Goal: Task Accomplishment & Management: Manage account settings

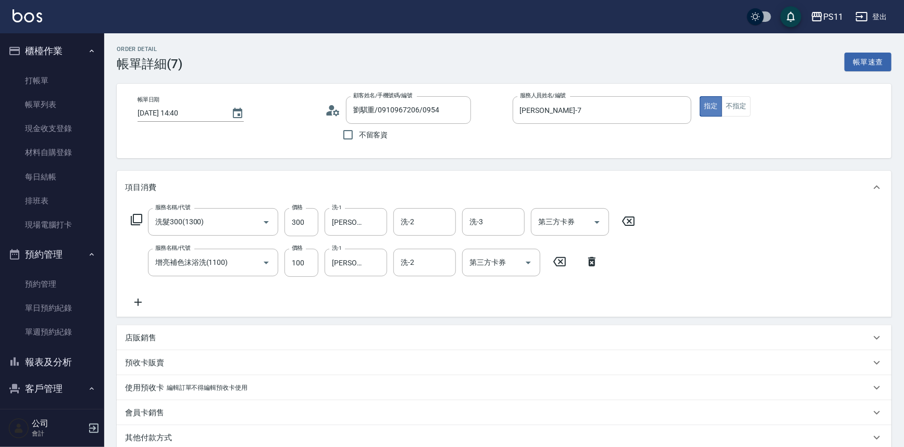
click at [713, 108] on button "指定" at bounding box center [710, 106] width 22 height 20
click at [704, 105] on button "指定" at bounding box center [710, 106] width 22 height 20
click at [715, 105] on button "指定" at bounding box center [710, 106] width 22 height 20
click at [714, 105] on button "指定" at bounding box center [710, 106] width 22 height 20
drag, startPoint x: 714, startPoint y: 105, endPoint x: 696, endPoint y: 137, distance: 36.9
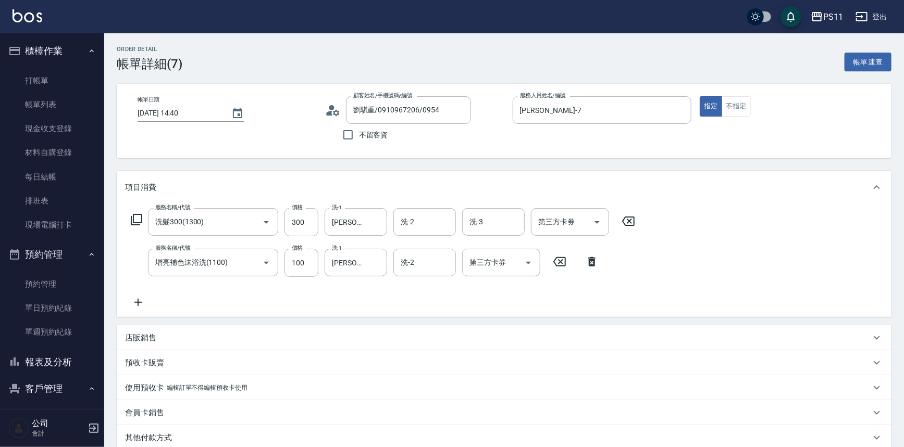
click at [712, 130] on div "帳單日期 [DATE] 14:40 顧客姓名/手機號碼/編號 劉騏重/0910967206/0954 顧客姓名/手機號碼/編號 不留客資 服務人員姓名/編號 …" at bounding box center [503, 120] width 749 height 49
click at [66, 82] on link "打帳單" at bounding box center [52, 81] width 96 height 24
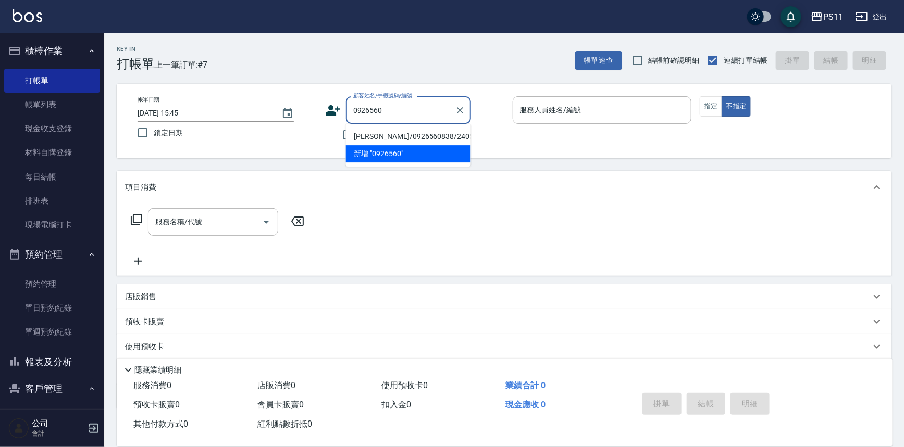
click at [431, 130] on li "[PERSON_NAME]/0926560838/2405" at bounding box center [408, 136] width 125 height 17
type input "[PERSON_NAME]/0926560838/2405"
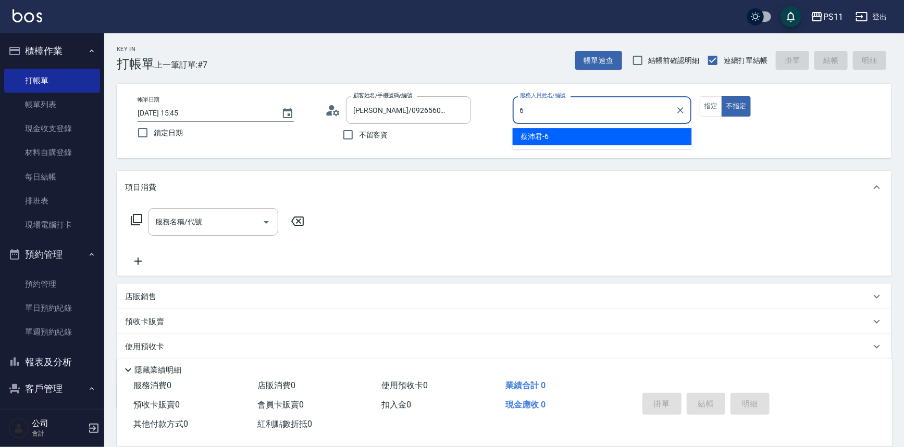
type input "[PERSON_NAME]6"
type button "false"
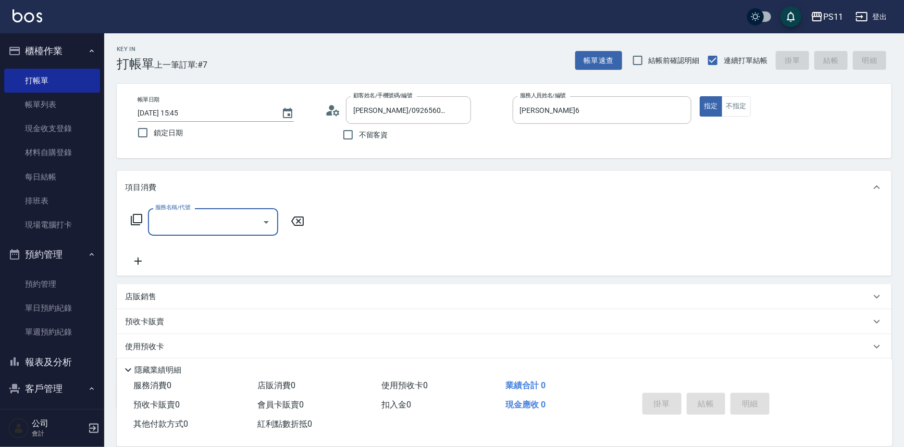
type input "3"
type input "公司活動/早鳥(41099)"
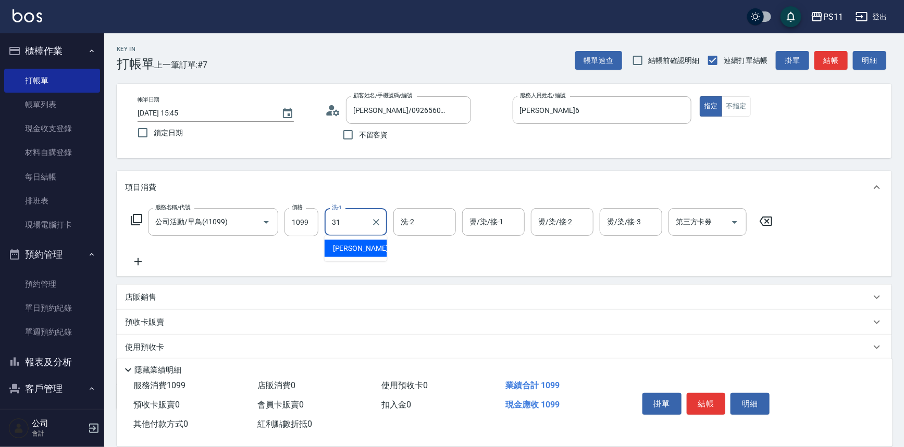
type input "[PERSON_NAME]-31"
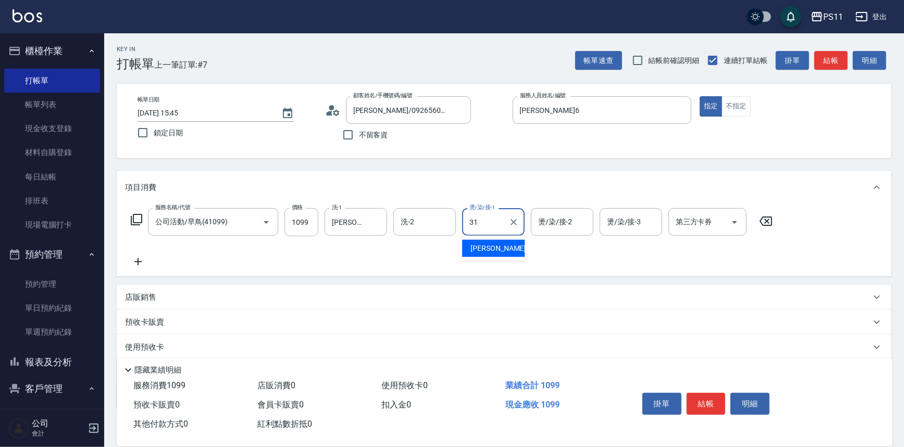
type input "[PERSON_NAME]-31"
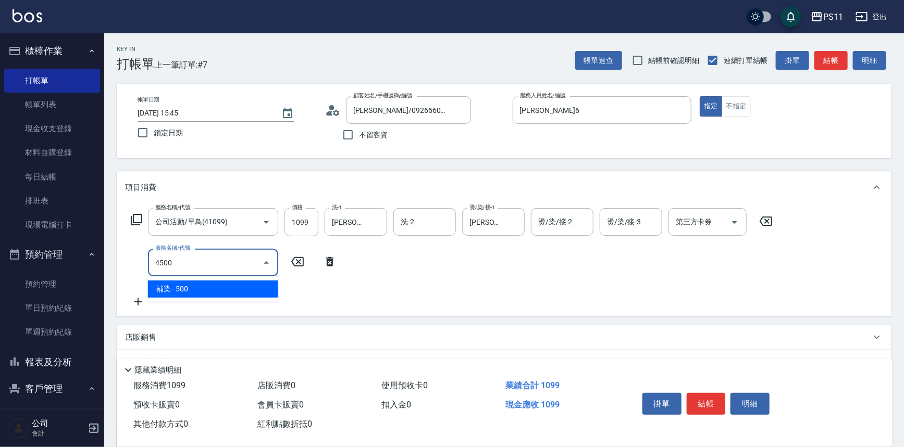
type input "補染(4500)"
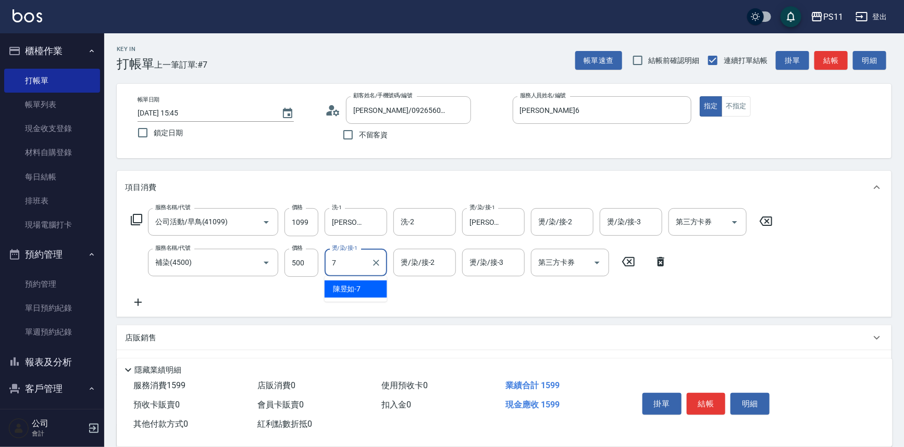
type input "[PERSON_NAME]-7"
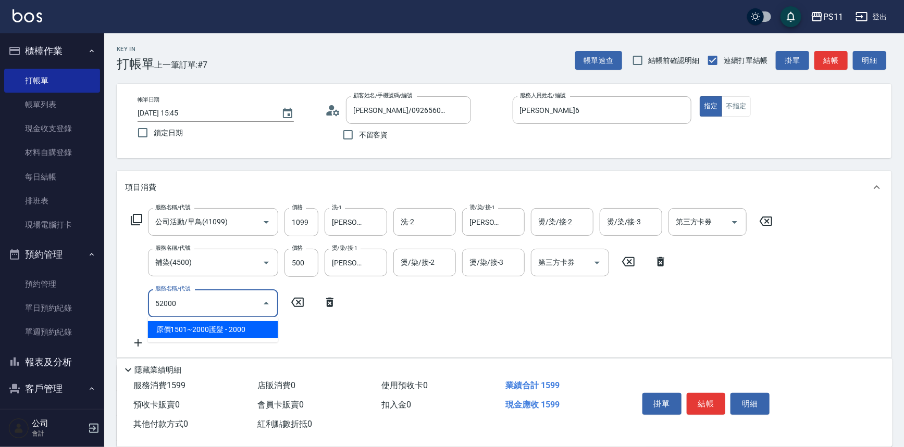
type input "原價1501~2000護髮(52000)"
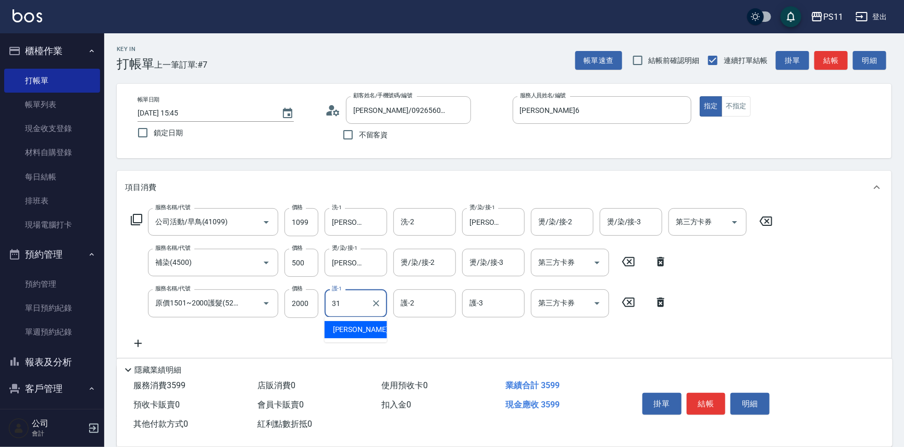
type input "[PERSON_NAME]-31"
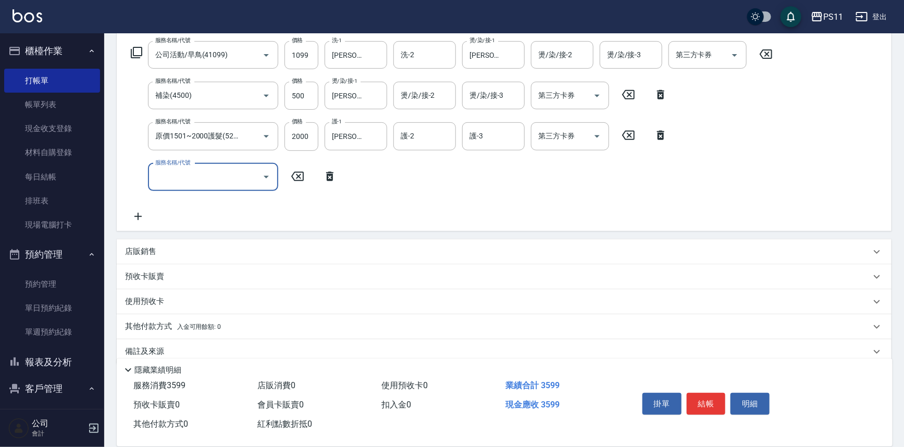
scroll to position [182, 0]
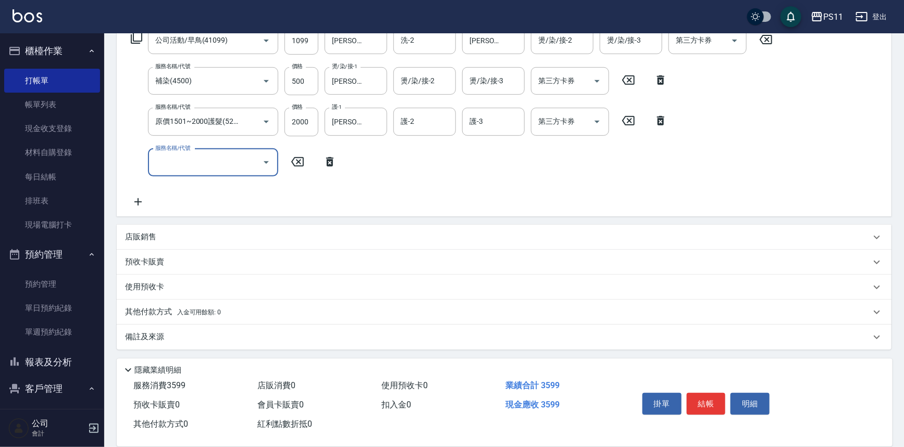
click at [149, 307] on p "其他付款方式 入金可用餘額: 0" at bounding box center [173, 312] width 96 height 11
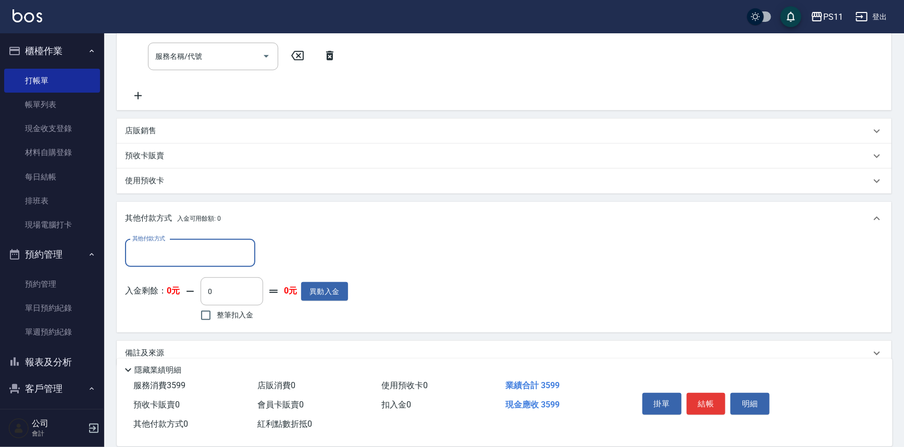
scroll to position [303, 0]
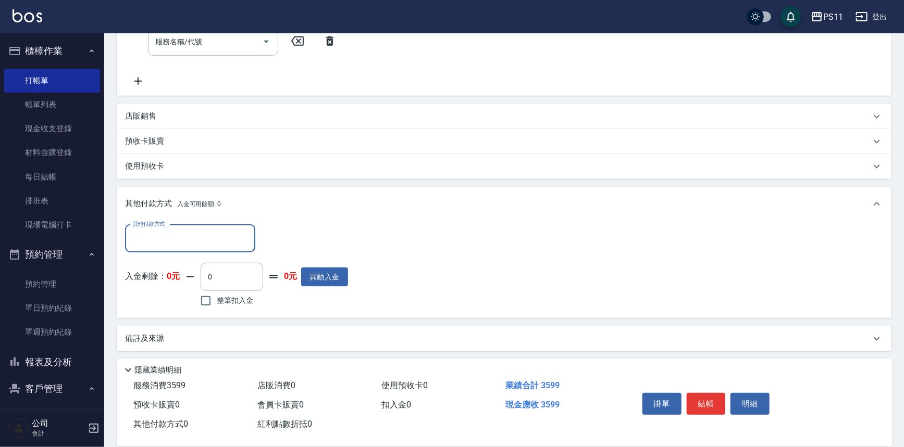
click at [177, 239] on input "其他付款方式" at bounding box center [190, 239] width 121 height 18
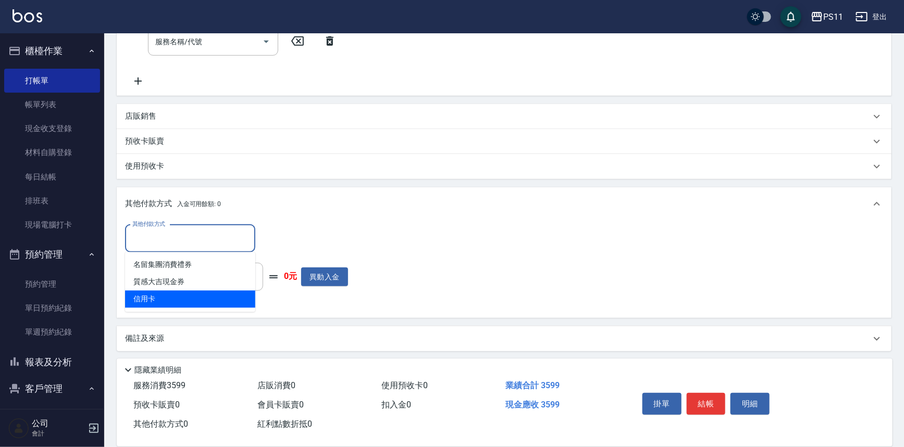
drag, startPoint x: 184, startPoint y: 297, endPoint x: 198, endPoint y: 278, distance: 23.5
click at [185, 296] on span "信用卡" at bounding box center [190, 299] width 130 height 17
type input "信用卡"
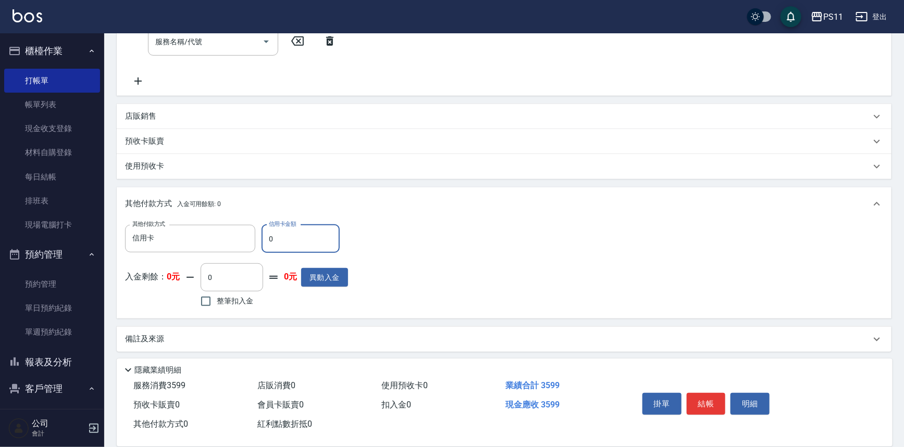
drag, startPoint x: 277, startPoint y: 237, endPoint x: 265, endPoint y: 242, distance: 12.2
click at [265, 242] on input "0" at bounding box center [300, 239] width 78 height 28
type input "3599"
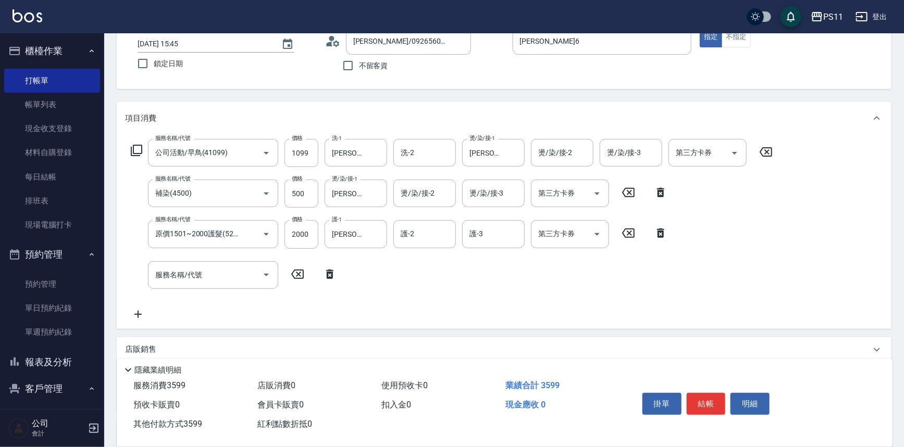
scroll to position [189, 0]
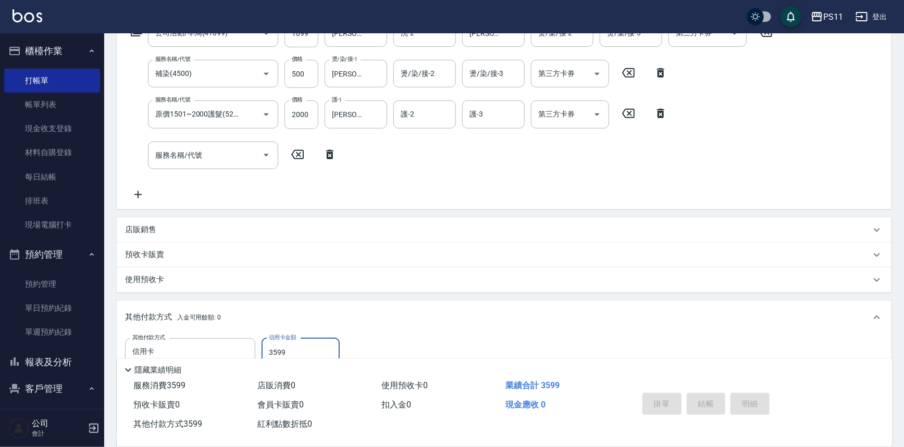
type input "[DATE] 16:07"
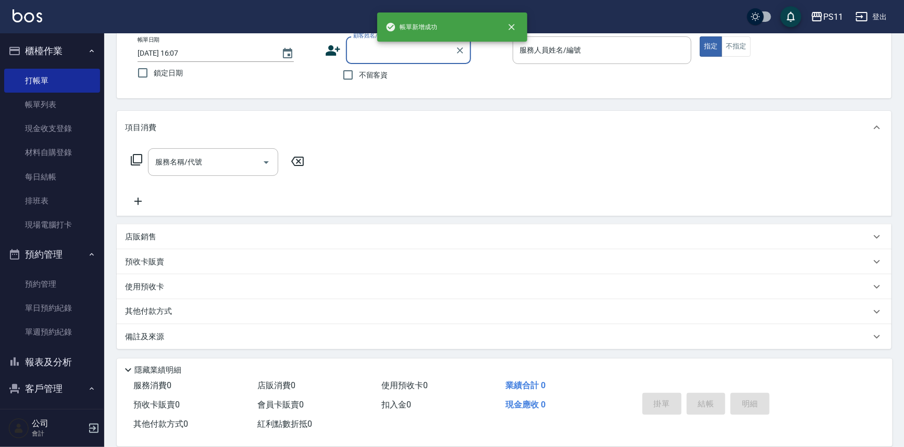
scroll to position [0, 0]
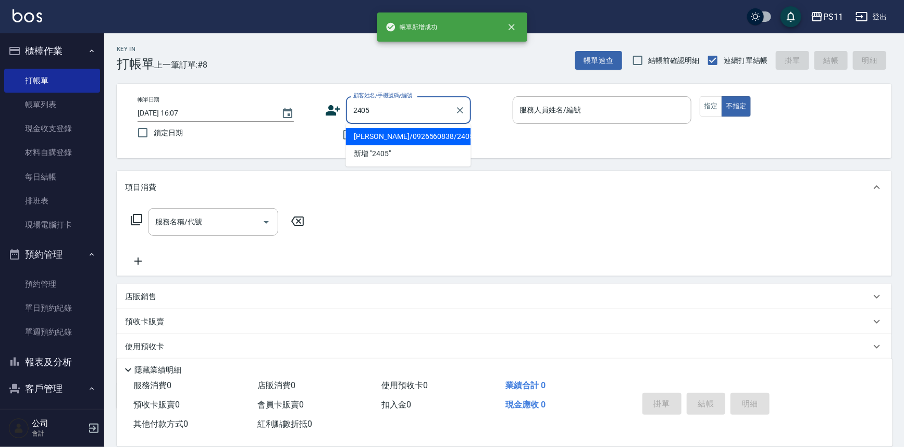
type input "[PERSON_NAME]/0926560838/2405"
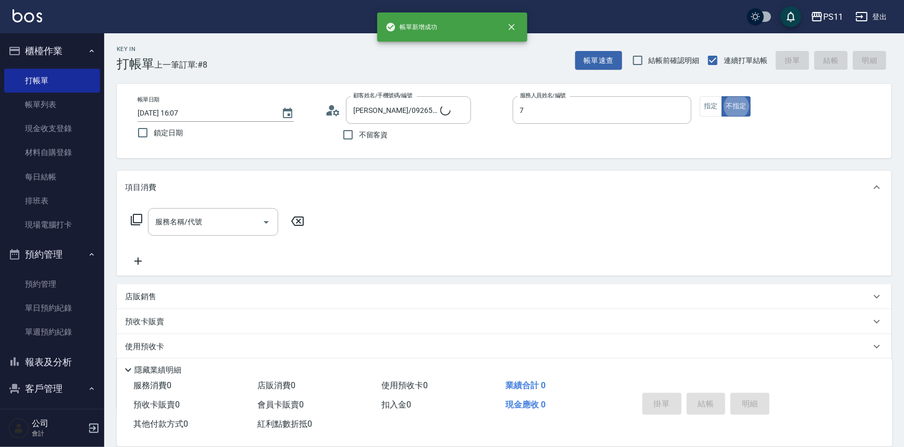
type input "[PERSON_NAME]-7"
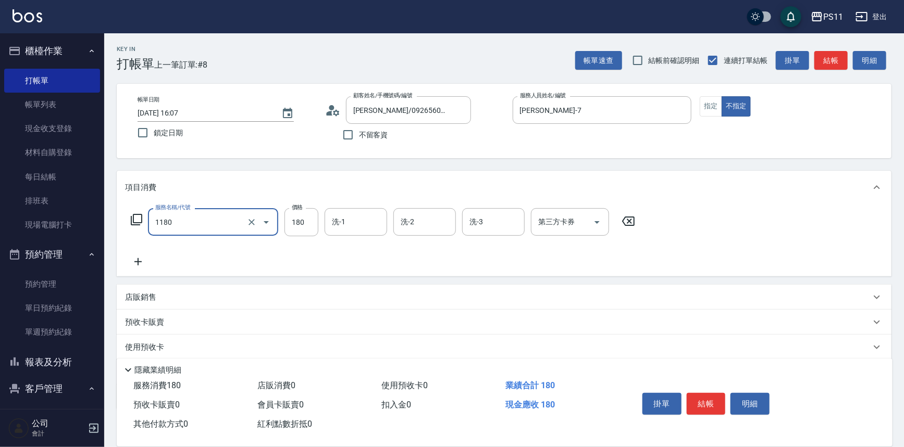
type input "洗髮(洗+剪不指定活動)(1180)"
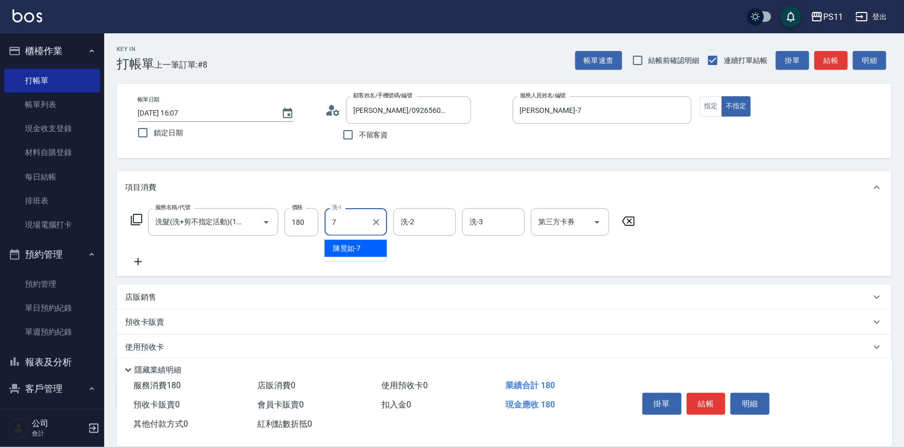
type input "[PERSON_NAME]-7"
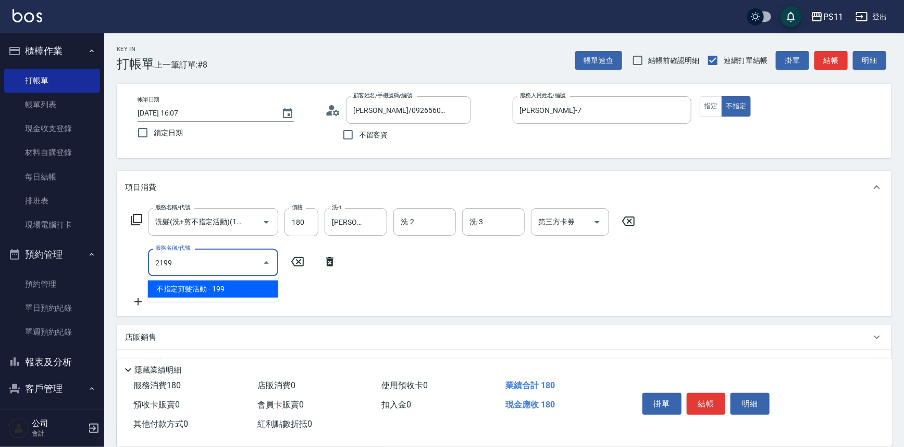
type input "不指定剪髮活動(2199)"
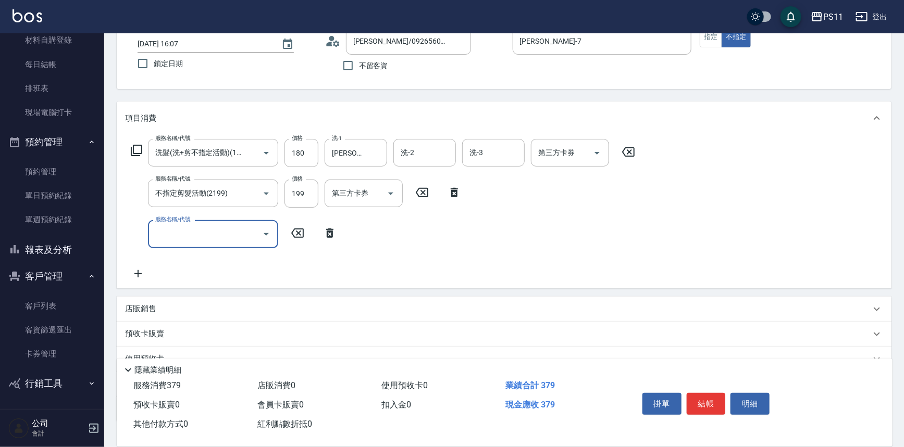
scroll to position [141, 0]
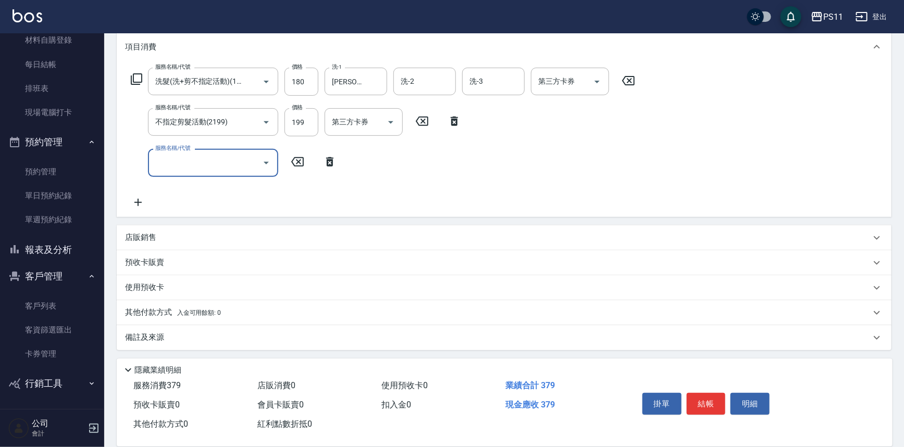
drag, startPoint x: 159, startPoint y: 317, endPoint x: 156, endPoint y: 302, distance: 15.4
click at [158, 315] on p "其他付款方式 入金可用餘額: 0" at bounding box center [173, 312] width 96 height 11
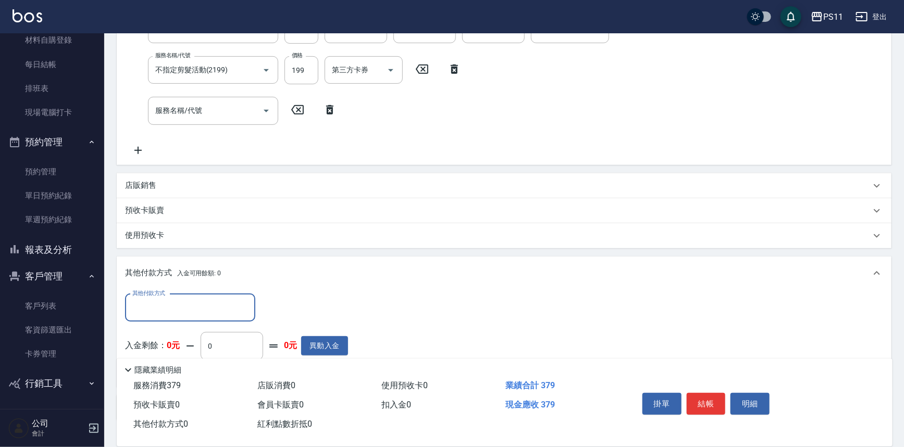
scroll to position [0, 0]
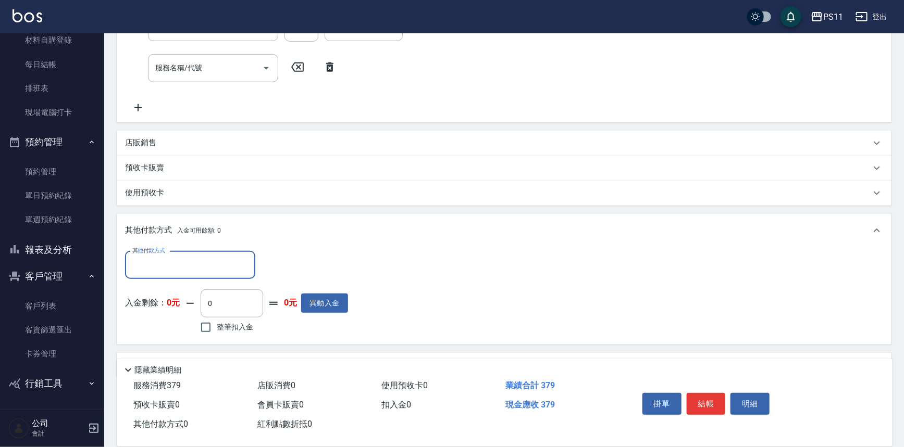
click at [185, 267] on input "其他付款方式" at bounding box center [190, 265] width 121 height 18
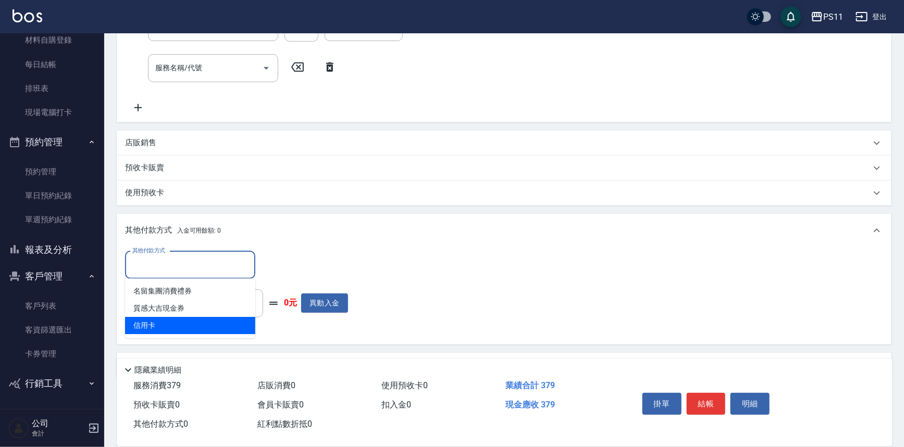
click at [186, 318] on span "信用卡" at bounding box center [190, 325] width 130 height 17
type input "信用卡"
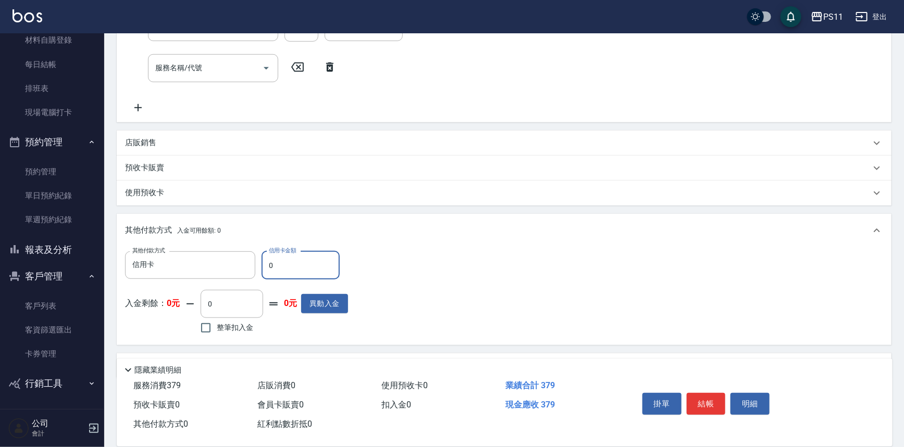
click at [268, 265] on input "0" at bounding box center [300, 266] width 78 height 28
type input "379"
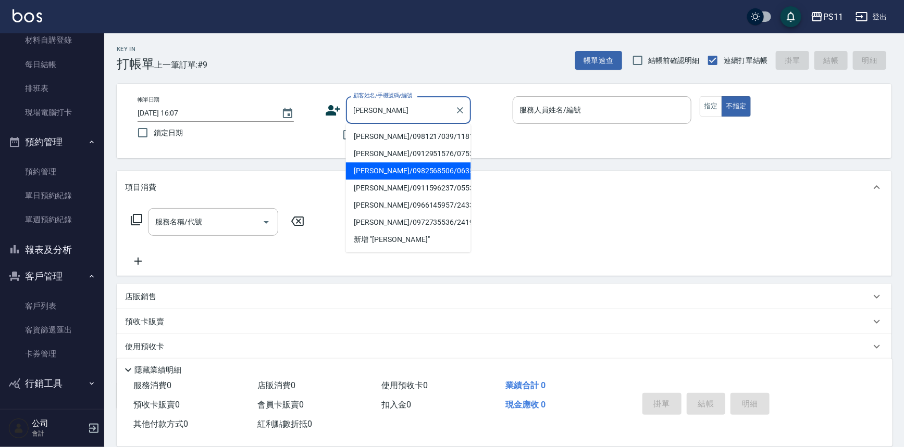
click at [402, 166] on li "[PERSON_NAME]/0982568506/0635" at bounding box center [408, 170] width 125 height 17
type input "[PERSON_NAME]/0982568506/0635"
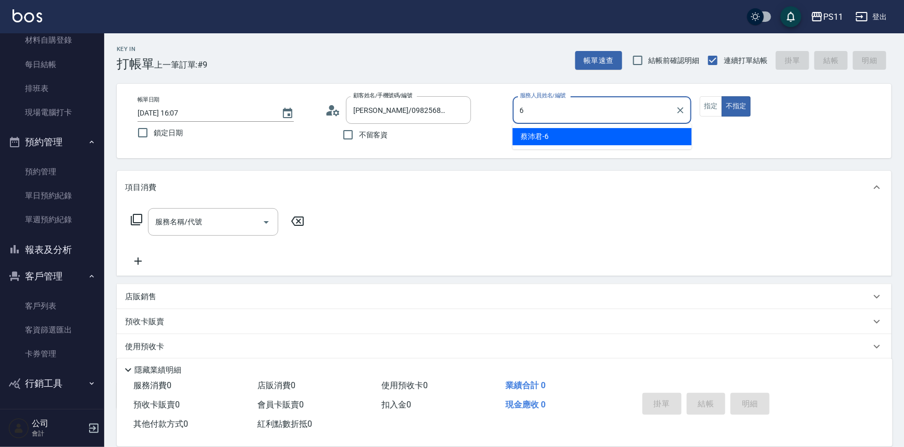
type input "[PERSON_NAME]6"
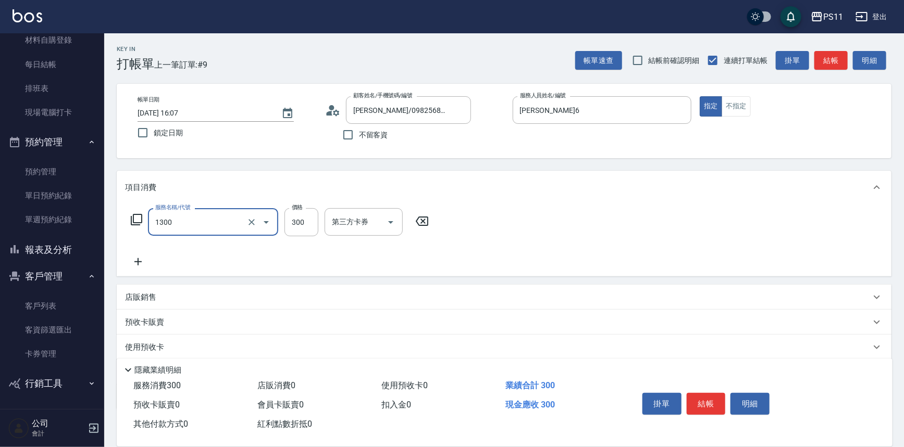
type input "洗髮300(1300)"
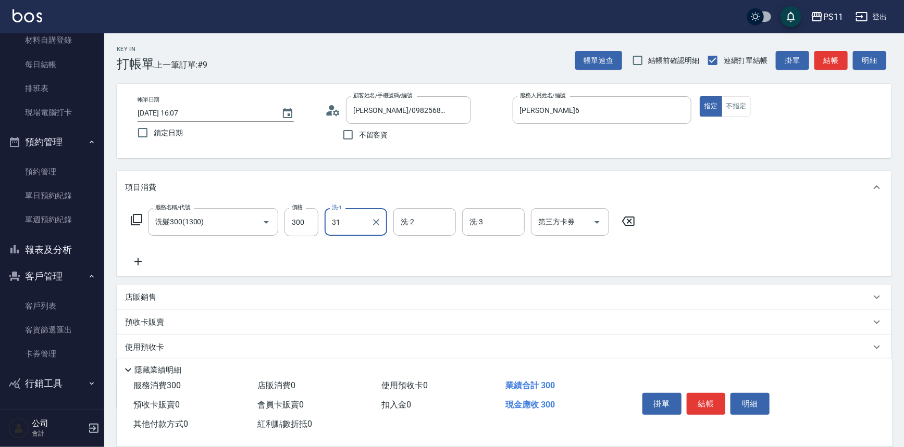
type input "[PERSON_NAME]-31"
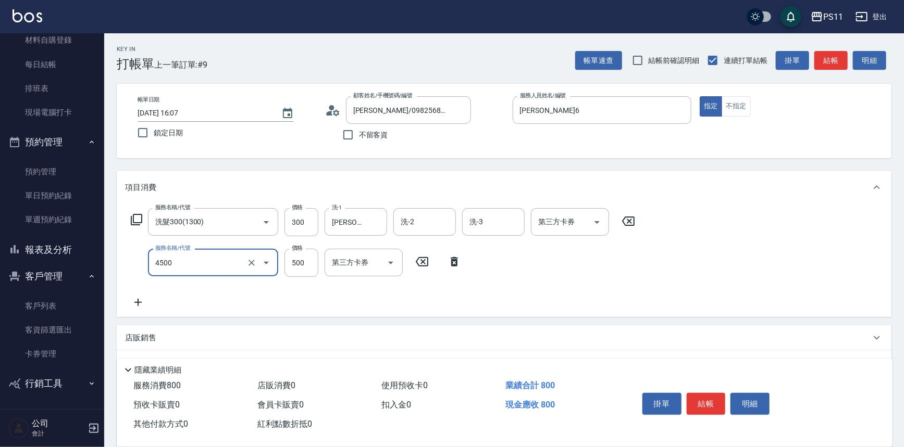
type input "補染(4500)"
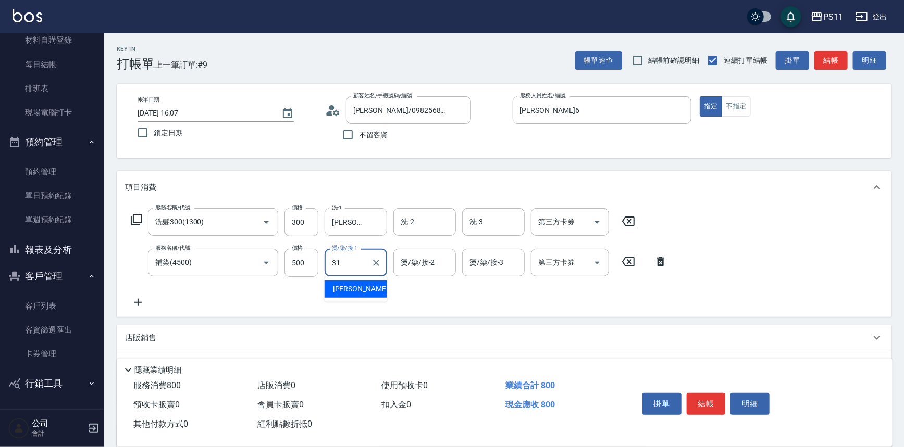
type input "[PERSON_NAME]-31"
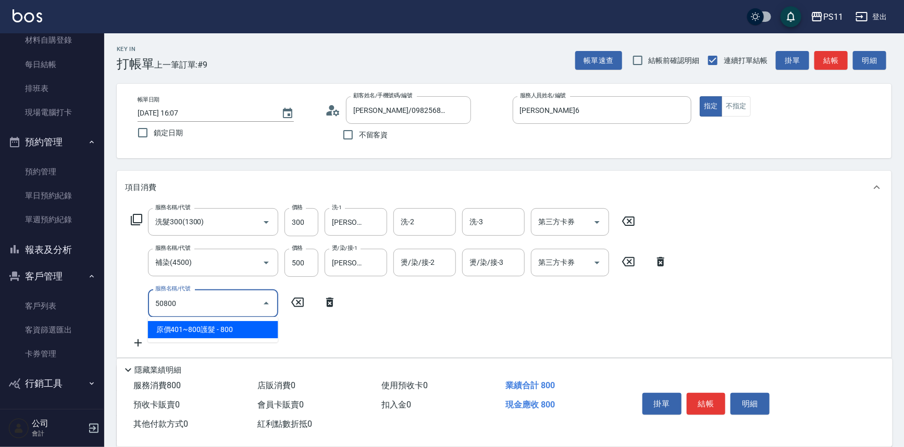
type input "原價401~800護髮(50800)"
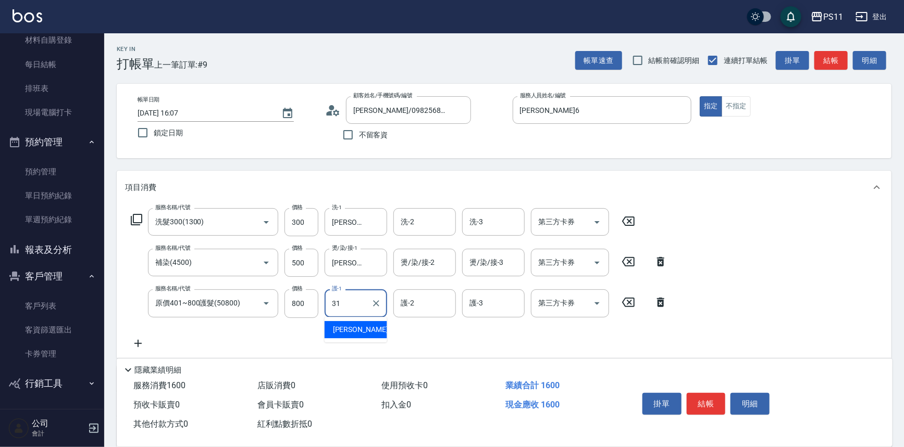
type input "[PERSON_NAME]-31"
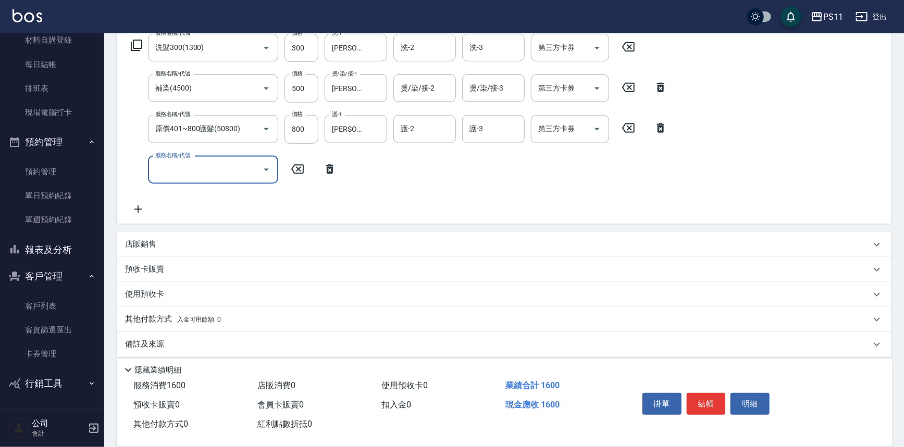
scroll to position [182, 0]
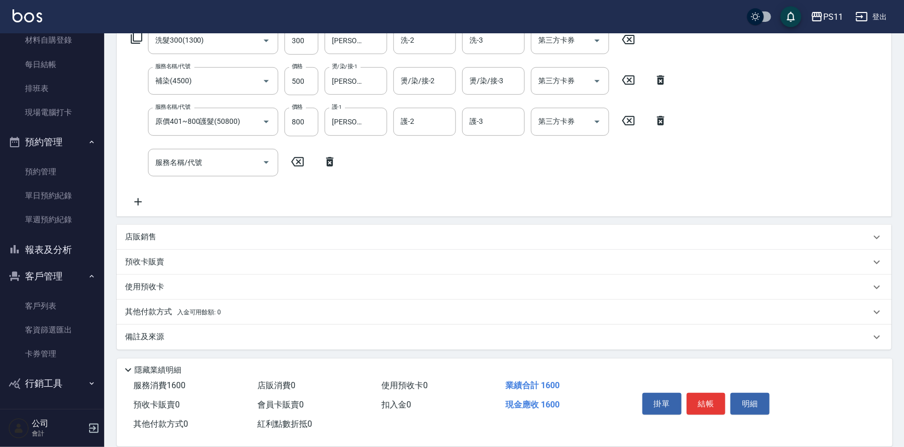
drag, startPoint x: 141, startPoint y: 311, endPoint x: 152, endPoint y: 292, distance: 22.4
click at [141, 310] on p "其他付款方式 入金可用餘額: 0" at bounding box center [173, 312] width 96 height 11
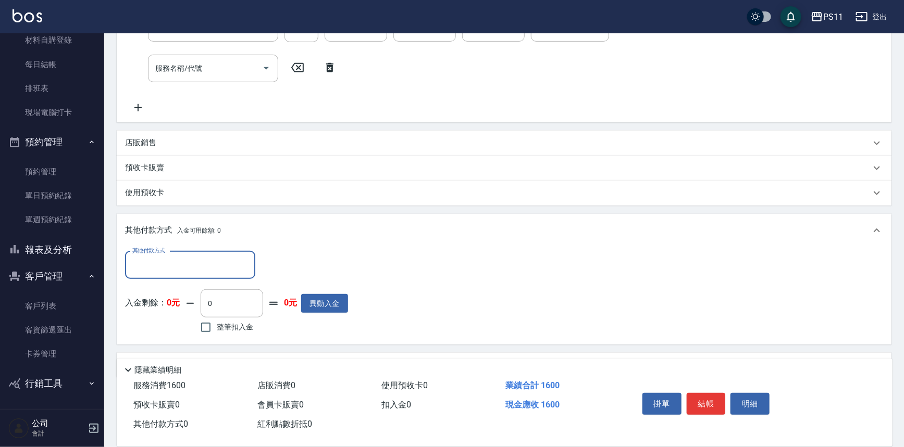
scroll to position [280, 0]
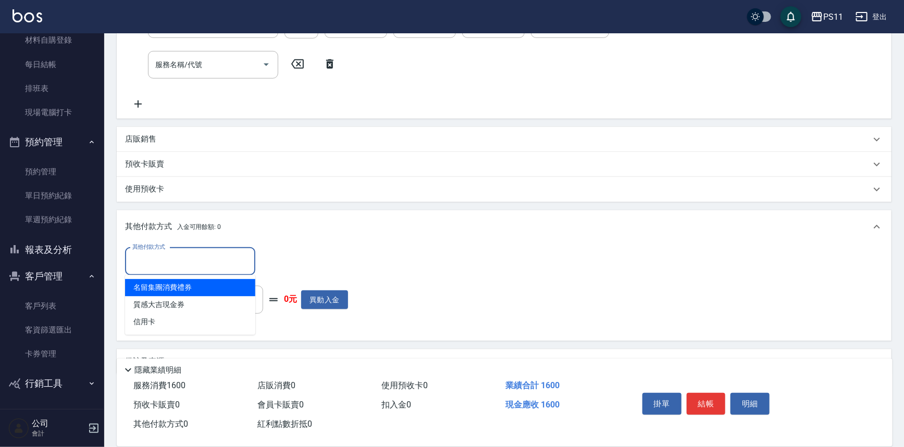
click at [182, 262] on input "其他付款方式" at bounding box center [190, 262] width 121 height 18
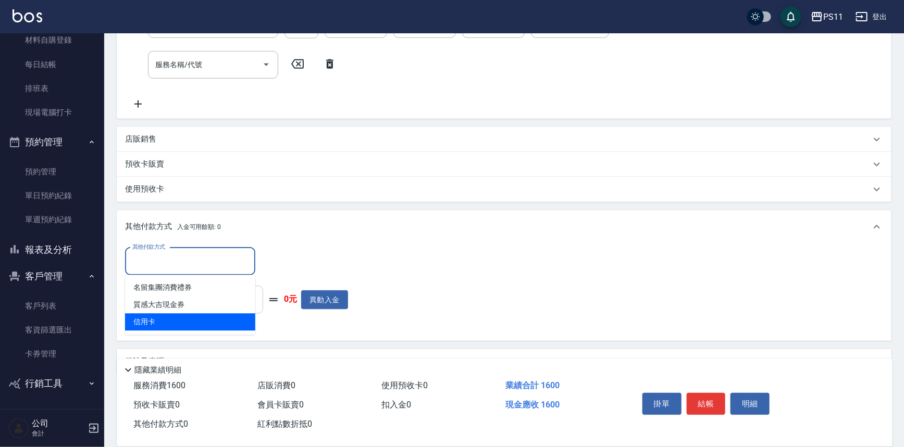
drag, startPoint x: 184, startPoint y: 320, endPoint x: 205, endPoint y: 302, distance: 27.7
click at [185, 320] on span "信用卡" at bounding box center [190, 321] width 130 height 17
type input "信用卡"
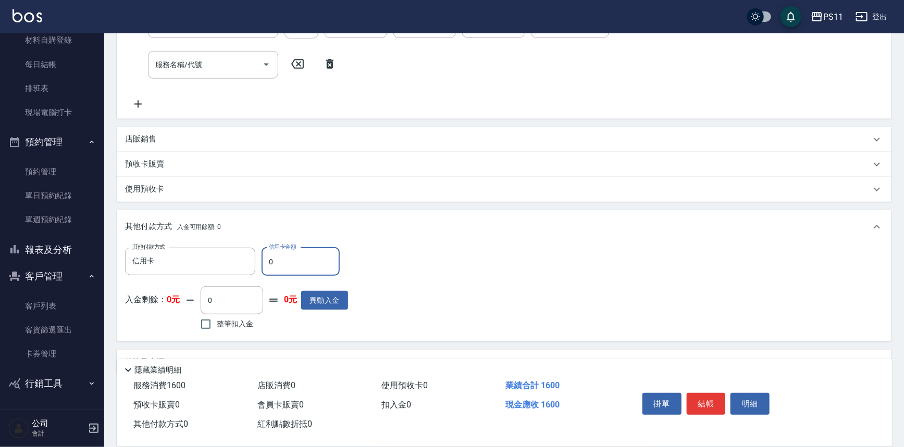
drag, startPoint x: 297, startPoint y: 256, endPoint x: 265, endPoint y: 269, distance: 34.3
click at [265, 269] on input "0" at bounding box center [300, 262] width 78 height 28
type input "1600"
type input "[DATE] 16:09"
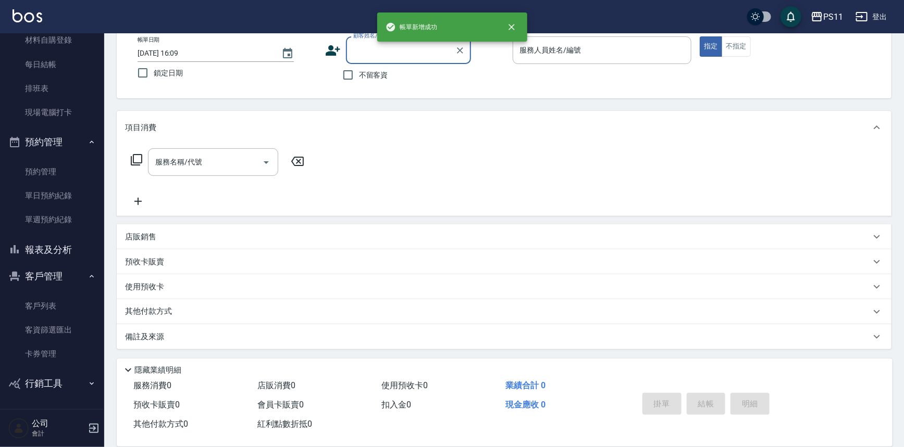
scroll to position [0, 0]
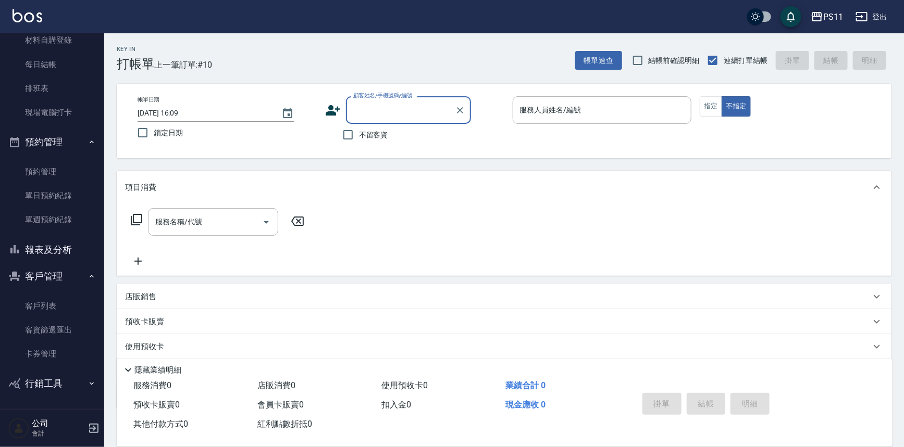
click at [427, 106] on input "顧客姓名/手機號碼/編號" at bounding box center [400, 110] width 100 height 18
type input "0912827361"
click at [437, 104] on input "0912827361" at bounding box center [400, 110] width 100 height 18
click at [463, 108] on icon "Clear" at bounding box center [460, 110] width 10 height 10
click at [411, 109] on input "顧客姓名/手機號碼/編號" at bounding box center [400, 110] width 100 height 18
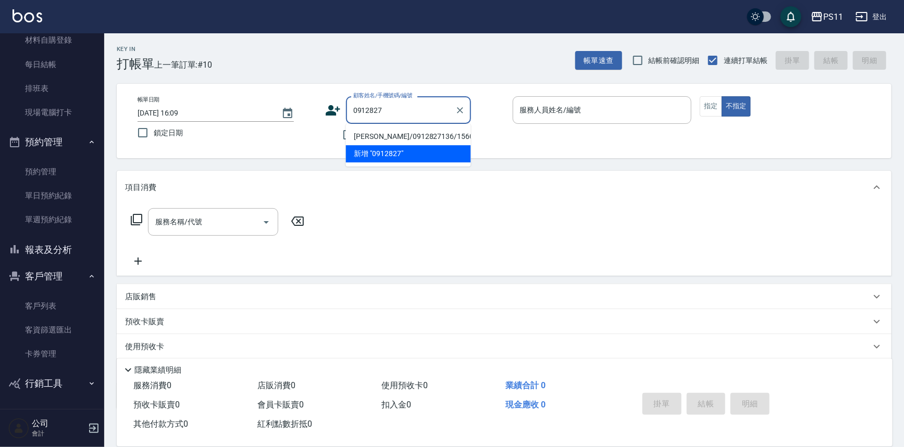
click at [407, 137] on li "[PERSON_NAME]/0912827136/1560" at bounding box center [408, 136] width 125 height 17
type input "[PERSON_NAME]/0912827136/1560"
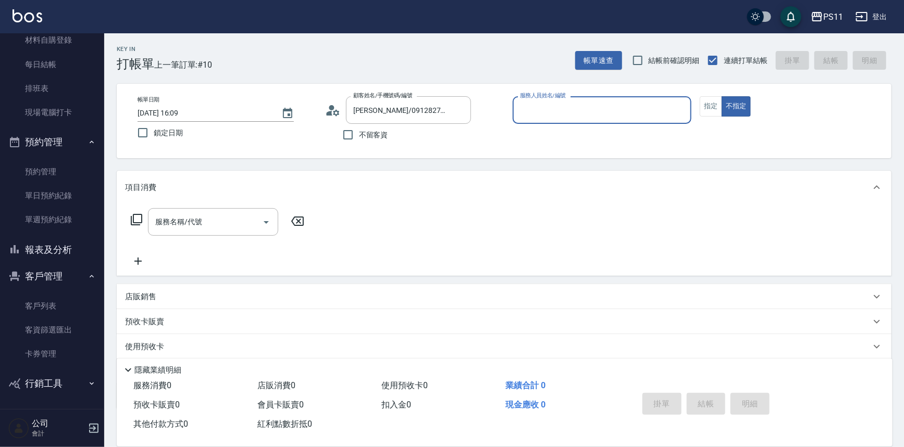
click at [601, 92] on div "帳單日期 [DATE] 16:09 鎖定日期 顧客姓名/手機號碼/編號 [PERSON_NAME]/0912827136/1560 顧客姓名/手機號碼/編號 …" at bounding box center [504, 121] width 774 height 74
drag, startPoint x: 598, startPoint y: 109, endPoint x: 579, endPoint y: 123, distance: 23.5
click at [596, 110] on input "服務人員姓名/編號" at bounding box center [602, 110] width 170 height 18
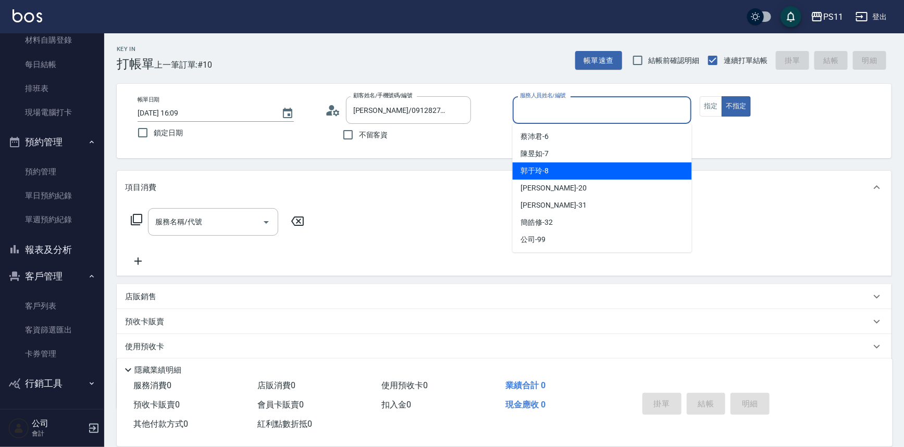
click at [568, 168] on div "[PERSON_NAME]-8" at bounding box center [601, 170] width 179 height 17
type input "[PERSON_NAME]-8"
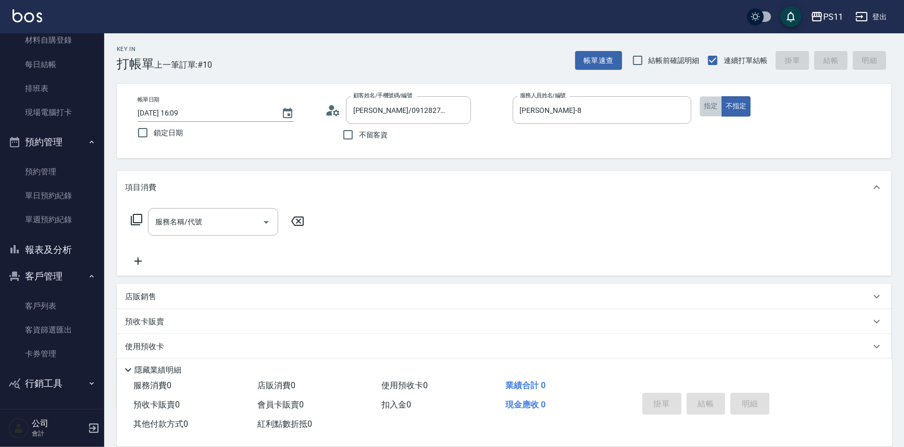
drag, startPoint x: 710, startPoint y: 101, endPoint x: 105, endPoint y: 228, distance: 618.4
click at [701, 106] on button "指定" at bounding box center [710, 106] width 22 height 20
click at [135, 218] on icon at bounding box center [136, 220] width 12 height 12
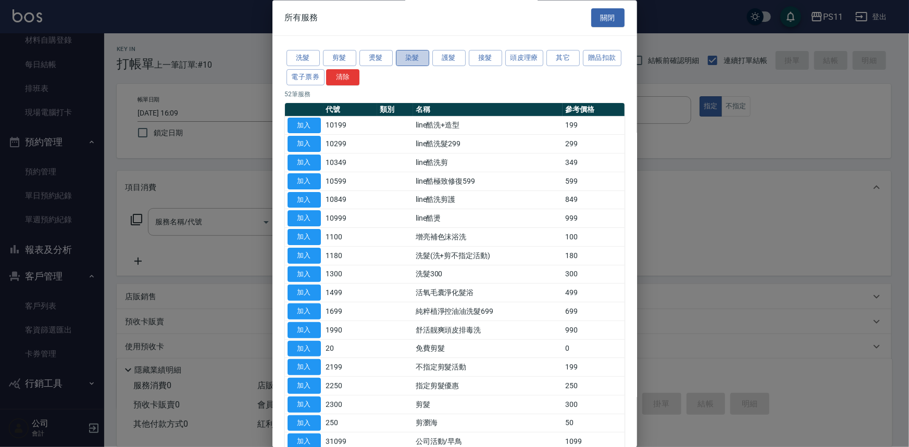
click at [405, 60] on button "染髮" at bounding box center [412, 59] width 33 height 16
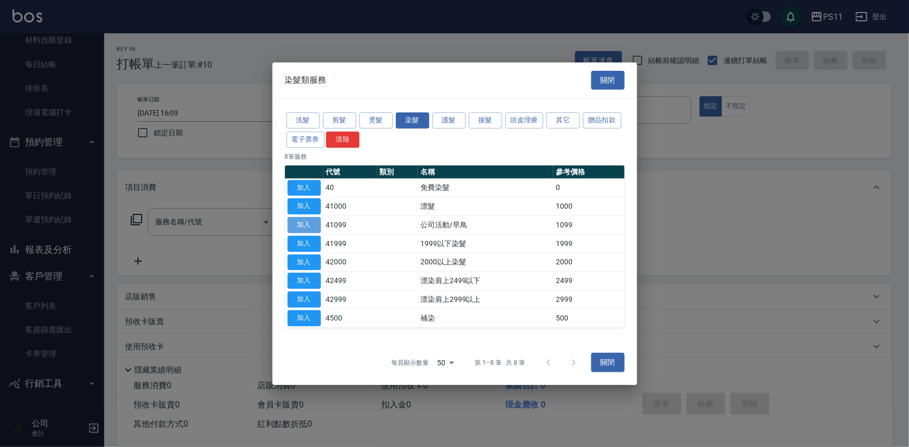
click at [300, 219] on button "加入" at bounding box center [303, 225] width 33 height 16
type input "公司活動/早鳥(41099)"
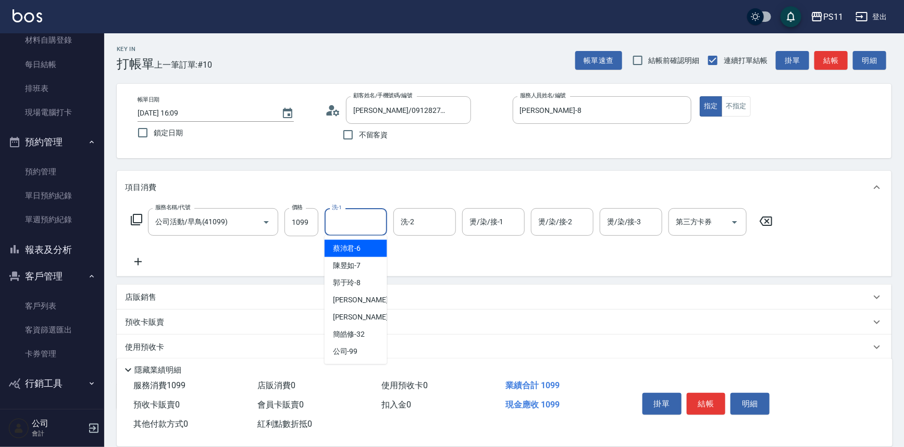
click at [360, 223] on input "洗-1" at bounding box center [355, 222] width 53 height 18
type input "[PERSON_NAME]-20"
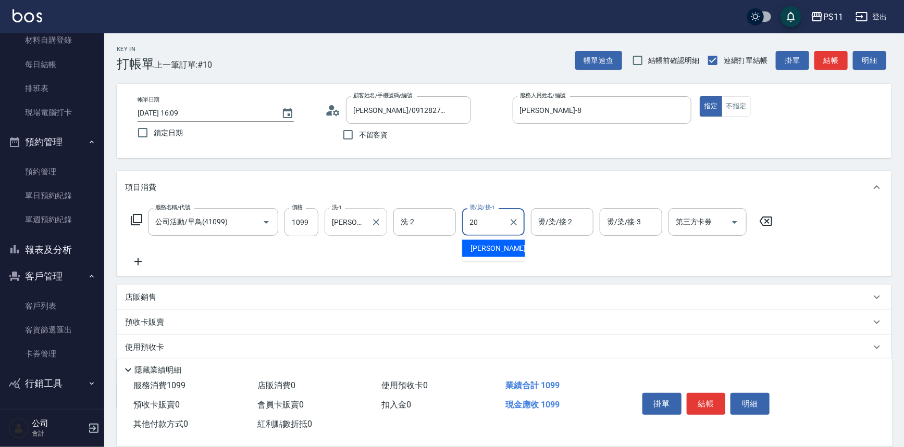
type input "[PERSON_NAME]-20"
click at [140, 256] on icon at bounding box center [138, 262] width 26 height 12
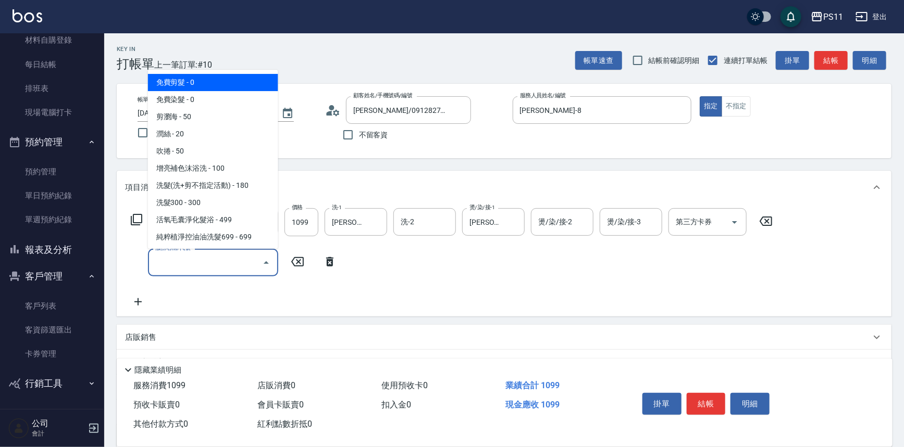
click at [177, 256] on input "服務名稱/代號" at bounding box center [205, 263] width 105 height 18
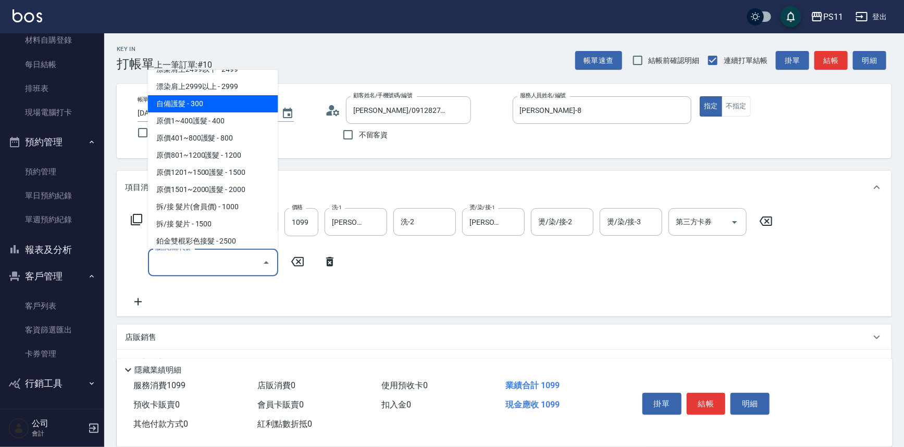
scroll to position [615, 0]
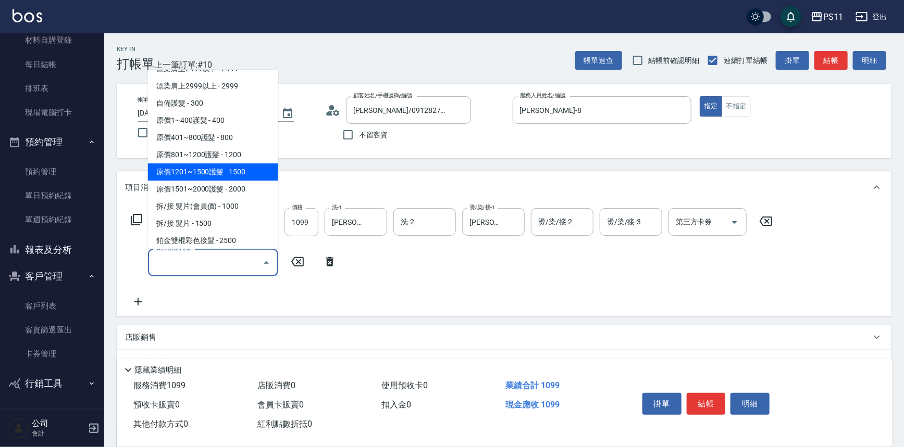
drag, startPoint x: 239, startPoint y: 170, endPoint x: 273, endPoint y: 179, distance: 35.4
click at [239, 170] on span "原價1201~1500護髮 - 1500" at bounding box center [213, 172] width 130 height 17
type input "原價1201~1500護髮(51500)"
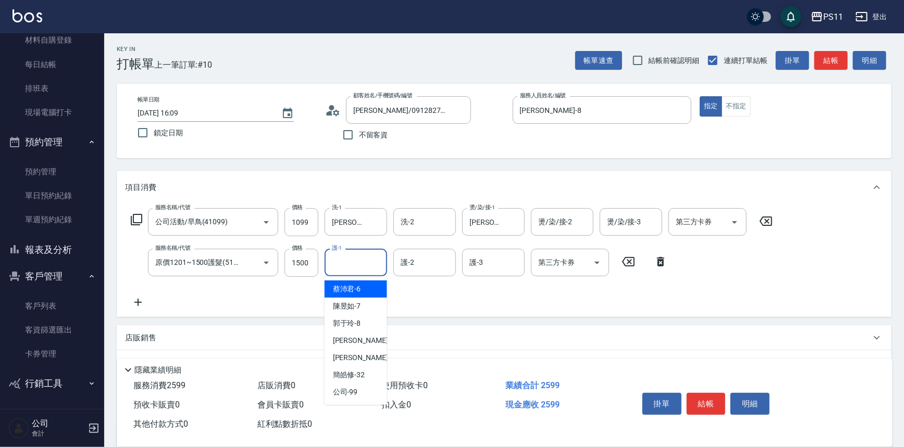
click at [356, 257] on input "護-1" at bounding box center [355, 263] width 53 height 18
type input "[PERSON_NAME]-20"
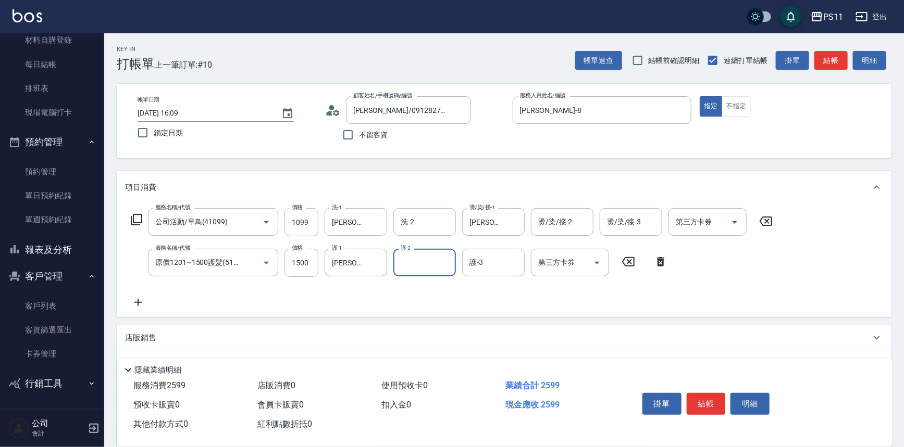
click at [143, 303] on icon at bounding box center [138, 302] width 26 height 12
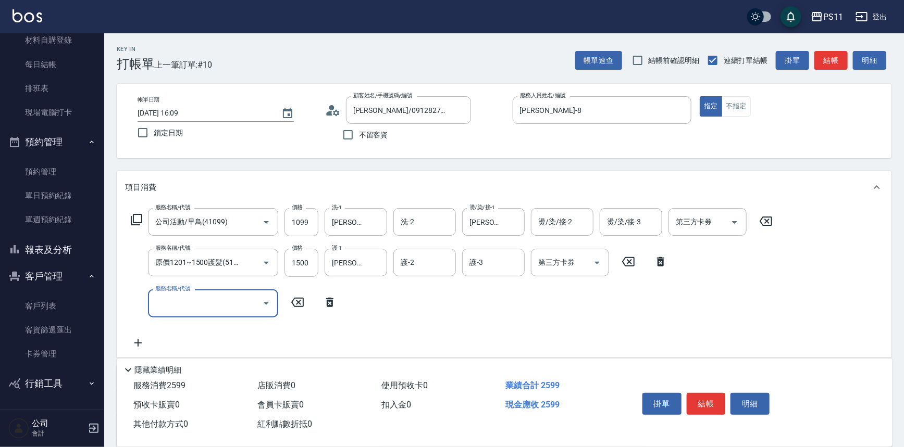
scroll to position [0, 0]
click at [202, 311] on input "服務名稱/代號" at bounding box center [205, 303] width 105 height 18
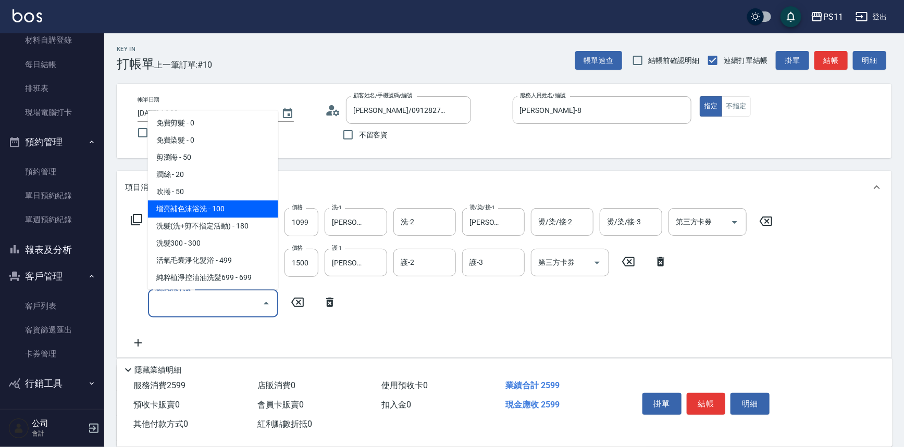
scroll to position [142, 0]
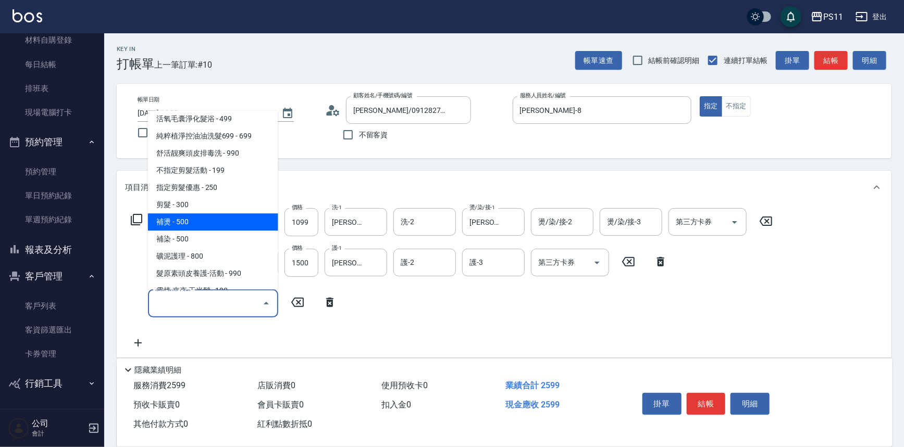
click at [214, 224] on span "補燙 - 500" at bounding box center [213, 222] width 130 height 17
type input "補燙(3500)"
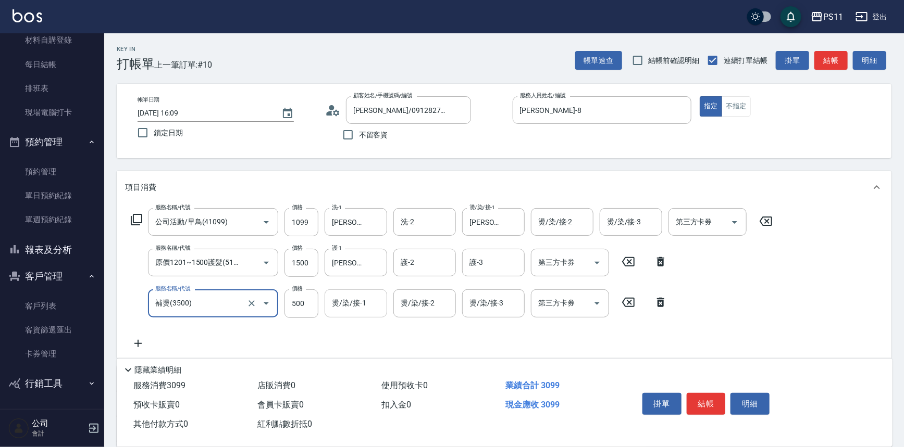
click at [338, 297] on div "燙/染/接-1 燙/染/接-1" at bounding box center [355, 304] width 62 height 28
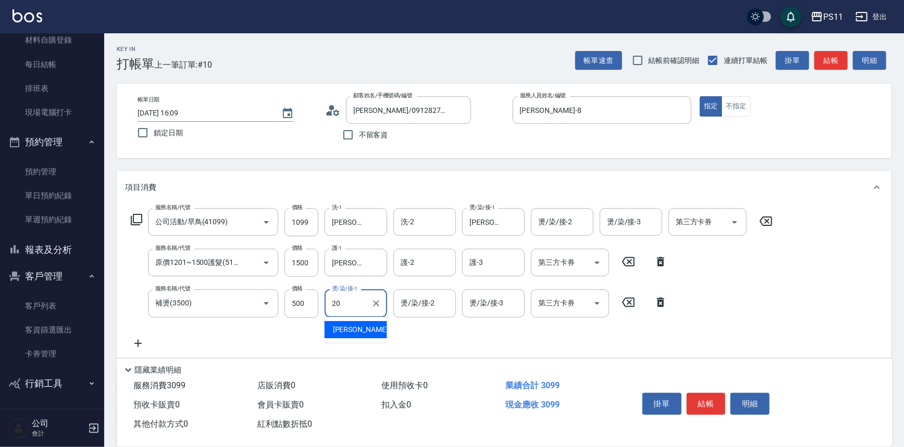
type input "[PERSON_NAME]-20"
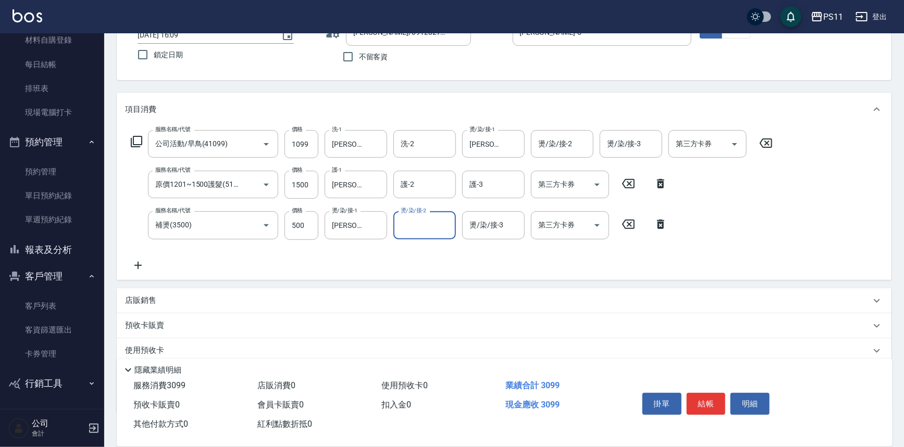
scroll to position [141, 0]
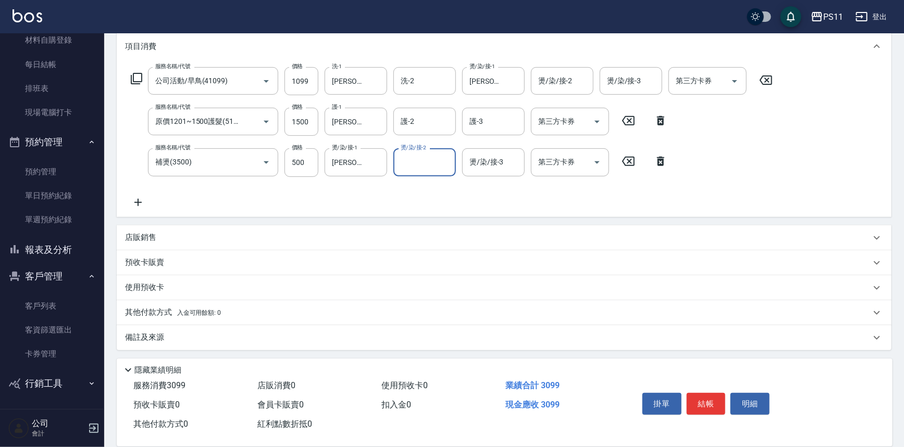
click at [135, 198] on icon at bounding box center [138, 202] width 26 height 12
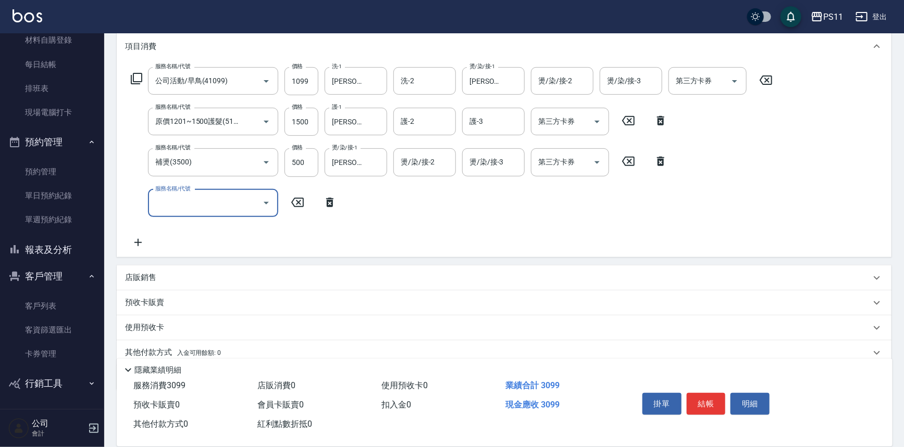
scroll to position [0, 0]
click at [197, 199] on input "服務名稱/代號" at bounding box center [205, 203] width 105 height 18
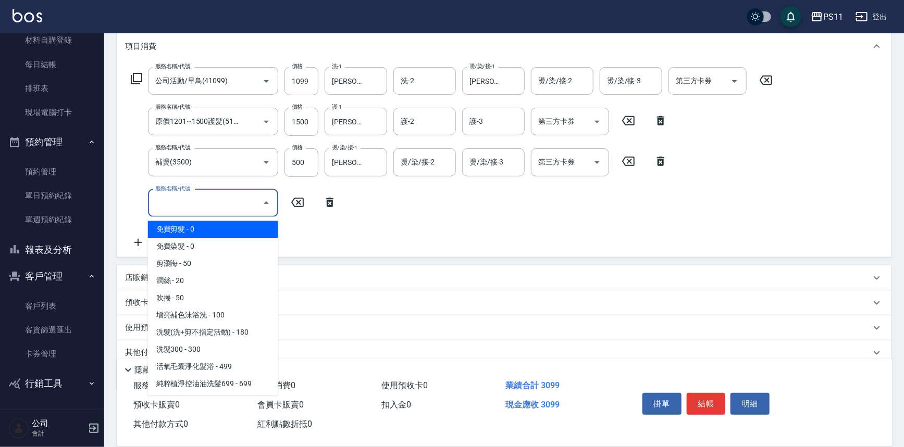
click at [330, 198] on icon at bounding box center [329, 202] width 7 height 9
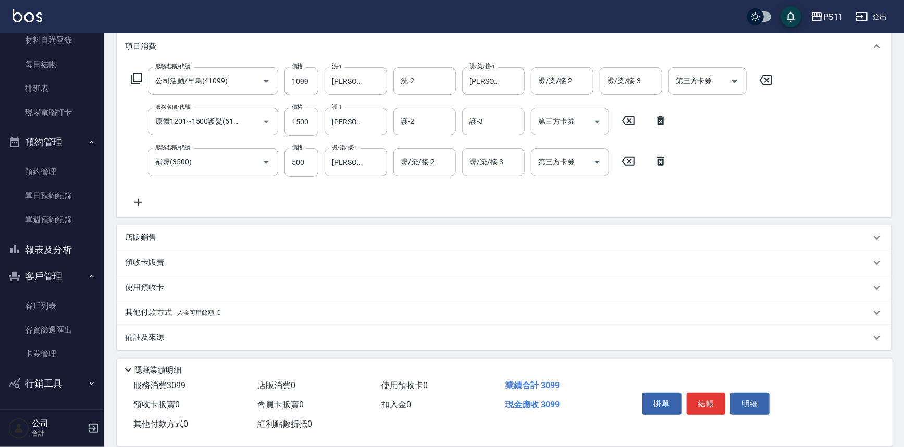
drag, startPoint x: 704, startPoint y: 402, endPoint x: 688, endPoint y: 405, distance: 15.8
click at [700, 403] on button "結帳" at bounding box center [705, 404] width 39 height 22
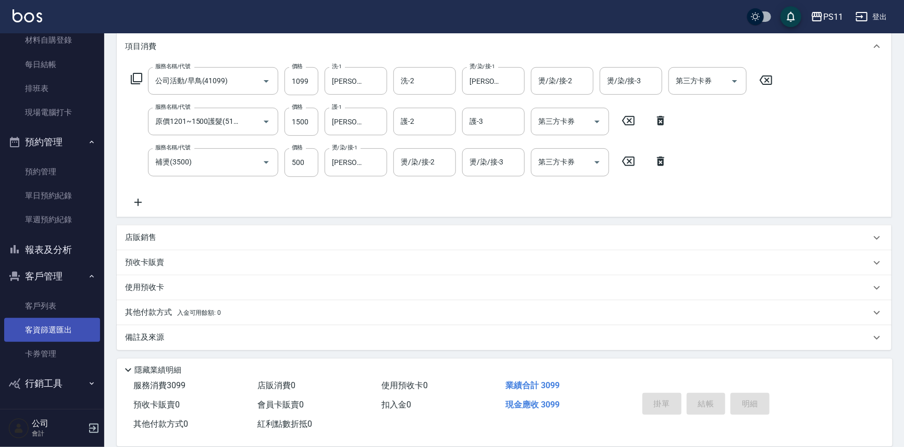
type input "[DATE] 16:10"
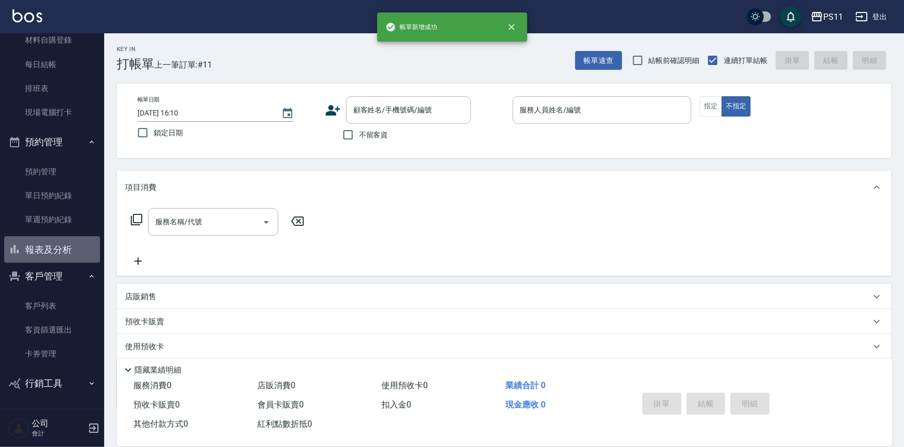
click at [57, 254] on button "報表及分析" at bounding box center [52, 249] width 96 height 27
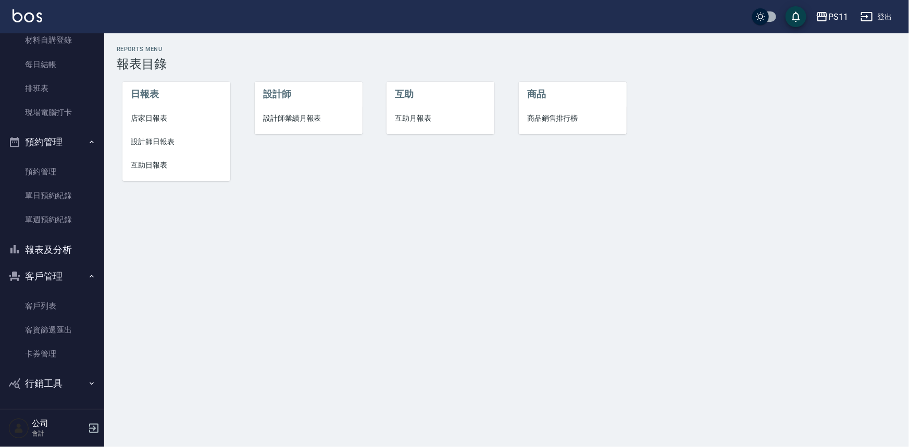
click at [161, 146] on span "設計師日報表" at bounding box center [176, 141] width 91 height 11
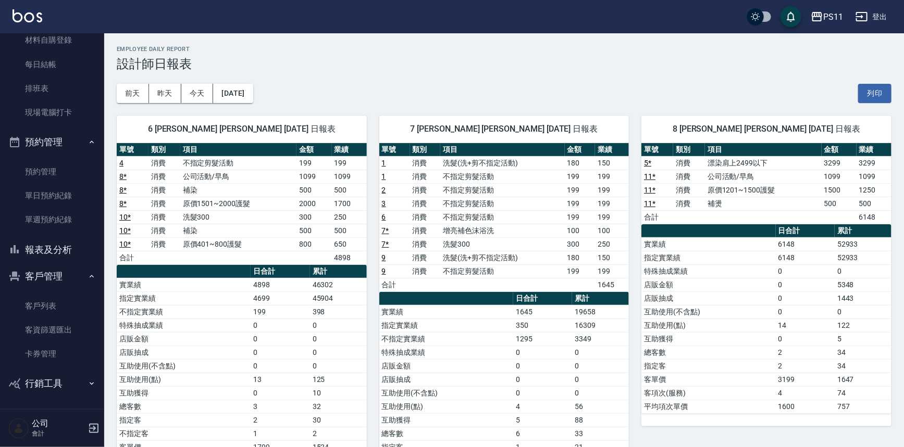
click at [682, 203] on td "消費" at bounding box center [689, 204] width 32 height 14
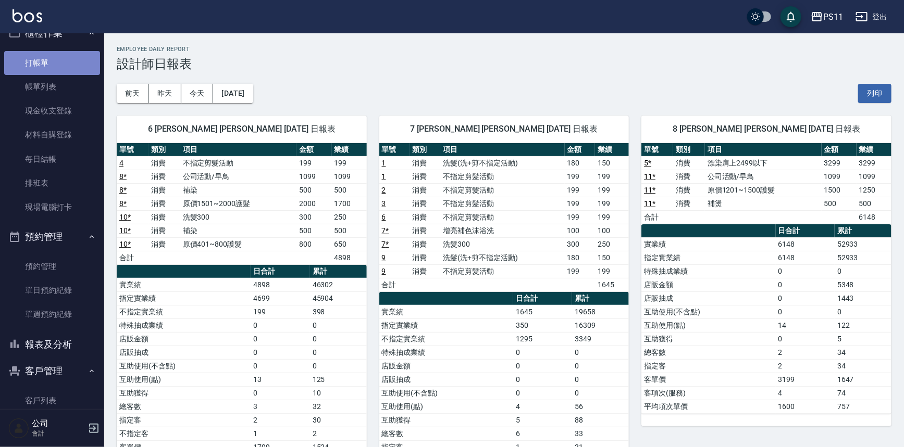
click at [74, 70] on link "打帳單" at bounding box center [52, 63] width 96 height 24
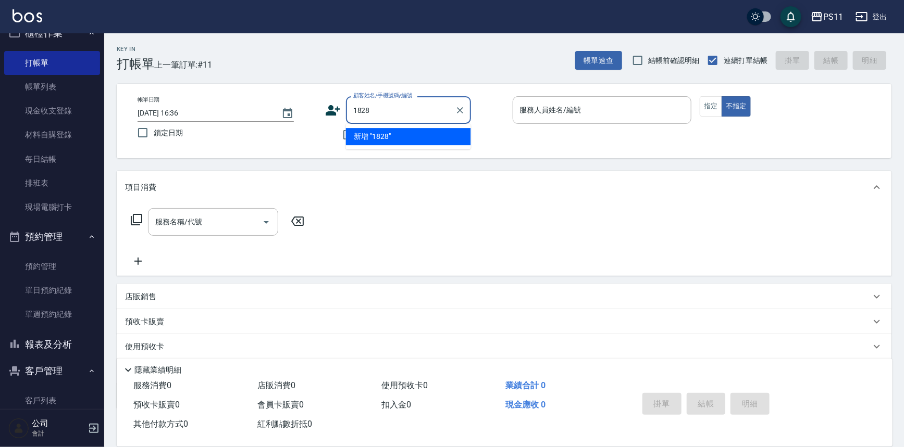
type input "1828"
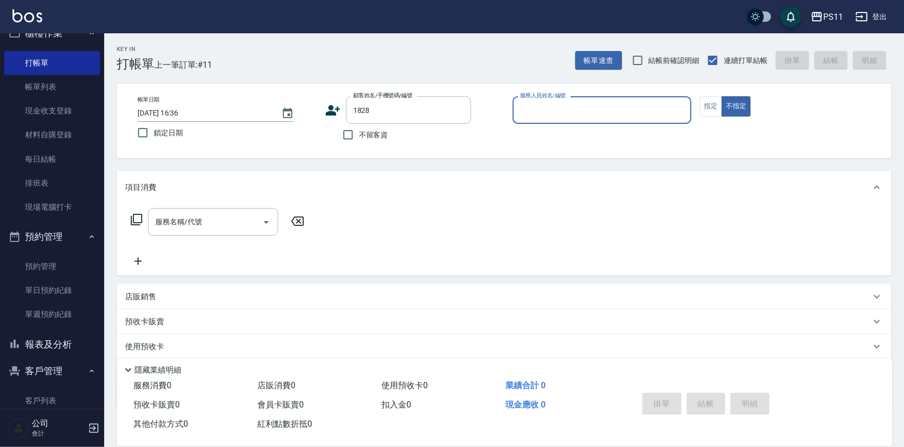
type input "7"
type input "[PERSON_NAME]/0910232283/1828"
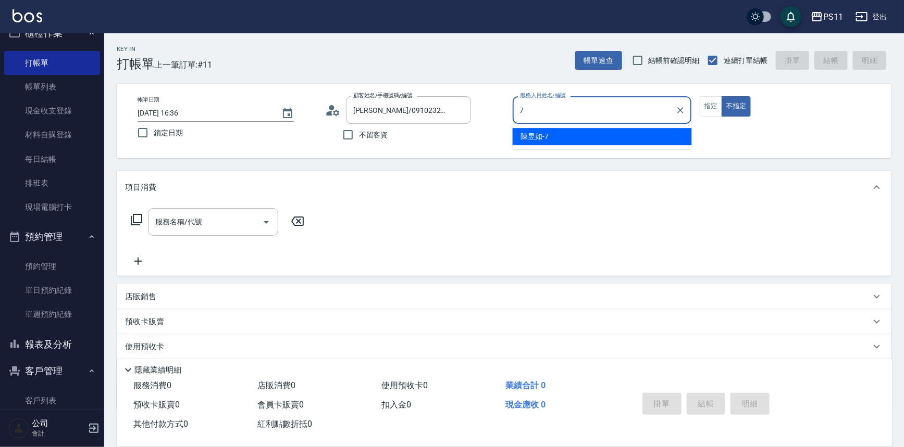
type input "[PERSON_NAME]-7"
type button "false"
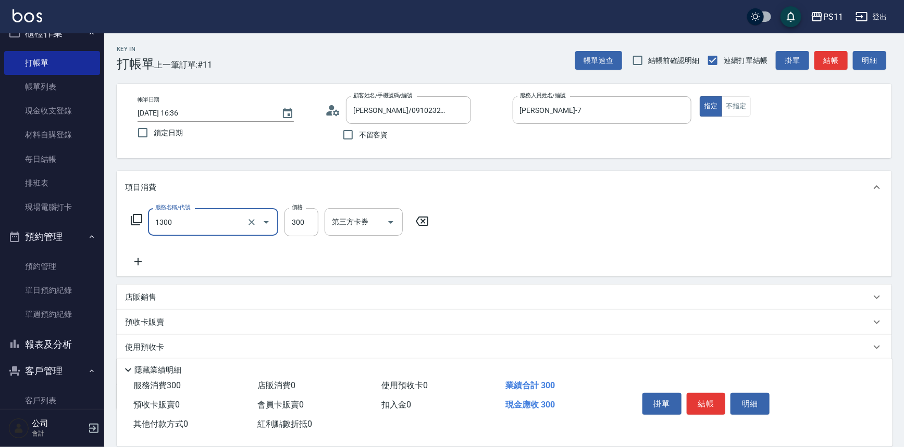
type input "洗髮300(1300)"
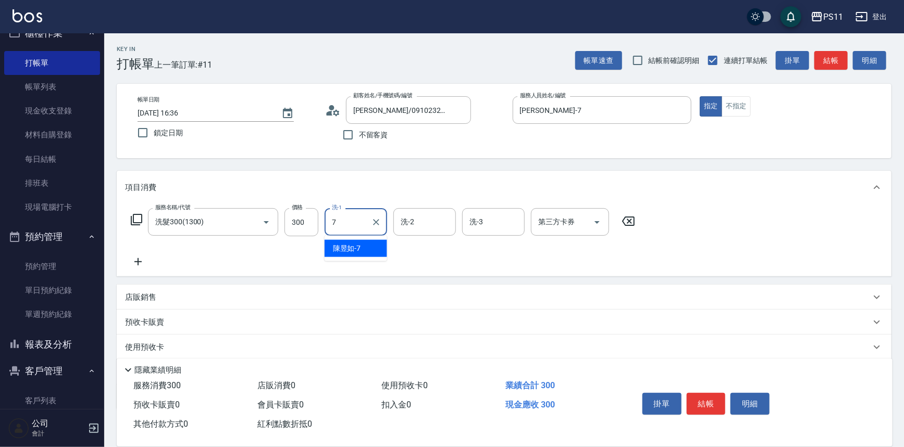
type input "[PERSON_NAME]-7"
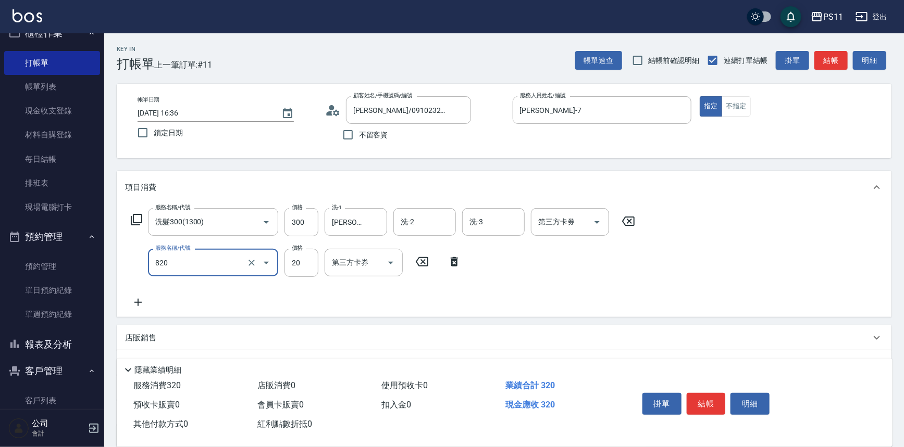
type input "潤絲(820)"
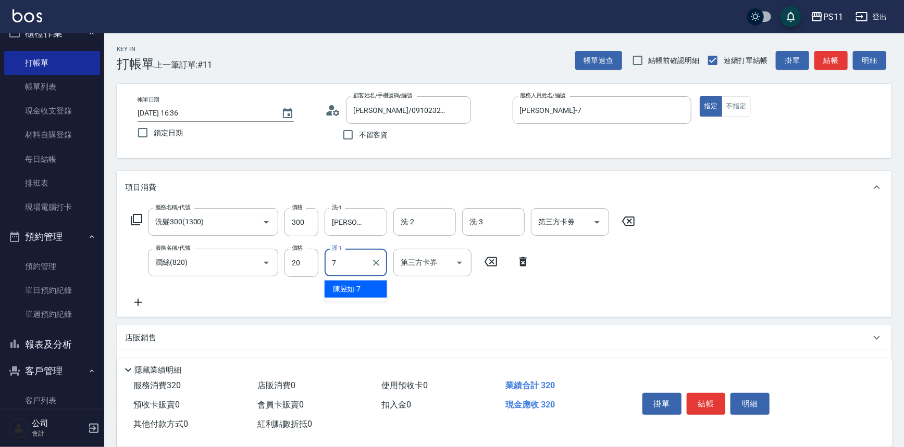
type input "[PERSON_NAME]-7"
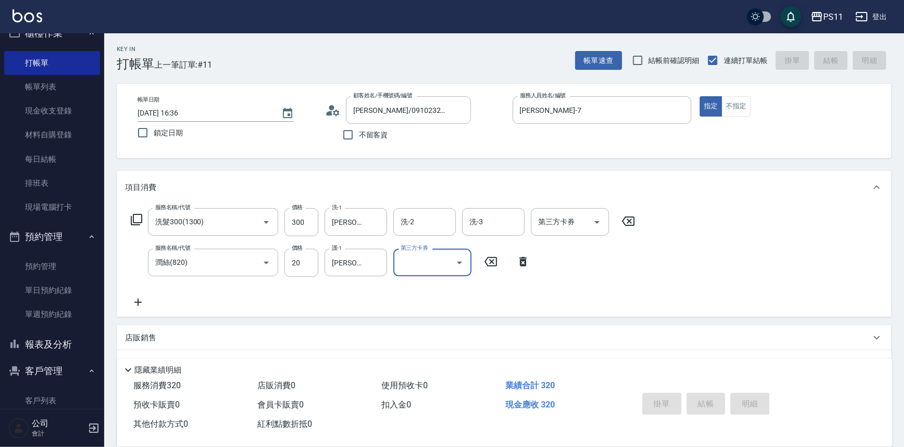
type input "[DATE] 16:37"
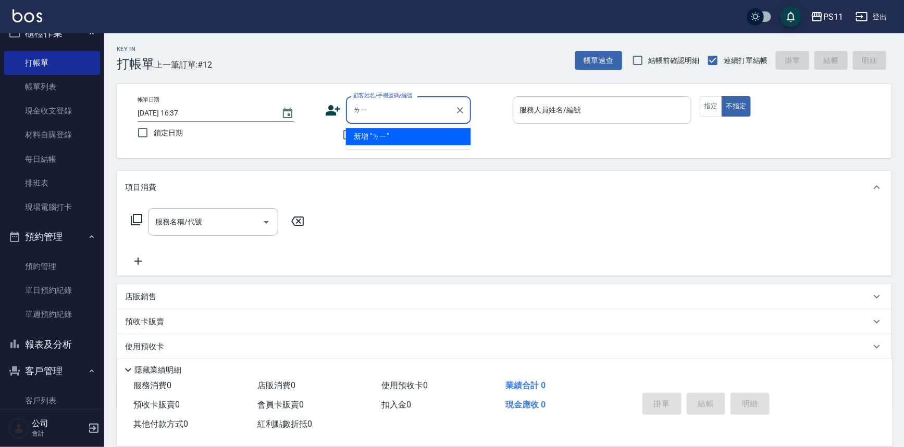
type input "ㄌ"
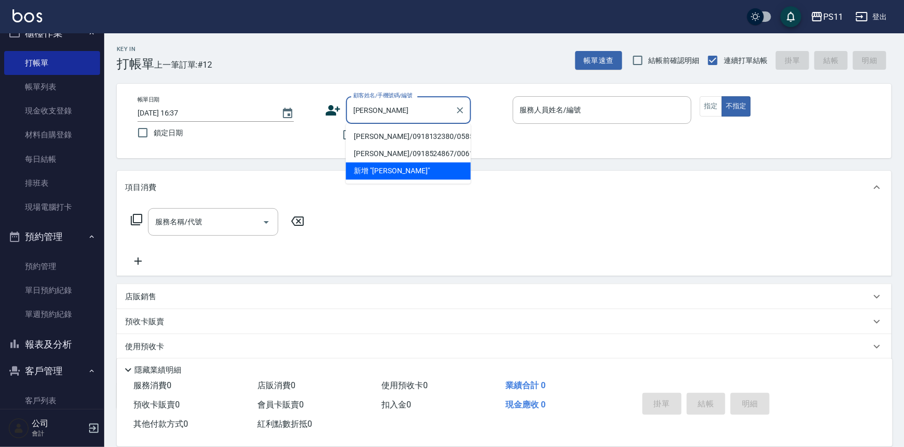
click at [396, 136] on li "[PERSON_NAME]/0918132380/0585" at bounding box center [408, 136] width 125 height 17
type input "[PERSON_NAME]/0918132380/0585"
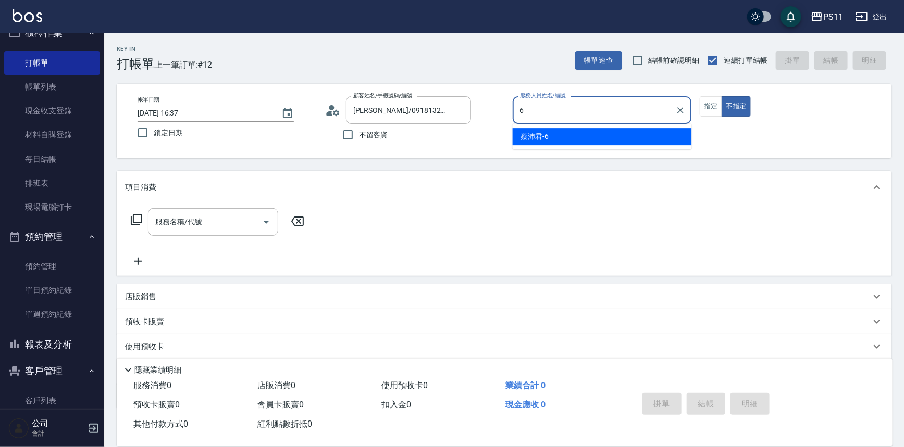
type input "[PERSON_NAME]6"
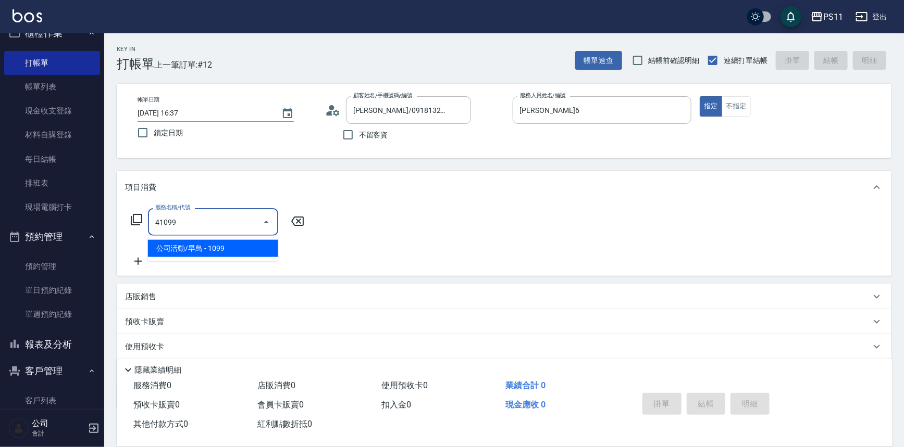
type input "公司活動/早鳥(41099)"
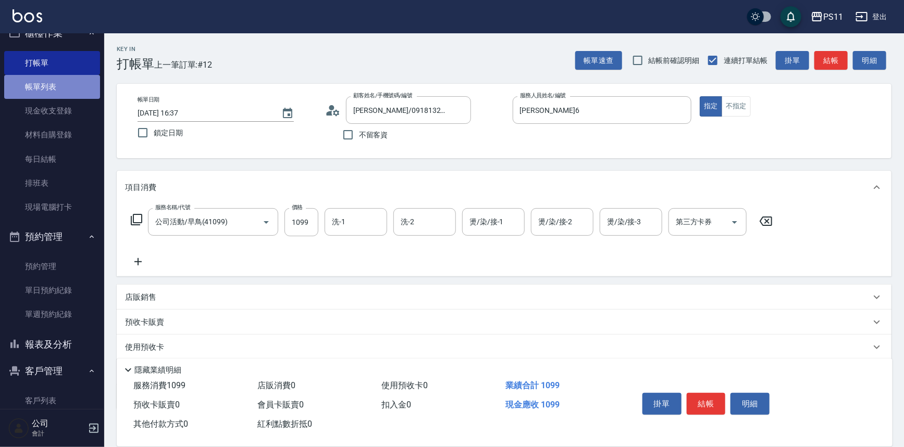
click at [66, 89] on link "帳單列表" at bounding box center [52, 87] width 96 height 24
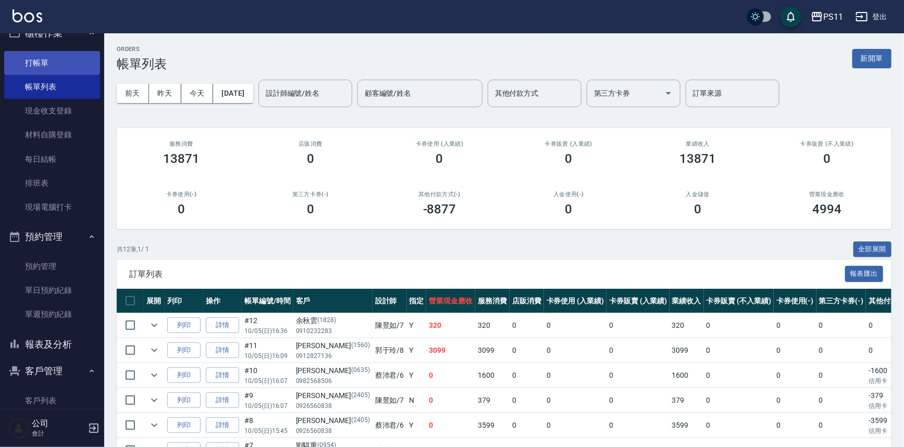
click at [62, 57] on link "打帳單" at bounding box center [52, 63] width 96 height 24
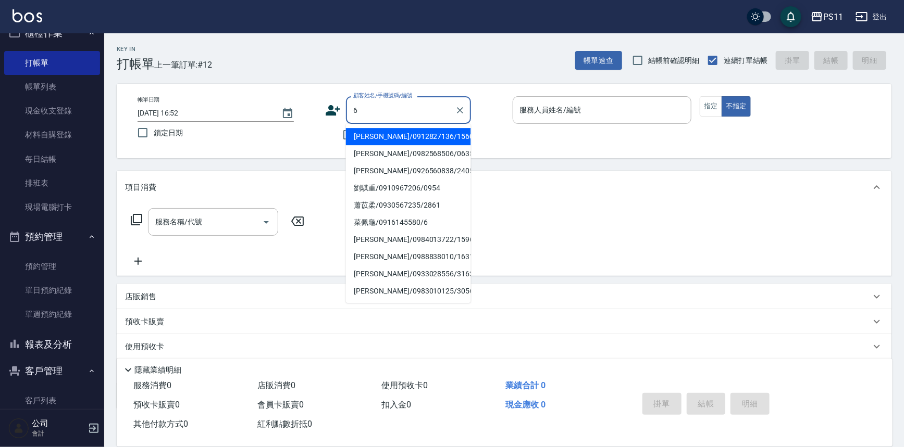
type input "[PERSON_NAME]/0912827136/1560"
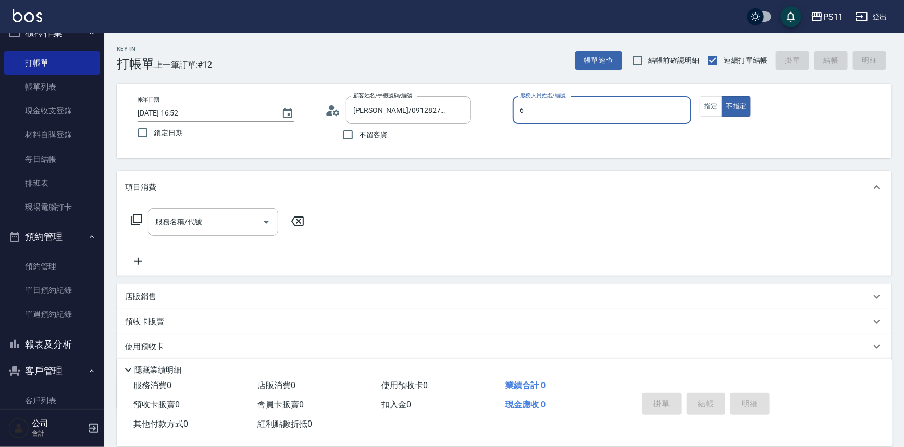
type input "[PERSON_NAME]6"
type button "false"
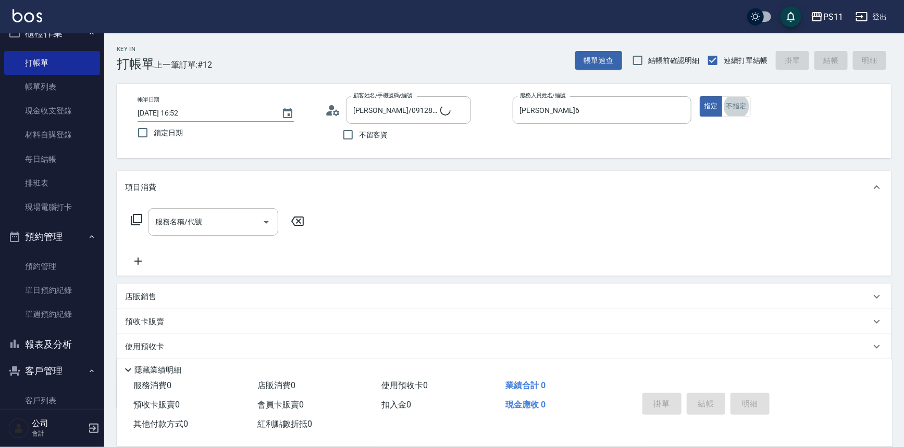
type input "菜佩龜/0916145580/6"
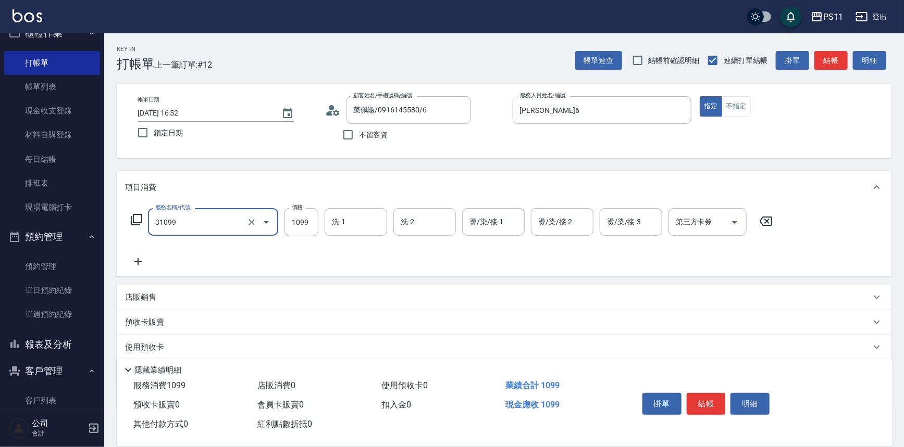
type input "公司活動/早鳥(31099)"
type input "[PERSON_NAME]-31"
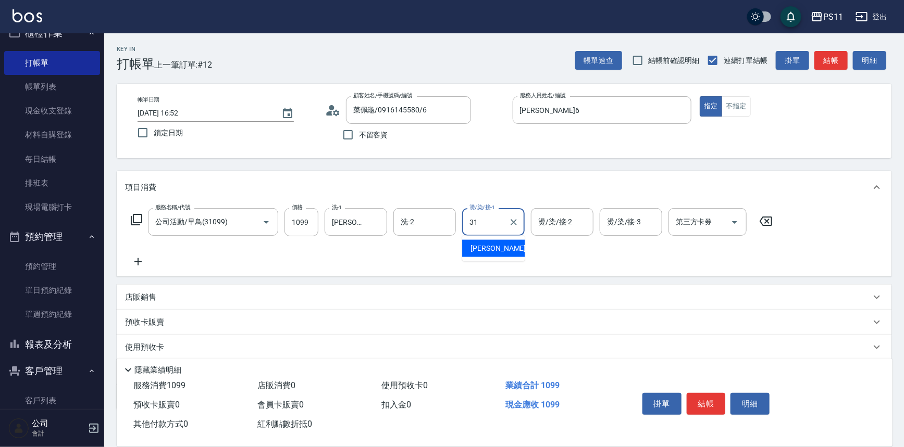
type input "[PERSON_NAME]-31"
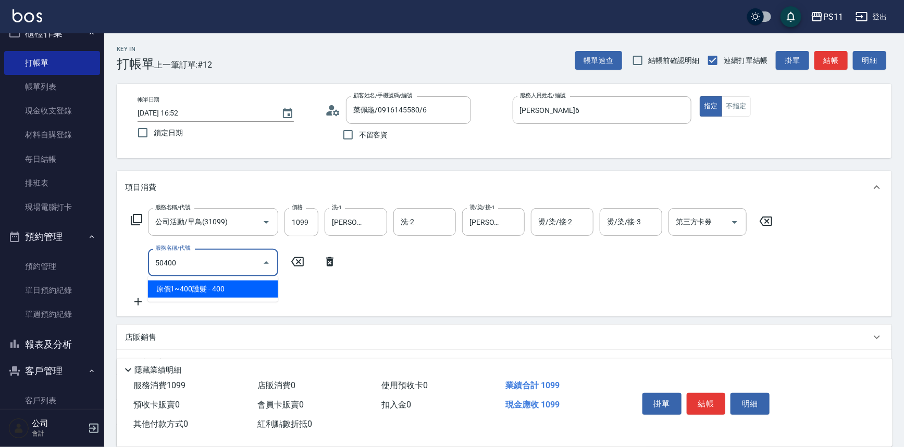
type input "原價1~400護髮(50400)"
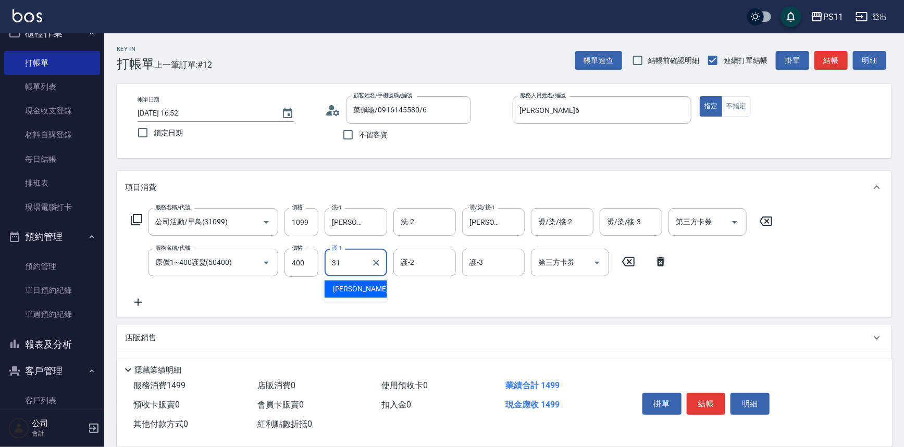
type input "[PERSON_NAME]-31"
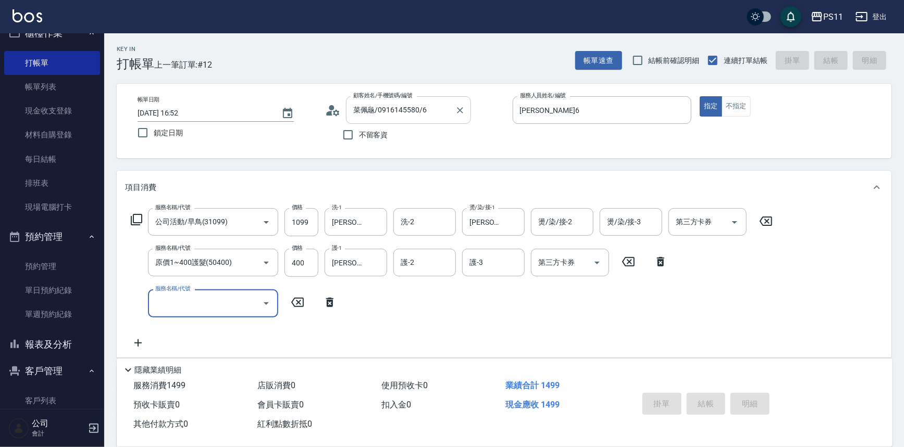
type input "[DATE] 16:53"
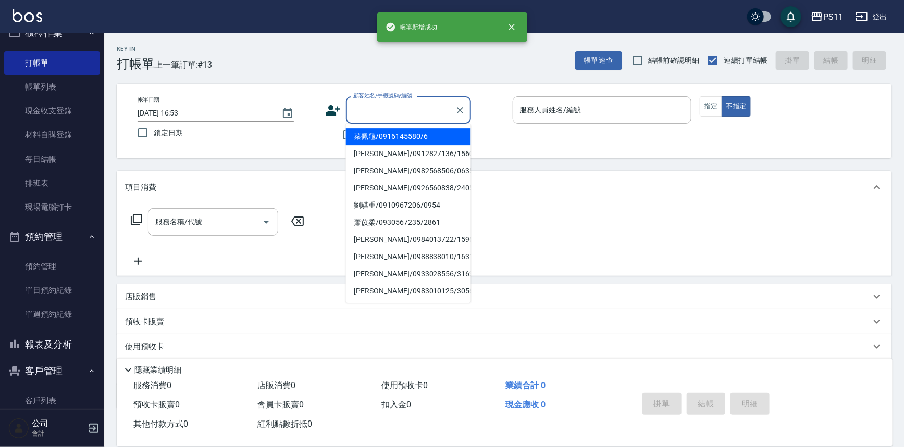
click at [408, 112] on input "顧客姓名/手機號碼/編號" at bounding box center [400, 110] width 100 height 18
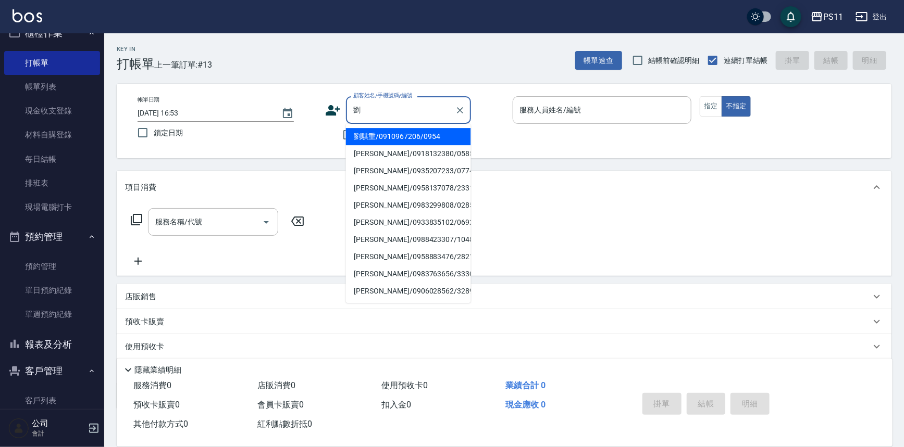
click at [438, 148] on li "[PERSON_NAME]/0918132380/0585" at bounding box center [408, 153] width 125 height 17
type input "[PERSON_NAME]/0918132380/0585"
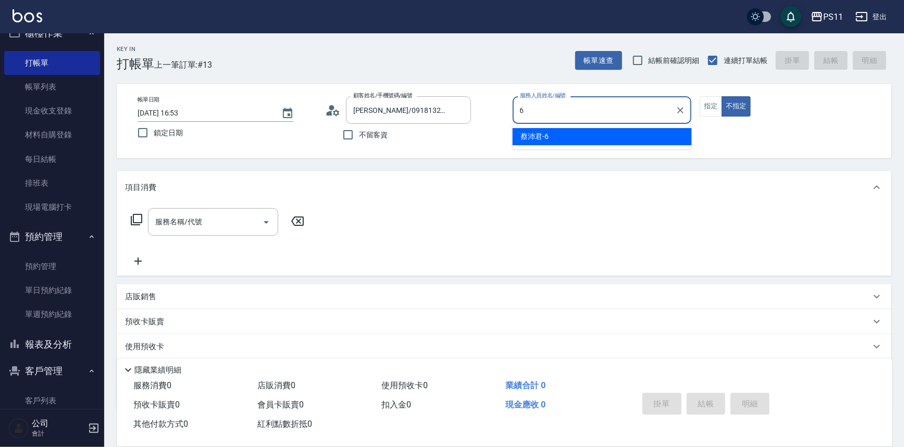
type input "[PERSON_NAME]6"
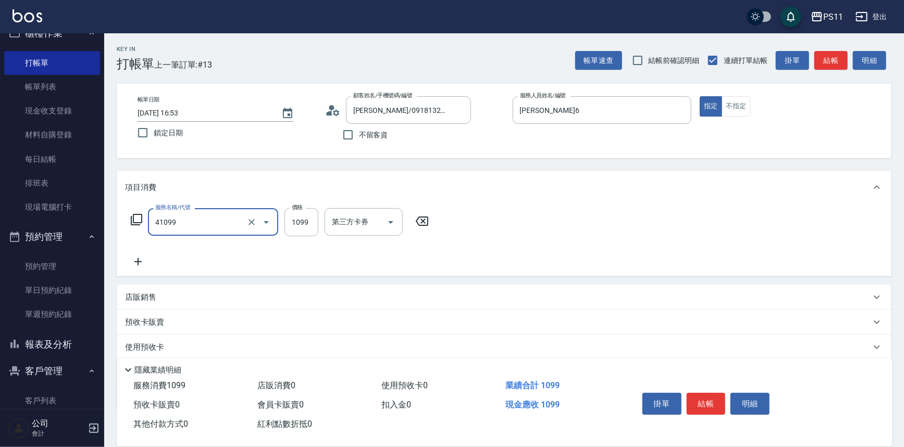
type input "公司活動/早鳥(41099)"
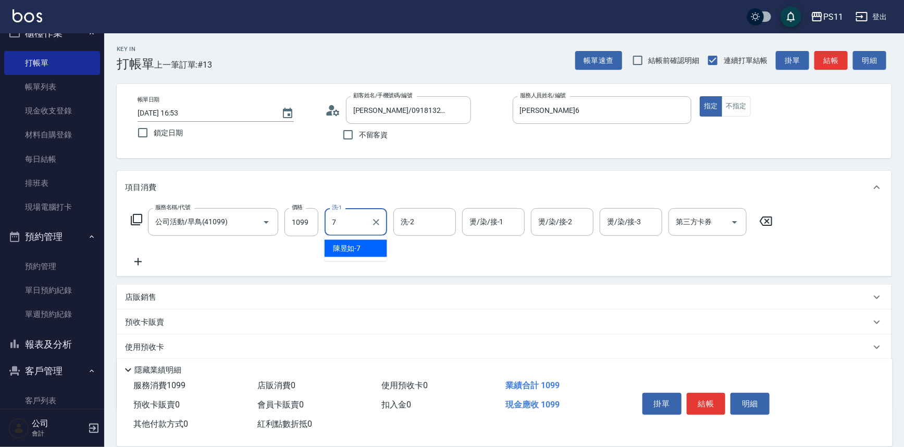
type input "[PERSON_NAME]-7"
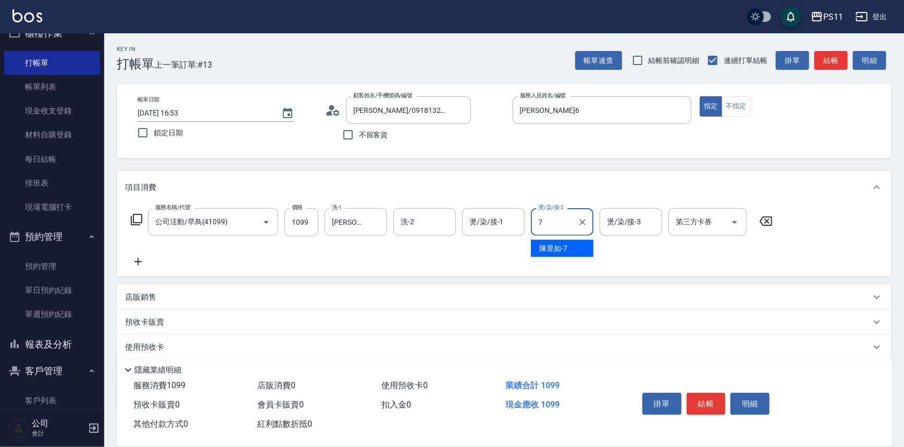
type input "[PERSON_NAME]-7"
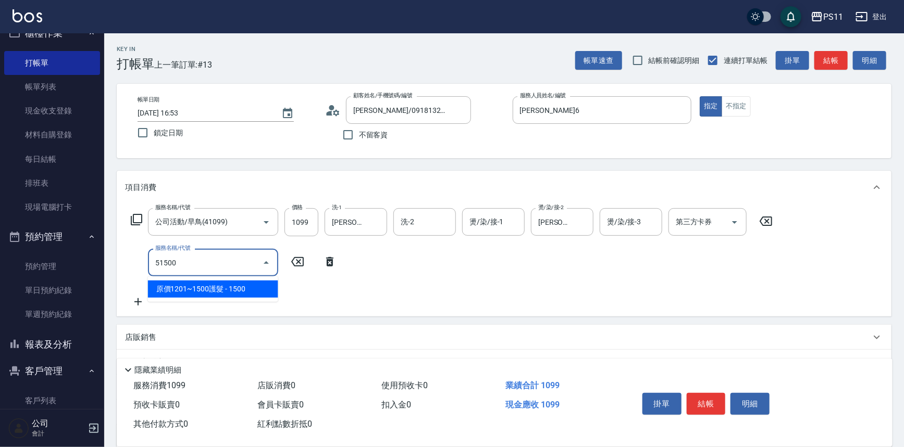
type input "原價1201~1500護髮(51500)"
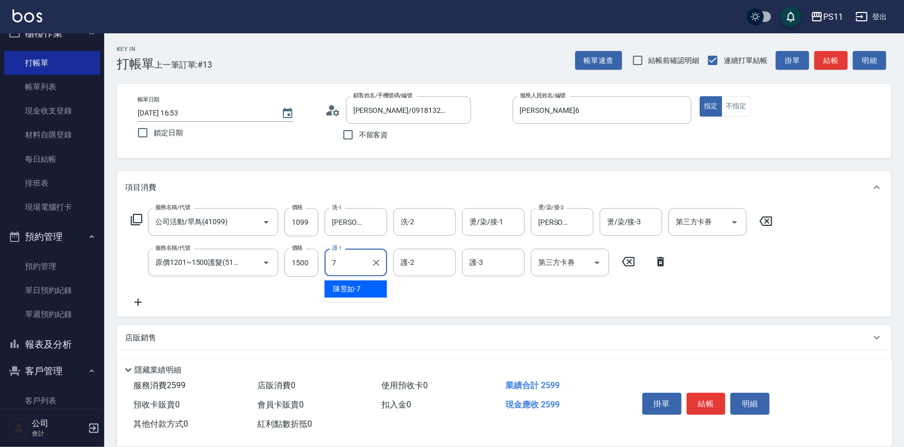
type input "[PERSON_NAME]-7"
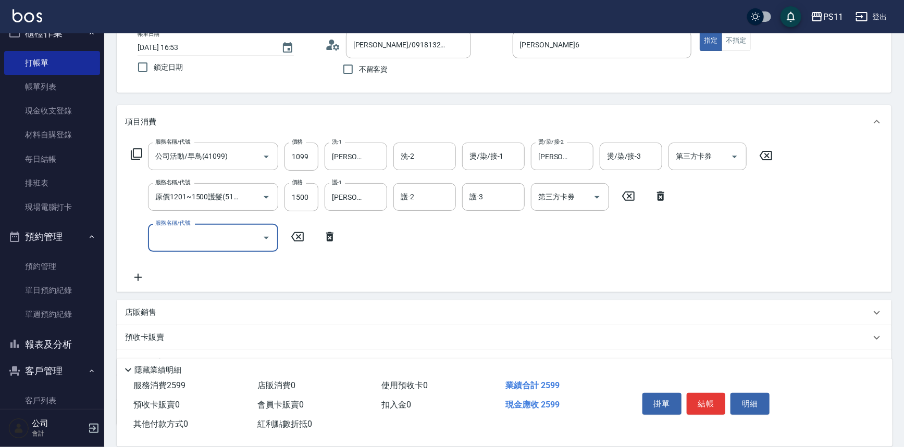
scroll to position [141, 0]
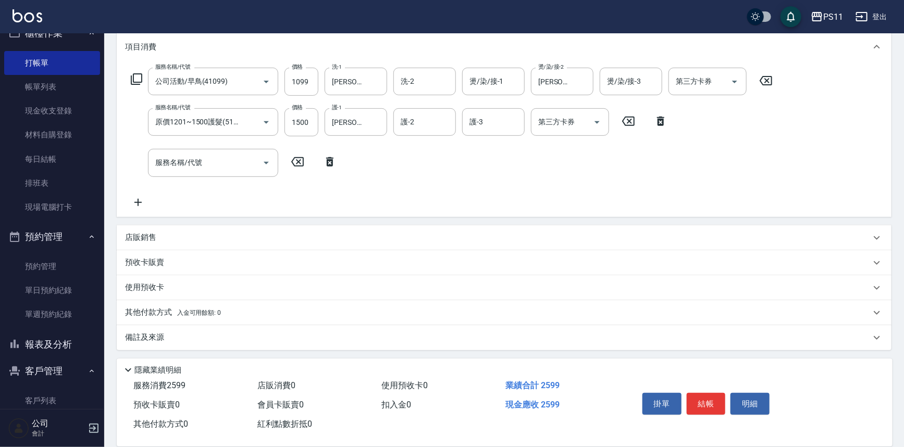
drag, startPoint x: 133, startPoint y: 307, endPoint x: 161, endPoint y: 277, distance: 40.9
click at [136, 305] on div "其他付款方式 入金可用餘額: 0" at bounding box center [504, 312] width 774 height 25
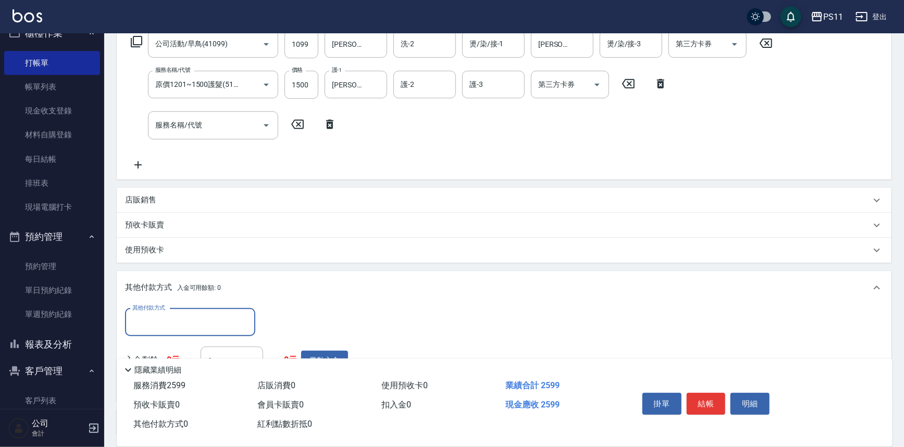
scroll to position [229, 0]
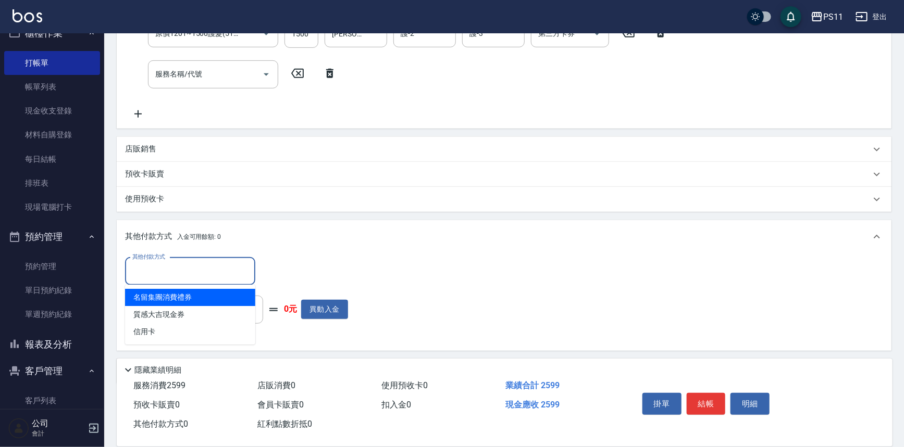
click at [178, 277] on input "其他付款方式" at bounding box center [190, 271] width 121 height 18
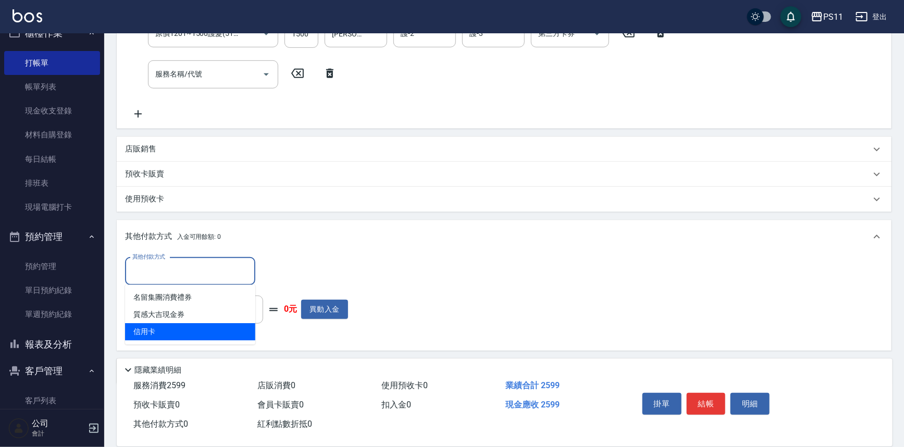
click at [179, 332] on span "信用卡" at bounding box center [190, 331] width 130 height 17
type input "信用卡"
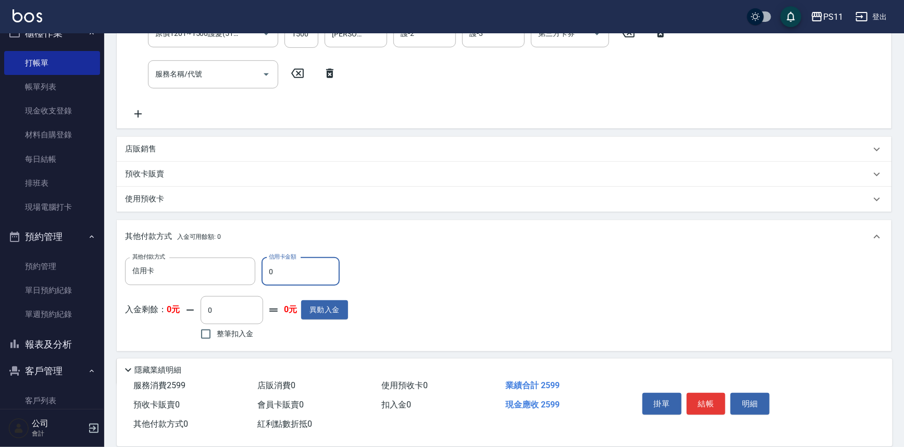
drag, startPoint x: 284, startPoint y: 271, endPoint x: 260, endPoint y: 271, distance: 24.5
click at [260, 271] on div "其他付款方式 信用卡 其他付款方式 信用卡金額 0 信用卡金額" at bounding box center [236, 272] width 223 height 28
type input "2599"
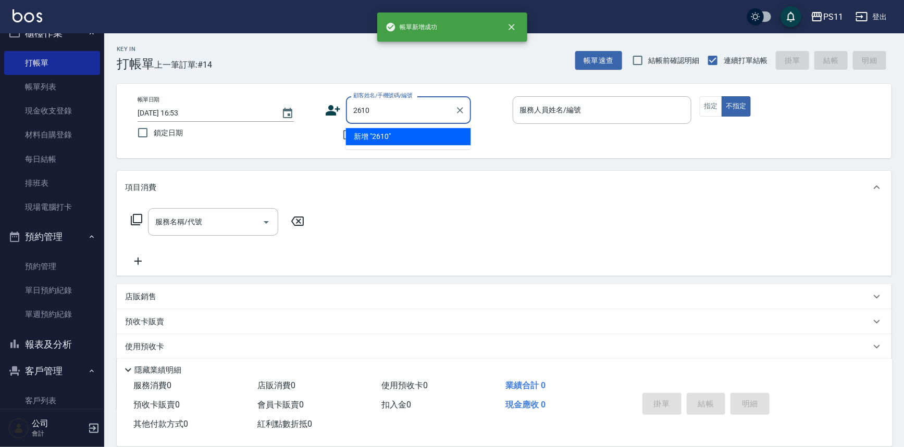
type input "2610"
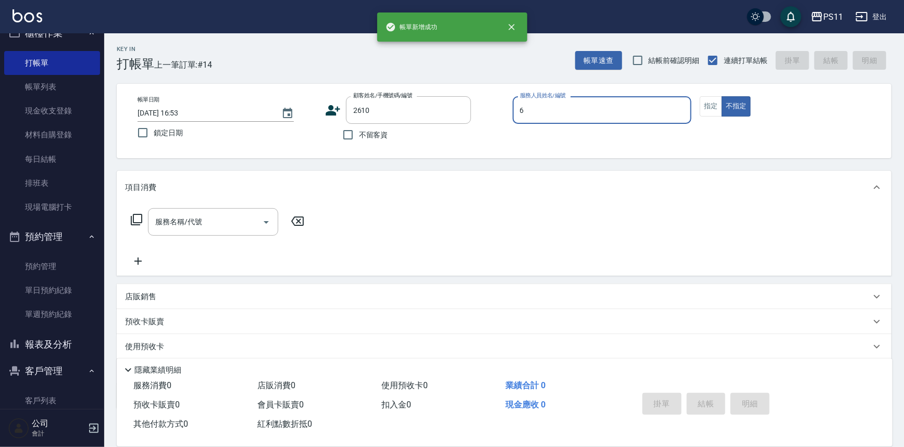
type input "[PERSON_NAME]6"
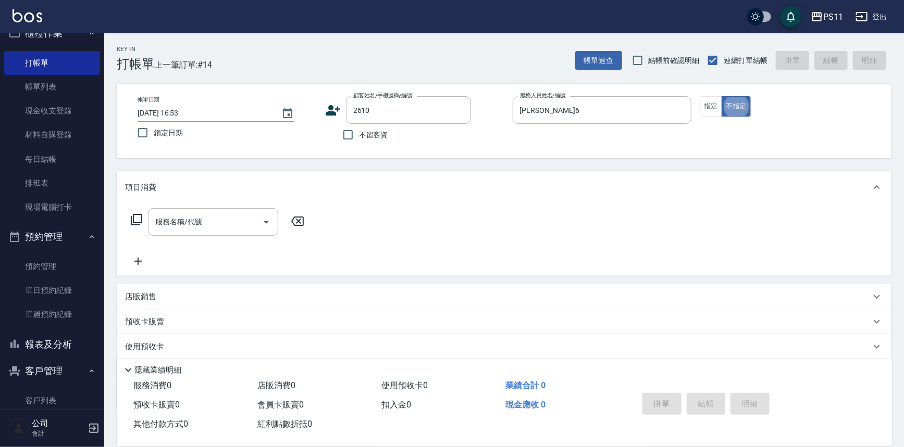
type input "[PERSON_NAME]/0912501844/2610"
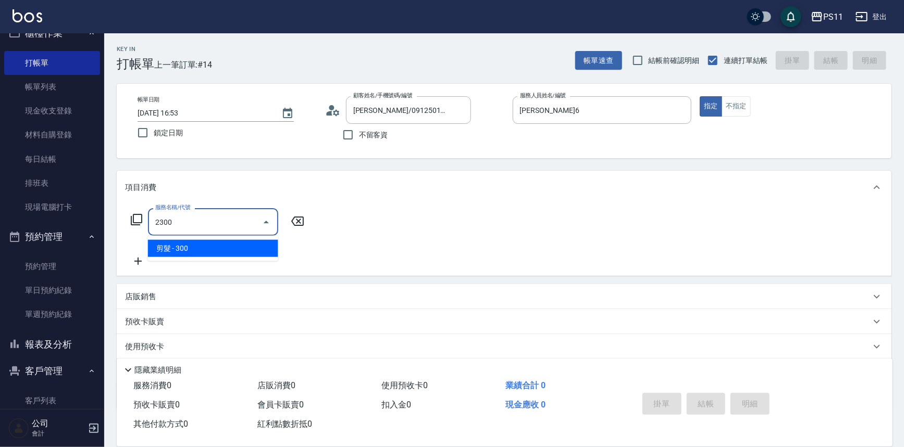
type input "剪髮(2300)"
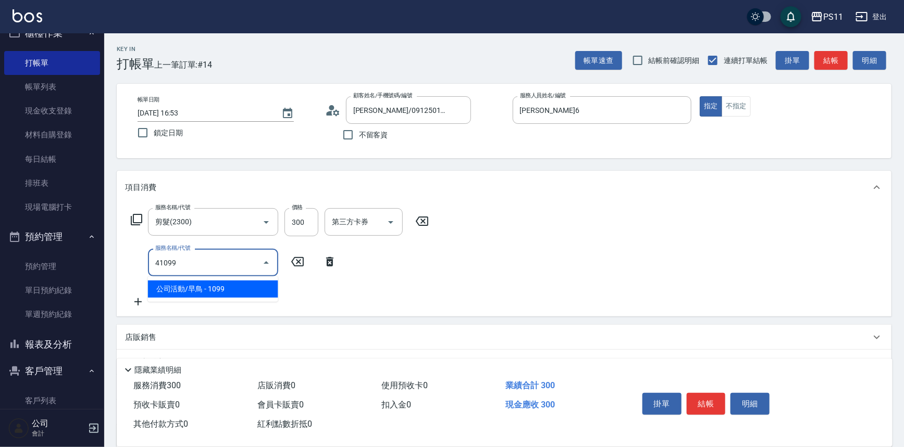
type input "公司活動/早鳥(41099)"
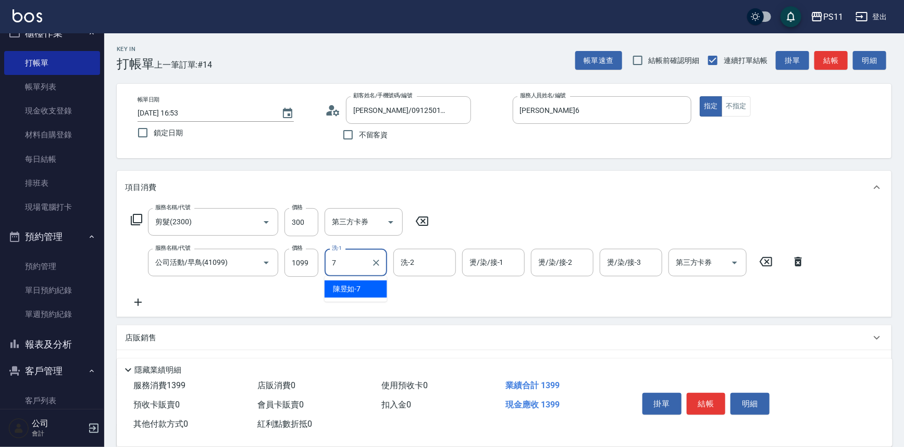
type input "[PERSON_NAME]-7"
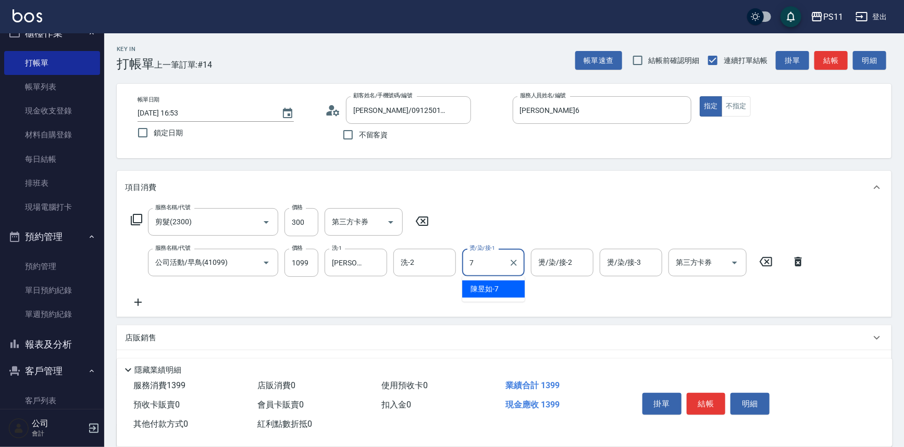
type input "[PERSON_NAME]-7"
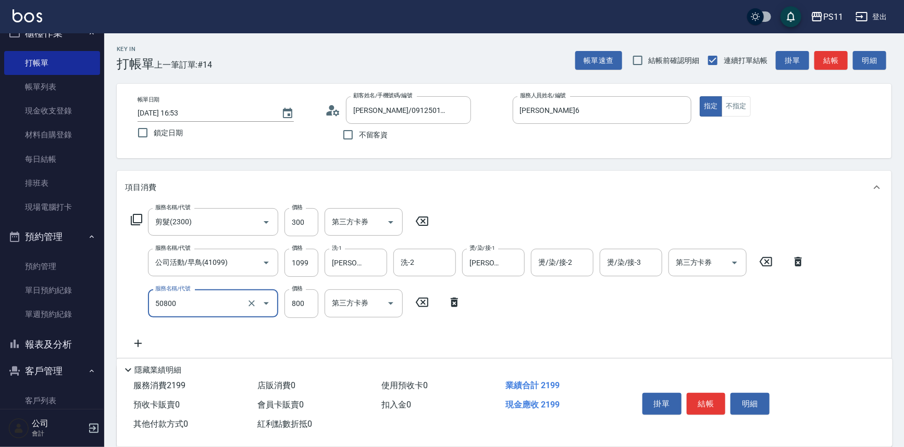
type input "原價401~800護髮(50800)"
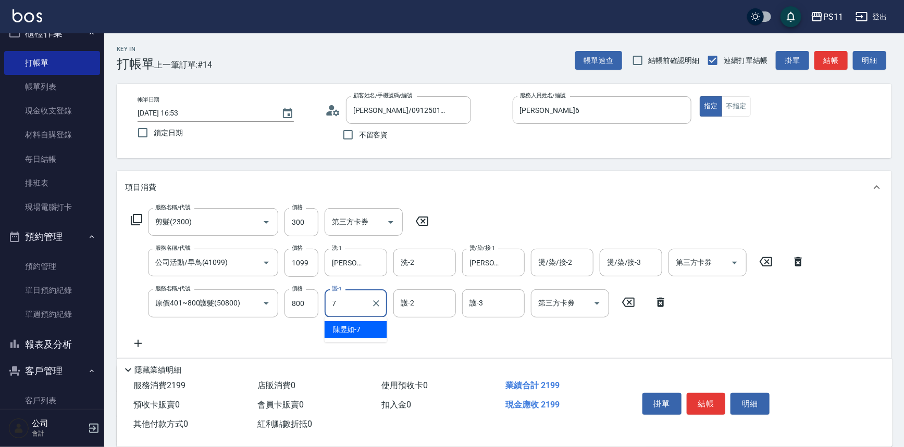
type input "[PERSON_NAME]-7"
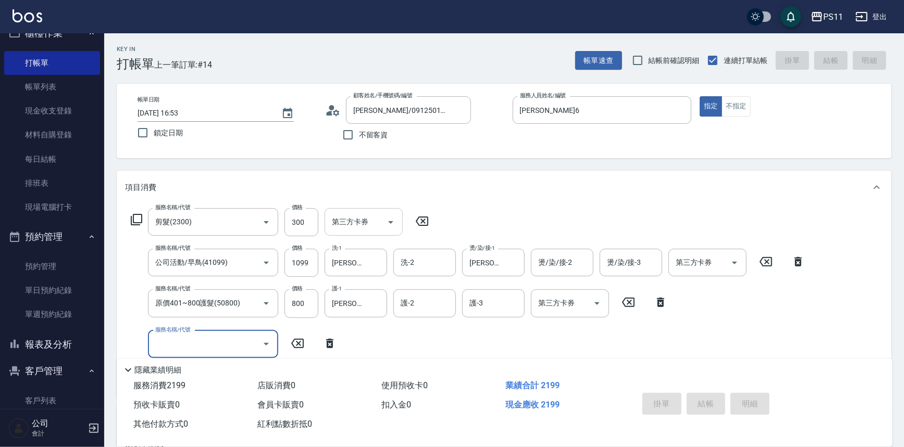
type input "[DATE] 16:54"
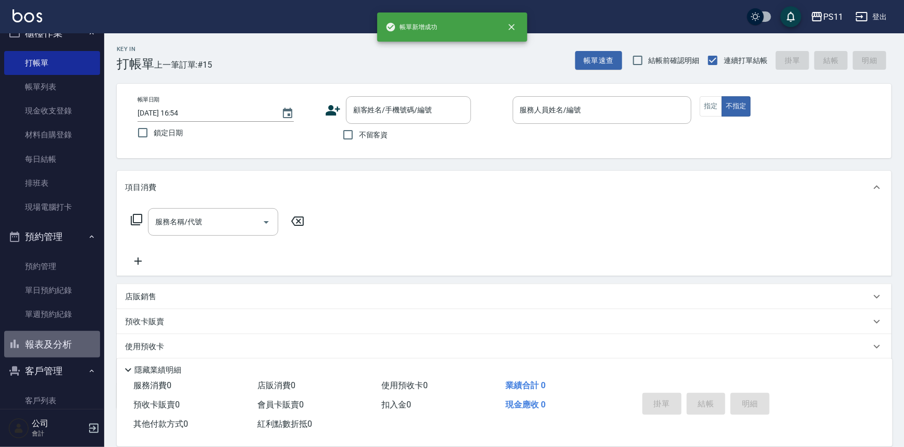
drag, startPoint x: 73, startPoint y: 340, endPoint x: 84, endPoint y: 328, distance: 16.2
click at [73, 339] on button "報表及分析" at bounding box center [52, 344] width 96 height 27
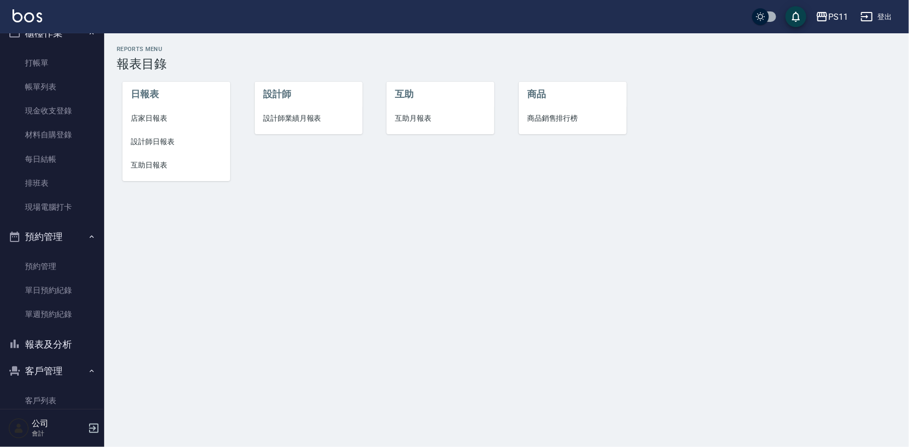
click at [158, 134] on li "設計師日報表" at bounding box center [176, 141] width 108 height 23
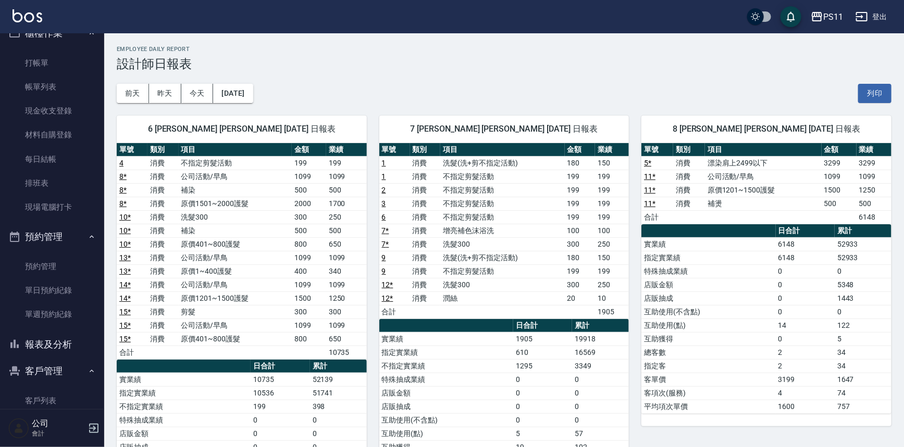
scroll to position [47, 0]
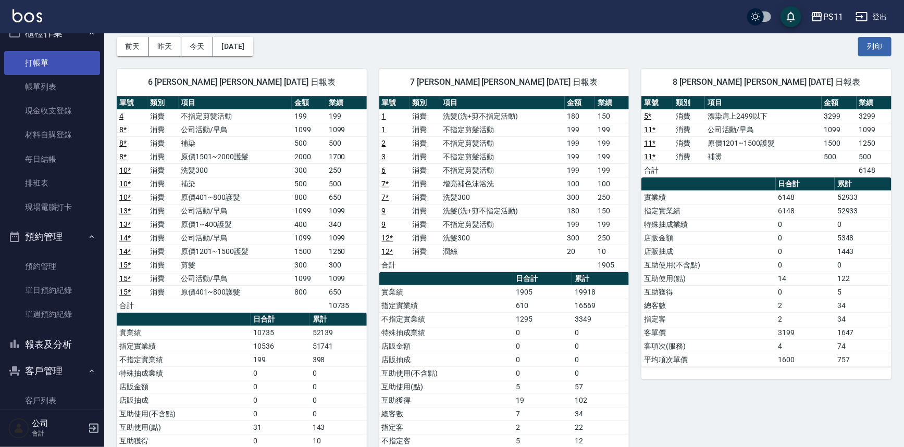
click at [67, 60] on link "打帳單" at bounding box center [52, 63] width 96 height 24
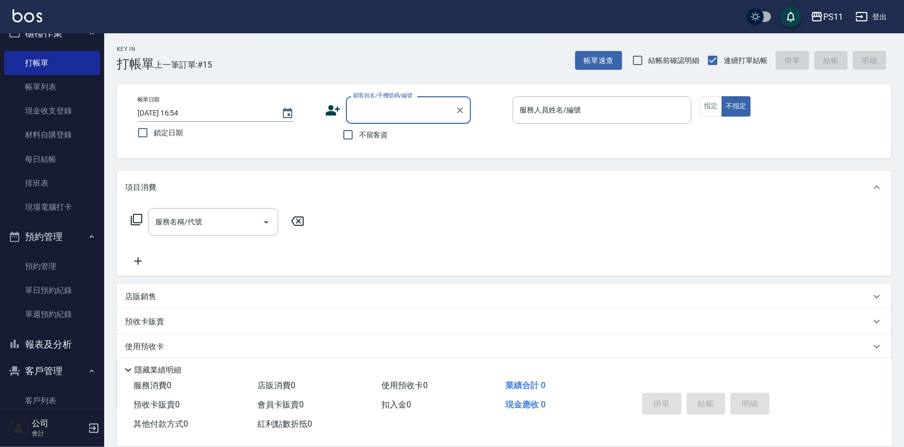
click at [68, 343] on button "報表及分析" at bounding box center [52, 344] width 96 height 27
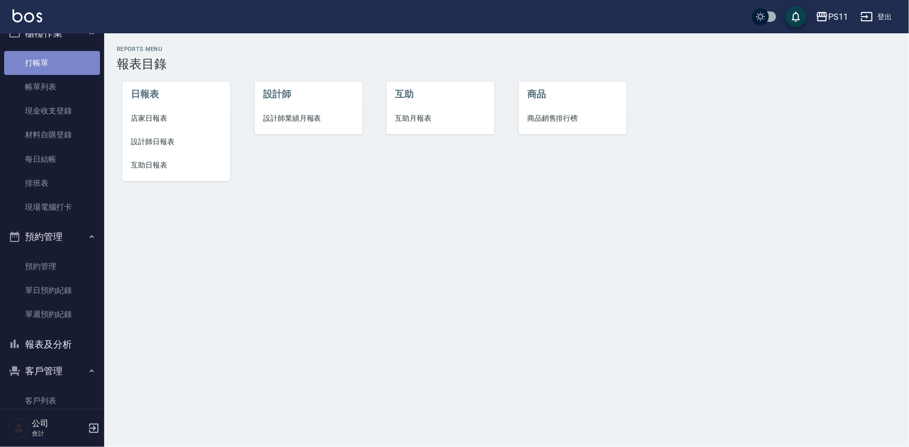
click at [56, 69] on link "打帳單" at bounding box center [52, 63] width 96 height 24
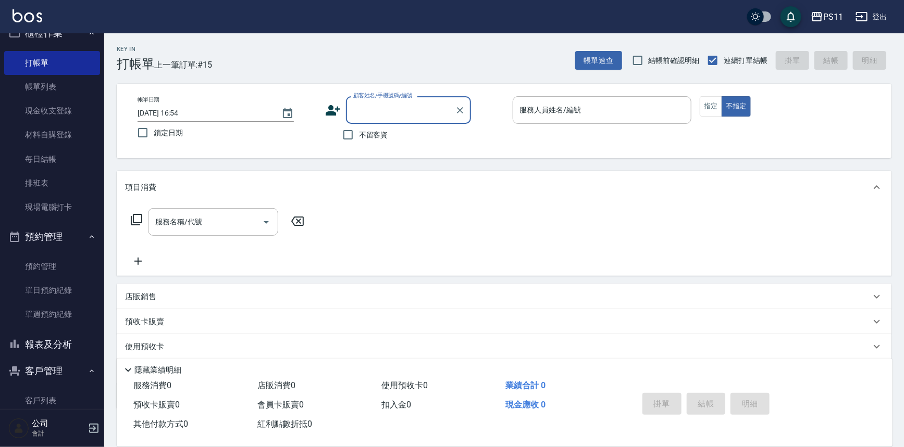
click at [62, 371] on button "客戶管理" at bounding box center [52, 371] width 96 height 27
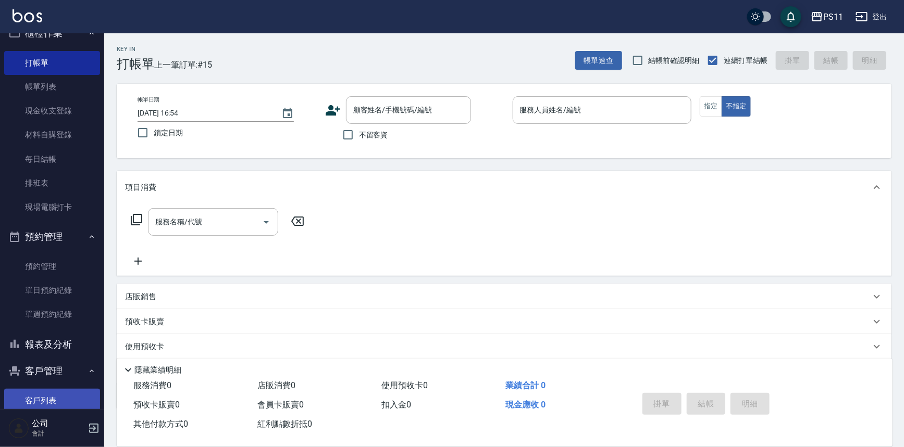
click at [59, 394] on link "客戶列表" at bounding box center [52, 401] width 96 height 24
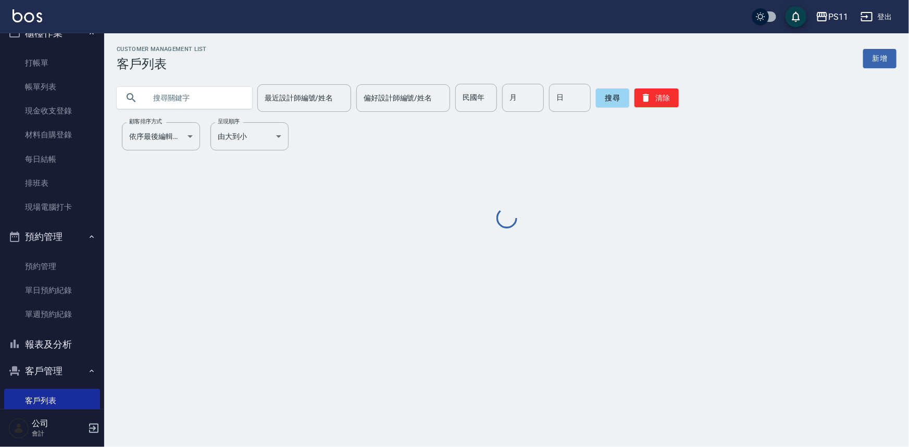
click at [217, 106] on input "text" at bounding box center [195, 98] width 98 height 28
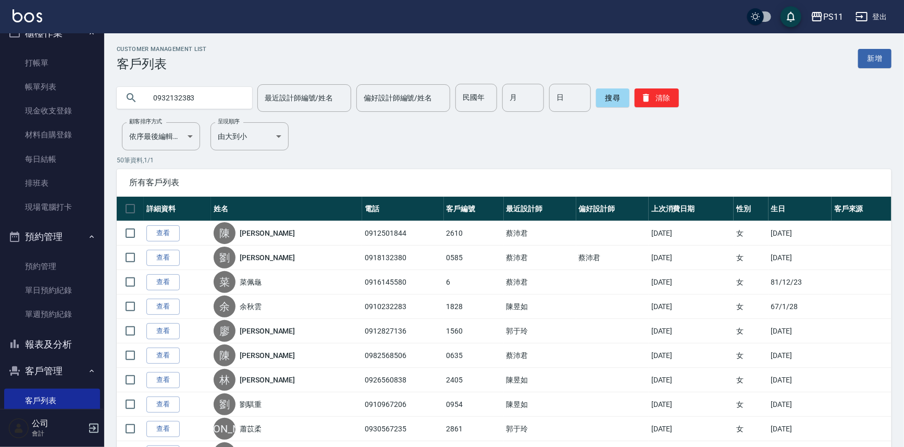
type input "0932132383"
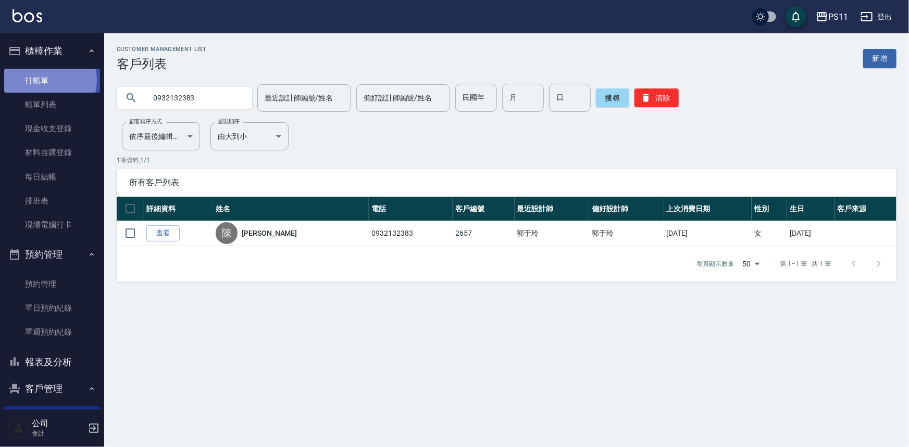
click at [46, 80] on link "打帳單" at bounding box center [52, 81] width 96 height 24
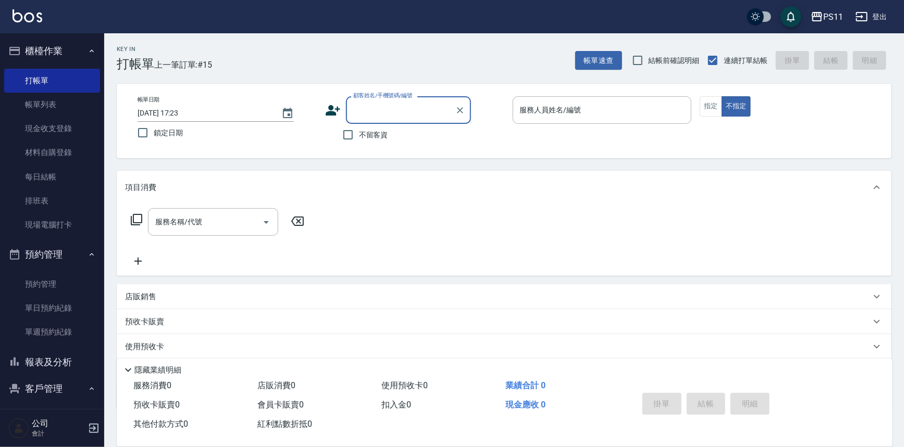
click at [391, 110] on input "顧客姓名/手機號碼/編號" at bounding box center [400, 110] width 100 height 18
click at [447, 139] on li "[PERSON_NAME]/0958157152/0798" at bounding box center [408, 136] width 125 height 17
type input "[PERSON_NAME]/0958157152/0798"
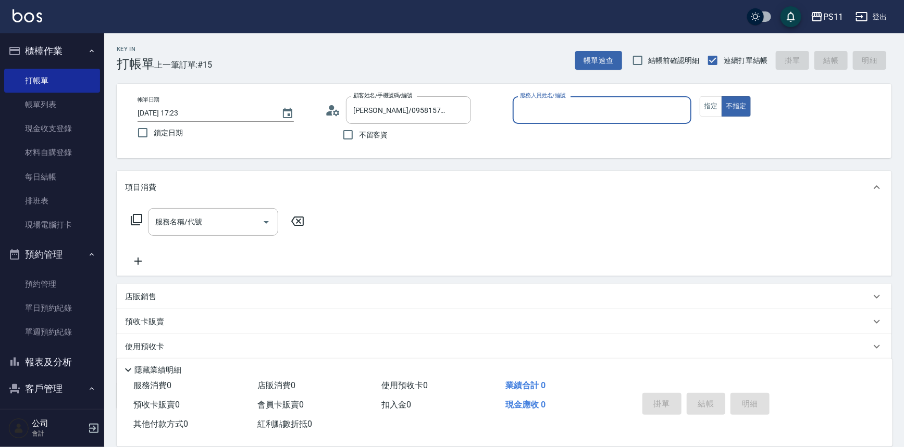
click at [58, 385] on button "客戶管理" at bounding box center [52, 388] width 96 height 27
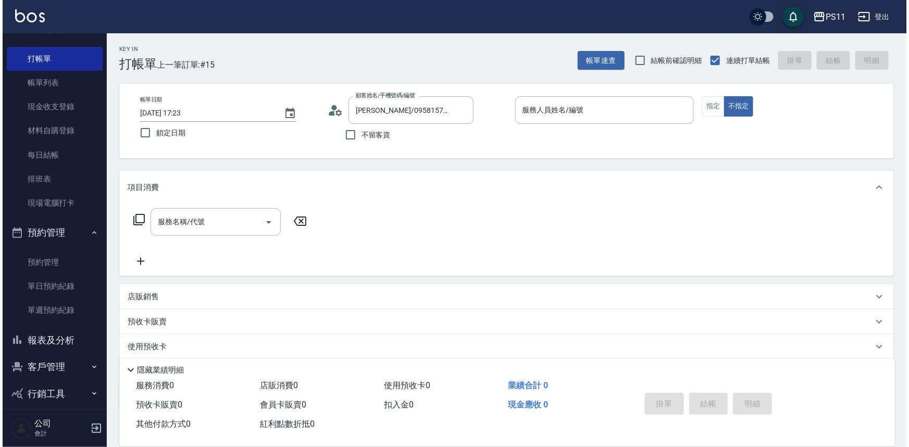
scroll to position [32, 0]
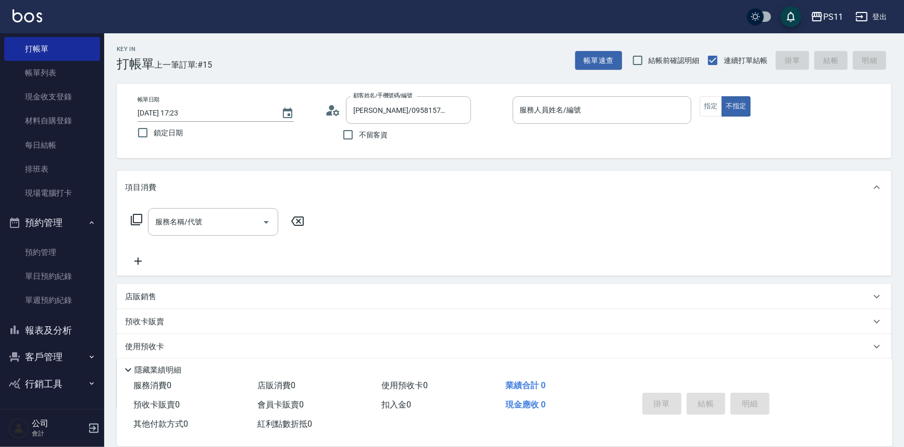
click at [62, 354] on button "客戶管理" at bounding box center [52, 357] width 96 height 27
click at [63, 384] on link "客戶列表" at bounding box center [52, 387] width 96 height 24
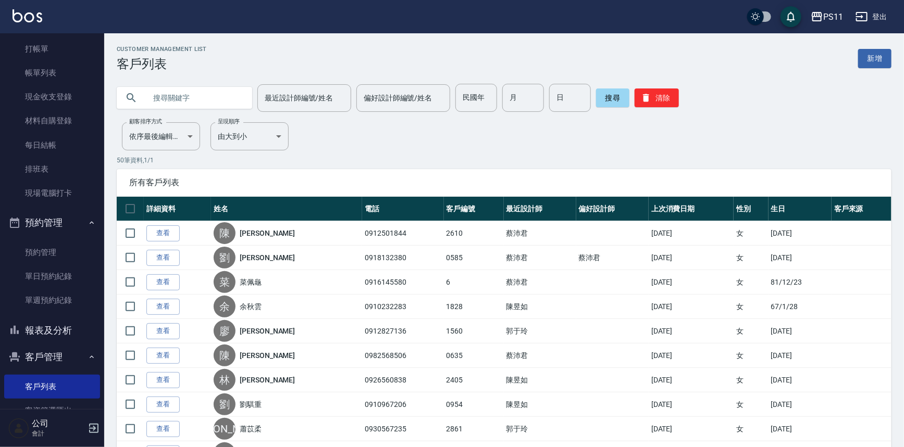
click at [210, 106] on input "text" at bounding box center [195, 98] width 98 height 28
type input "0935222121"
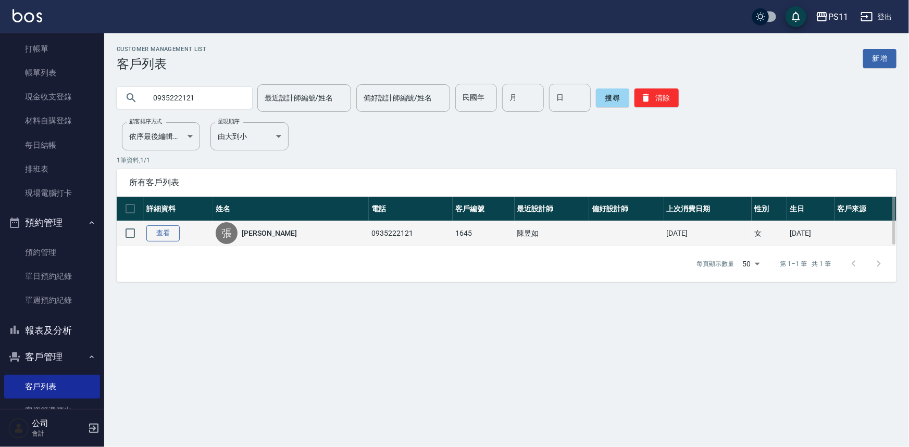
click at [175, 235] on link "查看" at bounding box center [162, 233] width 33 height 16
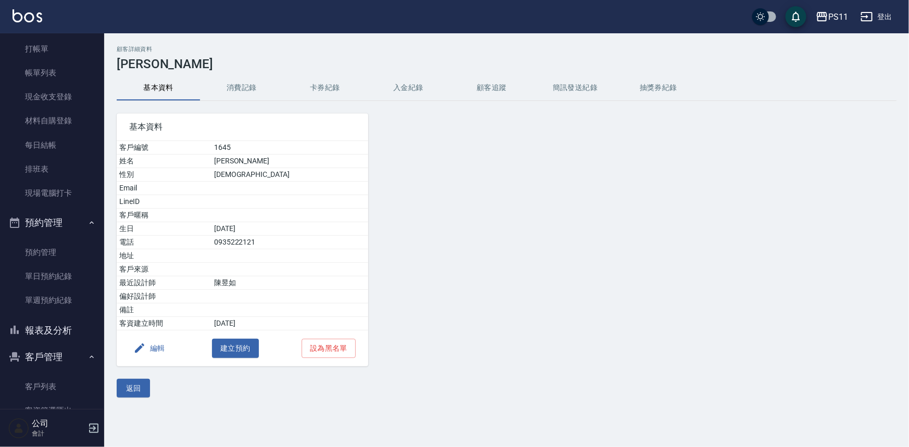
click at [261, 83] on button "消費記錄" at bounding box center [241, 88] width 83 height 25
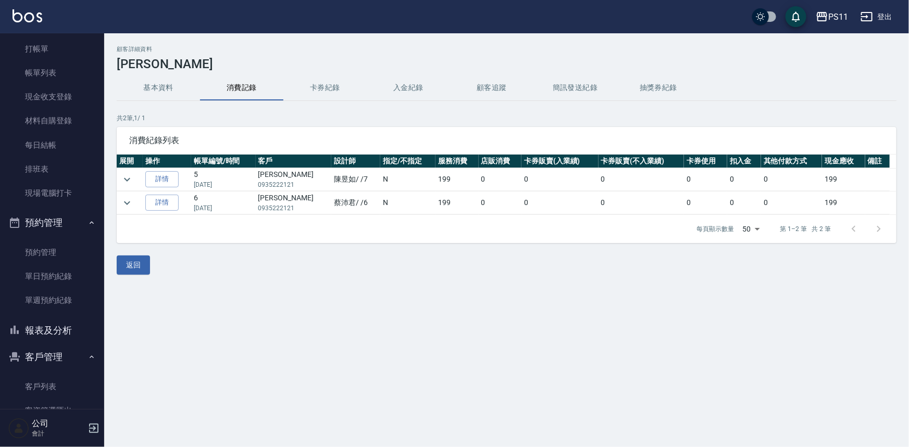
click at [172, 83] on button "基本資料" at bounding box center [158, 88] width 83 height 25
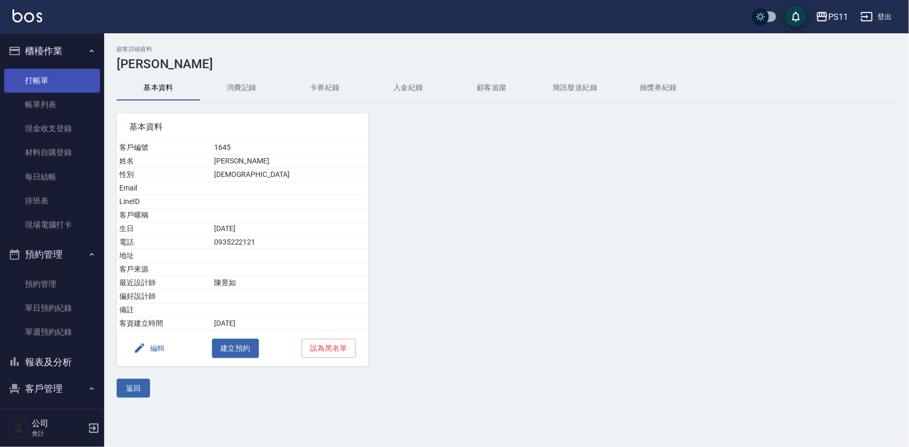
click at [47, 78] on link "打帳單" at bounding box center [52, 81] width 96 height 24
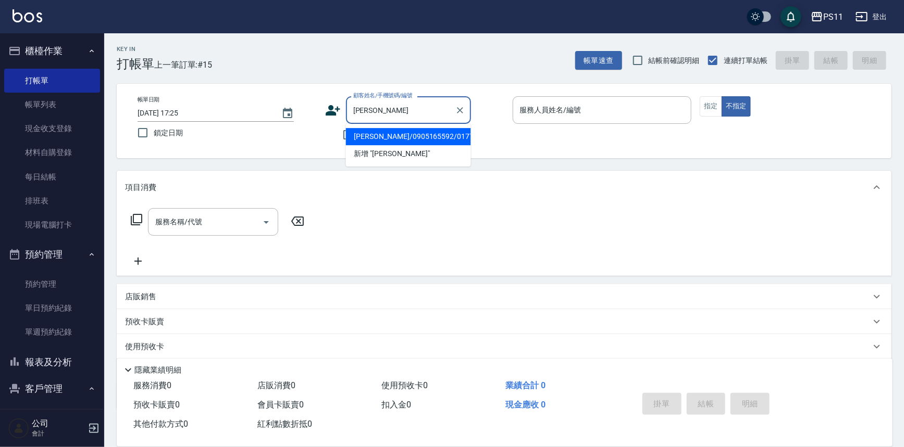
click at [395, 137] on li "[PERSON_NAME]/0905165592/0177" at bounding box center [408, 136] width 125 height 17
type input "[PERSON_NAME]/0905165592/0177"
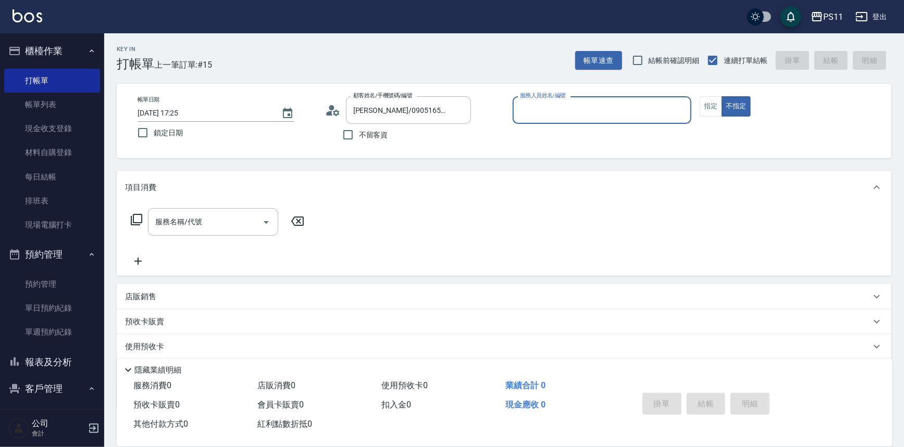
click at [624, 118] on input "服務人員姓名/編號" at bounding box center [602, 110] width 170 height 18
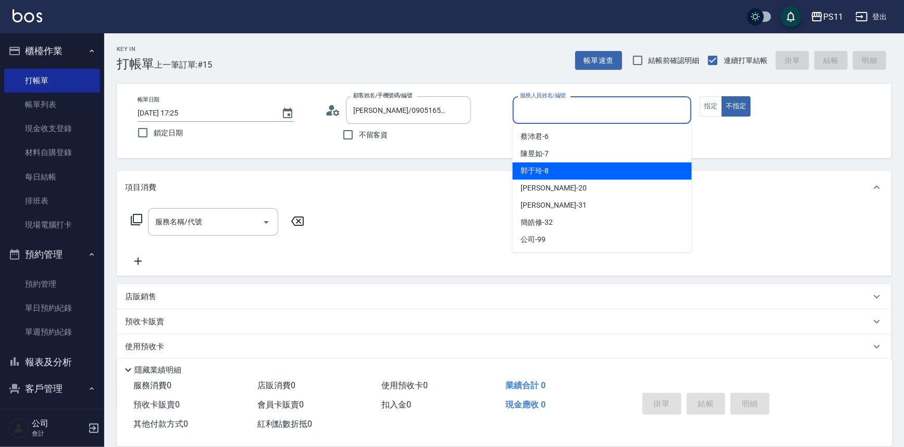
click at [589, 166] on div "[PERSON_NAME]-8" at bounding box center [601, 170] width 179 height 17
type input "[PERSON_NAME]-8"
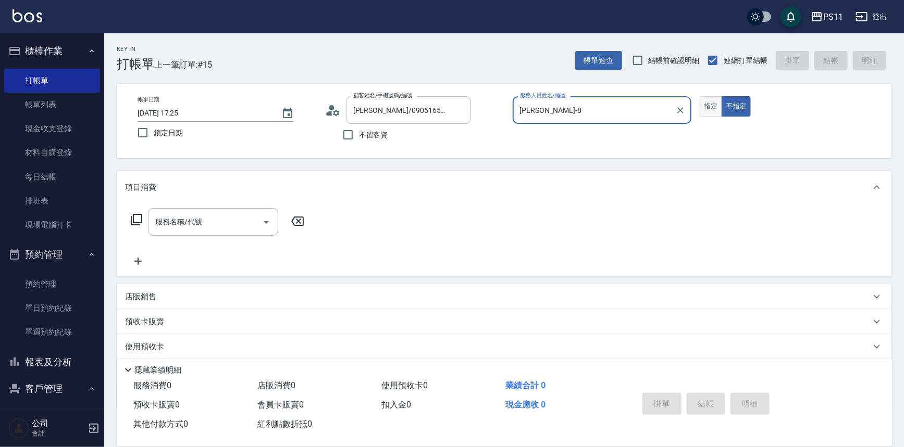
click at [713, 110] on button "指定" at bounding box center [710, 106] width 22 height 20
click at [229, 212] on div "服務名稱/代號" at bounding box center [213, 222] width 130 height 28
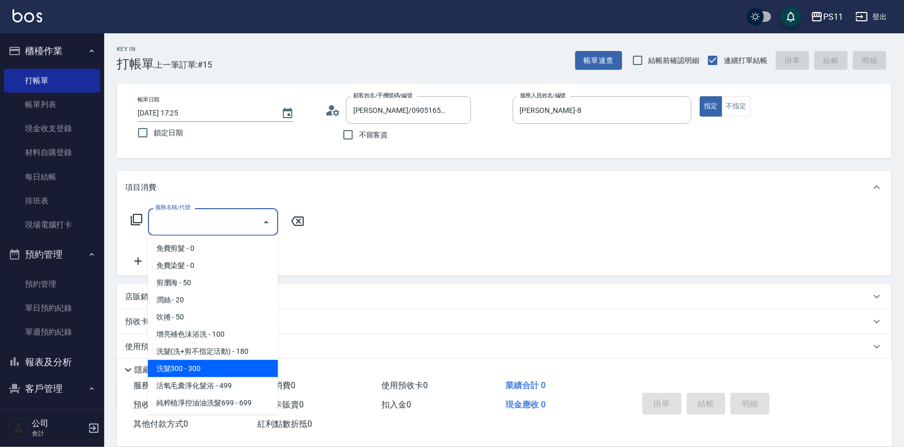
click at [212, 362] on span "洗髮300 - 300" at bounding box center [213, 368] width 130 height 17
type input "洗髮300(1300)"
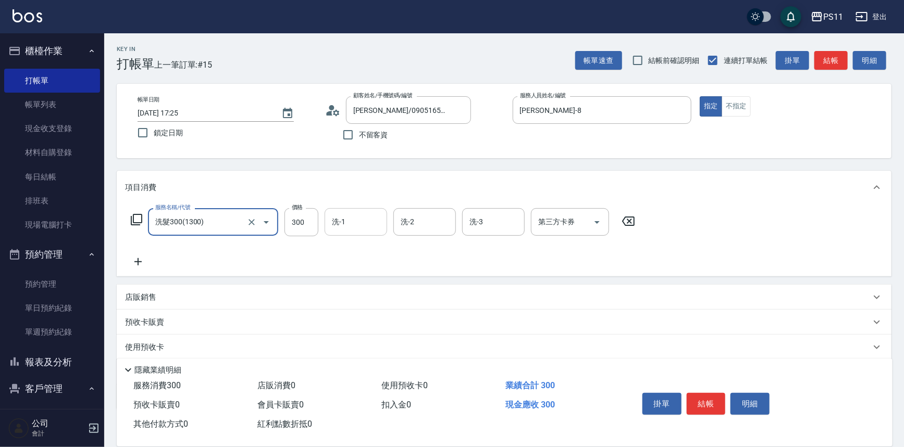
click at [367, 227] on input "洗-1" at bounding box center [355, 222] width 53 height 18
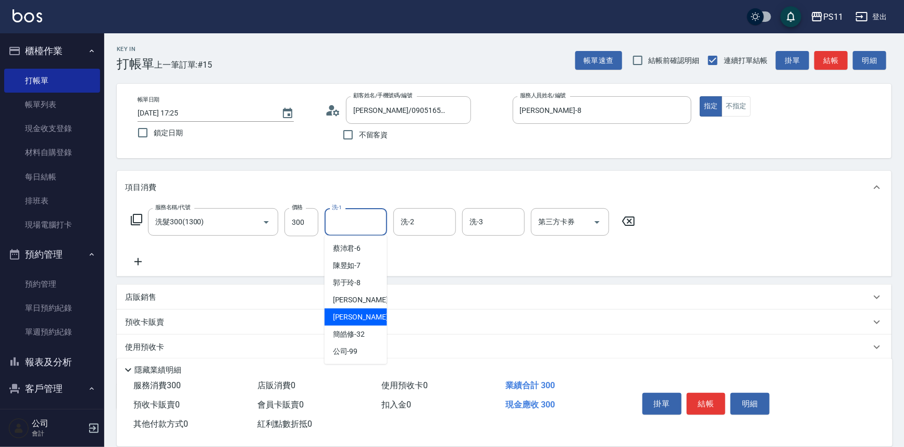
click at [382, 316] on div "[PERSON_NAME]-31" at bounding box center [355, 317] width 62 height 17
type input "[PERSON_NAME]-31"
click at [135, 246] on div "服務名稱/代號 洗髮300(1300) 服務名稱/代號 價格 300 價格 洗-1 [PERSON_NAME]-31 洗-1 洗-2 洗-2 洗-3 洗-3 …" at bounding box center [383, 238] width 516 height 60
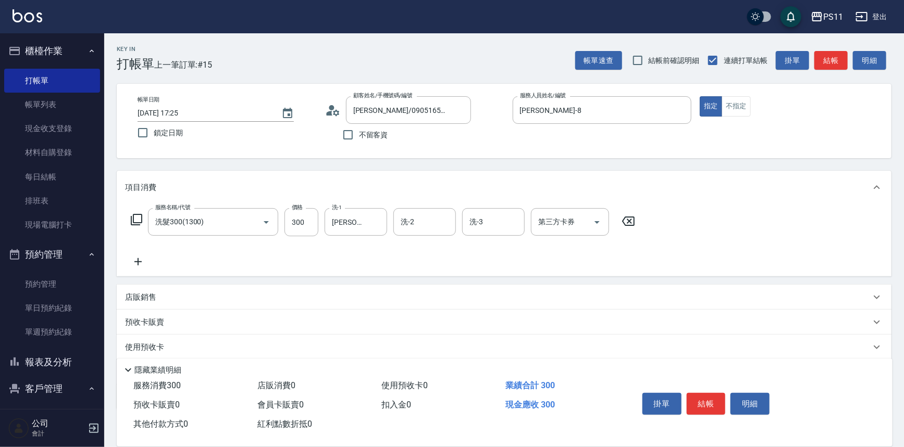
click at [144, 262] on icon at bounding box center [138, 262] width 26 height 12
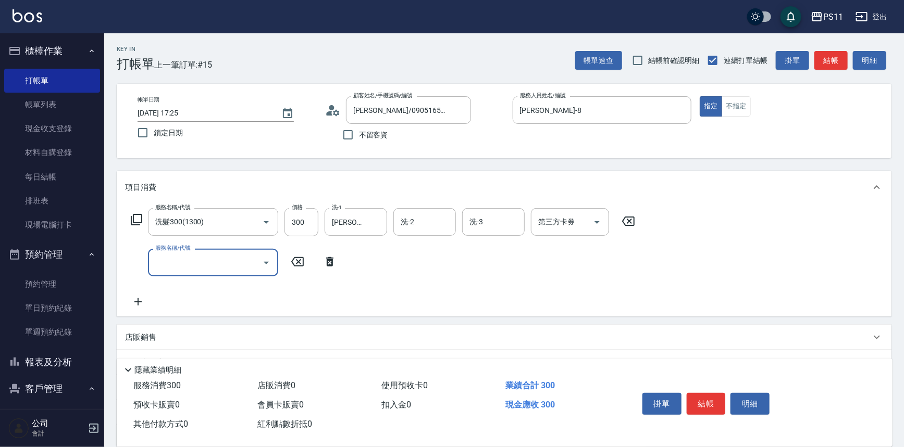
click at [248, 256] on input "服務名稱/代號" at bounding box center [205, 263] width 105 height 18
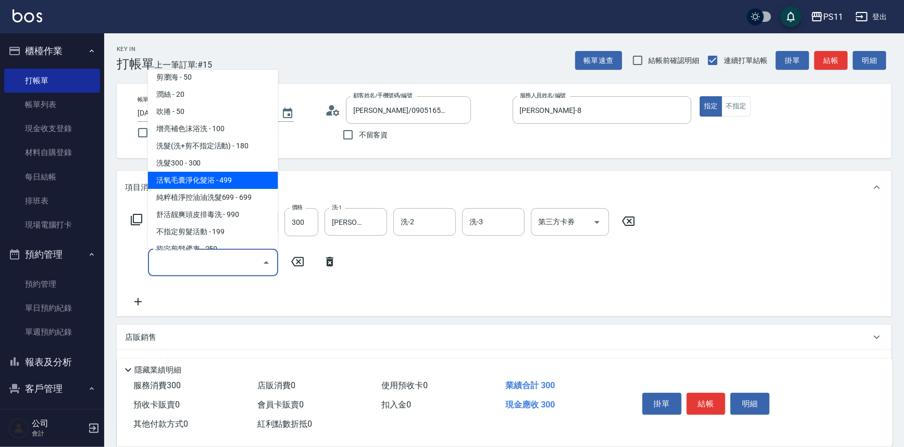
scroll to position [94, 0]
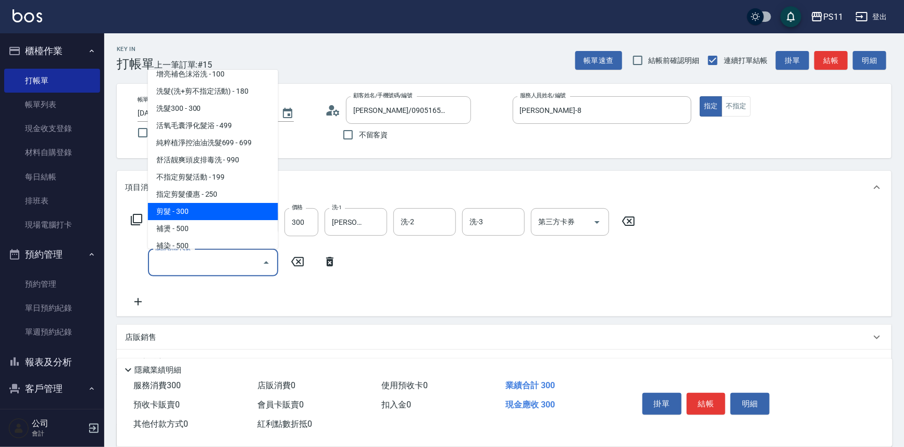
click at [225, 214] on span "剪髮 - 300" at bounding box center [213, 211] width 130 height 17
type input "剪髮(2300)"
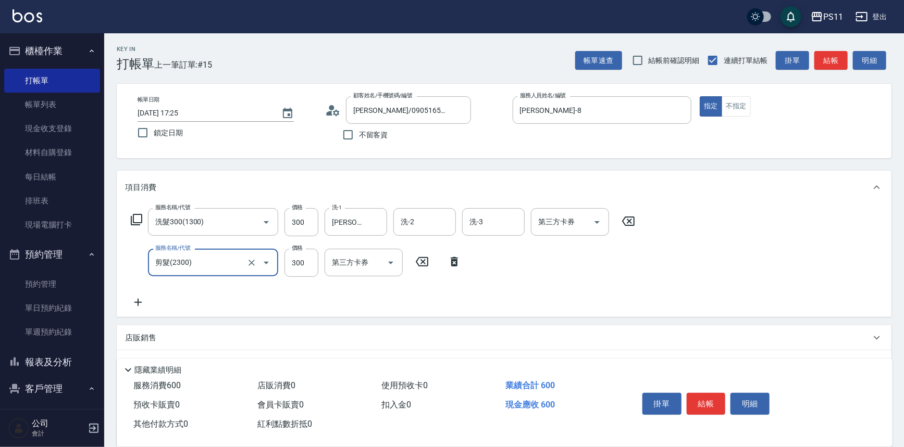
click at [673, 255] on div "服務名稱/代號 洗髮300(1300) 服務名稱/代號 價格 300 價格 洗-1 [PERSON_NAME]-31 洗-1 洗-2 洗-2 洗-3 洗-3 …" at bounding box center [504, 260] width 774 height 113
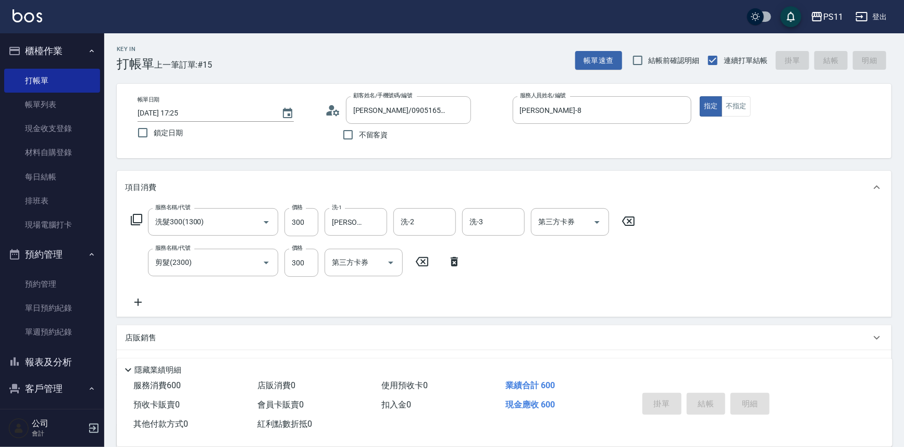
type input "[DATE] 17:30"
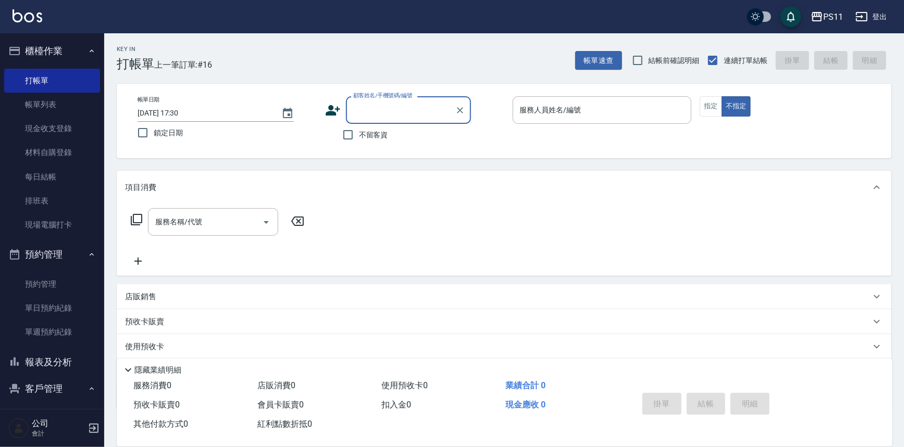
click at [68, 349] on button "報表及分析" at bounding box center [52, 362] width 96 height 27
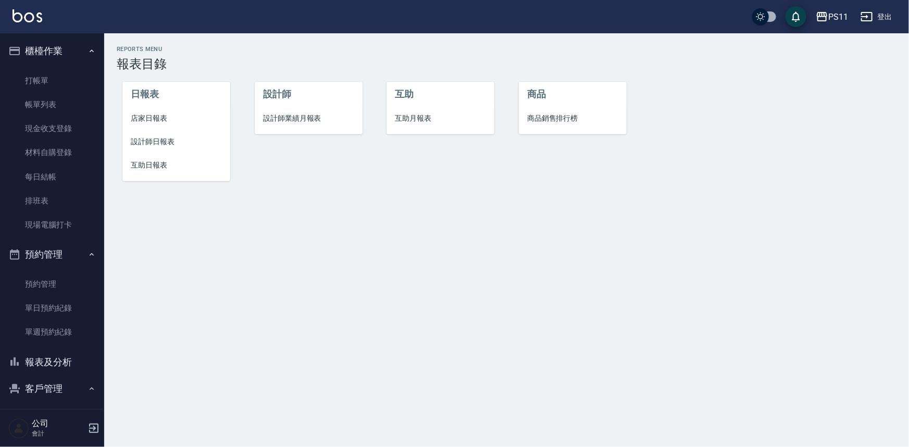
click at [177, 145] on span "設計師日報表" at bounding box center [176, 141] width 91 height 11
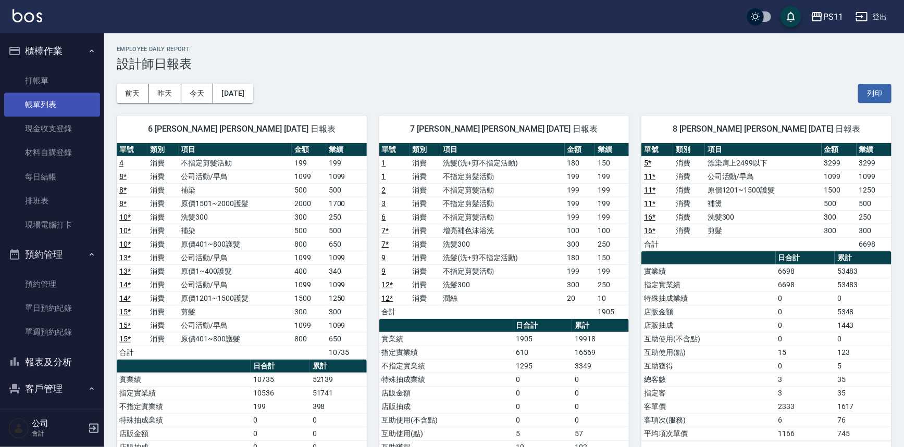
click at [58, 101] on link "帳單列表" at bounding box center [52, 105] width 96 height 24
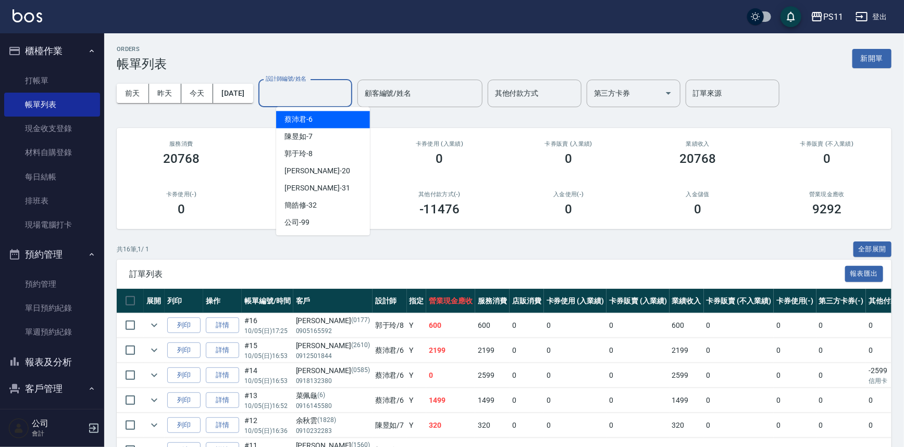
click at [309, 96] on input "設計師編號/姓名" at bounding box center [305, 93] width 84 height 18
click at [336, 118] on div "[PERSON_NAME]6" at bounding box center [323, 119] width 94 height 17
type input "[PERSON_NAME]6"
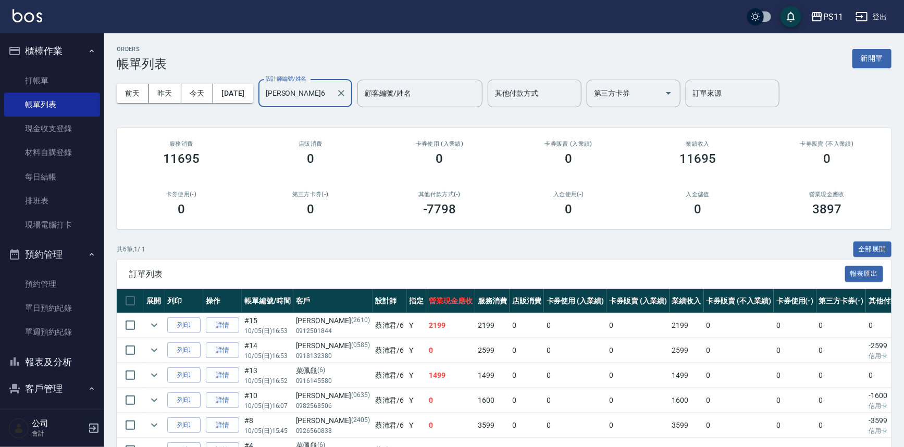
click at [77, 357] on button "報表及分析" at bounding box center [52, 362] width 96 height 27
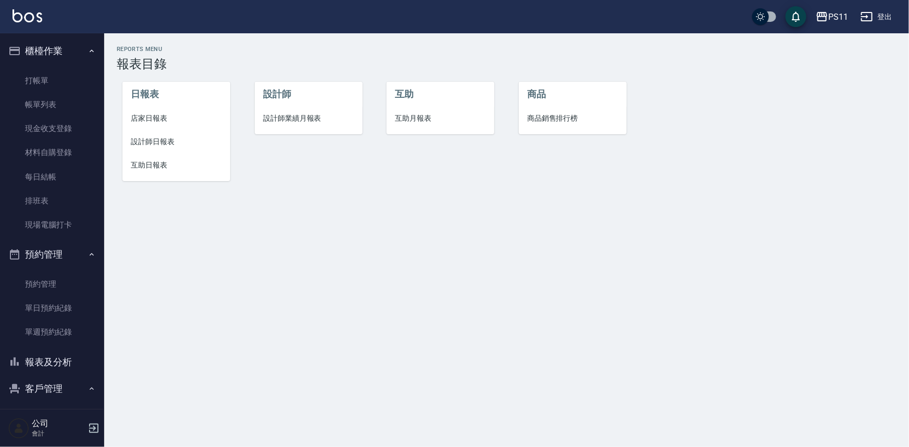
click at [306, 113] on span "設計師業績月報表" at bounding box center [308, 118] width 91 height 11
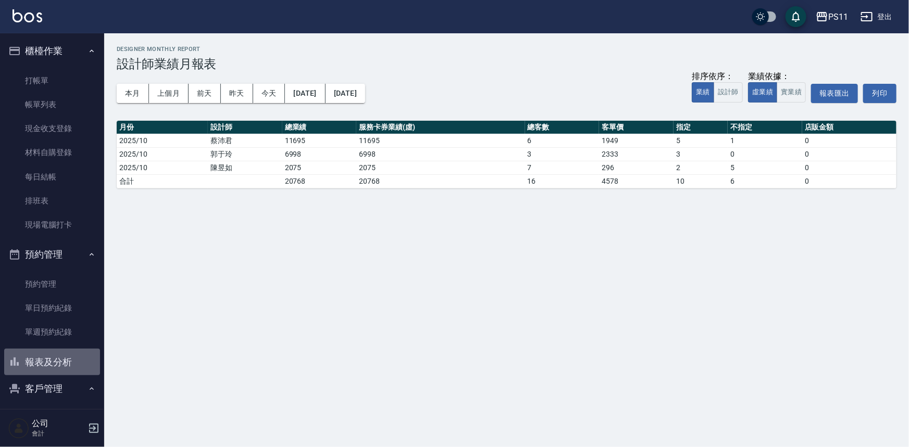
click at [69, 355] on button "報表及分析" at bounding box center [52, 362] width 96 height 27
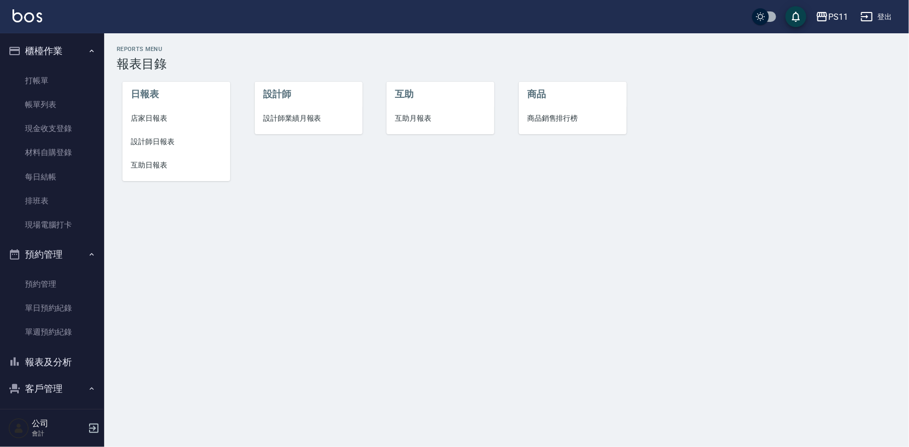
click at [159, 172] on li "互助日報表" at bounding box center [176, 165] width 108 height 23
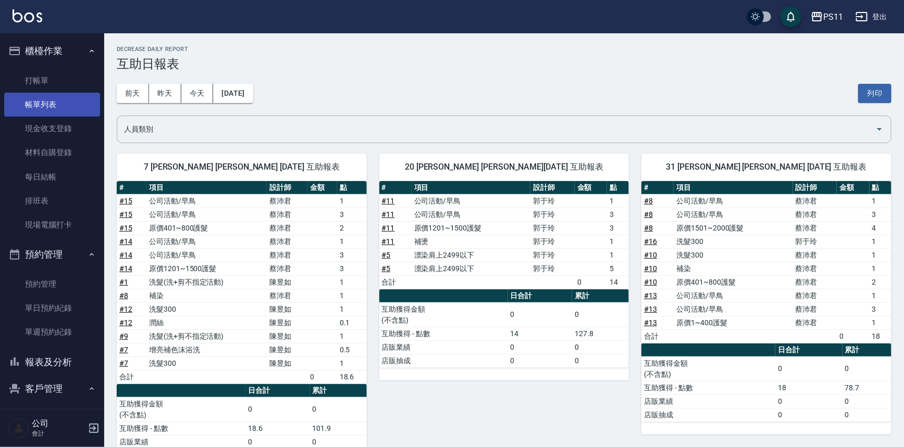
click at [61, 99] on link "帳單列表" at bounding box center [52, 105] width 96 height 24
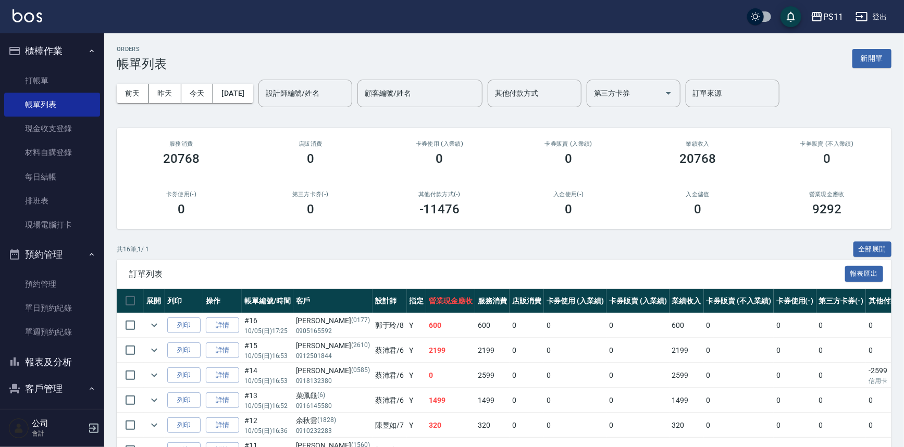
scroll to position [47, 0]
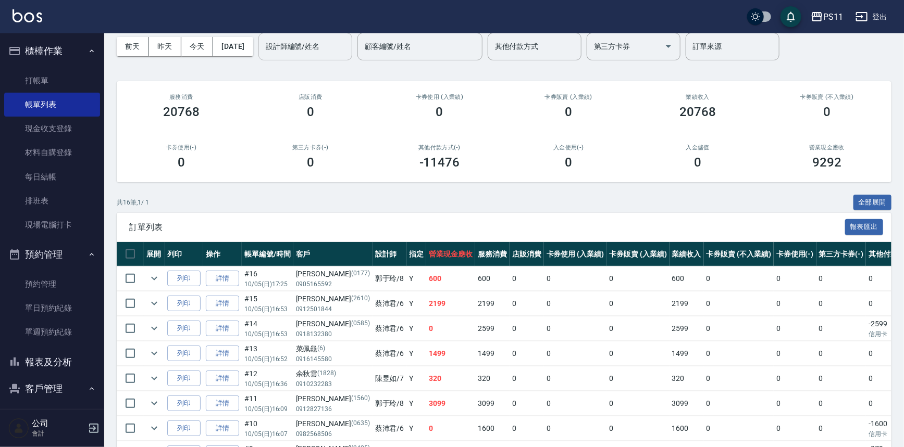
click at [321, 42] on input "設計師編號/姓名" at bounding box center [305, 46] width 84 height 18
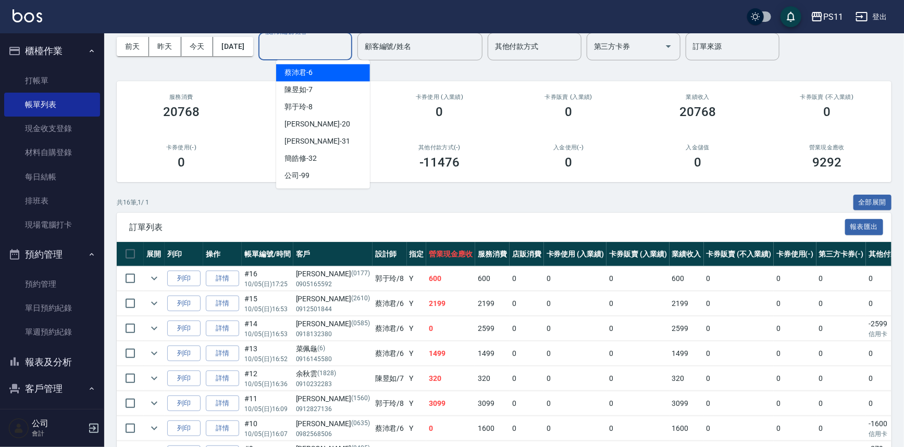
click at [340, 75] on div "[PERSON_NAME]6" at bounding box center [323, 72] width 94 height 17
type input "[PERSON_NAME]6"
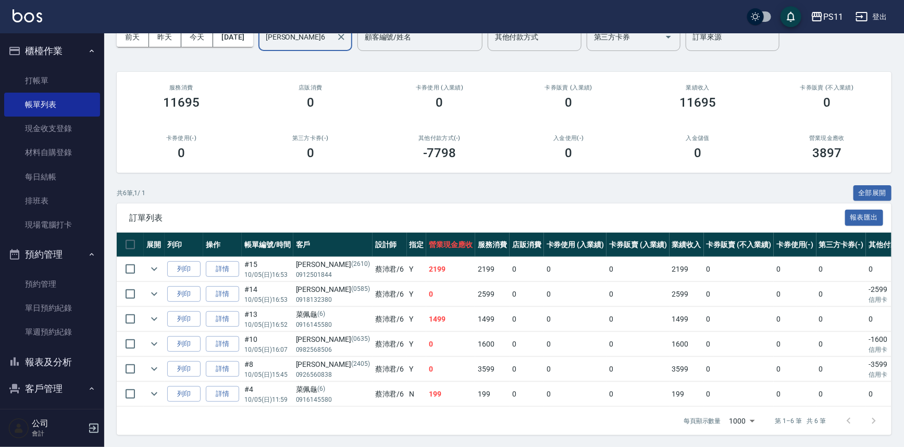
scroll to position [62, 0]
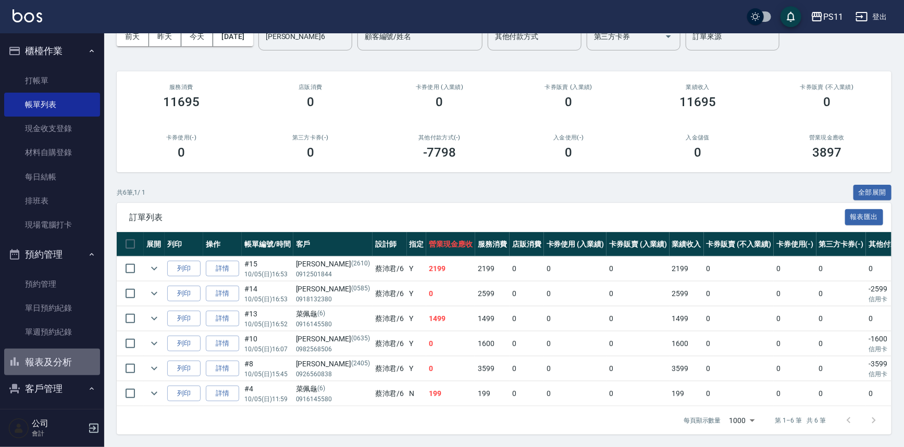
click at [67, 366] on button "報表及分析" at bounding box center [52, 362] width 96 height 27
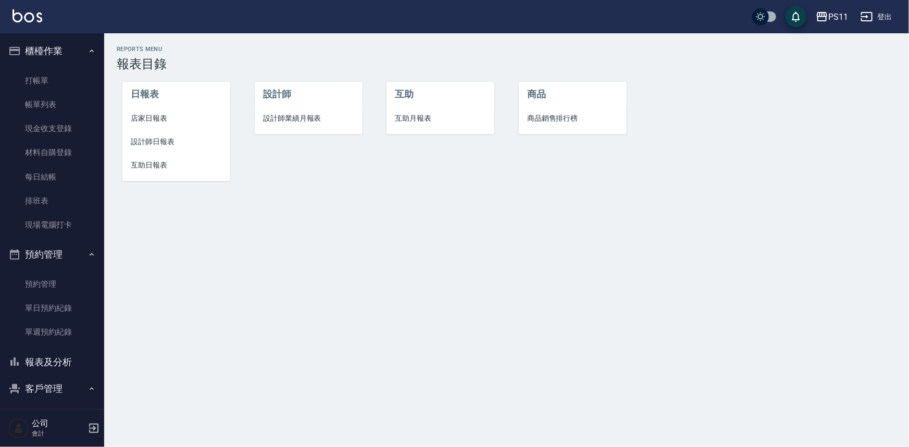
click at [156, 141] on span "設計師日報表" at bounding box center [176, 141] width 91 height 11
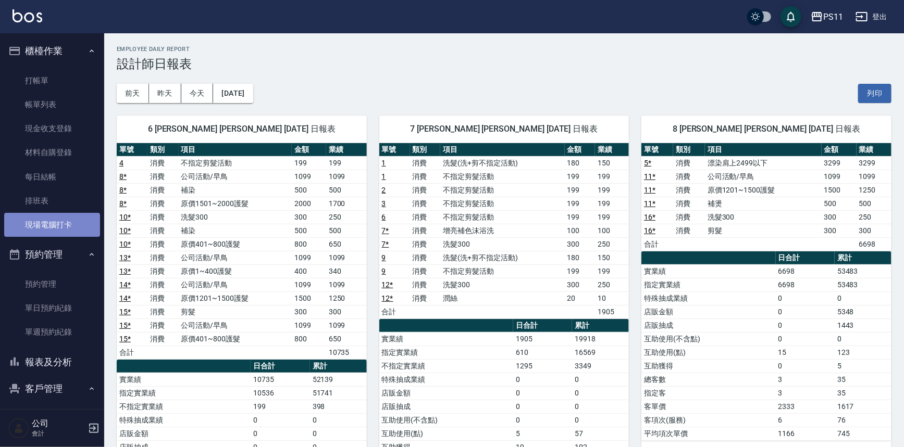
click at [70, 235] on link "現場電腦打卡" at bounding box center [52, 225] width 96 height 24
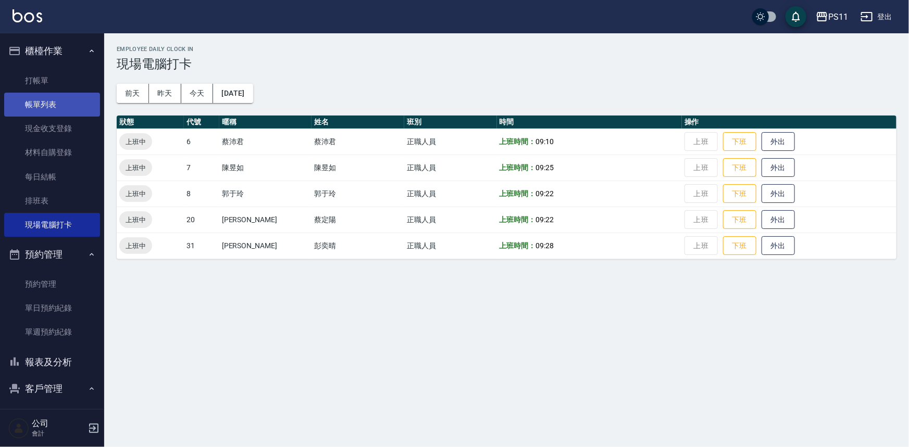
click at [84, 95] on link "帳單列表" at bounding box center [52, 105] width 96 height 24
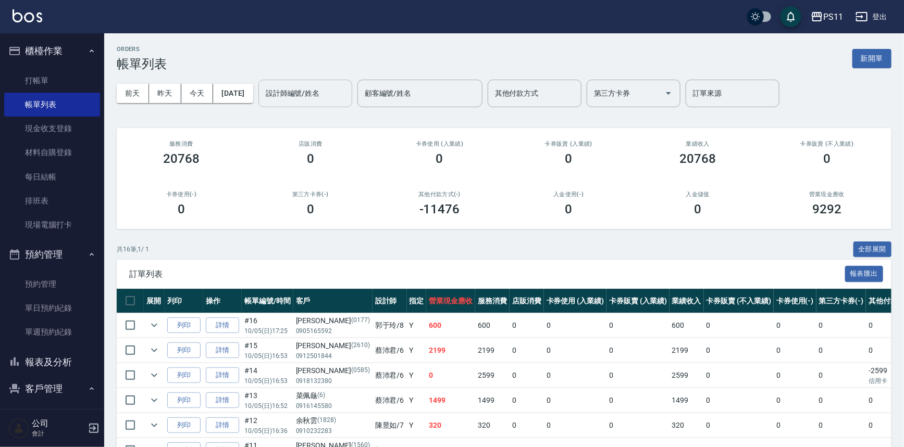
click at [283, 92] on input "設計師編號/姓名" at bounding box center [305, 93] width 84 height 18
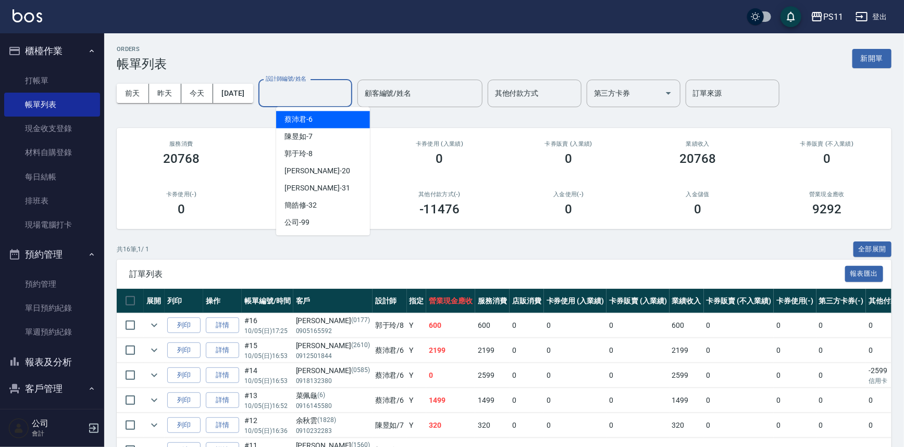
click at [324, 119] on div "[PERSON_NAME]6" at bounding box center [323, 119] width 94 height 17
type input "[PERSON_NAME]6"
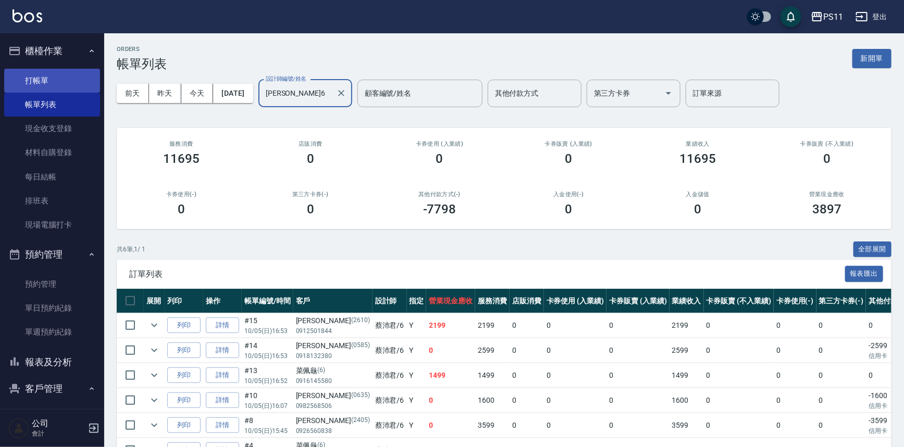
click at [83, 82] on link "打帳單" at bounding box center [52, 81] width 96 height 24
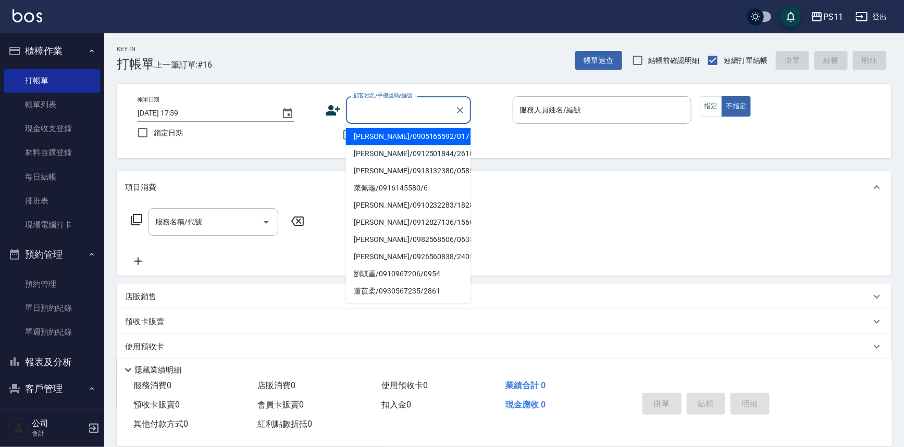
click at [413, 110] on input "顧客姓名/手機號碼/編號" at bounding box center [400, 110] width 100 height 18
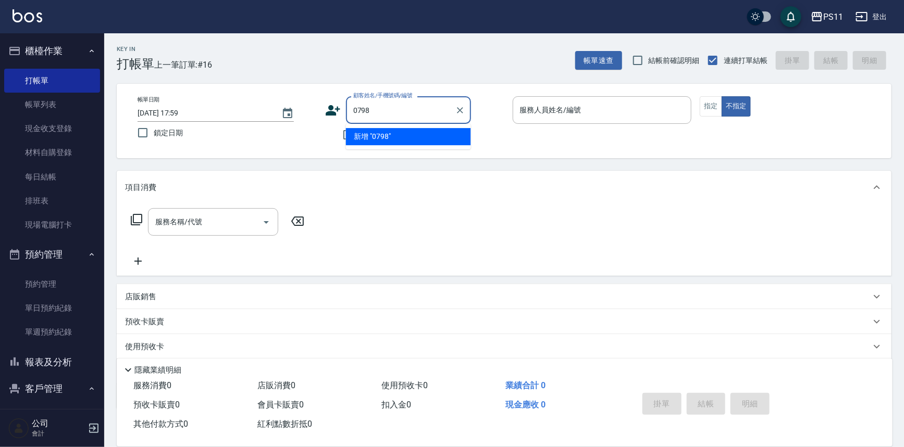
type input "0798"
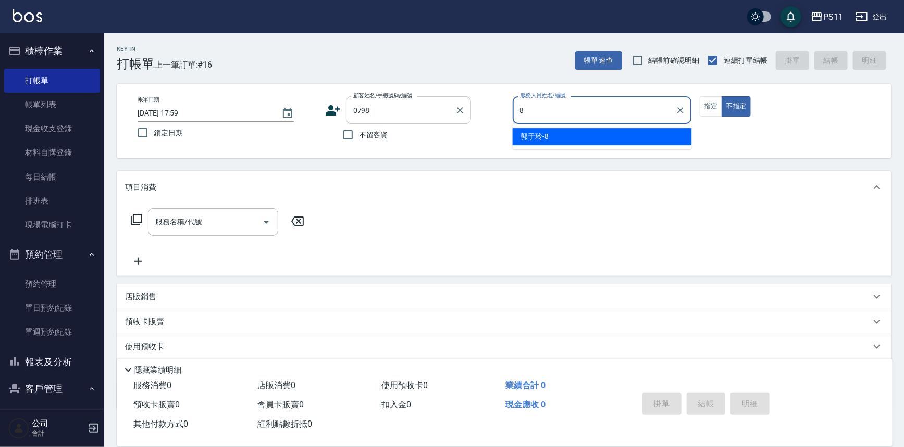
type input "[PERSON_NAME]-8"
type button "false"
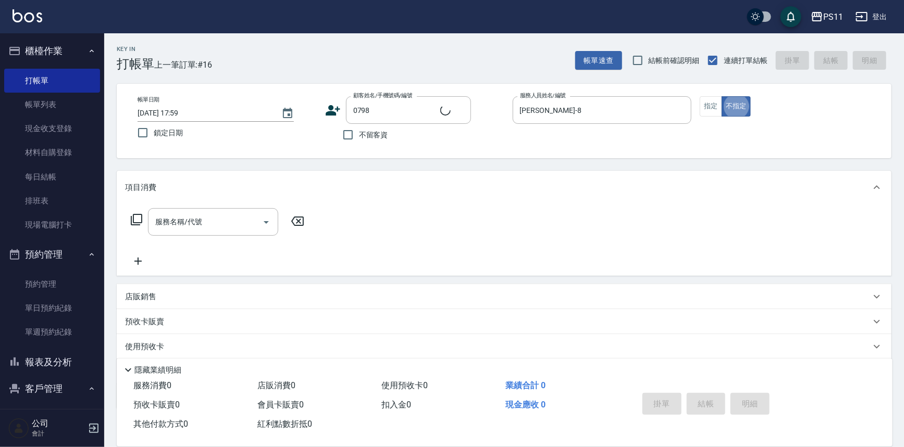
type input "[PERSON_NAME]/0958157152/0798"
click at [710, 103] on button "指定" at bounding box center [710, 106] width 22 height 20
click at [130, 223] on icon at bounding box center [136, 220] width 12 height 12
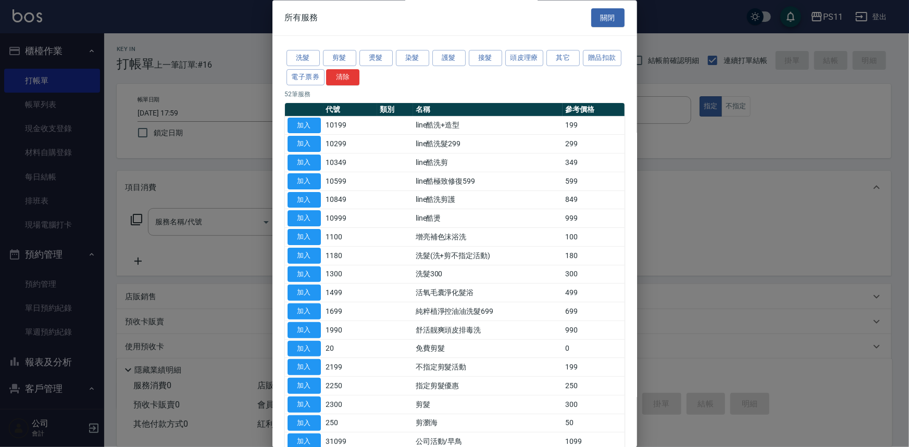
click at [133, 220] on div at bounding box center [454, 223] width 909 height 447
click at [383, 55] on button "燙髮" at bounding box center [375, 59] width 33 height 16
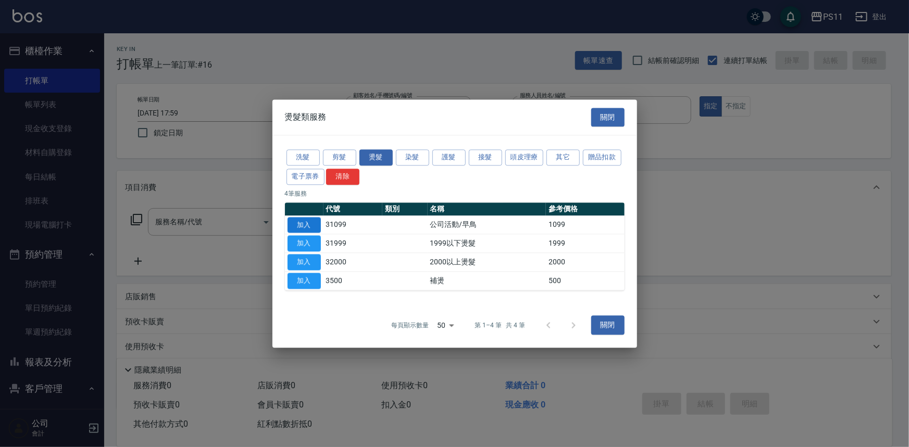
click at [304, 227] on button "加入" at bounding box center [303, 225] width 33 height 16
type input "公司活動/早鳥(31099)"
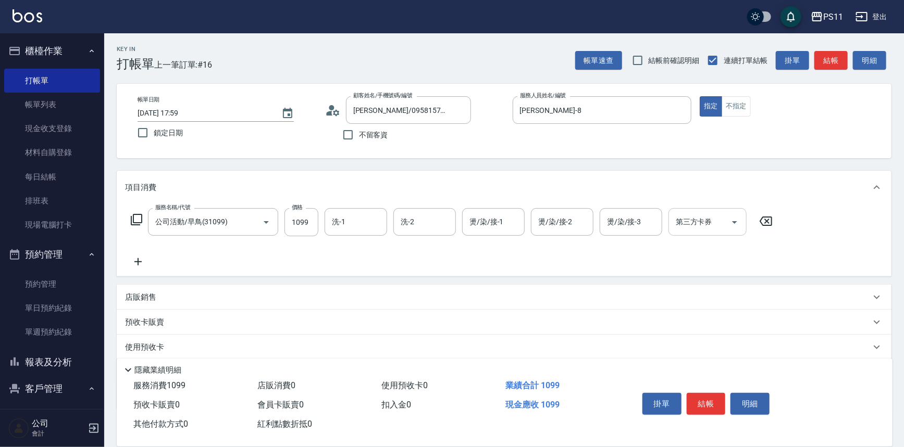
click at [352, 227] on input "洗-1" at bounding box center [355, 222] width 53 height 18
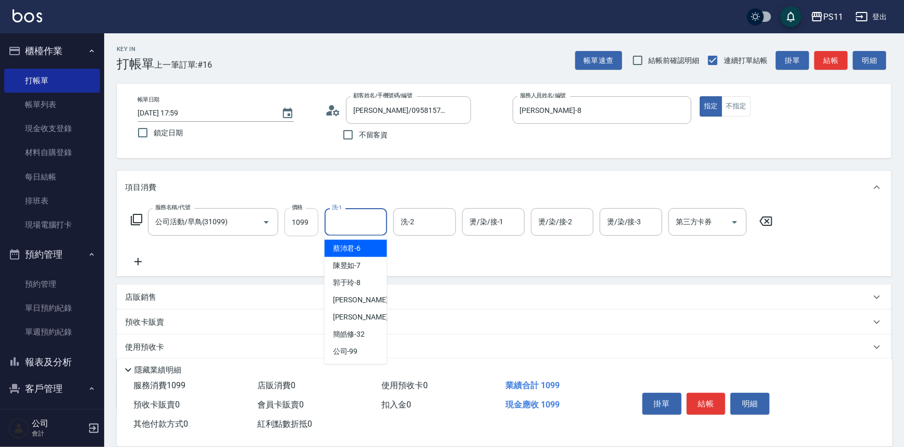
click at [315, 225] on input "1099" at bounding box center [301, 222] width 34 height 28
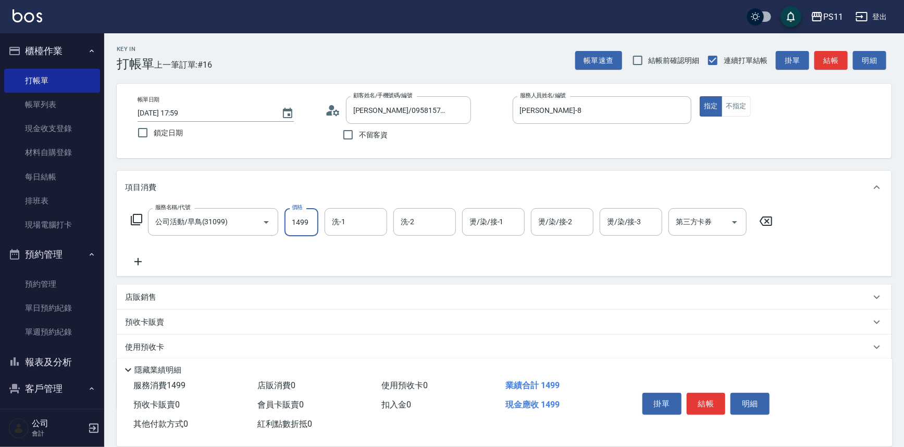
type input "1499"
type input "[PERSON_NAME]-20"
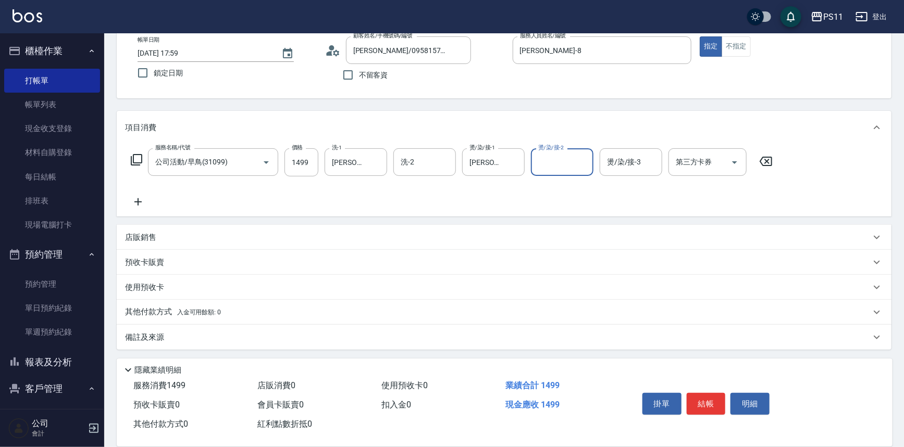
scroll to position [60, 0]
click at [699, 396] on button "結帳" at bounding box center [705, 404] width 39 height 22
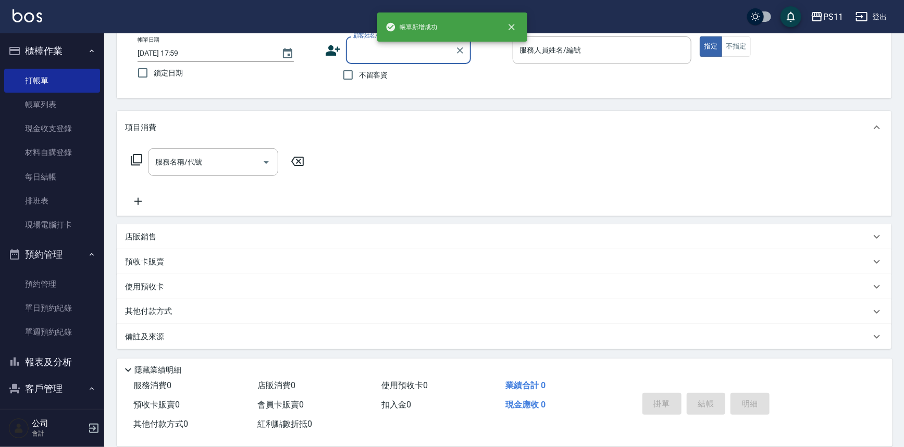
scroll to position [59, 0]
click at [403, 37] on div "帳單新增成功" at bounding box center [452, 26] width 150 height 29
click at [401, 48] on input "顧客姓名/手機號碼/編號" at bounding box center [400, 51] width 100 height 18
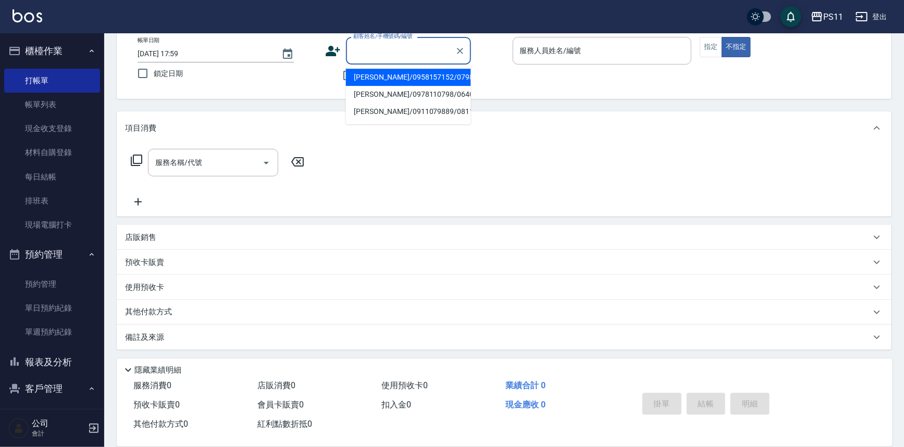
click at [397, 76] on li "[PERSON_NAME]/0958157152/0798" at bounding box center [408, 77] width 125 height 17
type input "[PERSON_NAME]/0958157152/0798"
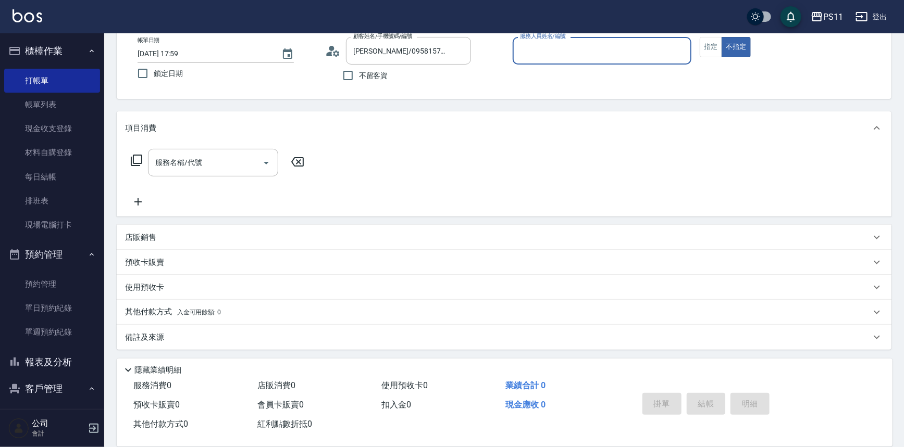
click at [557, 47] on input "服務人員姓名/編號" at bounding box center [602, 51] width 170 height 18
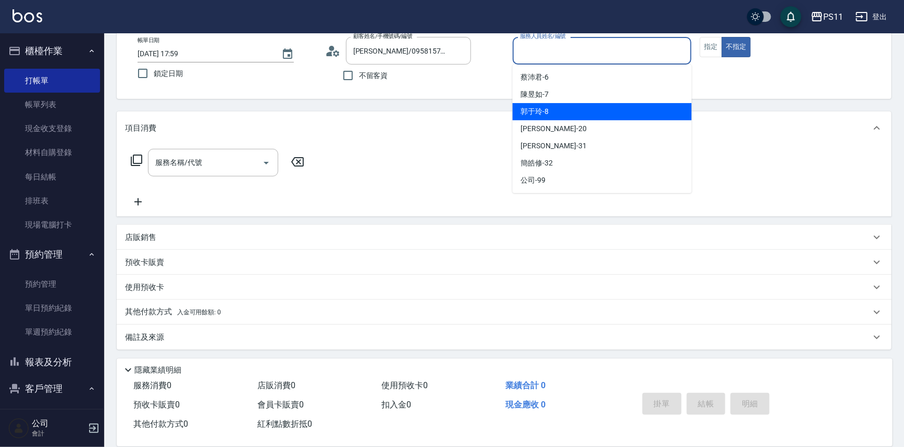
click at [577, 109] on div "[PERSON_NAME]-8" at bounding box center [601, 111] width 179 height 17
type input "[PERSON_NAME]-8"
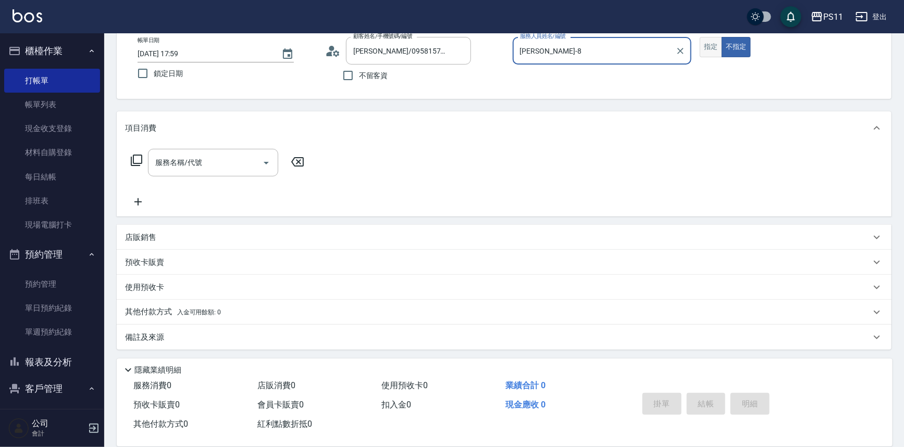
click at [706, 44] on button "指定" at bounding box center [710, 47] width 22 height 20
click at [129, 161] on div "服務名稱/代號 服務名稱/代號" at bounding box center [217, 163] width 185 height 28
click at [130, 161] on icon at bounding box center [136, 160] width 12 height 12
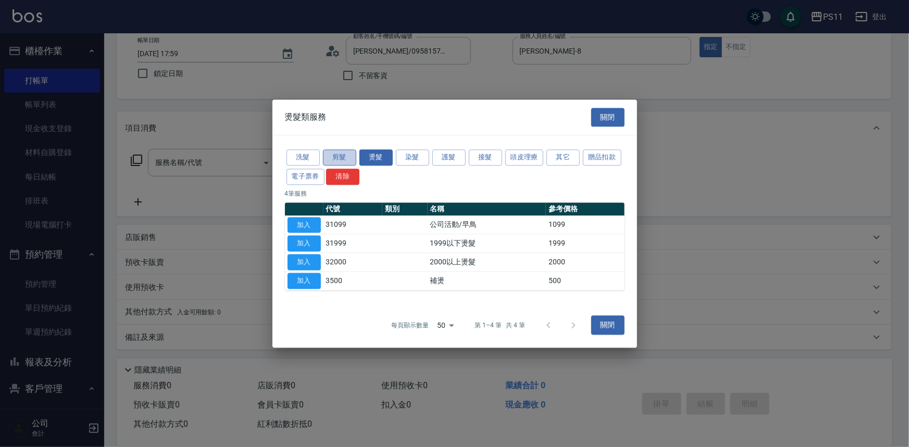
click at [326, 156] on button "剪髮" at bounding box center [339, 157] width 33 height 16
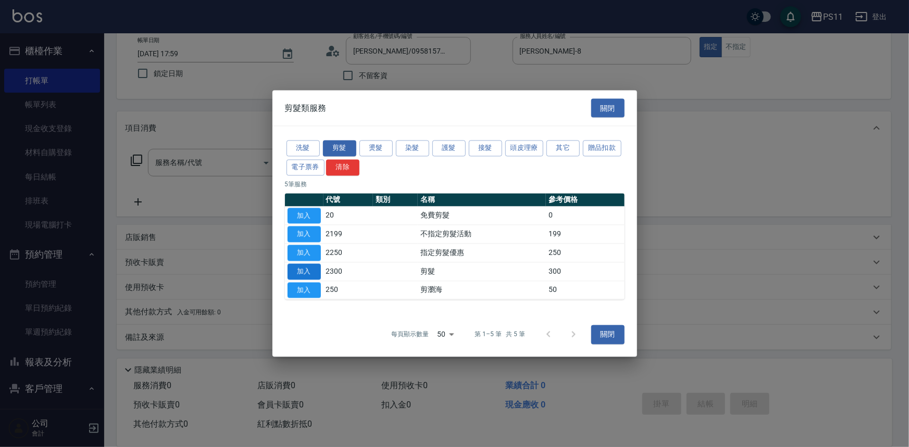
click at [298, 268] on button "加入" at bounding box center [303, 272] width 33 height 16
type input "剪髮(2300)"
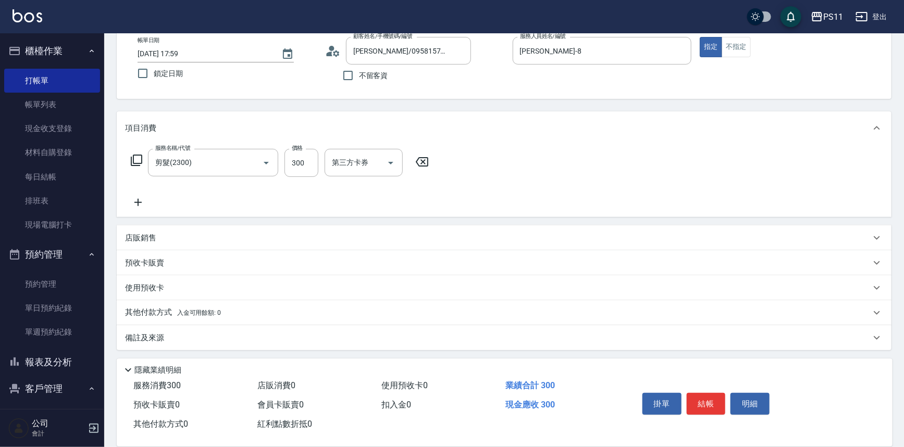
click at [145, 206] on icon at bounding box center [138, 202] width 26 height 12
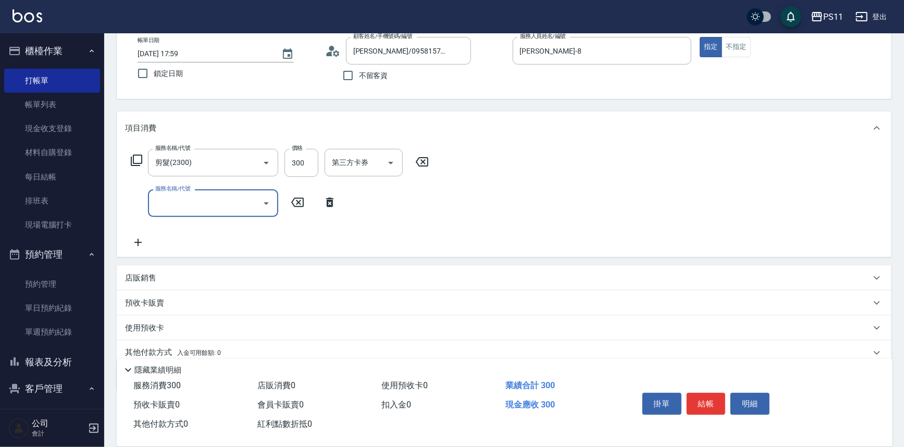
click at [210, 206] on input "服務名稱/代號" at bounding box center [205, 203] width 105 height 18
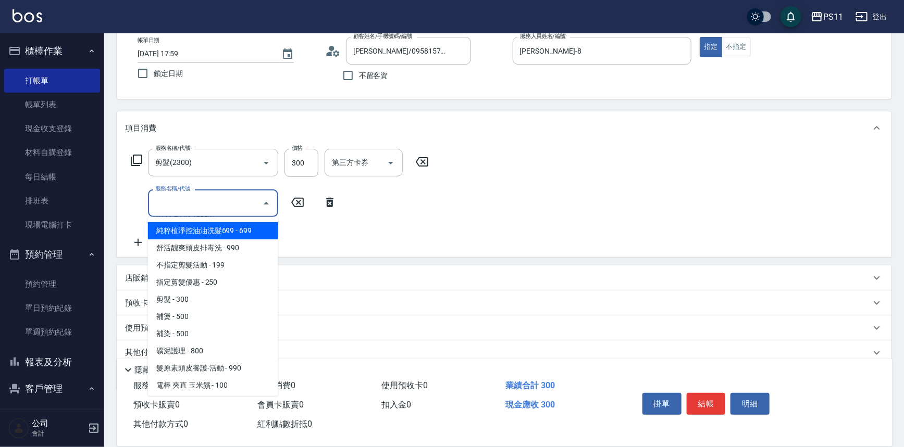
scroll to position [189, 0]
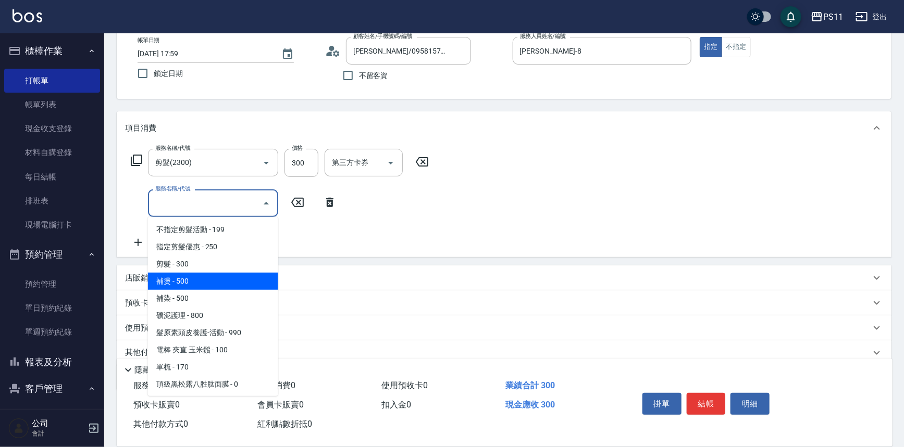
click at [212, 276] on span "補燙 - 500" at bounding box center [213, 281] width 130 height 17
type input "補燙(3500)"
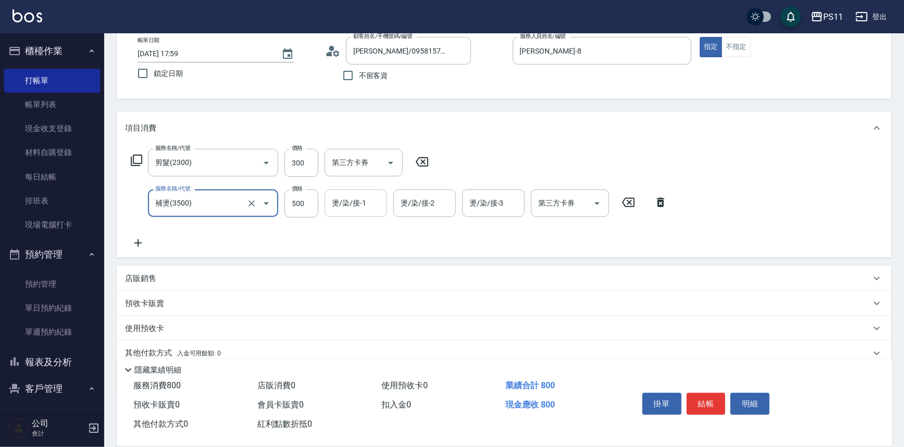
click at [347, 204] on input "燙/染/接-1" at bounding box center [355, 203] width 53 height 18
type input "[PERSON_NAME]-20"
click at [146, 243] on icon at bounding box center [138, 243] width 26 height 12
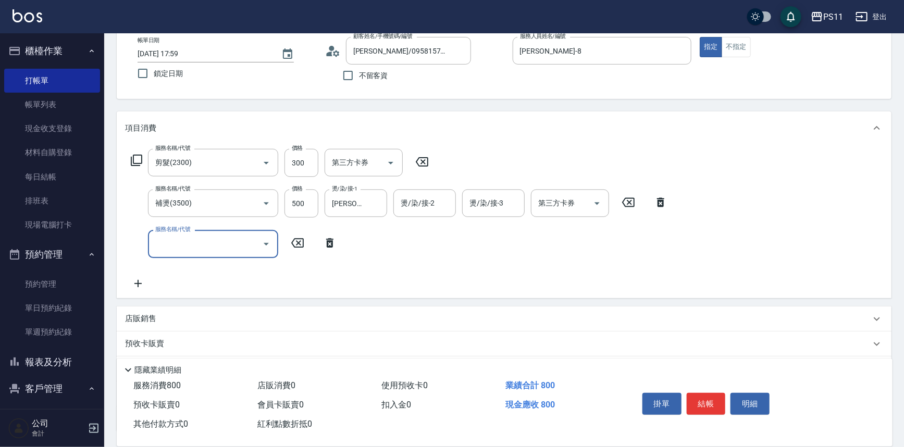
click at [192, 244] on input "服務名稱/代號" at bounding box center [205, 244] width 105 height 18
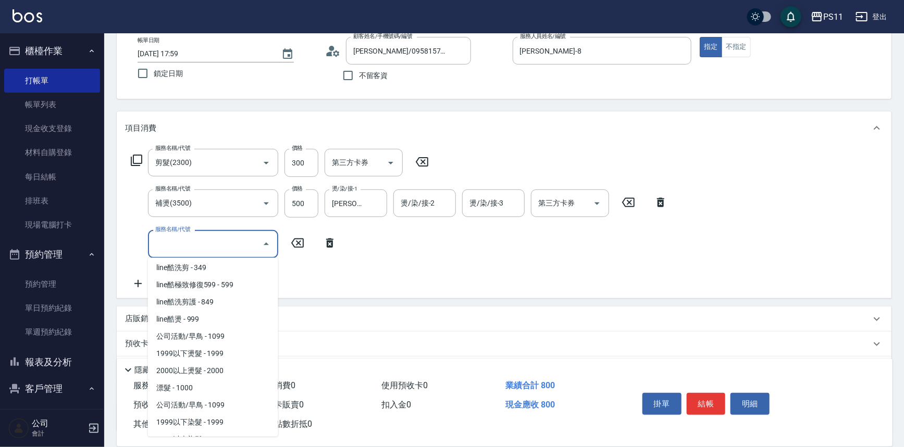
scroll to position [521, 0]
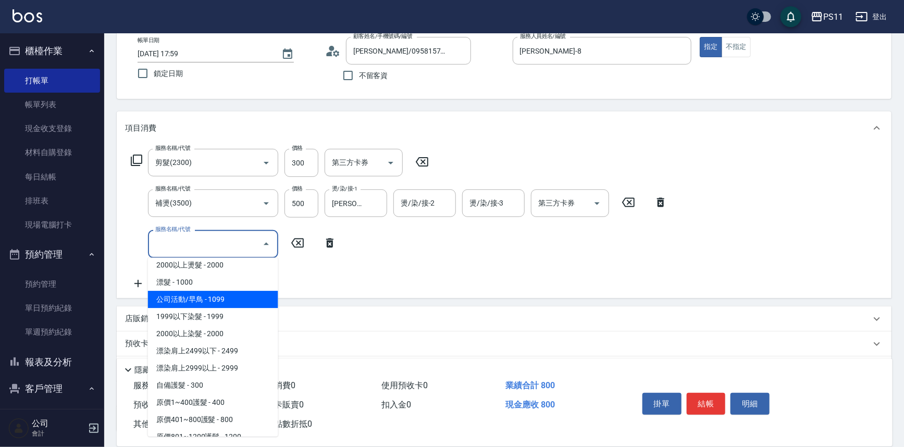
click at [211, 300] on span "公司活動/早鳥 - 1099" at bounding box center [213, 299] width 130 height 17
type input "公司活動/早鳥(41099)"
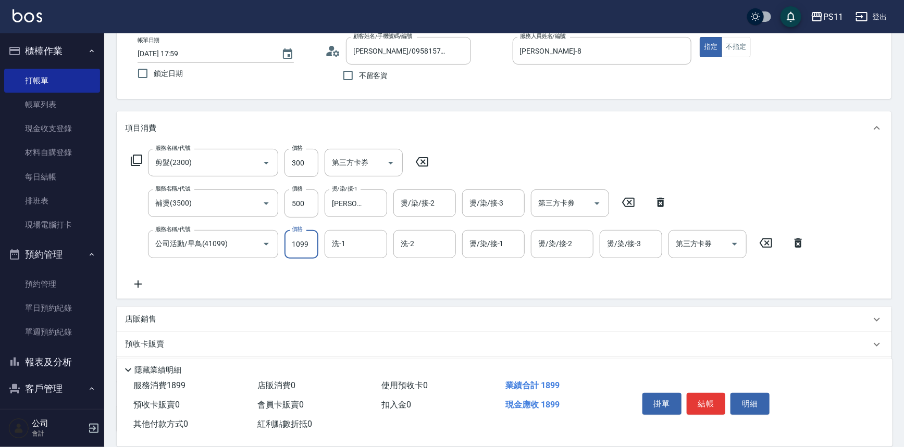
click at [304, 238] on input "1099" at bounding box center [301, 244] width 34 height 28
click at [287, 239] on input "14993" at bounding box center [301, 244] width 34 height 28
type input "1499"
type input "[PERSON_NAME]-20"
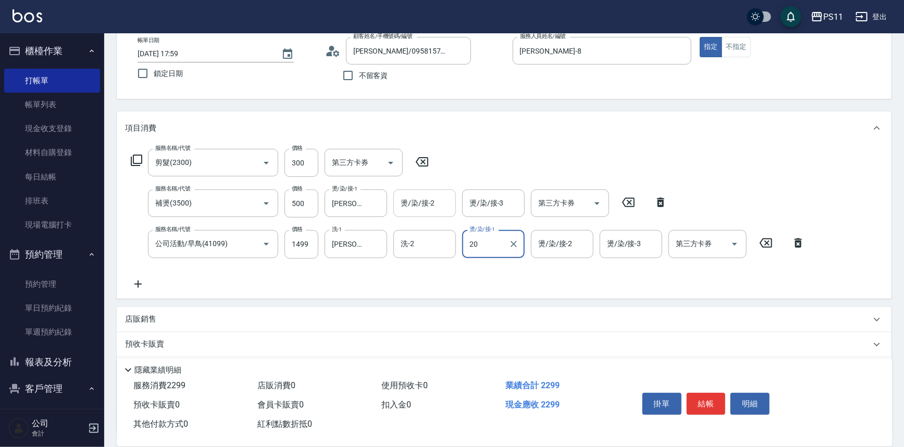
type input "[PERSON_NAME]-20"
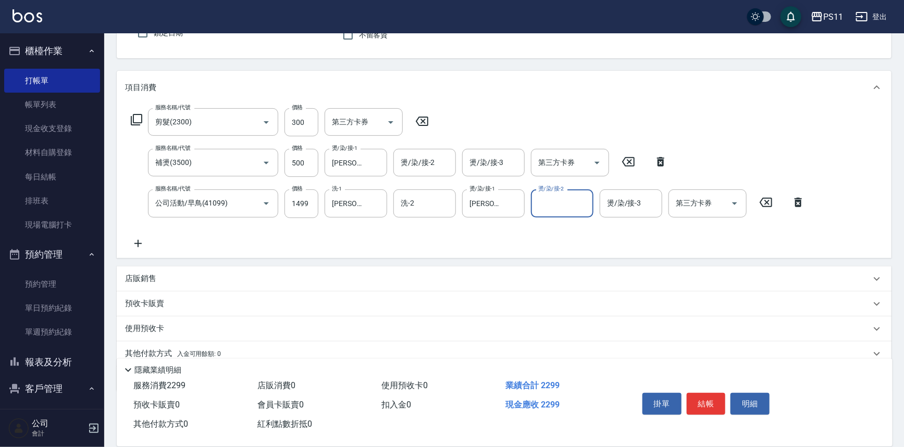
scroll to position [141, 0]
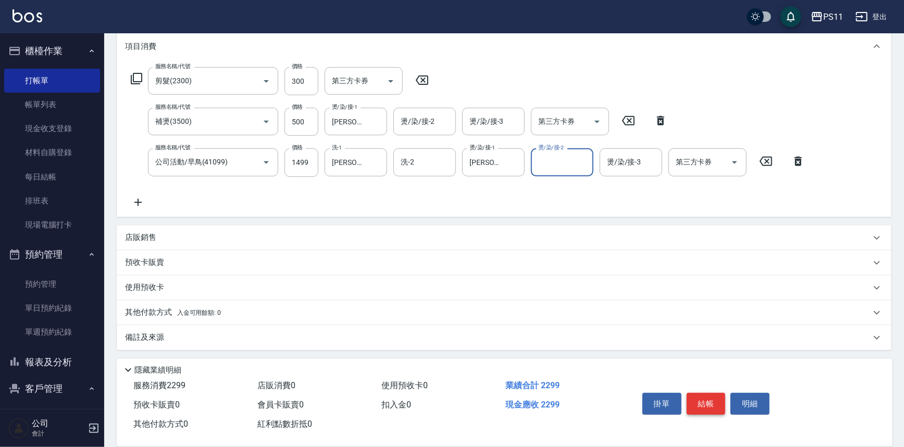
click at [701, 396] on button "結帳" at bounding box center [705, 404] width 39 height 22
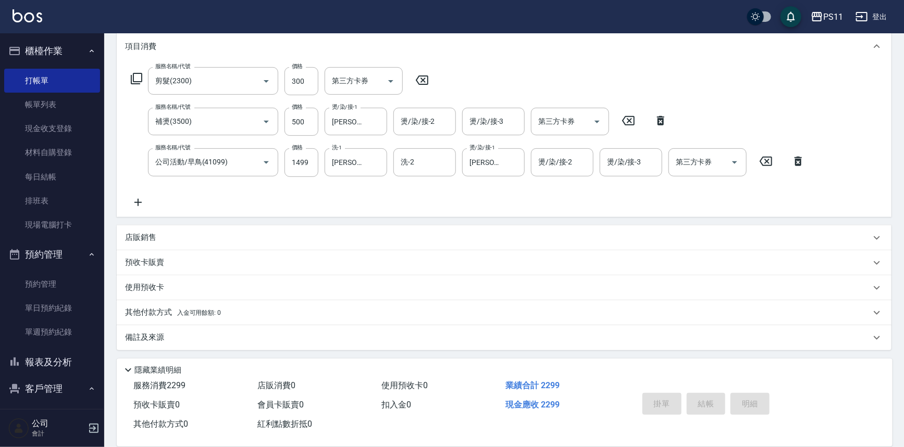
type input "[DATE] 18:00"
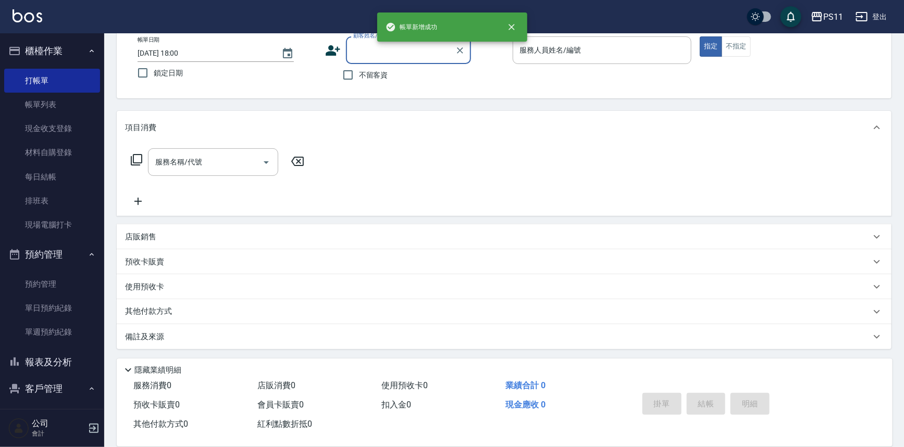
scroll to position [0, 0]
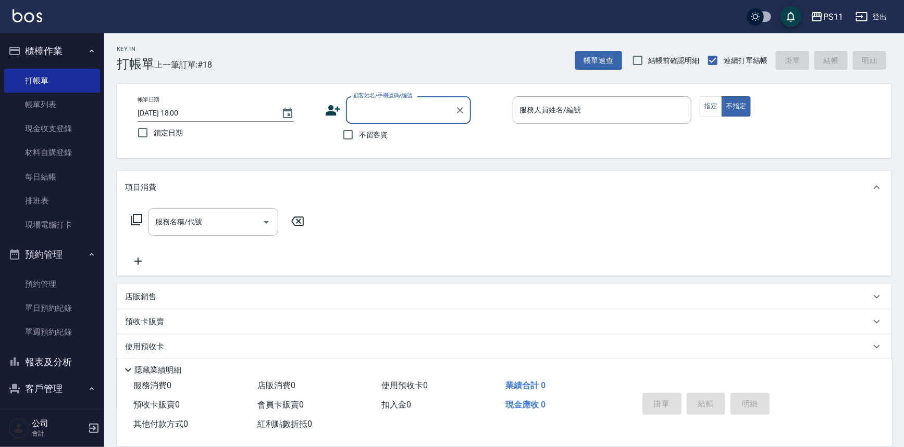
click at [401, 108] on input "顧客姓名/手機號碼/編號" at bounding box center [400, 110] width 100 height 18
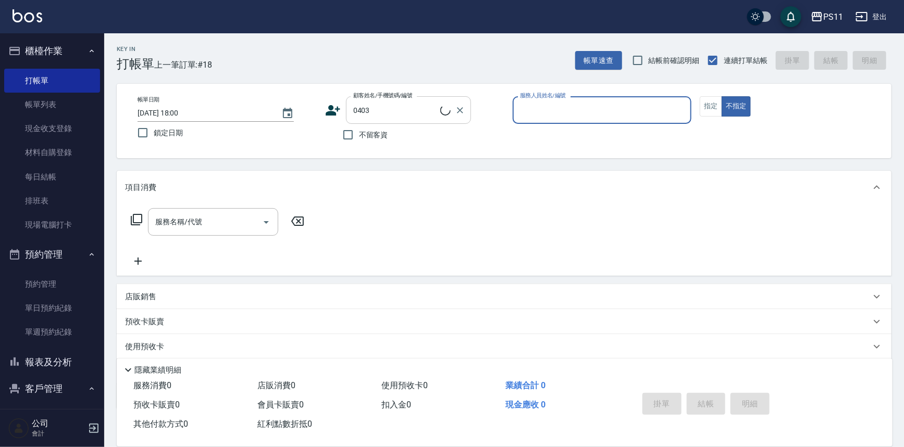
type input "[PERSON_NAME]/0952060012/0403"
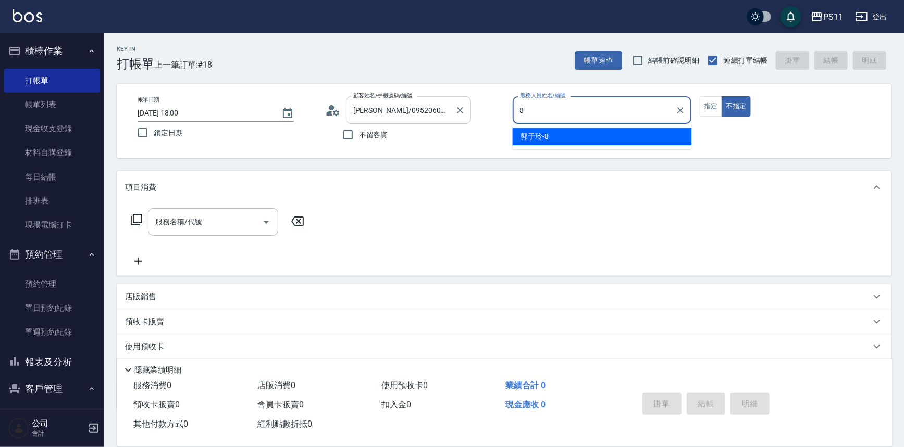
type input "[PERSON_NAME]-8"
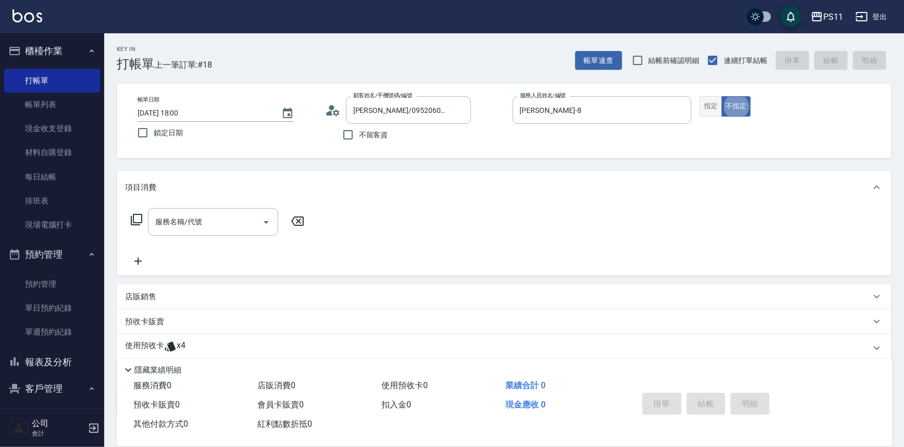
click at [707, 109] on button "指定" at bounding box center [710, 106] width 22 height 20
click at [135, 218] on icon at bounding box center [136, 220] width 12 height 12
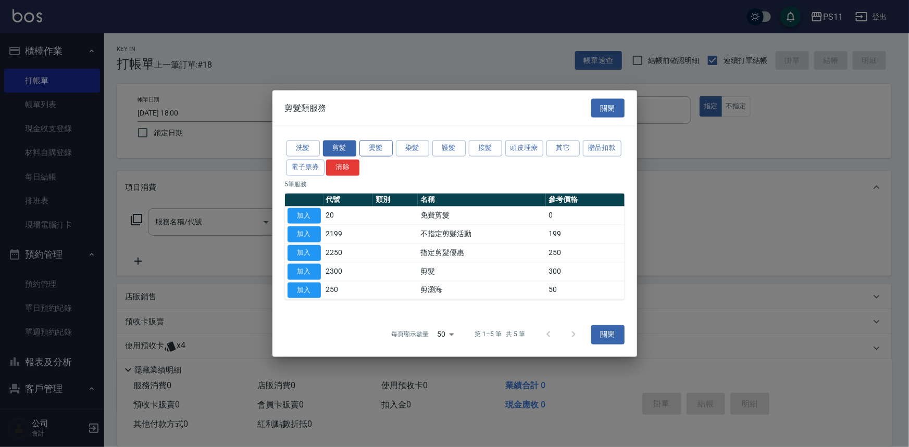
click at [375, 151] on button "燙髮" at bounding box center [375, 149] width 33 height 16
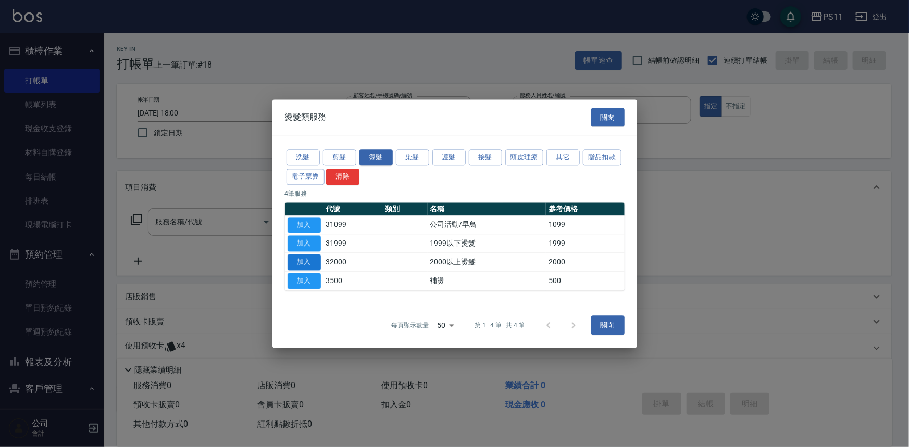
click at [307, 256] on button "加入" at bounding box center [303, 262] width 33 height 16
type input "2000以上燙髮(32000)"
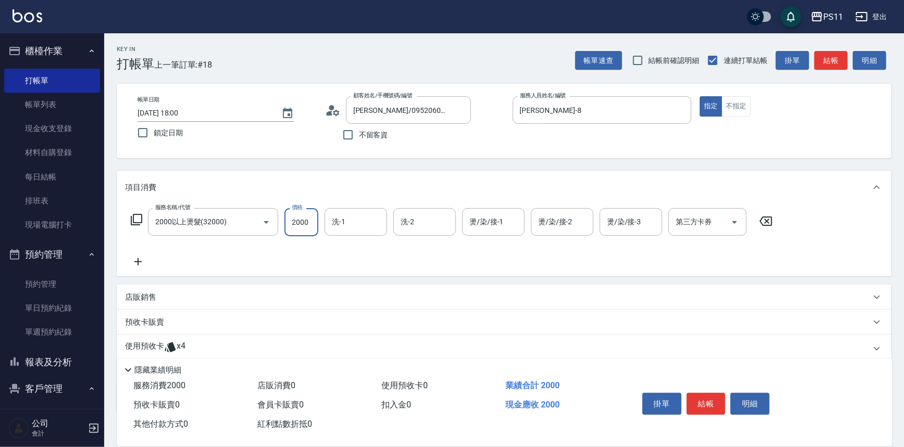
click at [306, 225] on input "2000" at bounding box center [301, 222] width 34 height 28
type input "2125"
type input "[PERSON_NAME]-20"
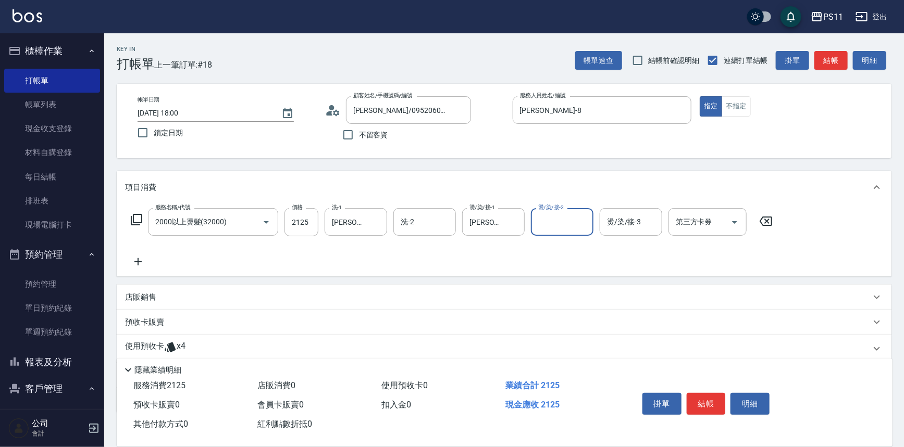
click at [143, 261] on icon at bounding box center [138, 262] width 26 height 12
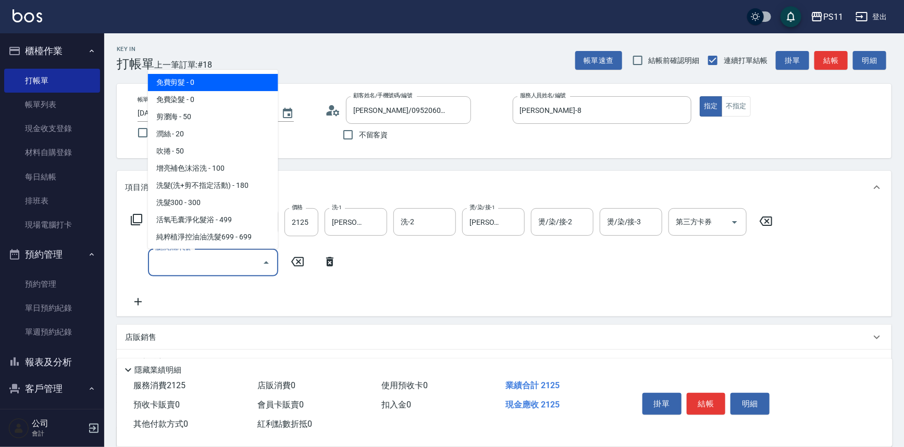
click at [180, 265] on input "服務名稱/代號" at bounding box center [205, 263] width 105 height 18
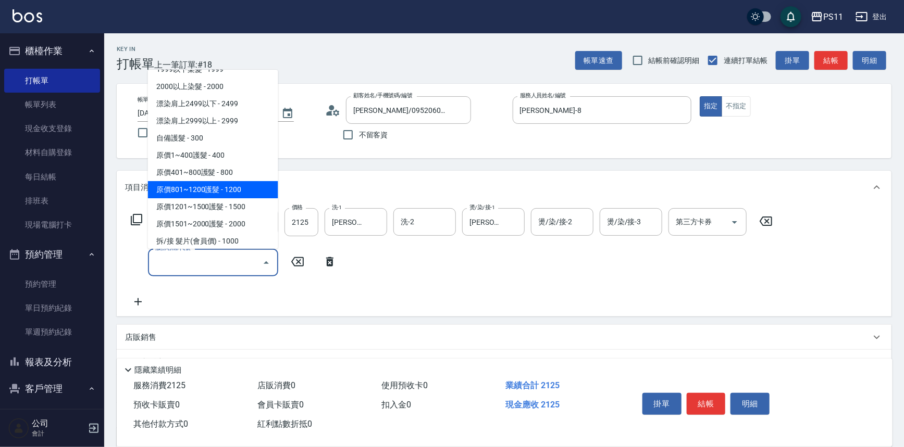
scroll to position [521, 0]
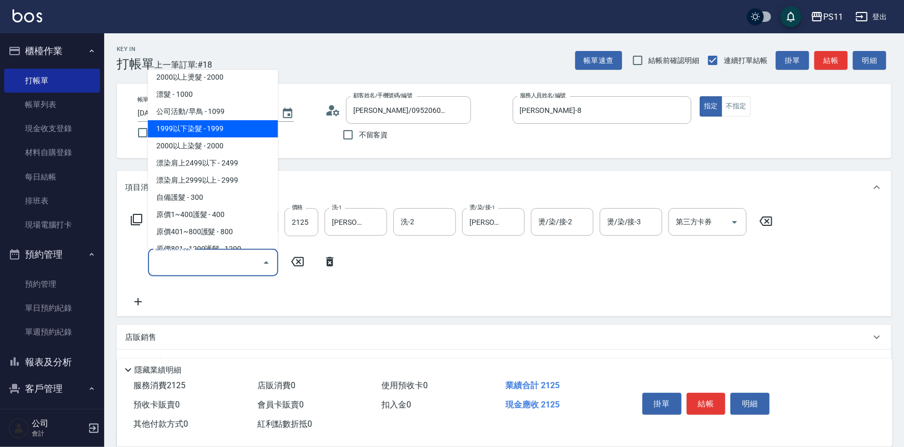
click at [238, 131] on span "1999以下染髮 - 1999" at bounding box center [213, 128] width 130 height 17
type input "1999以下染髮(41999)"
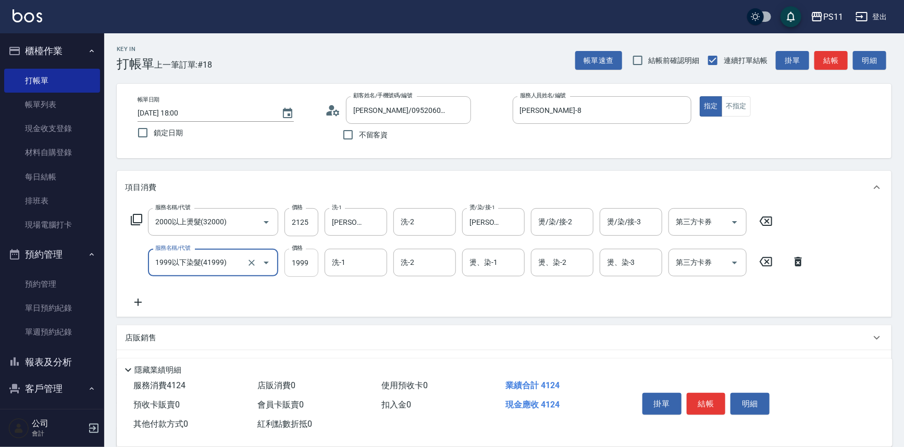
click at [306, 258] on input "1999" at bounding box center [301, 263] width 34 height 28
type input "1700"
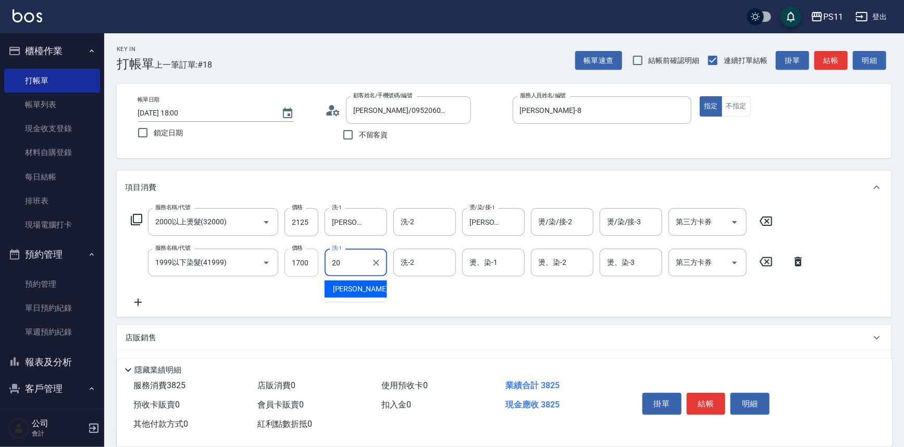
type input "[PERSON_NAME]-20"
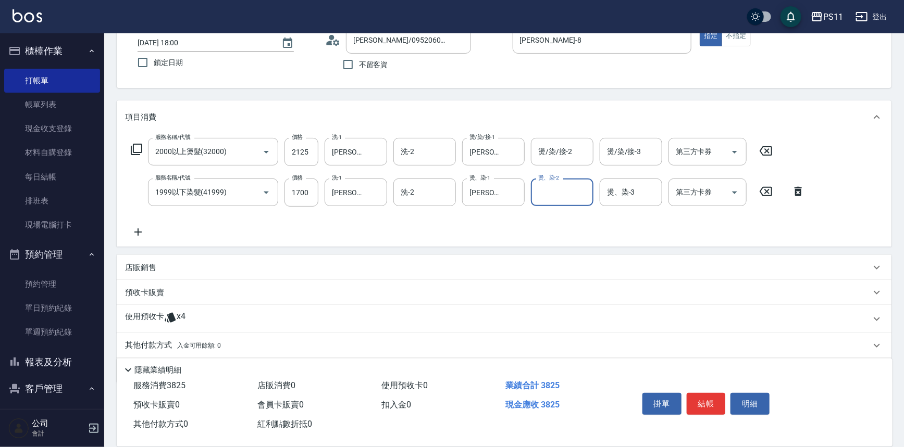
scroll to position [104, 0]
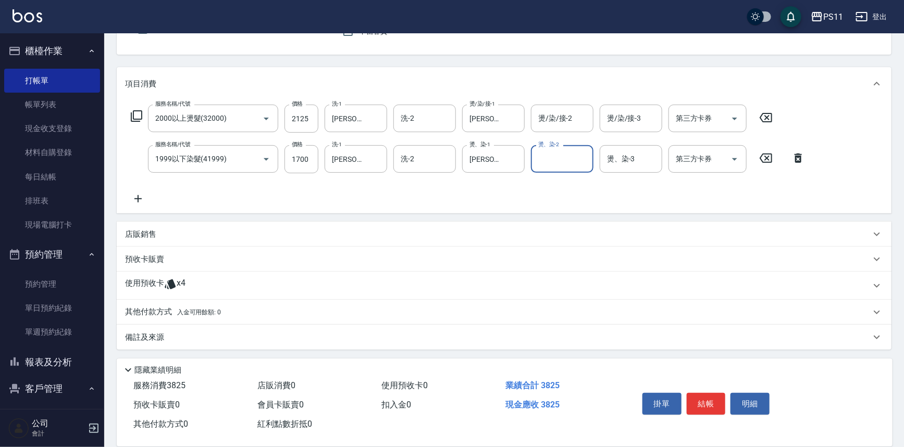
click at [157, 285] on p "使用預收卡" at bounding box center [144, 286] width 39 height 16
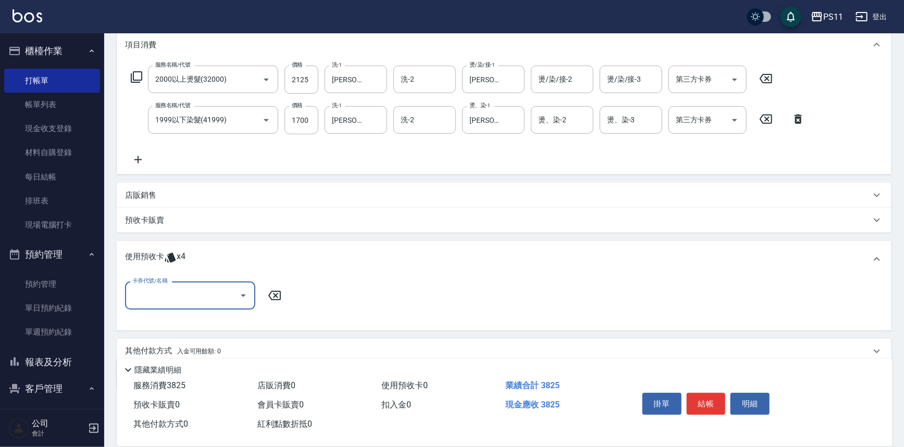
scroll to position [181, 0]
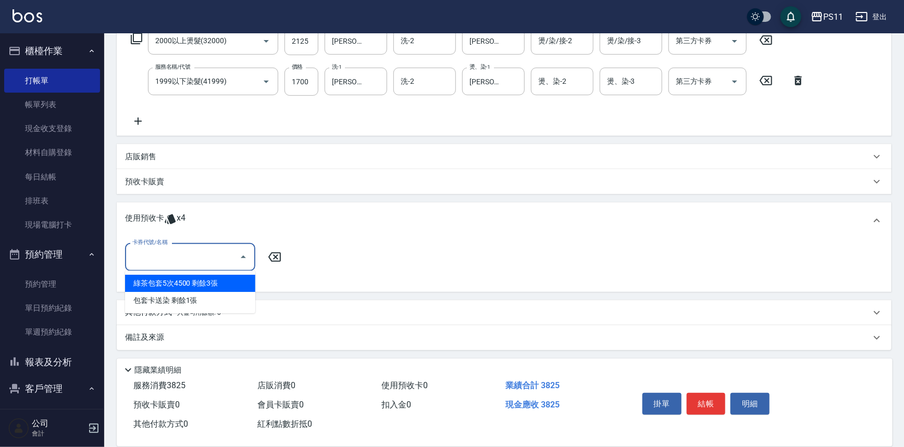
click at [212, 251] on input "卡券代號/名稱" at bounding box center [182, 257] width 105 height 18
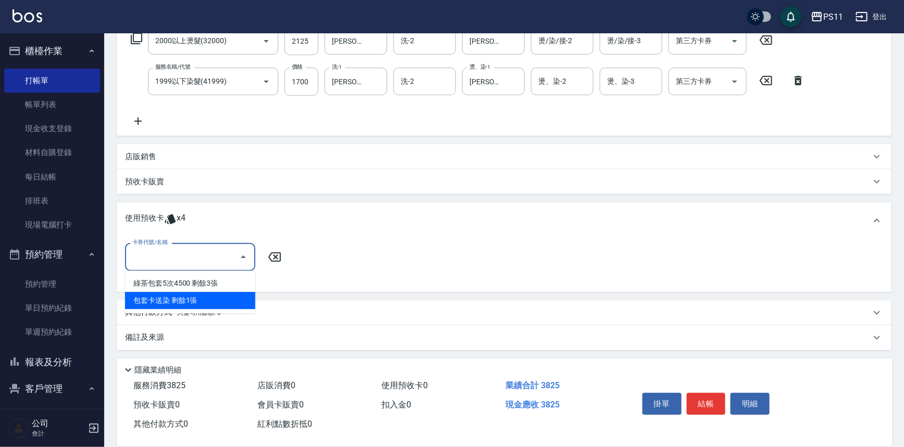
click at [207, 298] on div "包套卡送染 剩餘1張" at bounding box center [190, 300] width 130 height 17
type input "包套卡送染"
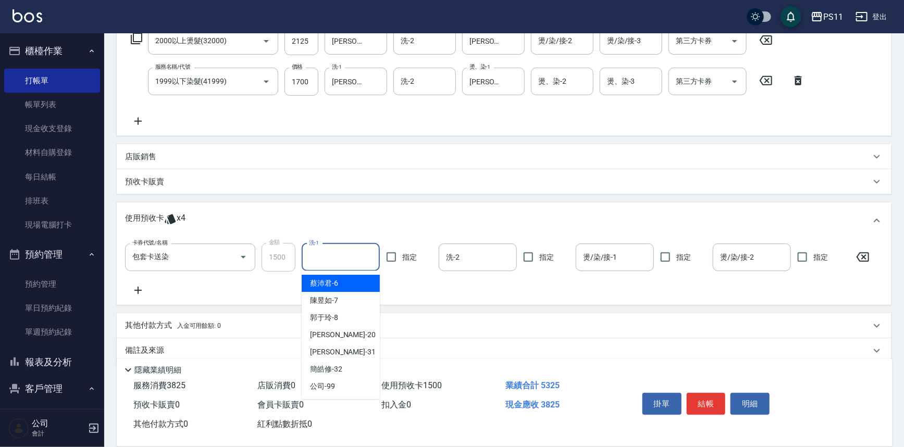
click at [341, 254] on input "洗-1" at bounding box center [340, 257] width 69 height 18
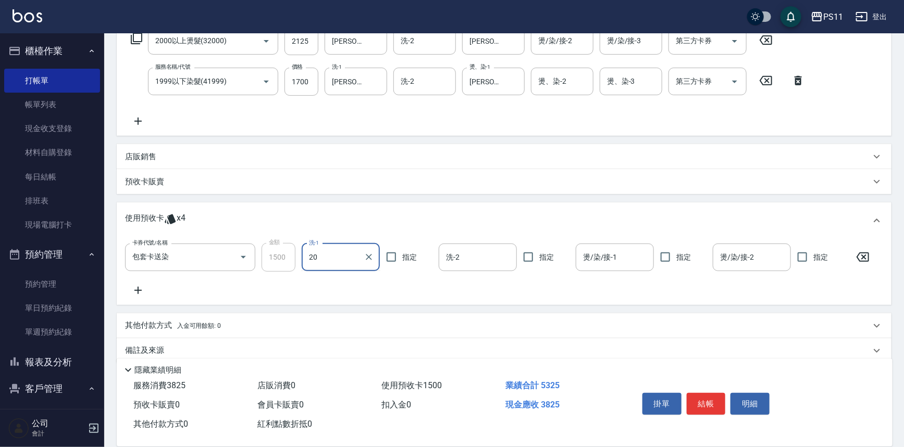
type input "[PERSON_NAME]-20"
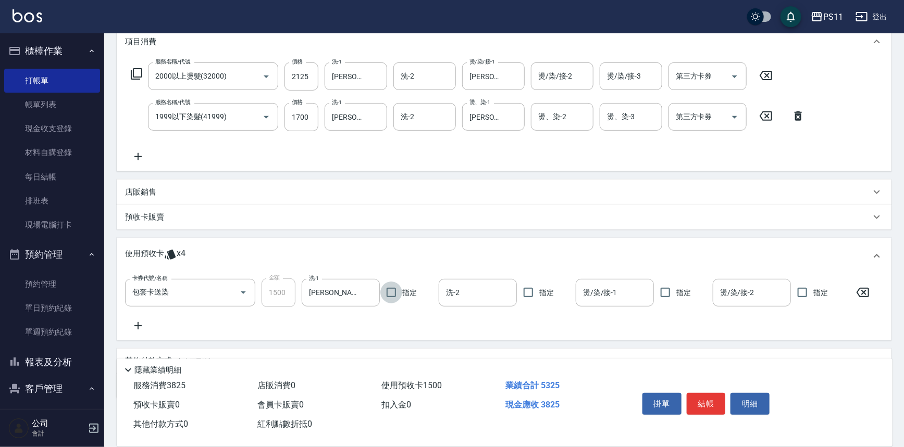
scroll to position [39, 0]
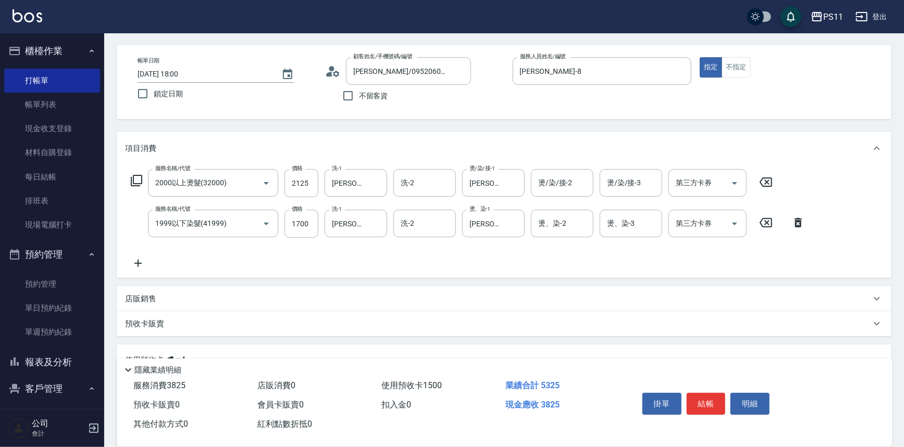
click at [143, 263] on icon at bounding box center [138, 263] width 26 height 12
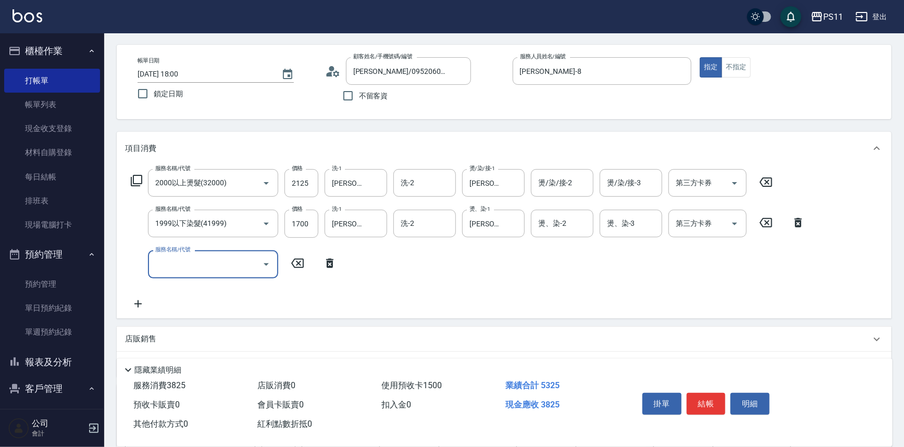
click at [198, 276] on div "服務名稱/代號" at bounding box center [213, 264] width 130 height 28
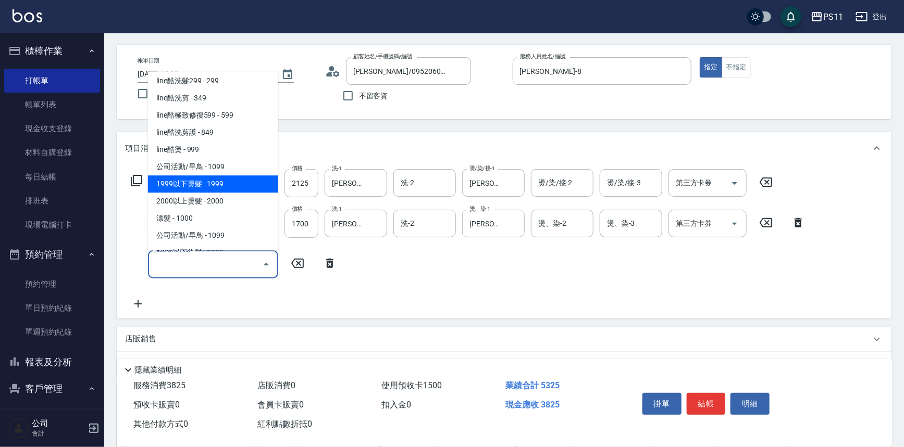
scroll to position [391, 0]
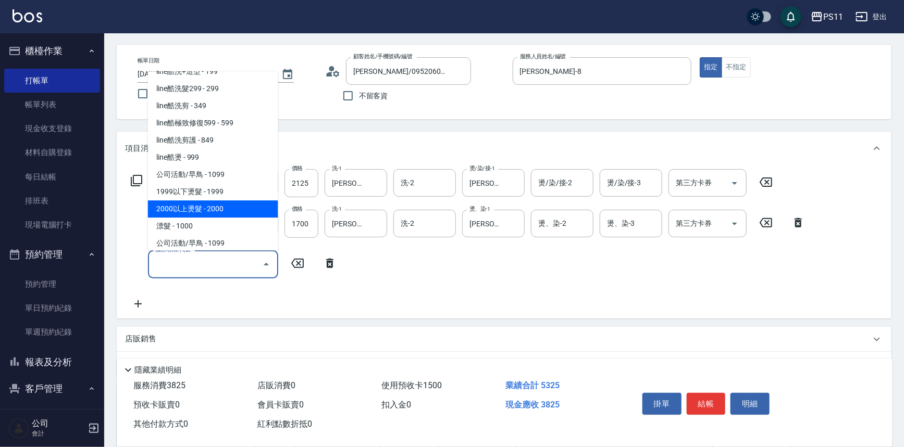
click at [233, 211] on span "2000以上燙髮 - 2000" at bounding box center [213, 209] width 130 height 17
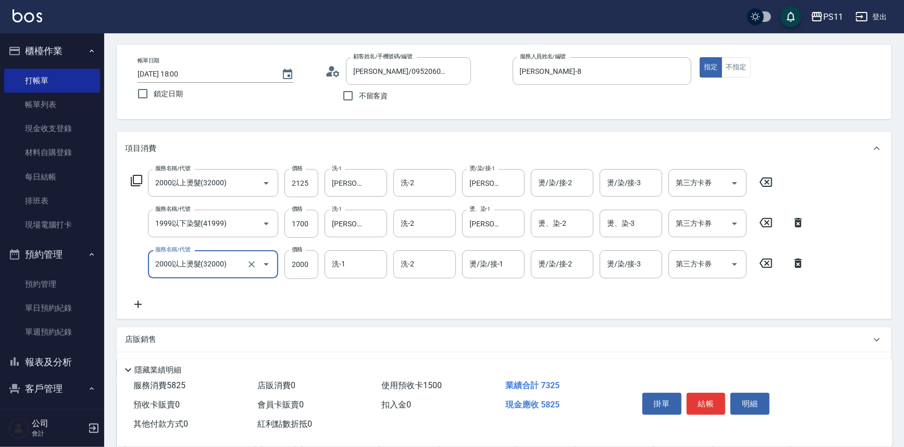
click at [266, 265] on icon "Open" at bounding box center [266, 265] width 5 height 3
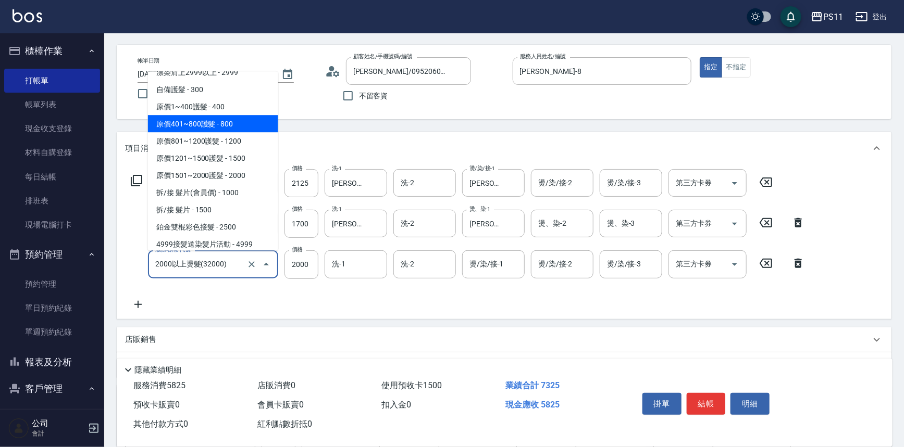
scroll to position [722, 0]
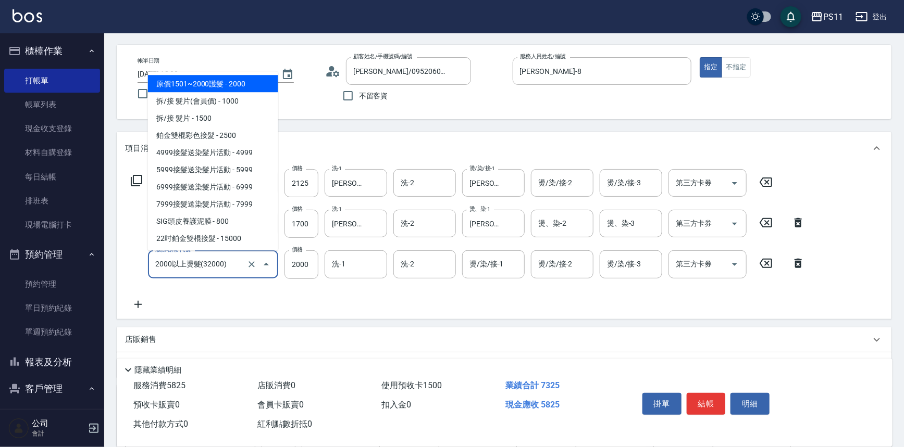
click at [244, 85] on span "原價1501~2000護髮 - 2000" at bounding box center [213, 84] width 130 height 17
type input "原價1501~2000護髮(52000)"
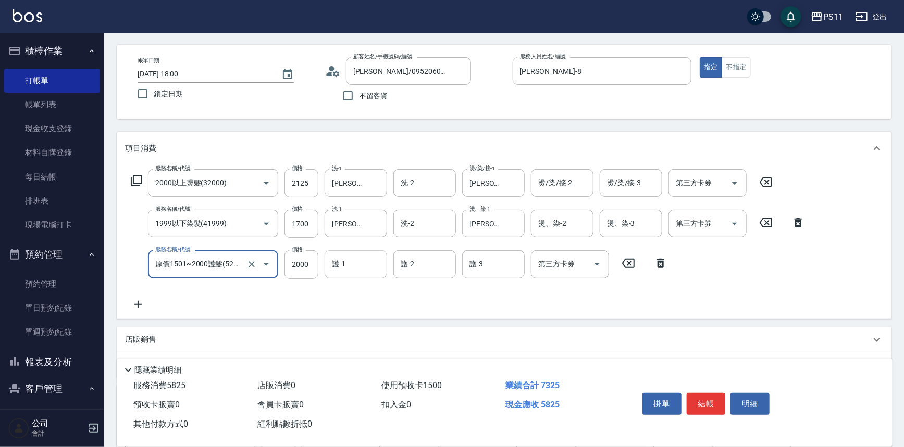
click at [352, 272] on input "護-1" at bounding box center [355, 264] width 53 height 18
type input "[PERSON_NAME]-20"
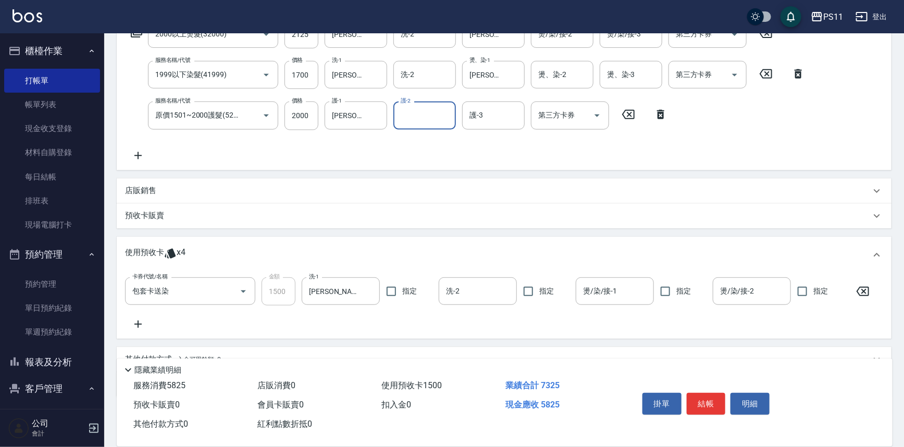
scroll to position [134, 0]
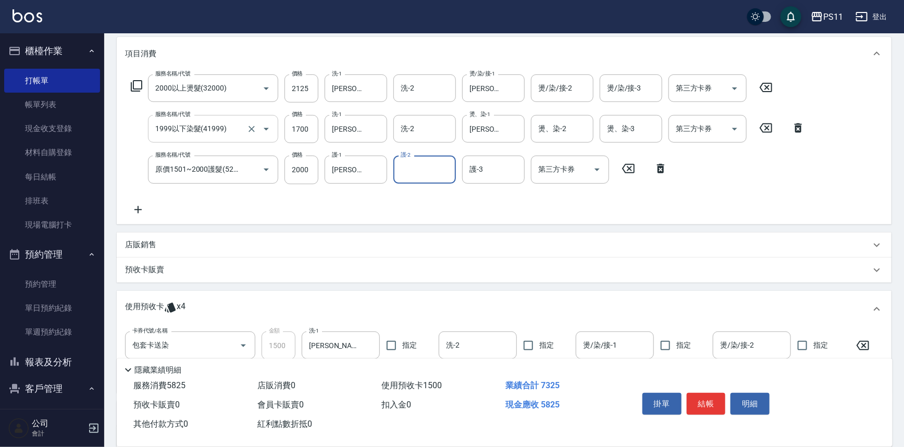
click at [266, 128] on icon "Open" at bounding box center [266, 129] width 12 height 12
click at [266, 128] on icon "Open" at bounding box center [266, 129] width 5 height 3
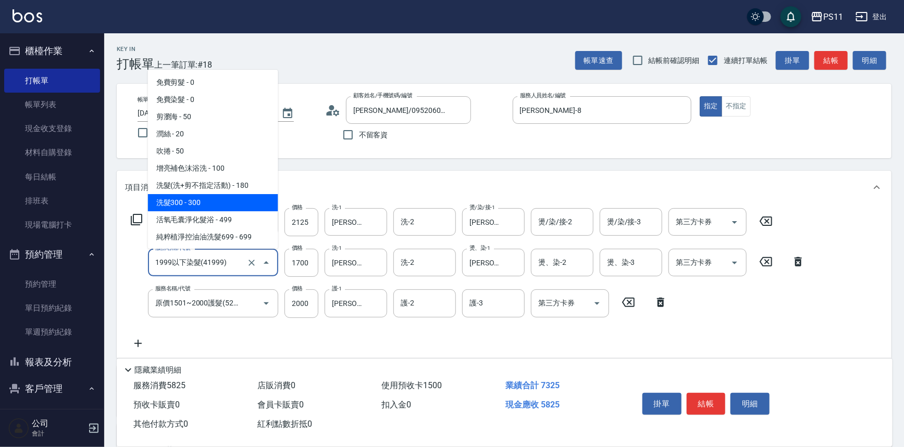
scroll to position [189, 0]
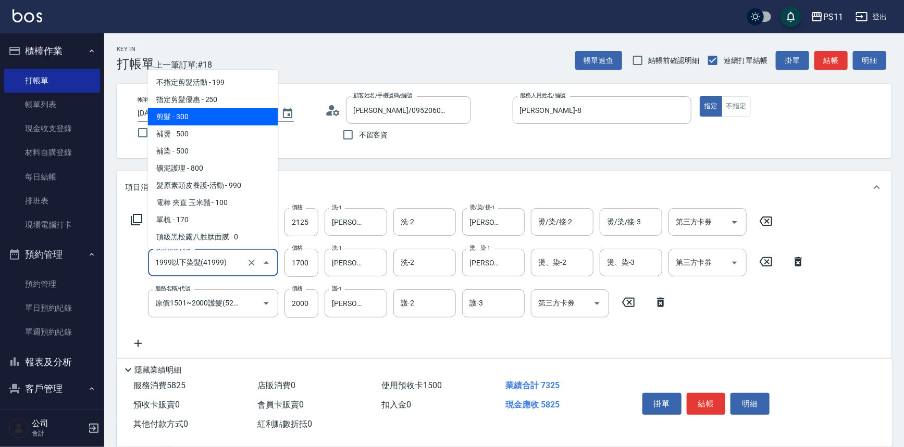
click at [190, 115] on span "剪髮 - 300" at bounding box center [213, 116] width 130 height 17
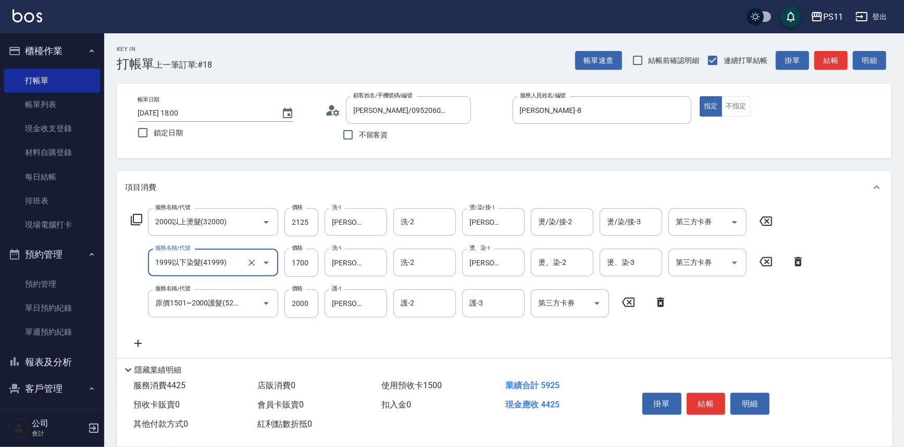
type input "剪髮(2300)"
type input "300"
click at [305, 259] on input "300" at bounding box center [301, 263] width 34 height 28
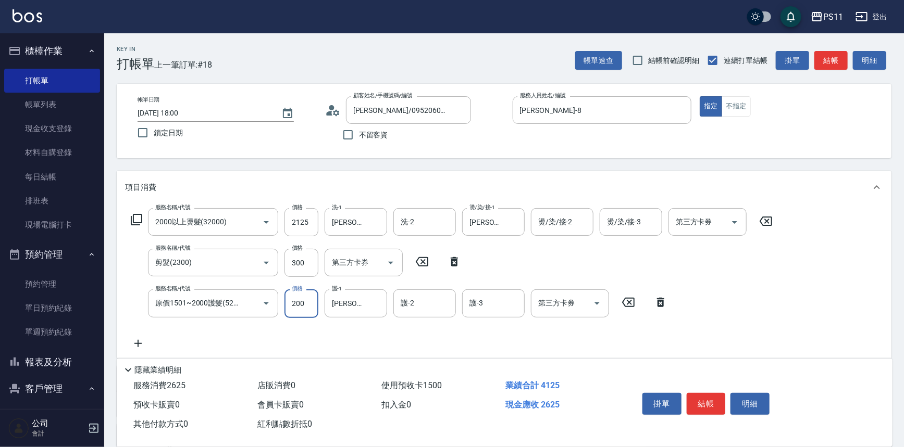
type input "2000"
click at [309, 264] on input "300" at bounding box center [301, 263] width 34 height 28
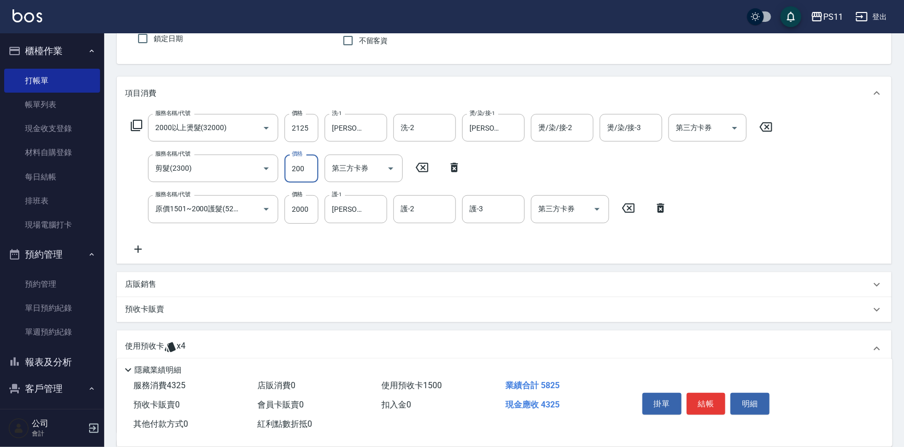
scroll to position [235, 0]
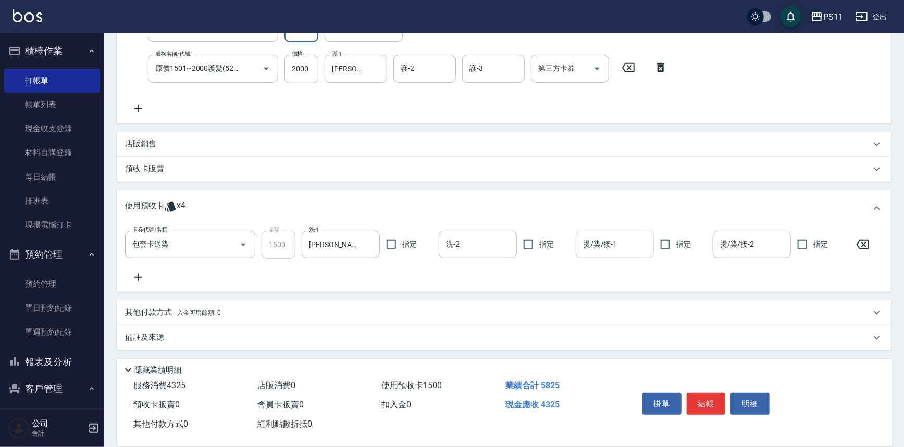
type input "200"
click at [609, 241] on input "燙/染/接-1" at bounding box center [614, 244] width 69 height 18
type input "[PERSON_NAME]-20"
click at [145, 313] on p "其他付款方式 入金可用餘額: 0" at bounding box center [173, 312] width 96 height 11
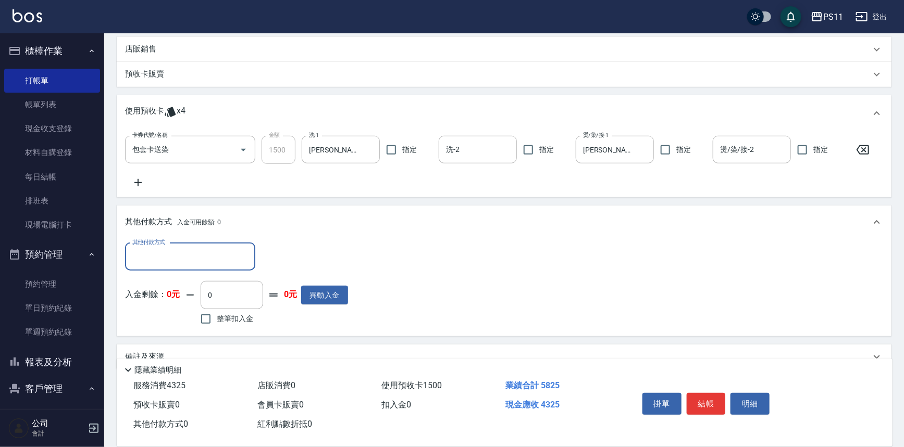
scroll to position [332, 0]
drag, startPoint x: 167, startPoint y: 260, endPoint x: 194, endPoint y: 353, distance: 96.7
click at [167, 260] on input "其他付款方式" at bounding box center [190, 255] width 121 height 18
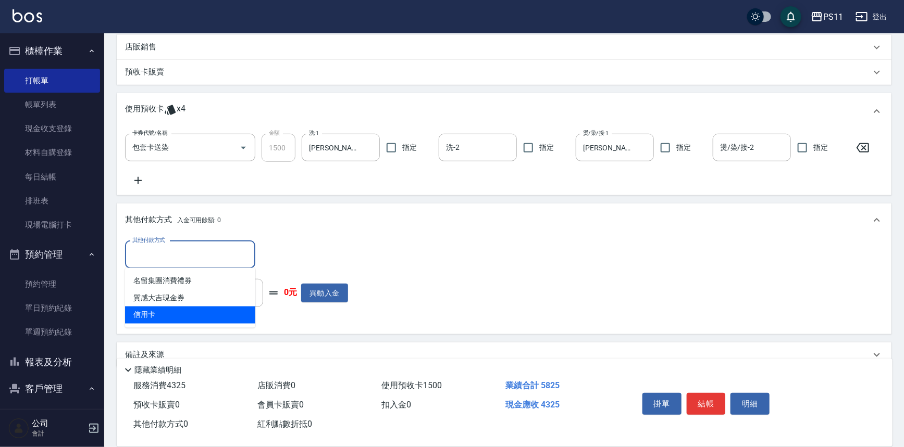
click at [197, 318] on span "信用卡" at bounding box center [190, 315] width 130 height 17
type input "信用卡"
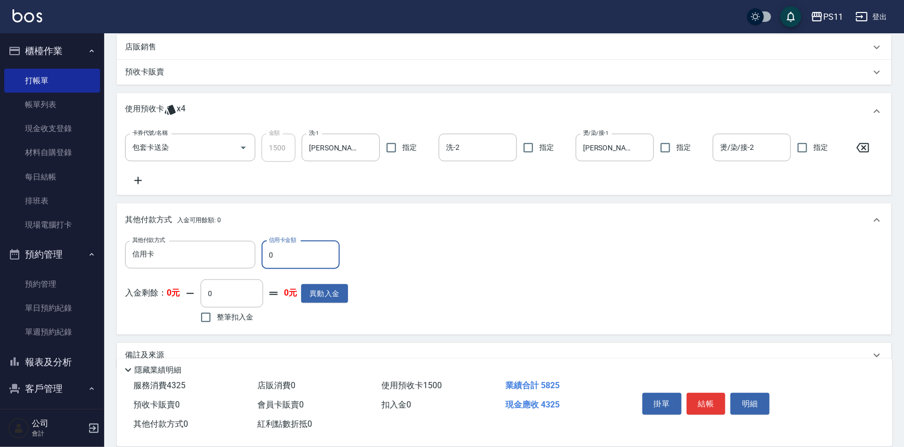
drag, startPoint x: 698, startPoint y: 401, endPoint x: 663, endPoint y: 412, distance: 36.1
click at [698, 401] on button "結帳" at bounding box center [705, 404] width 39 height 22
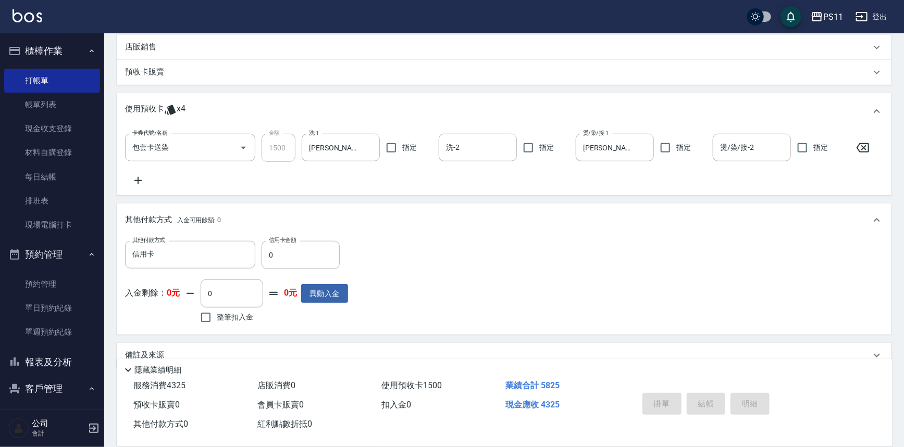
type input "[DATE] 18:01"
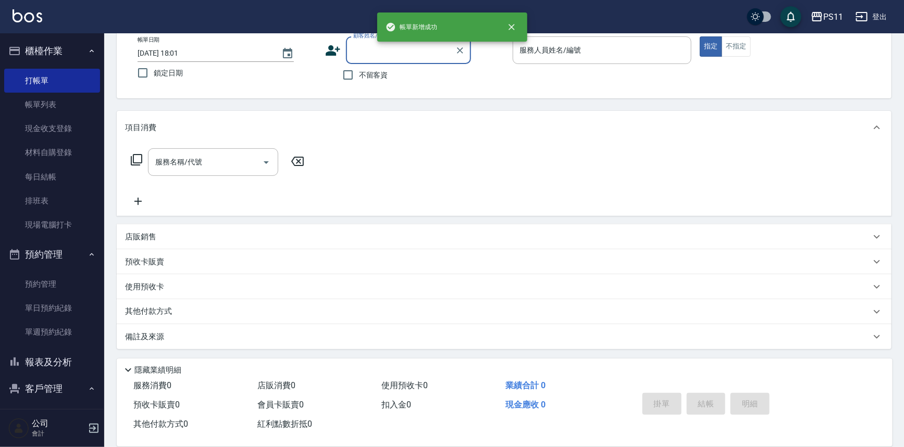
scroll to position [0, 0]
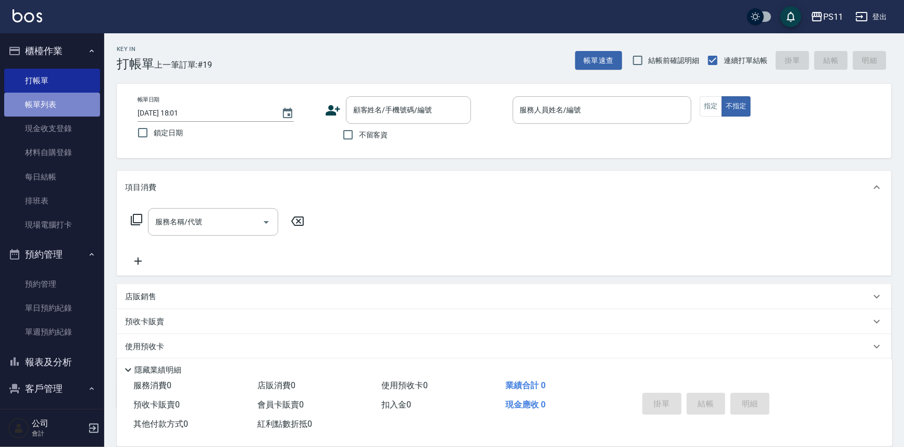
click at [72, 105] on link "帳單列表" at bounding box center [52, 105] width 96 height 24
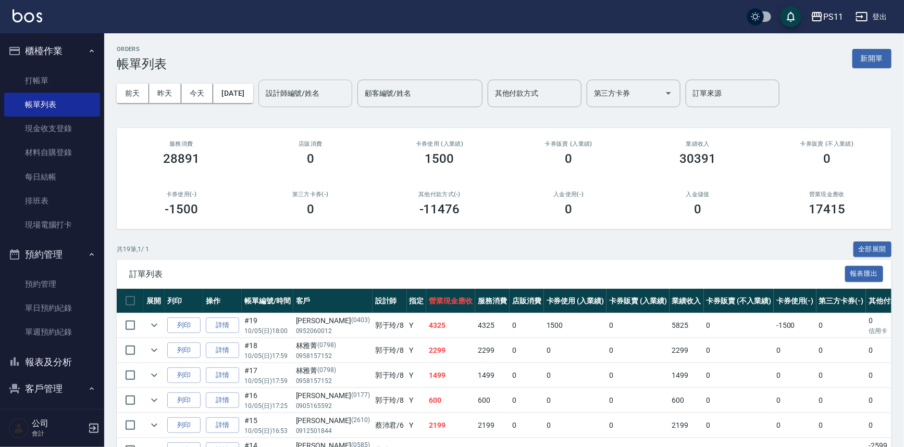
click at [340, 98] on input "設計師編號/姓名" at bounding box center [305, 93] width 84 height 18
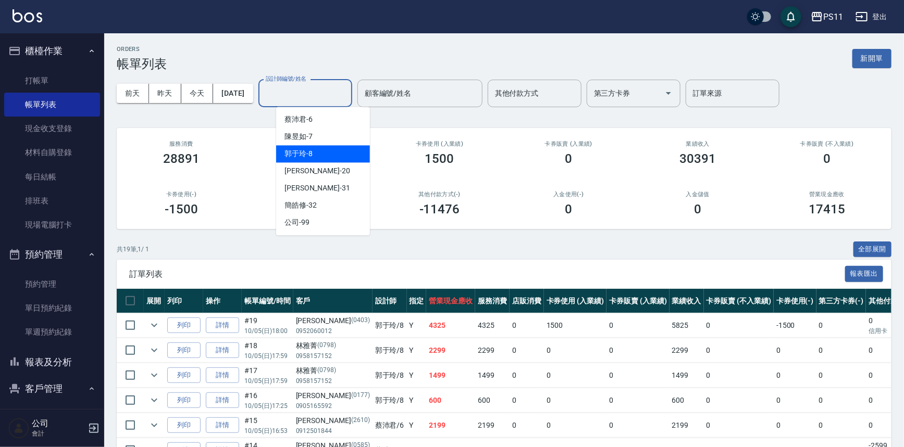
click at [336, 153] on div "[PERSON_NAME]-8" at bounding box center [323, 153] width 94 height 17
type input "[PERSON_NAME]-8"
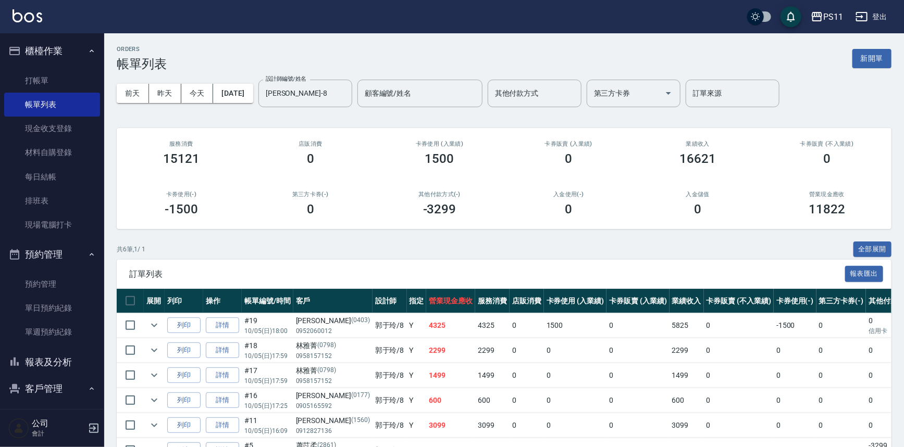
drag, startPoint x: 384, startPoint y: 436, endPoint x: 396, endPoint y: 390, distance: 48.5
click at [64, 357] on button "報表及分析" at bounding box center [52, 362] width 96 height 27
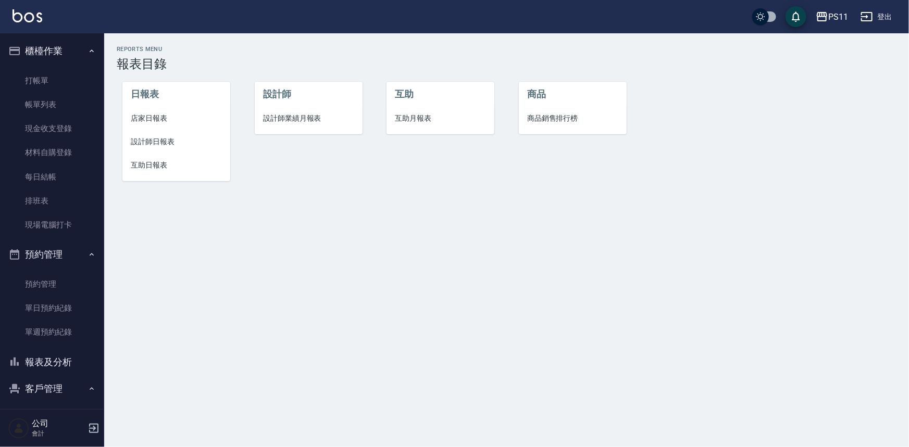
click at [165, 140] on span "設計師日報表" at bounding box center [176, 141] width 91 height 11
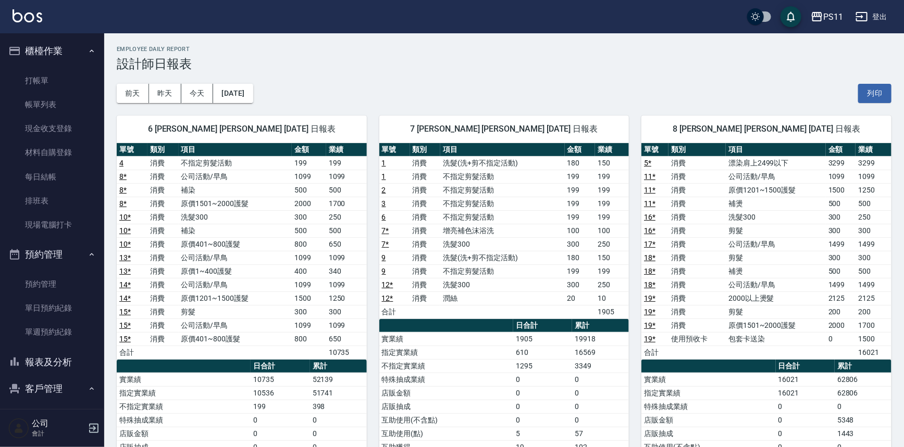
click at [592, 327] on th "累計" at bounding box center [600, 326] width 57 height 14
click at [39, 361] on button "報表及分析" at bounding box center [52, 362] width 96 height 27
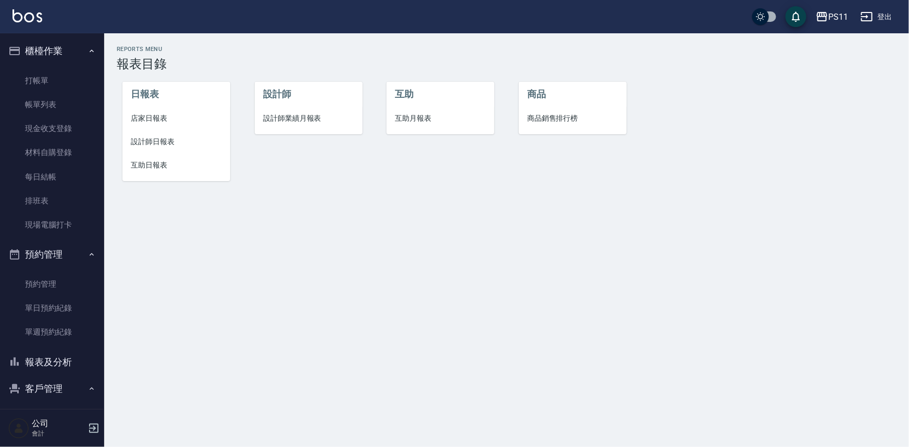
click at [133, 119] on span "店家日報表" at bounding box center [176, 118] width 91 height 11
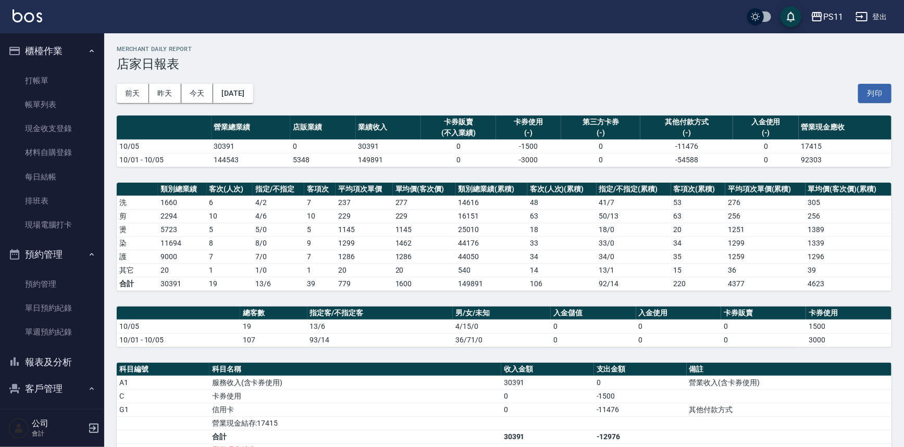
click at [476, 274] on td "540" at bounding box center [491, 271] width 71 height 14
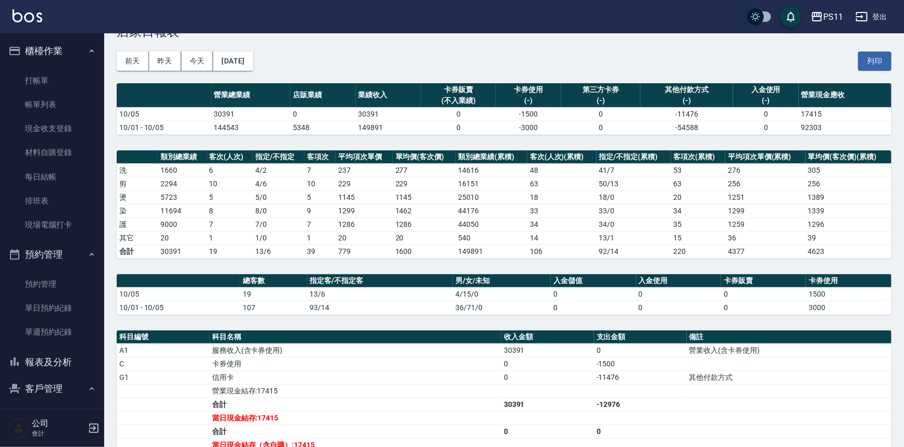
scroll to position [47, 0]
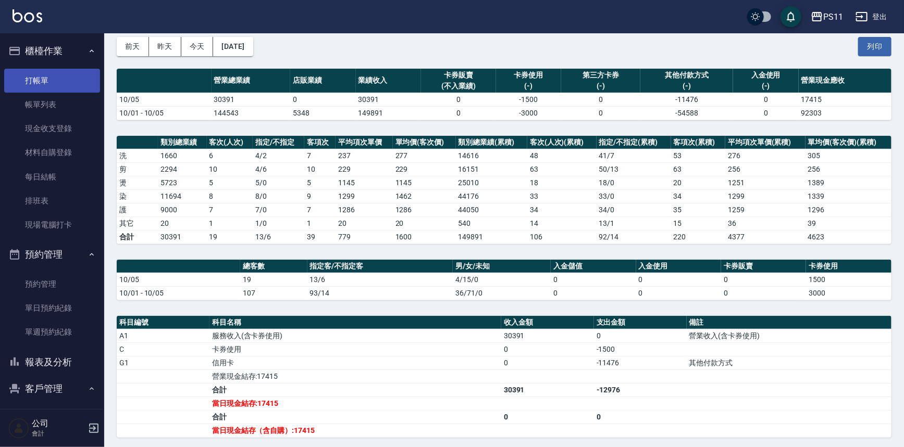
click at [38, 71] on link "打帳單" at bounding box center [52, 81] width 96 height 24
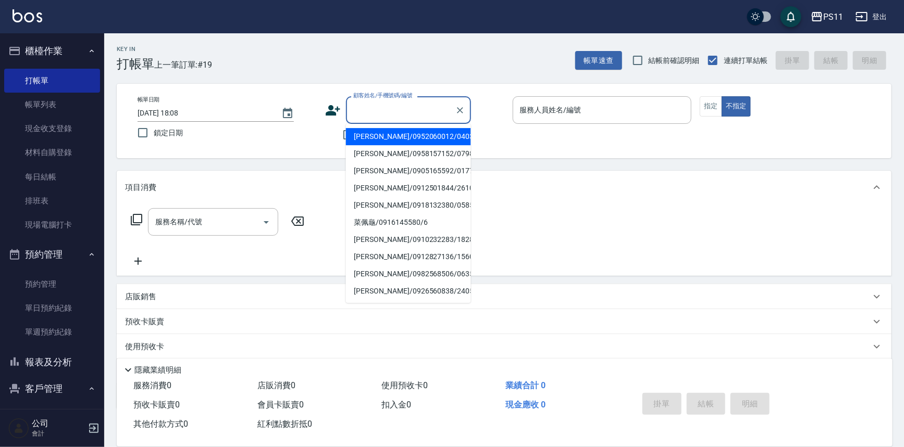
click at [390, 101] on input "顧客姓名/手機號碼/編號" at bounding box center [400, 110] width 100 height 18
type input "[PERSON_NAME]/0958157152/0798"
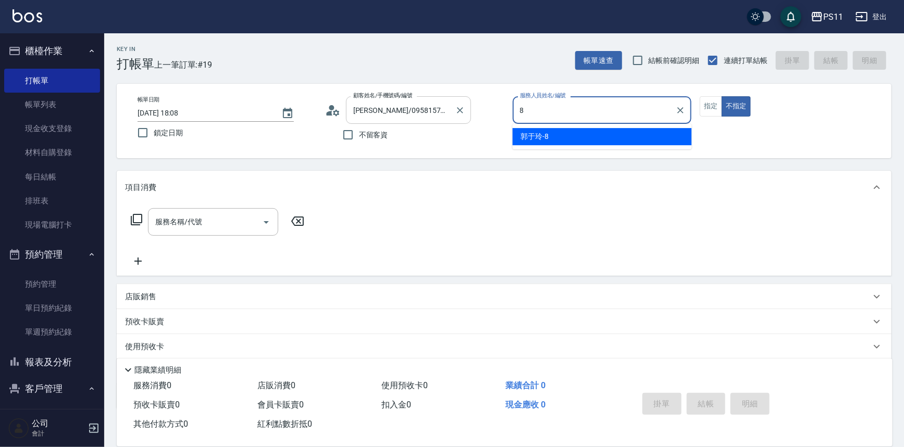
type input "[PERSON_NAME]-8"
type button "false"
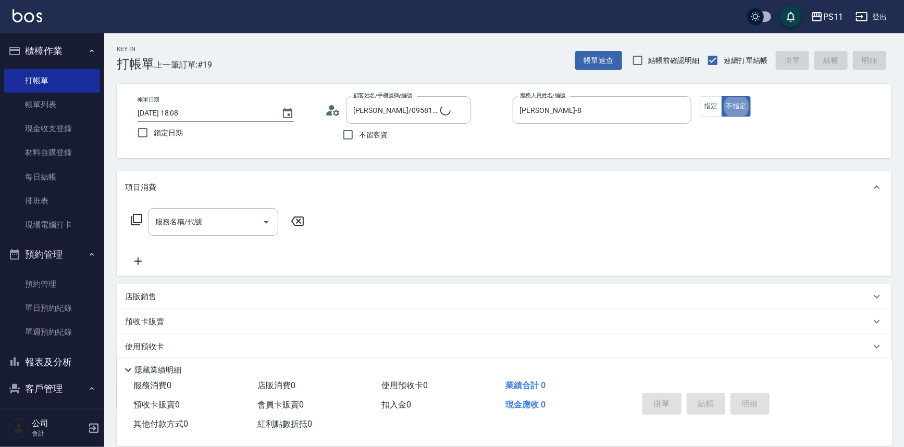
type input "郭魚鱗/0325308409/8"
click at [701, 109] on button "指定" at bounding box center [710, 106] width 22 height 20
click at [456, 112] on icon "Clear" at bounding box center [460, 110] width 10 height 10
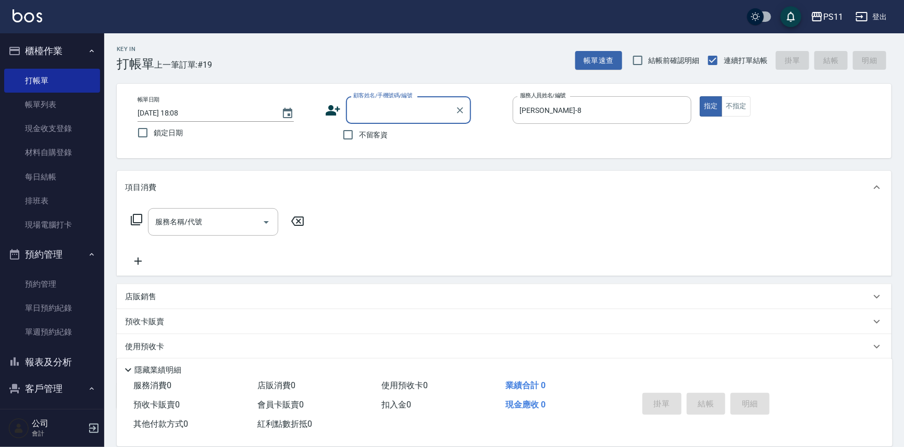
click at [436, 105] on input "顧客姓名/手機號碼/編號" at bounding box center [400, 110] width 100 height 18
type input "陳"
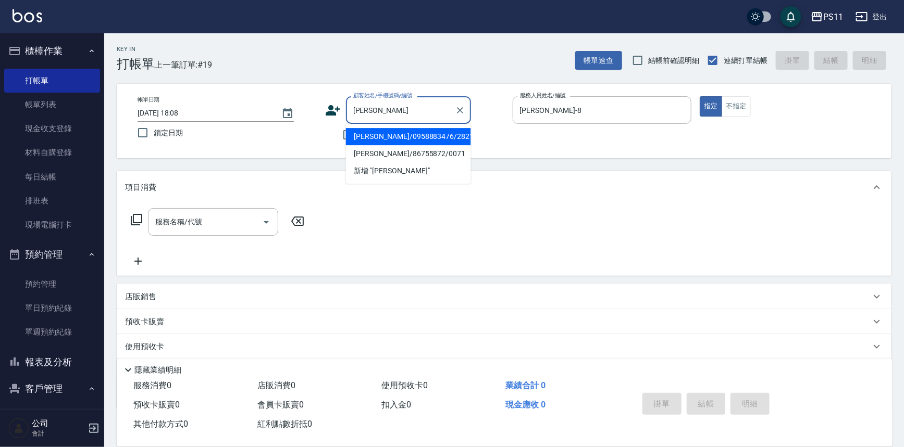
click at [414, 137] on li "[PERSON_NAME]/0958883476/2821" at bounding box center [408, 136] width 125 height 17
type input "[PERSON_NAME]/0958883476/2821"
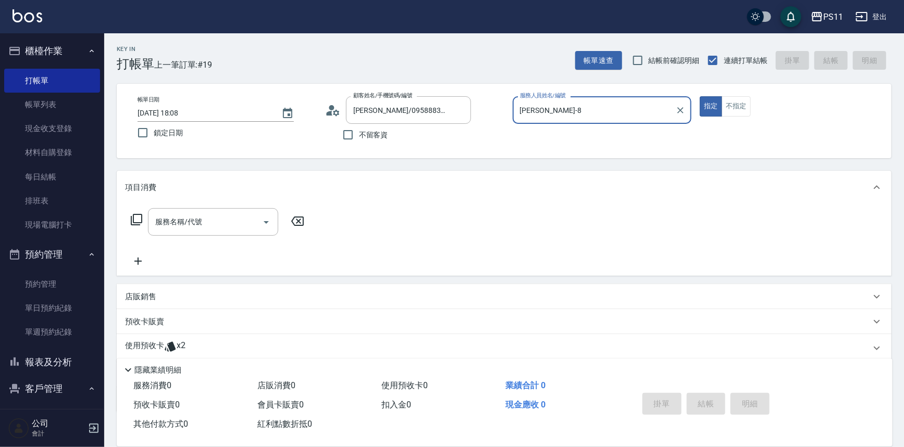
click at [136, 220] on icon at bounding box center [136, 220] width 12 height 12
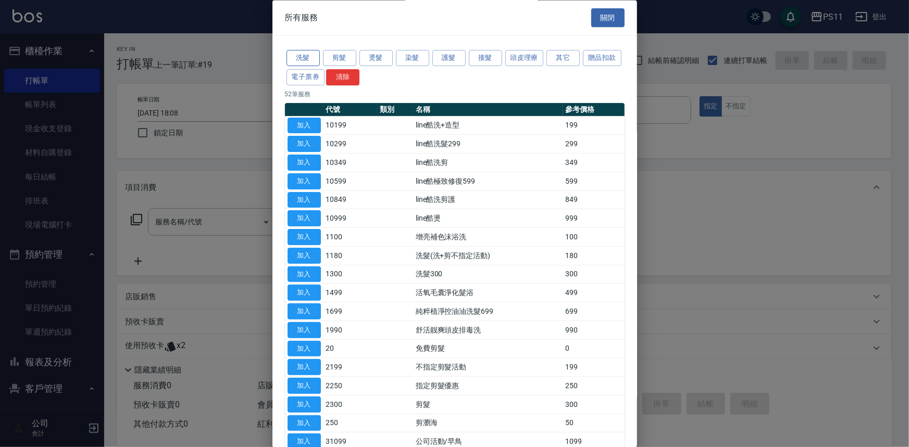
click at [302, 54] on button "洗髮" at bounding box center [302, 59] width 33 height 16
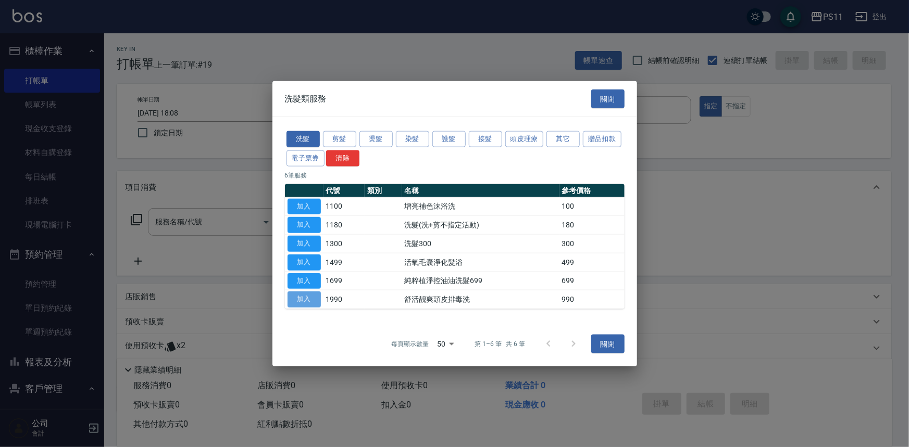
click at [299, 294] on button "加入" at bounding box center [303, 300] width 33 height 16
type input "舒活靓爽頭皮排毒洗(1990)"
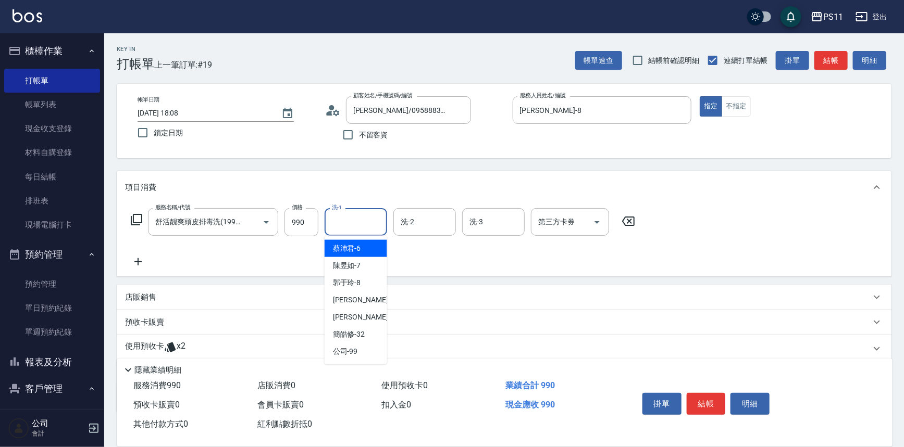
click at [341, 219] on input "洗-1" at bounding box center [355, 222] width 53 height 18
type input "[PERSON_NAME]-20"
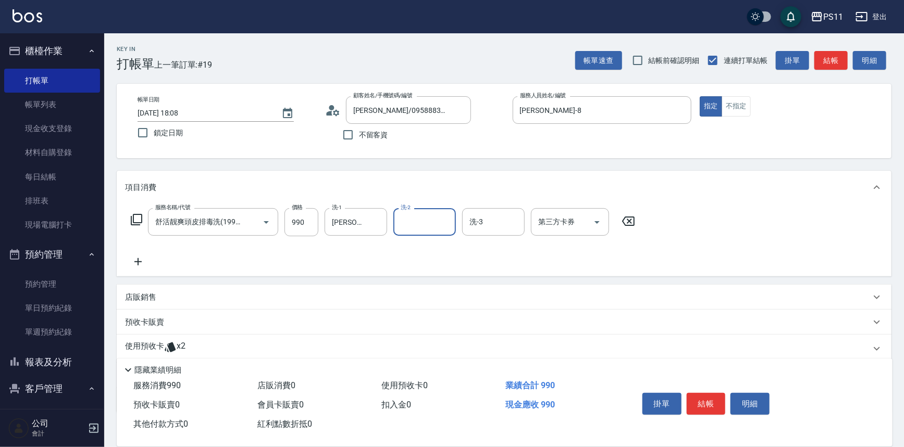
click at [144, 267] on icon at bounding box center [138, 262] width 26 height 12
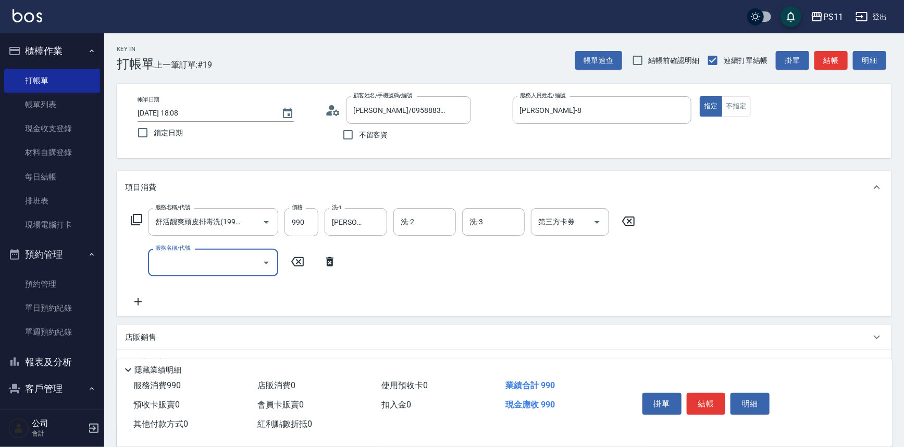
click at [197, 266] on input "服務名稱/代號" at bounding box center [205, 263] width 105 height 18
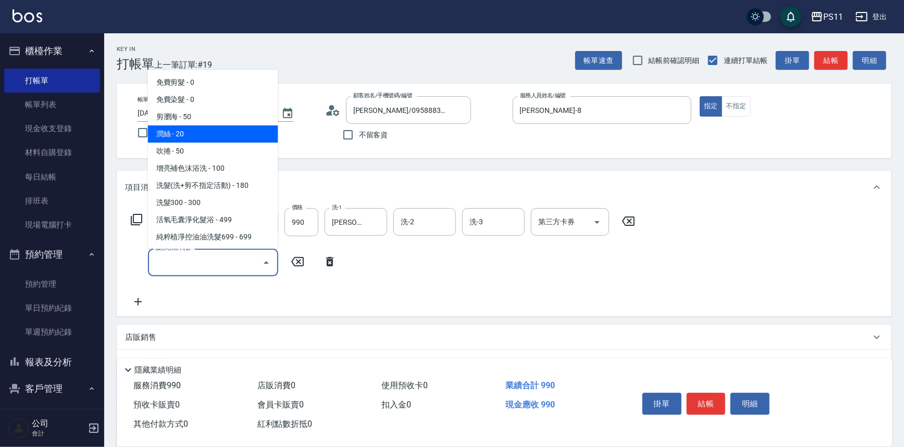
click at [223, 140] on span "潤絲 - 20" at bounding box center [213, 134] width 130 height 17
type input "潤絲(820)"
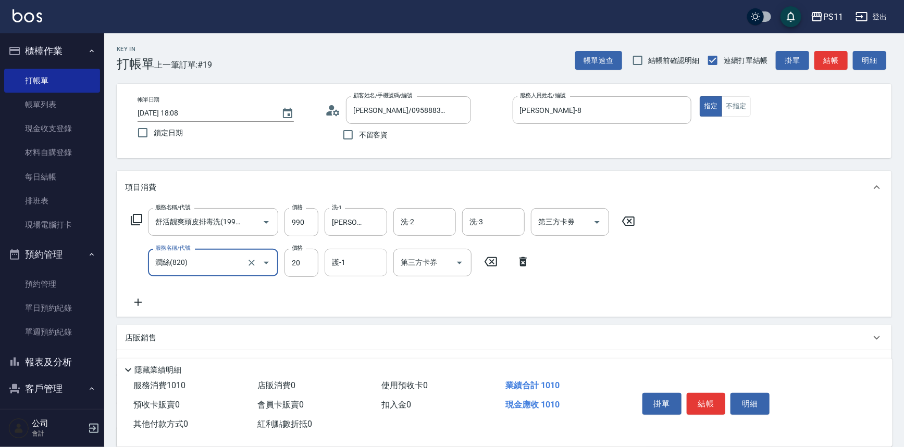
click at [354, 265] on input "護-1" at bounding box center [355, 263] width 53 height 18
type input "[PERSON_NAME]-20"
click at [703, 399] on button "結帳" at bounding box center [705, 404] width 39 height 22
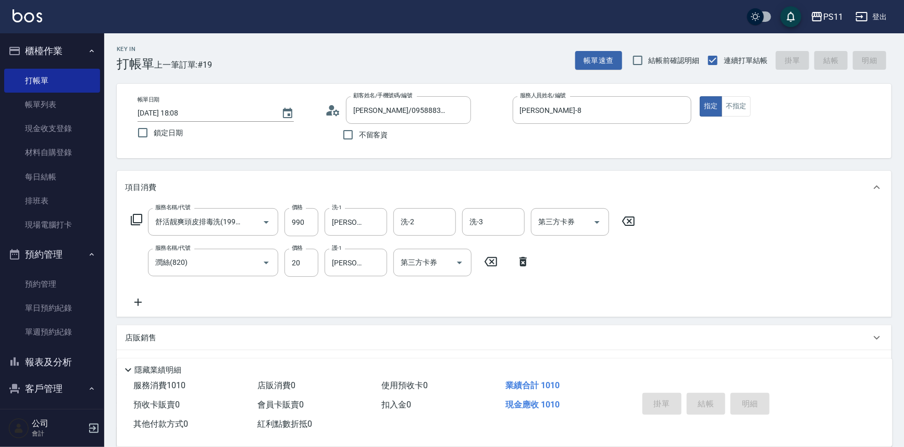
type input "[DATE] 18:09"
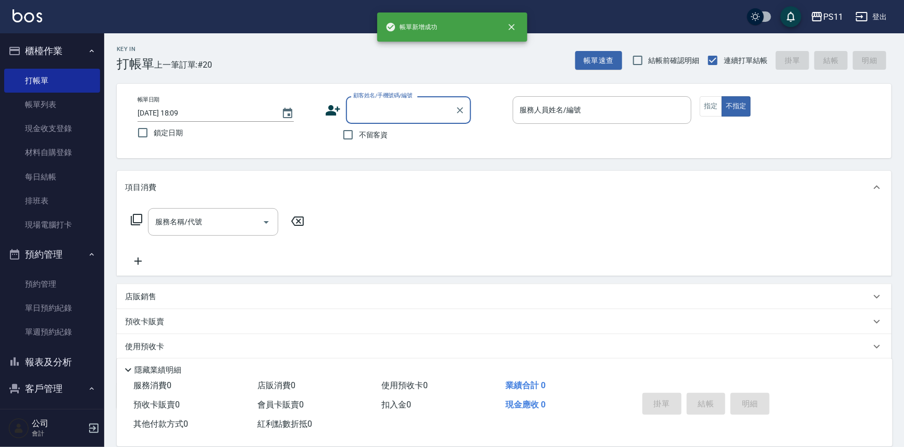
click at [70, 363] on button "報表及分析" at bounding box center [52, 362] width 96 height 27
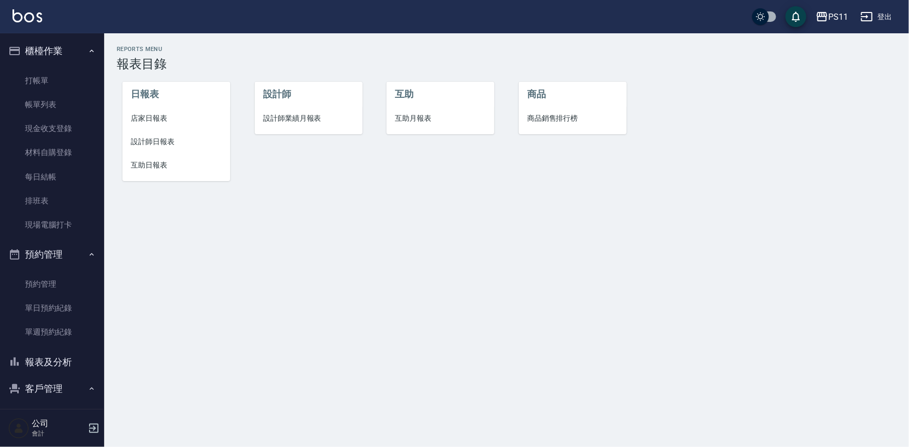
click at [161, 151] on li "設計師日報表" at bounding box center [176, 141] width 108 height 23
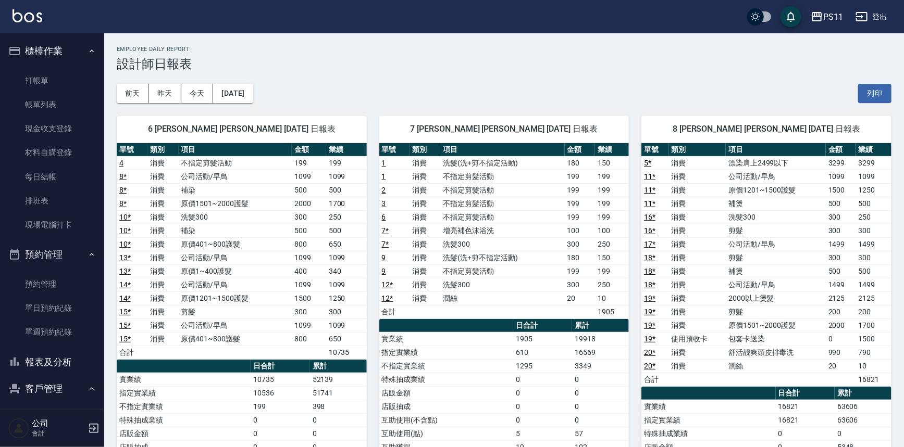
click at [676, 328] on td "消費" at bounding box center [696, 326] width 57 height 14
drag, startPoint x: 658, startPoint y: 340, endPoint x: 650, endPoint y: 316, distance: 25.2
drag, startPoint x: 622, startPoint y: 353, endPoint x: 625, endPoint y: 368, distance: 15.4
click at [624, 368] on tbody "實業績 1905 19918 指定實業績 610 16569 不指定實業績 1295 3349 特殊抽成業績 0 0 店販金額 0 0 店販抽成 0 0 互助…" at bounding box center [504, 433] width 250 height 203
click at [651, 364] on link "20 *" at bounding box center [649, 366] width 11 height 8
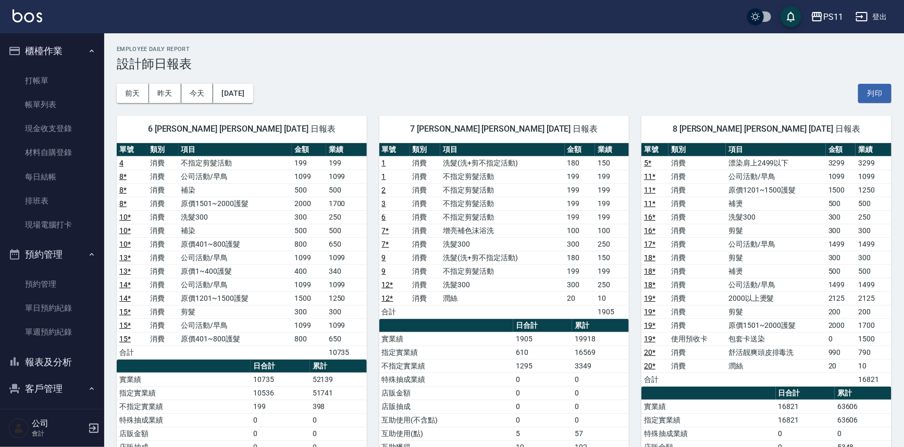
click at [743, 262] on td "剪髮" at bounding box center [775, 258] width 100 height 14
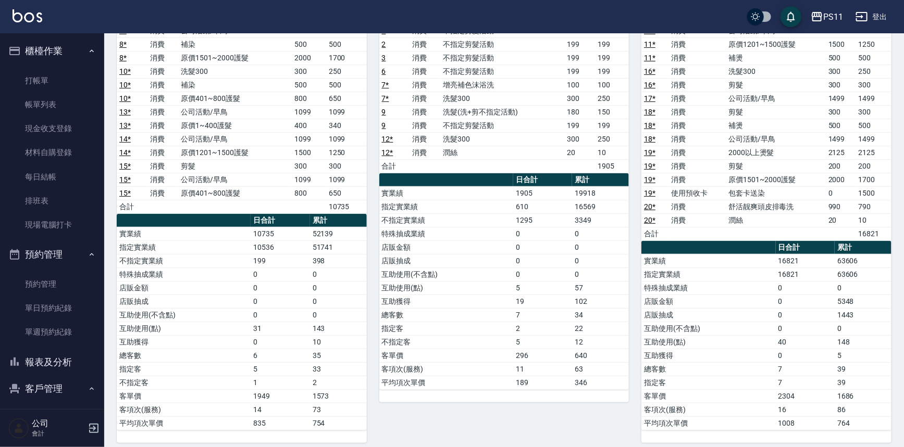
scroll to position [152, 0]
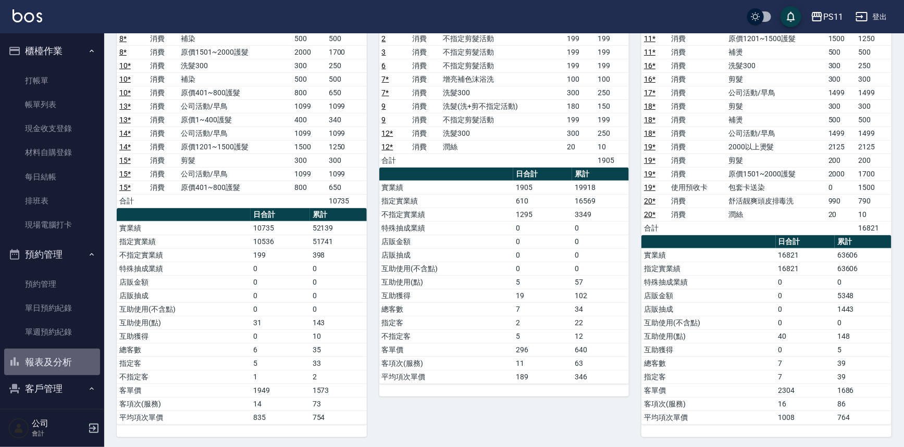
click at [69, 359] on button "報表及分析" at bounding box center [52, 362] width 96 height 27
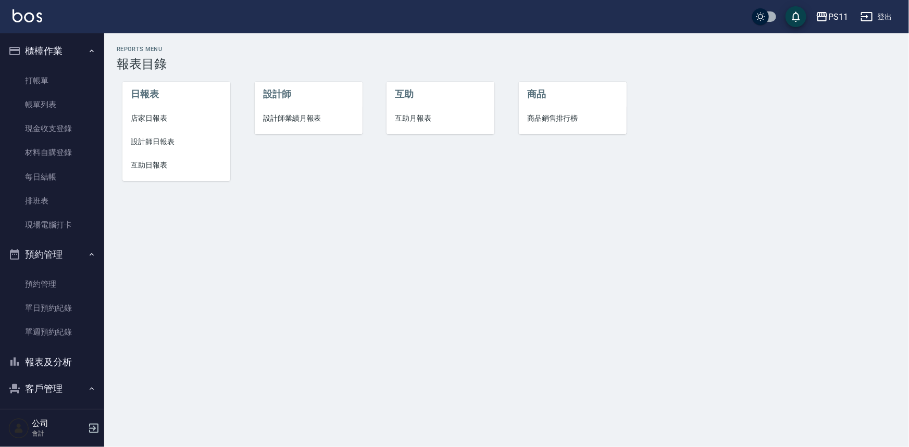
click at [152, 160] on span "互助日報表" at bounding box center [176, 165] width 91 height 11
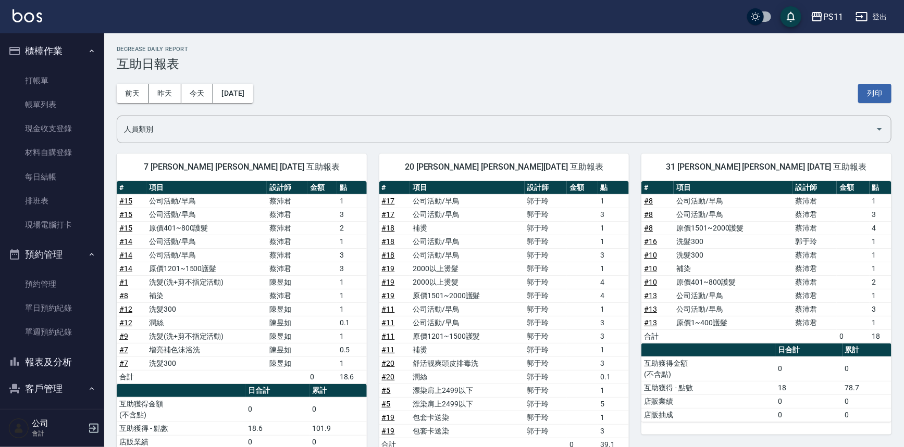
click at [764, 344] on th "a dense table" at bounding box center [708, 351] width 134 height 14
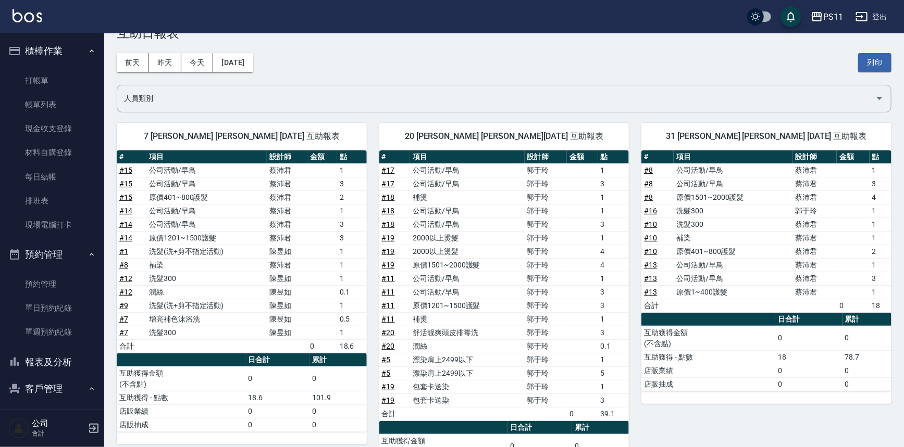
scroll to position [47, 0]
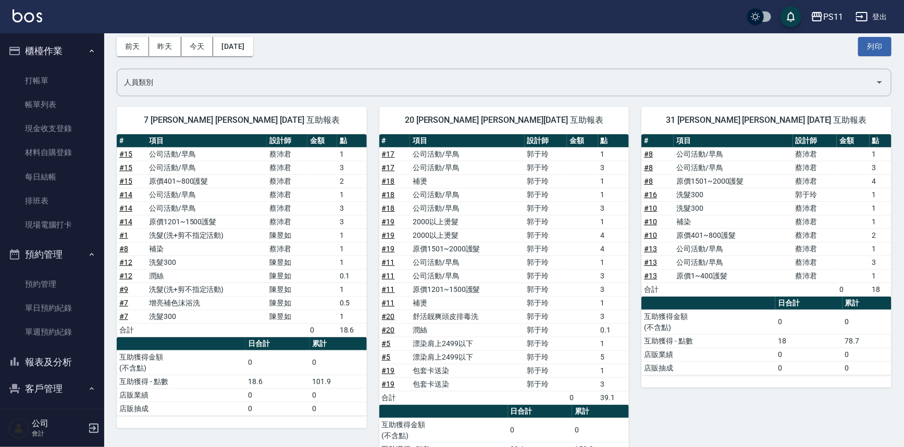
click at [435, 299] on td "補燙" at bounding box center [467, 303] width 114 height 14
click at [644, 304] on th "a dense table" at bounding box center [708, 304] width 134 height 14
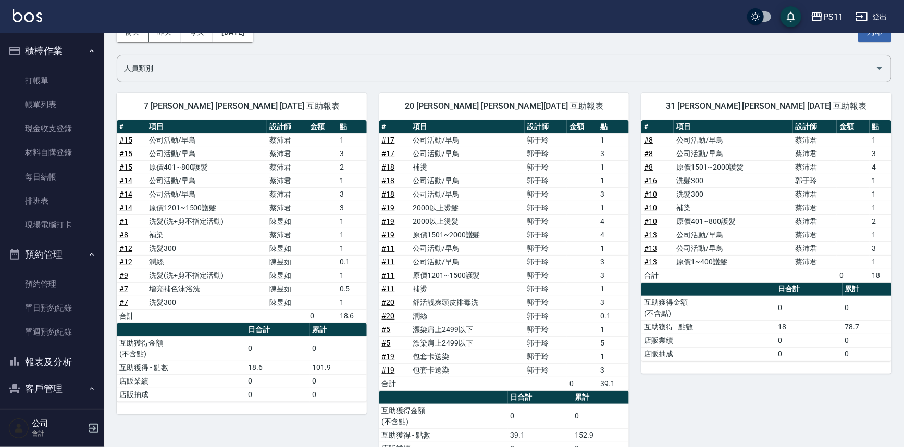
scroll to position [106, 0]
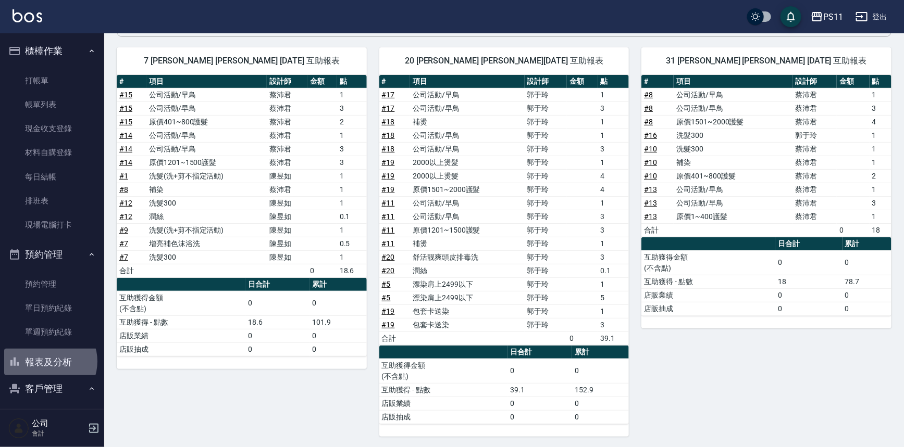
click at [47, 361] on button "報表及分析" at bounding box center [52, 362] width 96 height 27
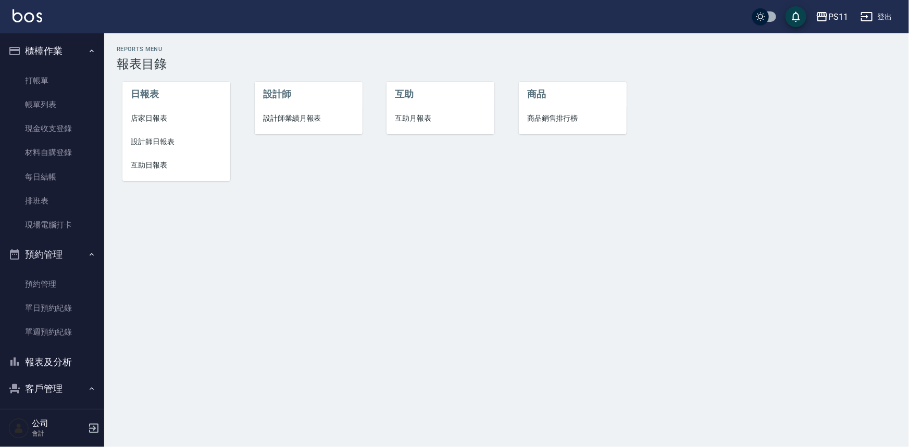
click at [168, 139] on span "設計師日報表" at bounding box center [176, 141] width 91 height 11
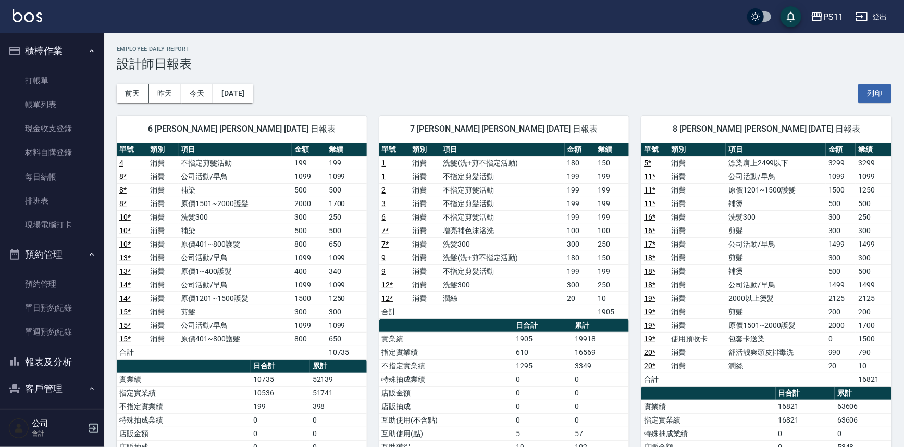
click at [56, 360] on button "報表及分析" at bounding box center [52, 362] width 96 height 27
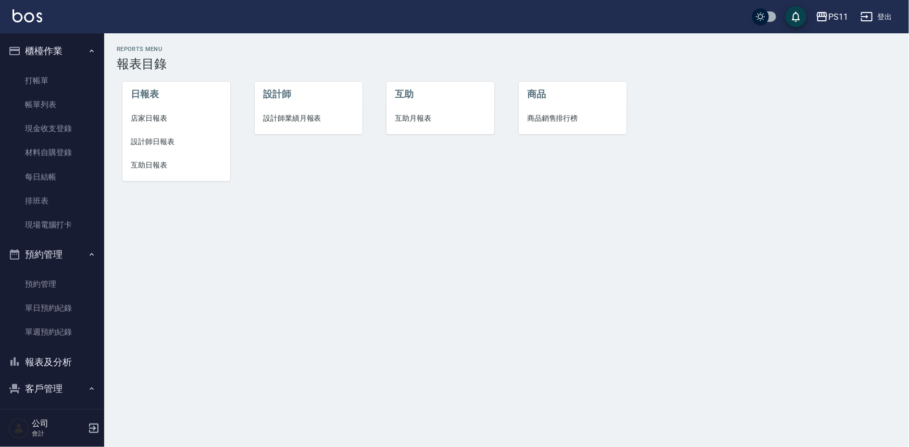
click at [149, 120] on span "店家日報表" at bounding box center [176, 118] width 91 height 11
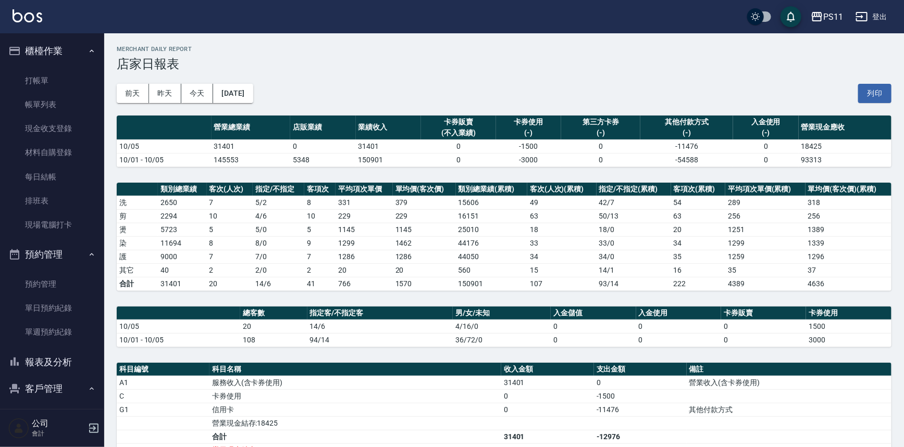
click at [69, 358] on button "報表及分析" at bounding box center [52, 362] width 96 height 27
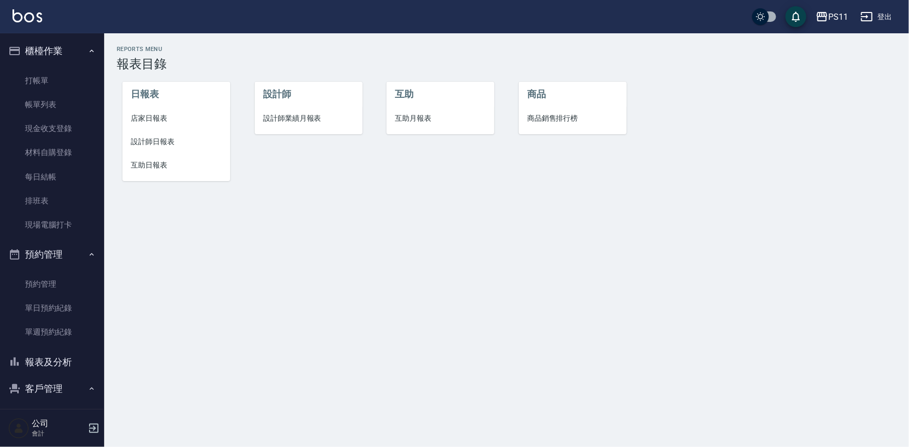
click at [159, 141] on span "設計師日報表" at bounding box center [176, 141] width 91 height 11
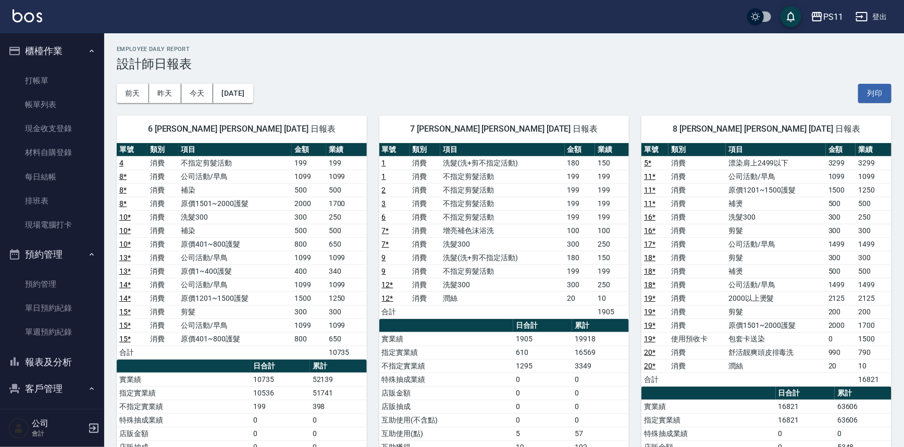
click at [722, 261] on td "消費" at bounding box center [696, 258] width 57 height 14
drag, startPoint x: 576, startPoint y: 333, endPoint x: 603, endPoint y: 333, distance: 26.6
click at [603, 333] on td "19918" at bounding box center [600, 339] width 57 height 14
click at [611, 336] on td "19918" at bounding box center [600, 339] width 57 height 14
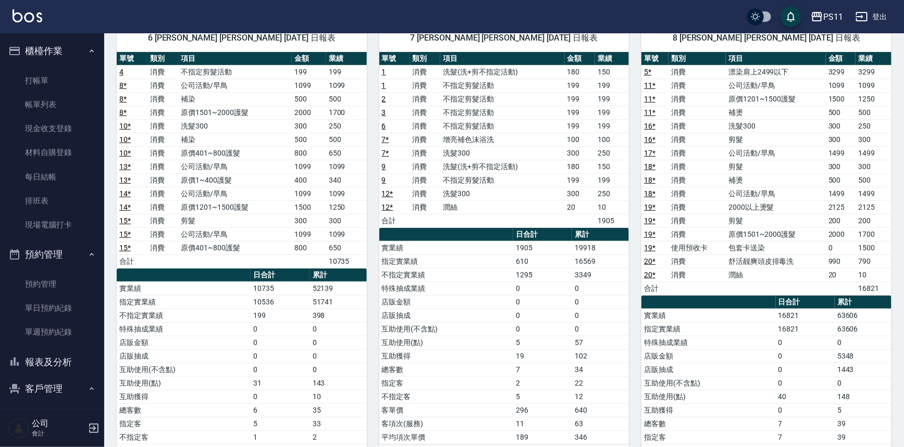
scroll to position [94, 0]
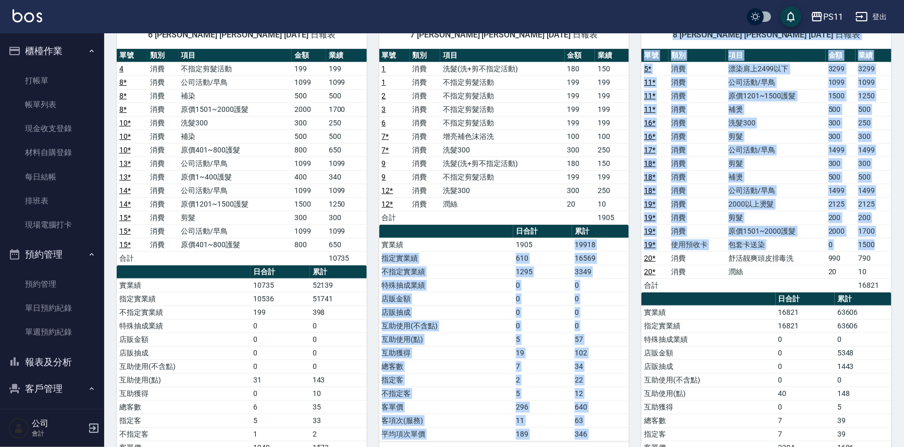
drag, startPoint x: 571, startPoint y: 247, endPoint x: 643, endPoint y: 252, distance: 72.0
click at [643, 252] on div "6 [PERSON_NAME] [PERSON_NAME] [DATE] 日報表 單號 類別 項目 金額 業績 4 消費 不指定剪髮活動 199 199 8 …" at bounding box center [497, 252] width 787 height 486
click at [620, 258] on td "16569" at bounding box center [600, 259] width 57 height 14
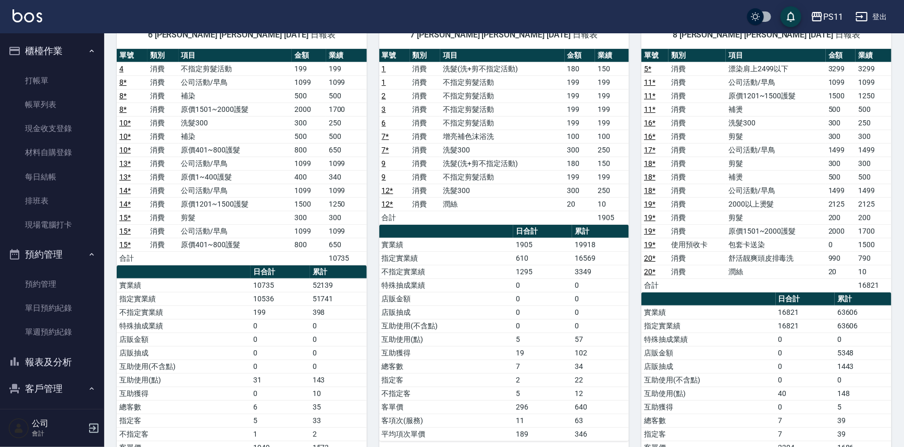
click at [643, 343] on td "特殊抽成業績" at bounding box center [708, 340] width 134 height 14
click at [66, 363] on button "報表及分析" at bounding box center [52, 362] width 96 height 27
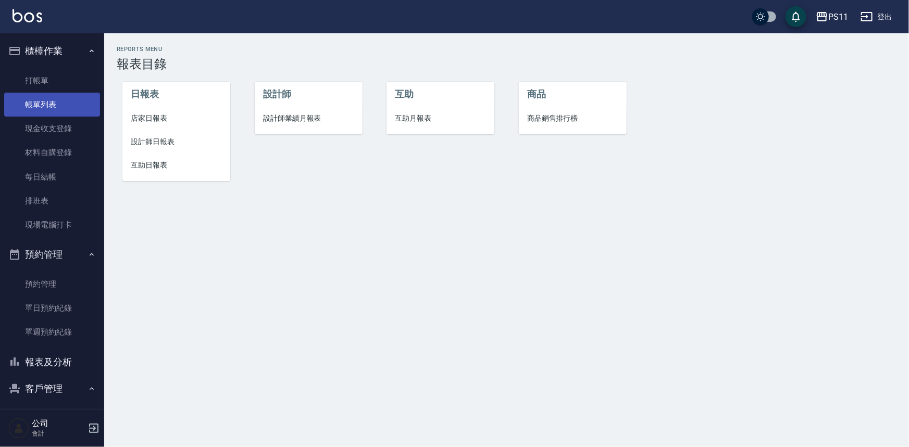
click at [64, 99] on link "帳單列表" at bounding box center [52, 105] width 96 height 24
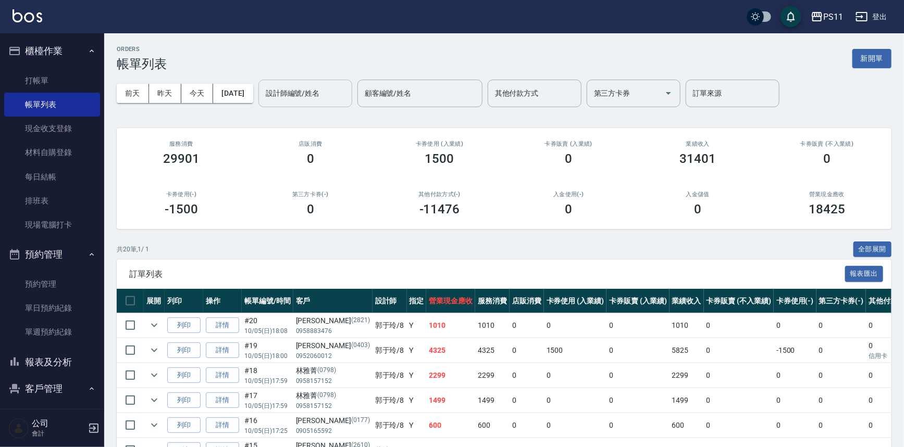
click at [298, 97] on input "設計師編號/姓名" at bounding box center [305, 93] width 84 height 18
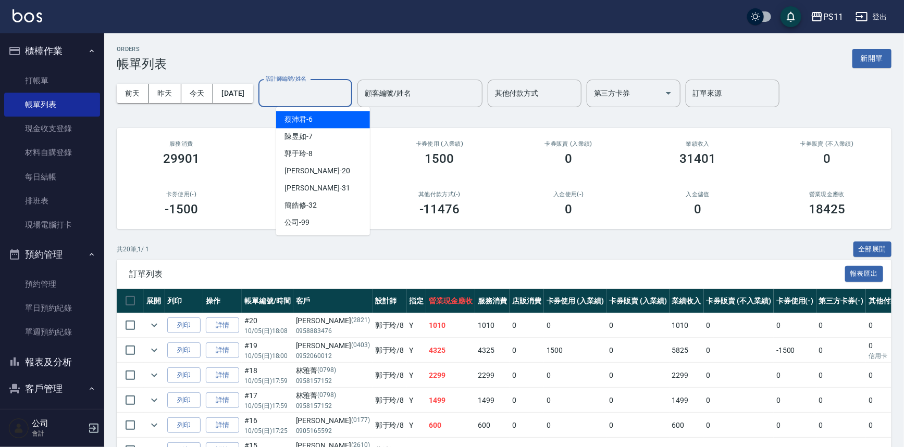
click at [318, 119] on div "[PERSON_NAME]6" at bounding box center [323, 119] width 94 height 17
type input "[PERSON_NAME]6"
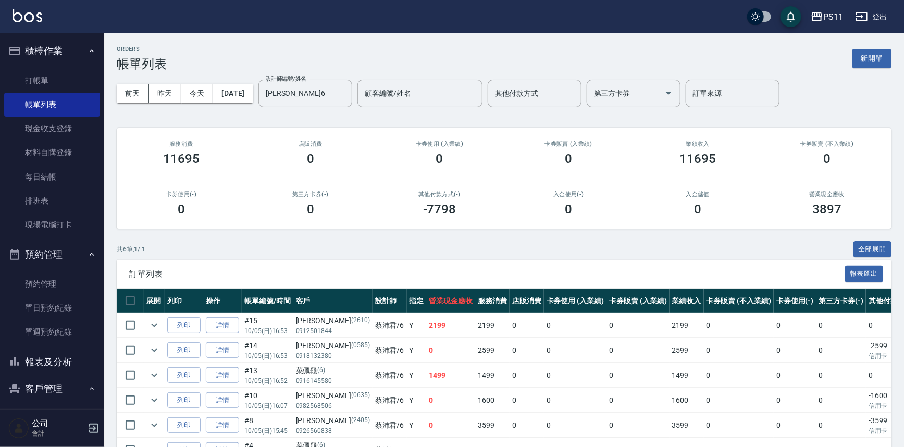
click at [315, 242] on div "共 6 筆, 1 / 1 全部展開" at bounding box center [504, 250] width 774 height 16
click at [348, 92] on button "Clear" at bounding box center [341, 93] width 15 height 15
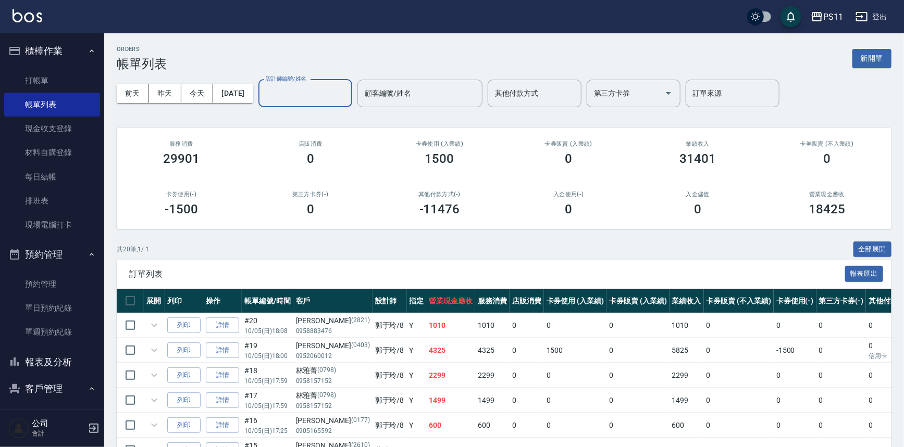
click at [338, 93] on input "設計師編號/姓名" at bounding box center [305, 93] width 84 height 18
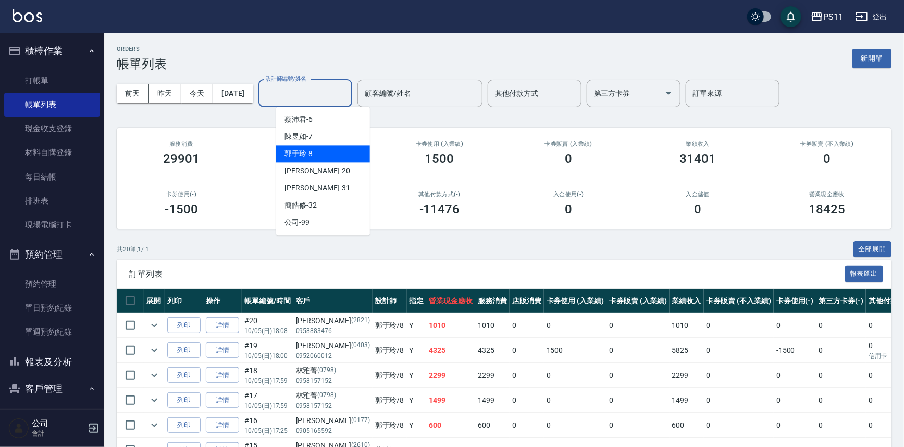
click at [313, 153] on div "[PERSON_NAME]-8" at bounding box center [323, 153] width 94 height 17
type input "[PERSON_NAME]-8"
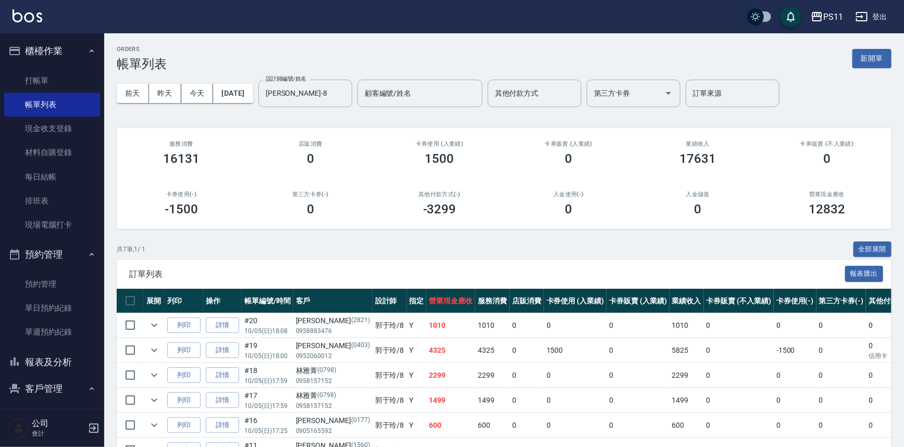
click at [281, 242] on div "共 7 筆, 1 / 1 全部展開" at bounding box center [504, 250] width 774 height 16
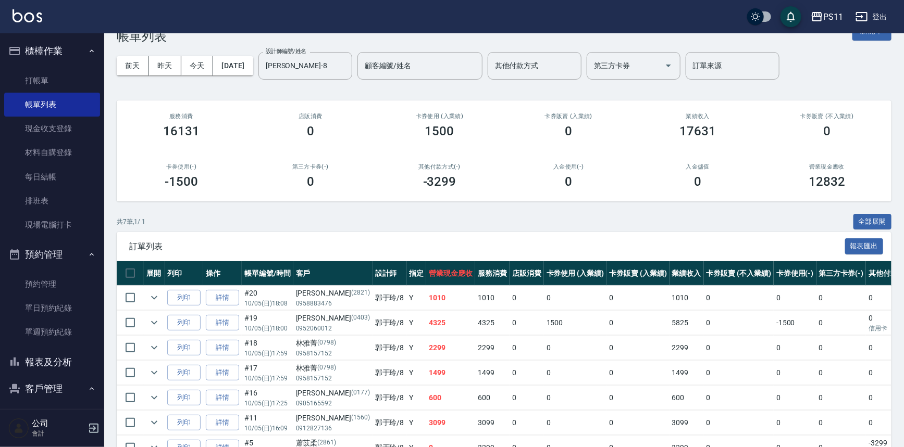
drag, startPoint x: 288, startPoint y: 237, endPoint x: 268, endPoint y: 268, distance: 37.0
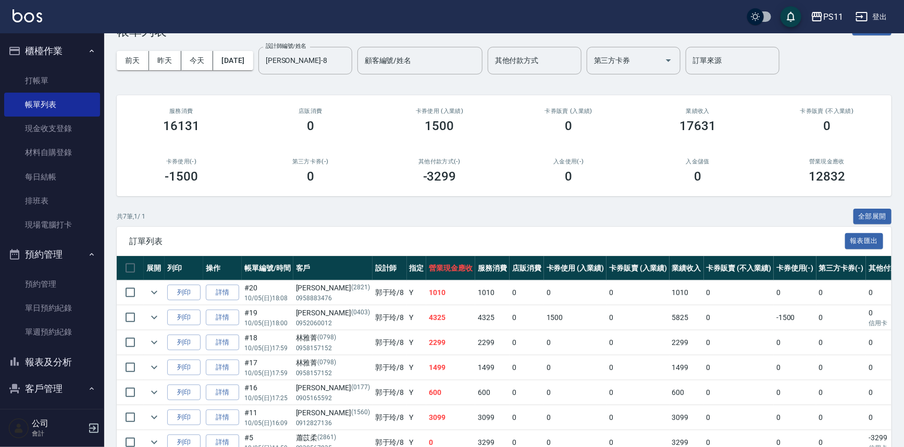
drag, startPoint x: 271, startPoint y: 226, endPoint x: 274, endPoint y: 244, distance: 18.6
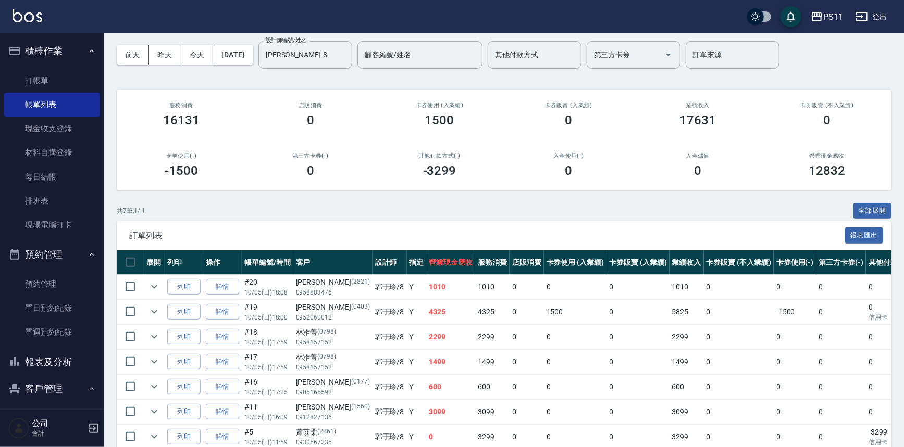
click at [281, 218] on div "共 7 筆, 1 / 1 全部展開" at bounding box center [504, 211] width 774 height 16
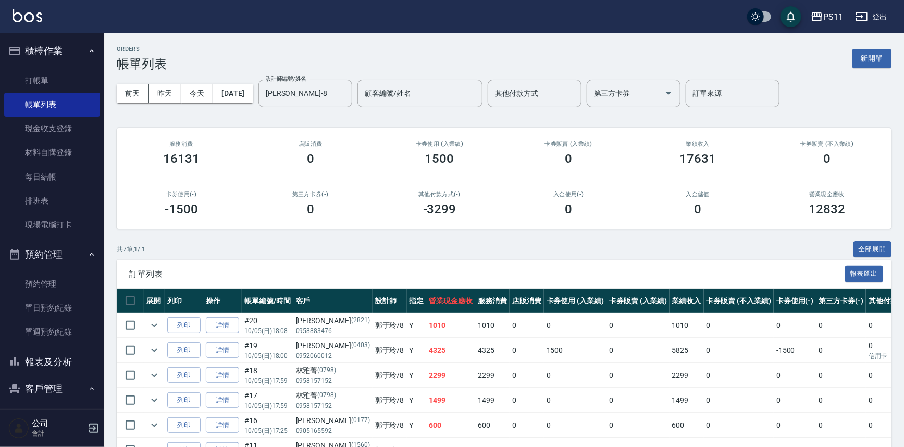
click at [64, 362] on button "報表及分析" at bounding box center [52, 362] width 96 height 27
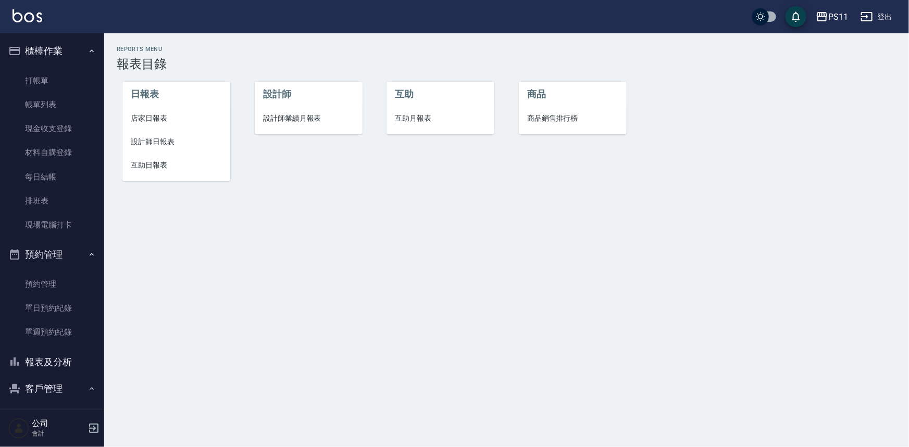
click at [164, 137] on span "設計師日報表" at bounding box center [176, 141] width 91 height 11
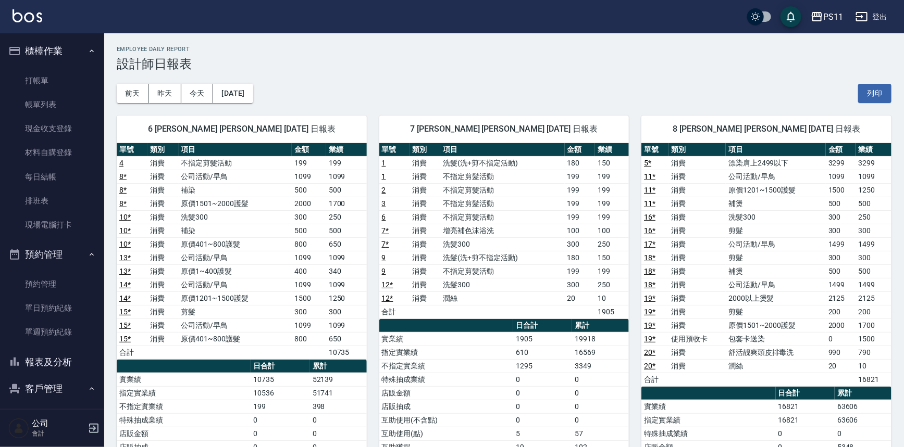
click at [541, 272] on td "不指定剪髮活動" at bounding box center [502, 272] width 124 height 14
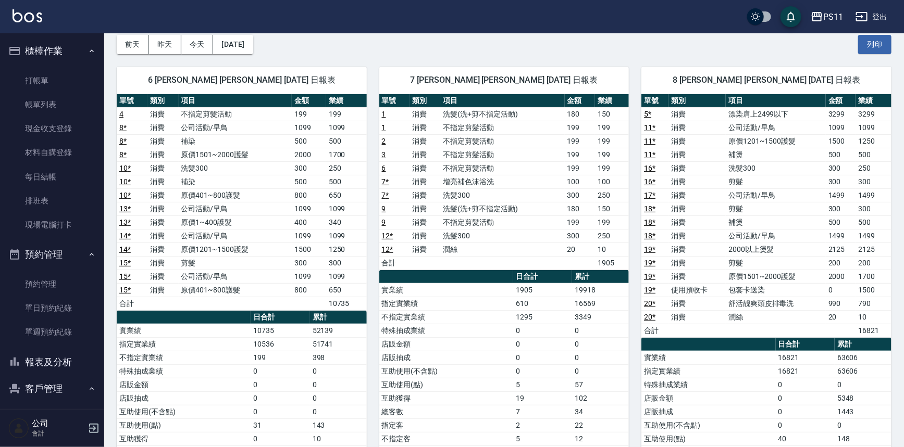
scroll to position [152, 0]
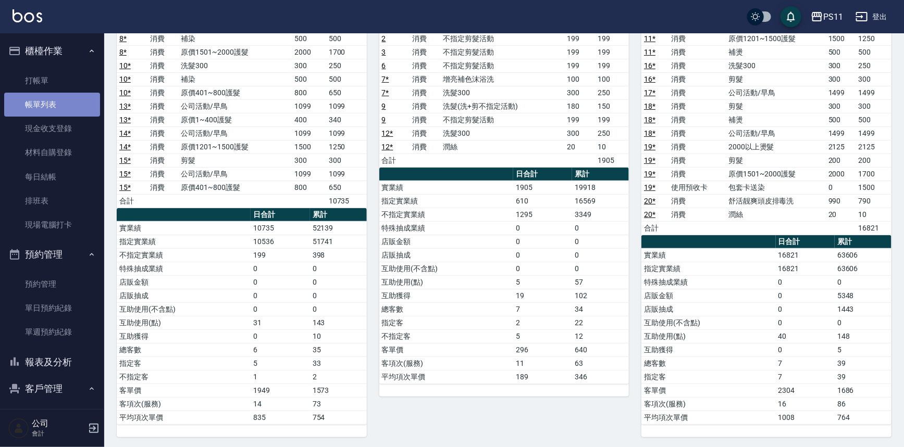
click at [84, 100] on link "帳單列表" at bounding box center [52, 105] width 96 height 24
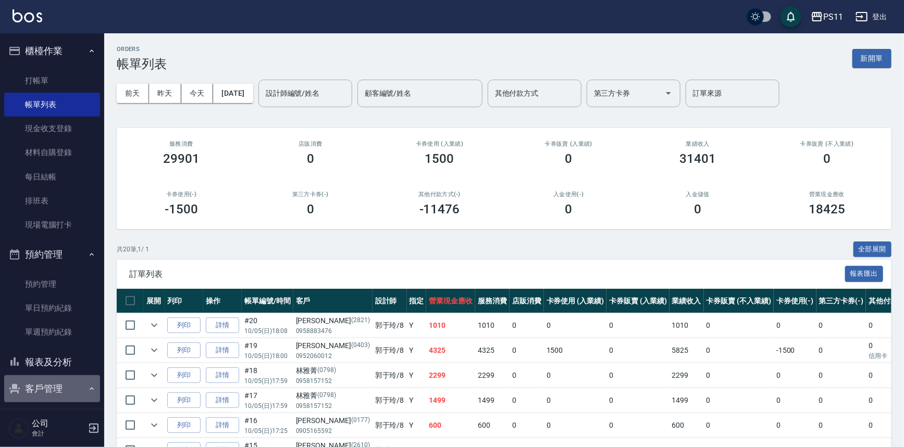
click at [76, 379] on button "客戶管理" at bounding box center [52, 388] width 96 height 27
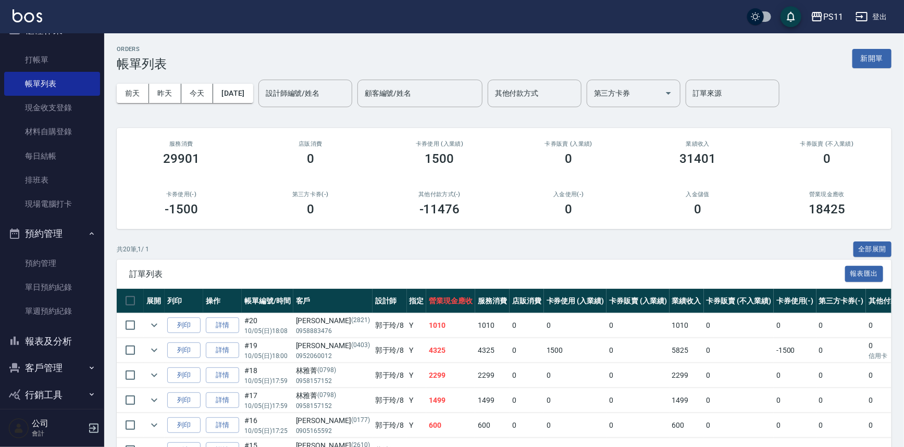
scroll to position [32, 0]
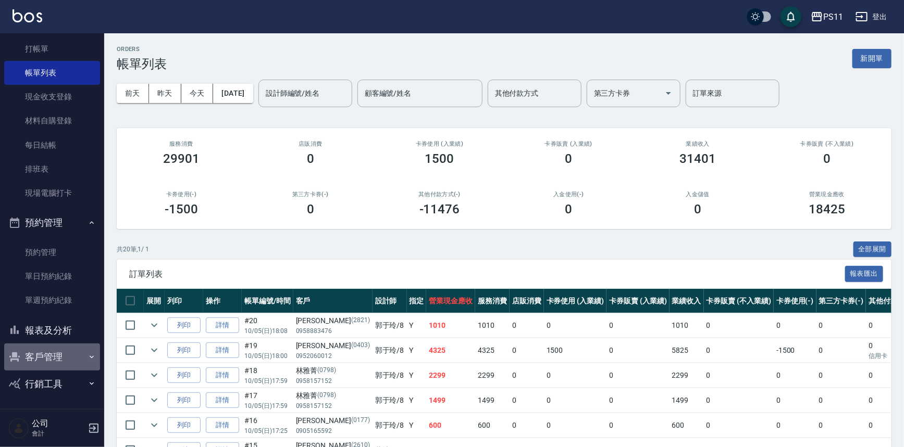
click at [76, 365] on button "客戶管理" at bounding box center [52, 357] width 96 height 27
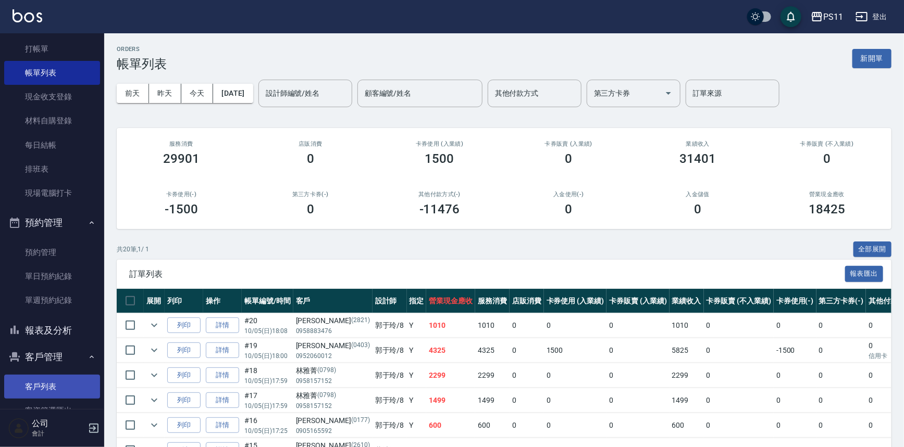
click at [75, 379] on link "客戶列表" at bounding box center [52, 387] width 96 height 24
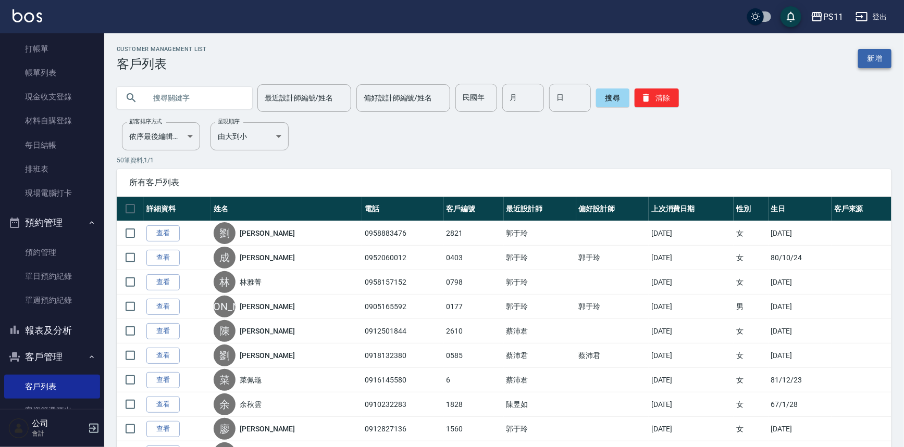
click at [880, 57] on link "新增" at bounding box center [874, 58] width 33 height 19
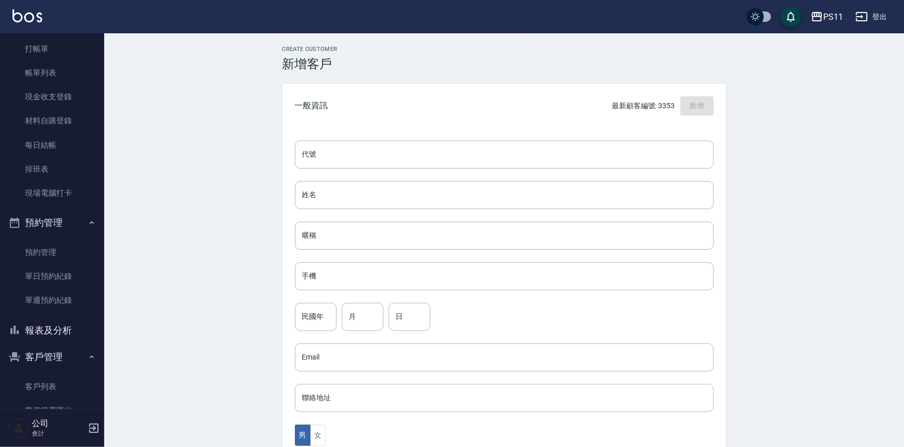
click at [395, 137] on div "代號 代號 姓名 姓名 暱稱 暱稱 手機 手機 民國年 民國年 月 月 日 日 Email Email 聯絡地址 聯絡地址 男 女 LINE ID LINE …" at bounding box center [504, 381] width 444 height 506
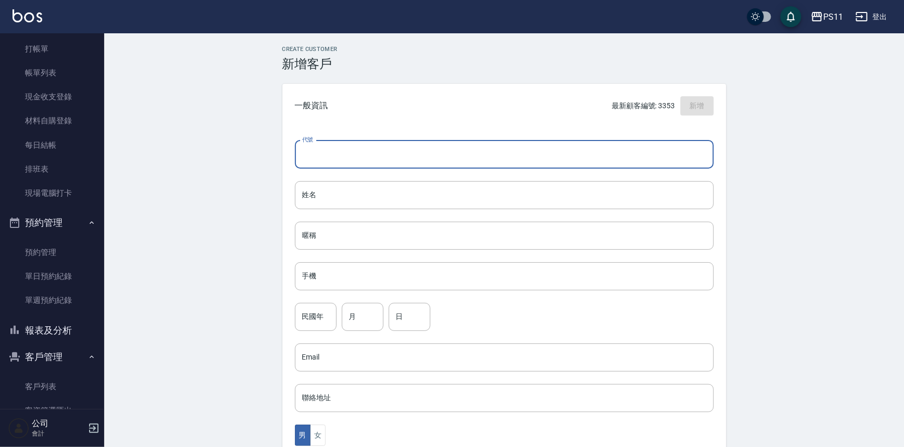
click at [396, 152] on input "代號" at bounding box center [504, 155] width 419 height 28
type input "3357"
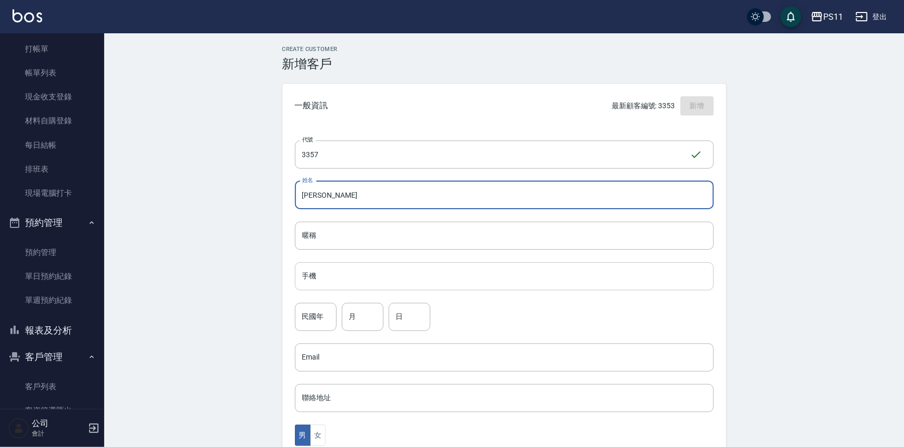
type input "[PERSON_NAME]"
click at [359, 278] on input "苮玫" at bounding box center [504, 276] width 419 height 28
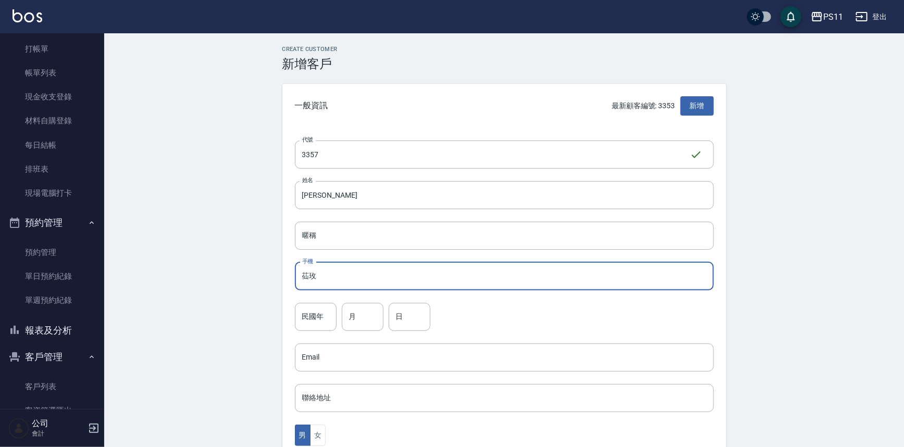
type input "苮"
type input "0975528403"
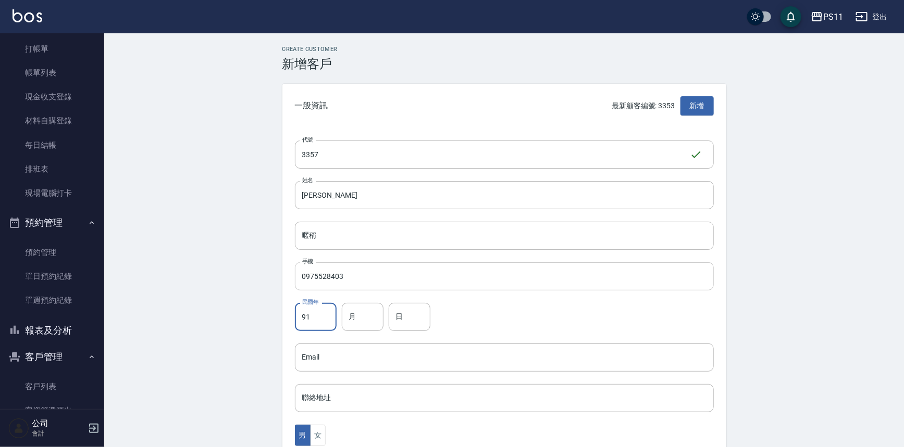
type input "91"
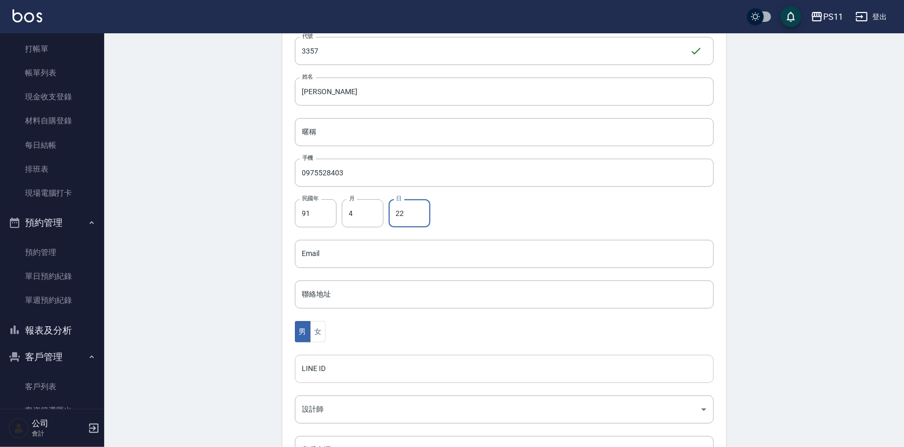
scroll to position [142, 0]
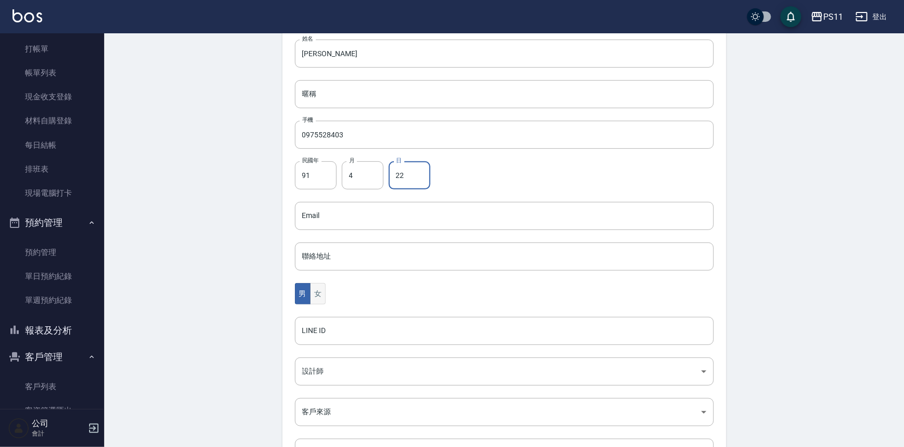
click at [324, 296] on button "女" at bounding box center [318, 293] width 16 height 21
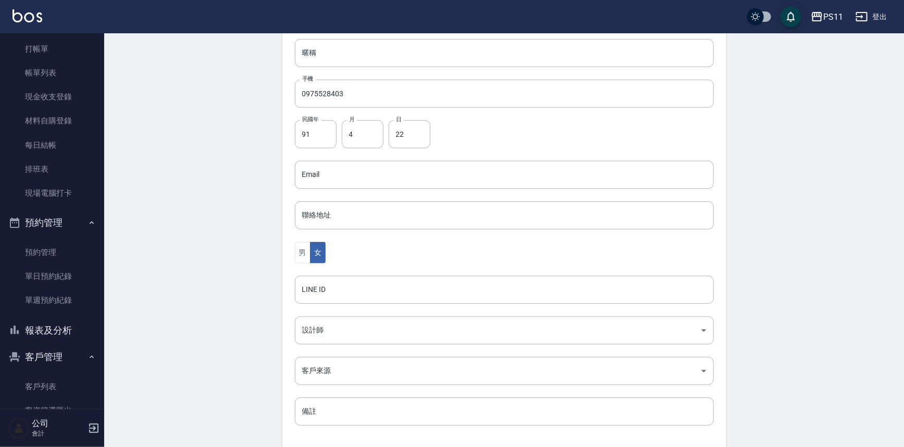
scroll to position [230, 0]
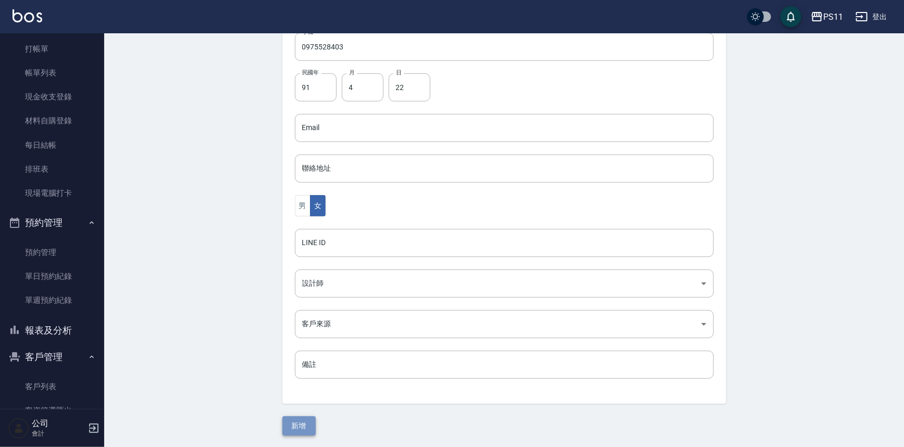
click at [312, 420] on button "新增" at bounding box center [298, 426] width 33 height 19
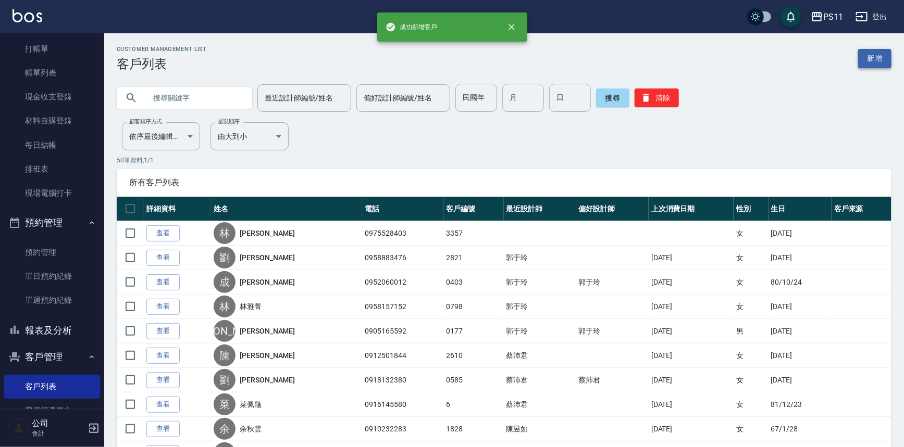
click at [879, 57] on link "新增" at bounding box center [874, 58] width 33 height 19
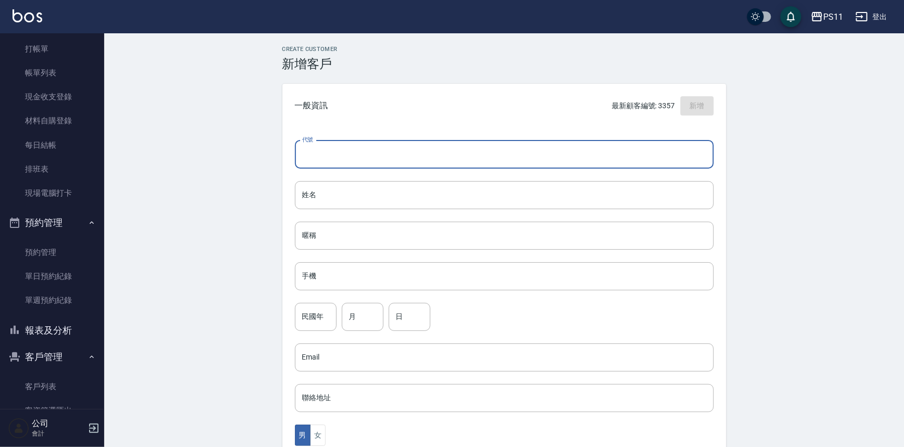
click at [524, 165] on input "代號" at bounding box center [504, 155] width 419 height 28
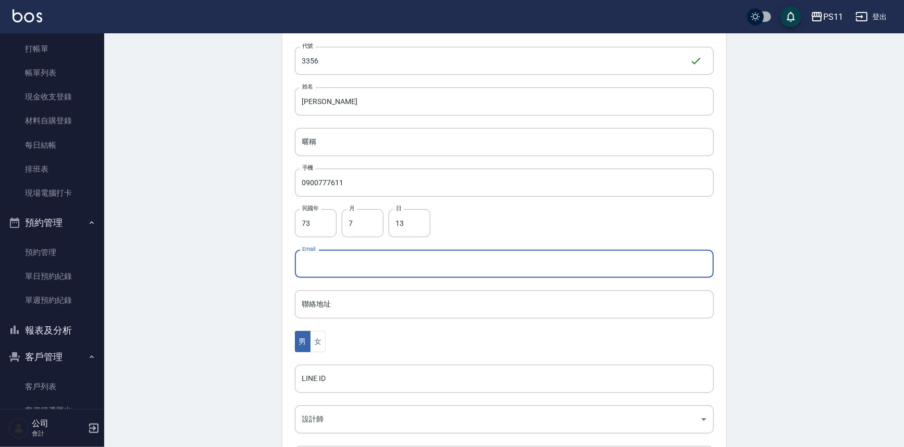
scroll to position [94, 0]
click at [322, 334] on button "女" at bounding box center [318, 341] width 16 height 21
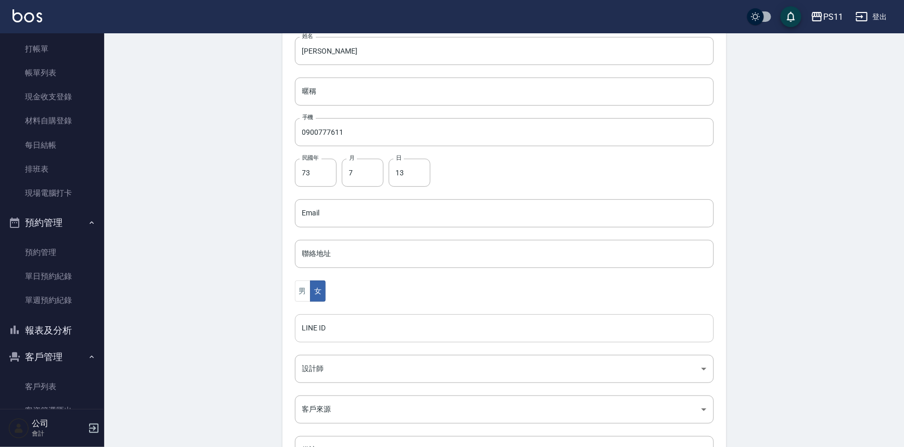
scroll to position [230, 0]
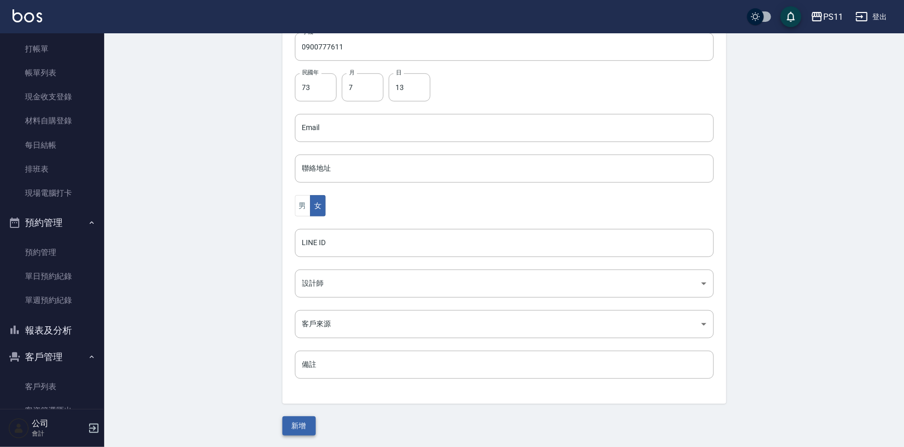
click at [307, 421] on button "新增" at bounding box center [298, 426] width 33 height 19
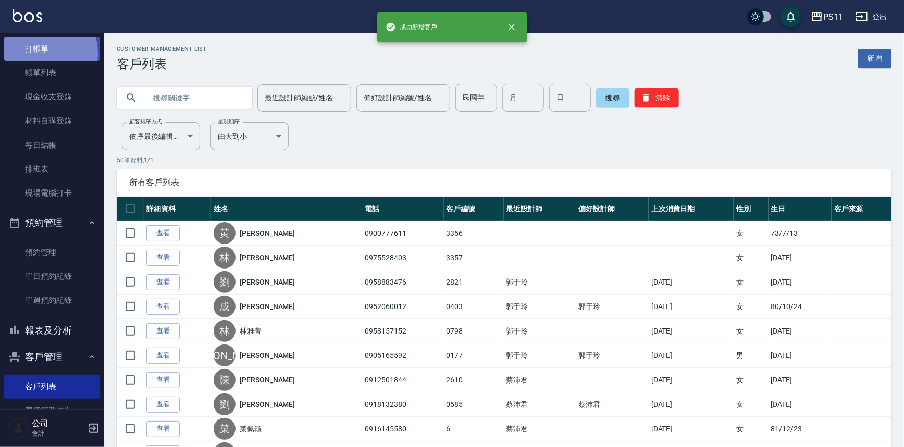
click at [41, 53] on link "打帳單" at bounding box center [52, 49] width 96 height 24
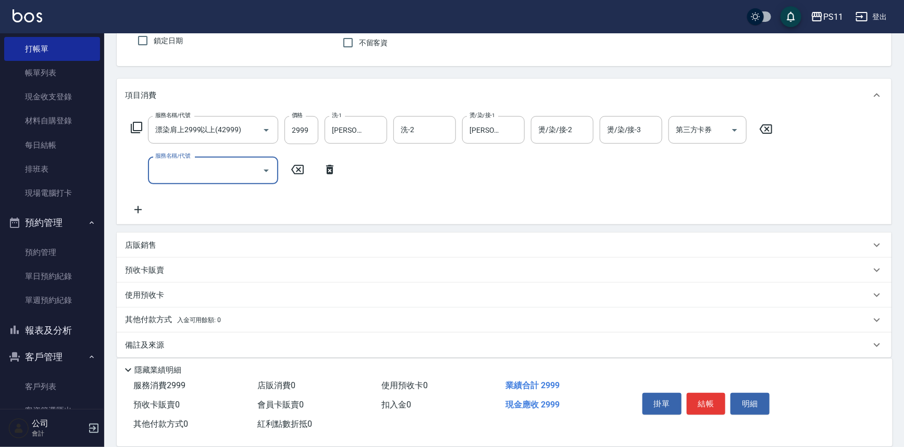
scroll to position [100, 0]
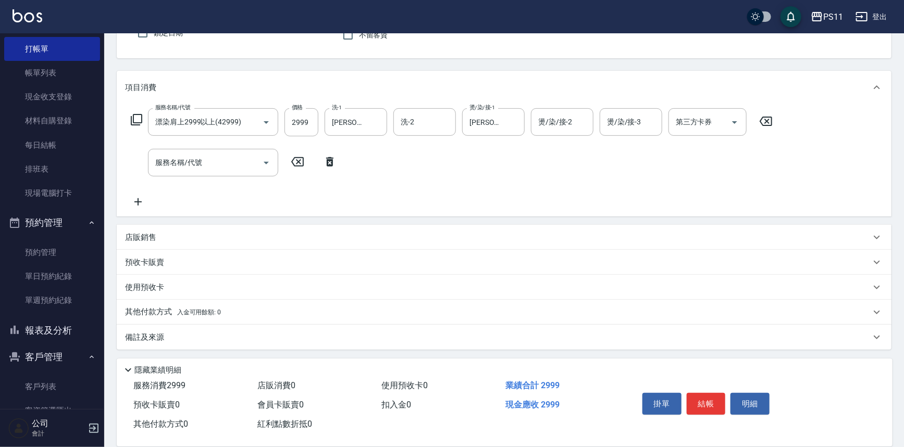
click at [153, 310] on p "其他付款方式 入金可用餘額: 0" at bounding box center [173, 312] width 96 height 11
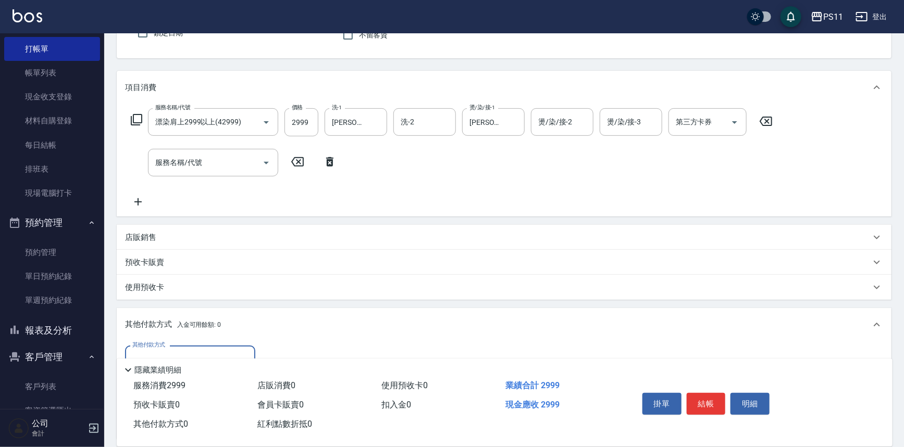
scroll to position [0, 0]
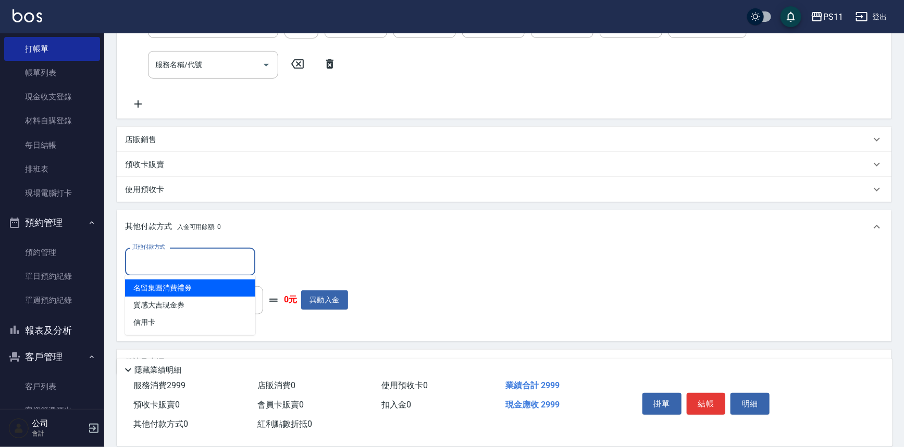
click at [181, 259] on input "其他付款方式" at bounding box center [190, 262] width 121 height 18
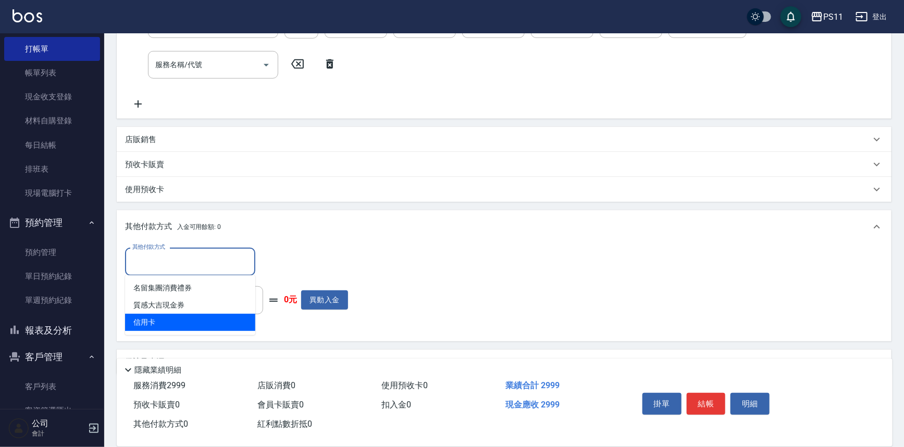
click at [214, 321] on span "信用卡" at bounding box center [190, 322] width 130 height 17
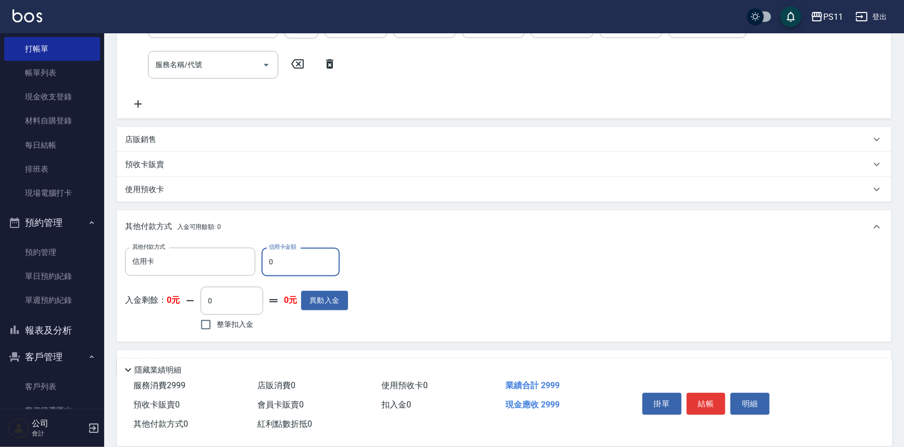
drag, startPoint x: 275, startPoint y: 264, endPoint x: 260, endPoint y: 264, distance: 14.6
click at [260, 264] on div "其他付款方式 信用卡 其他付款方式 信用卡金額 0 信用卡金額" at bounding box center [236, 262] width 223 height 28
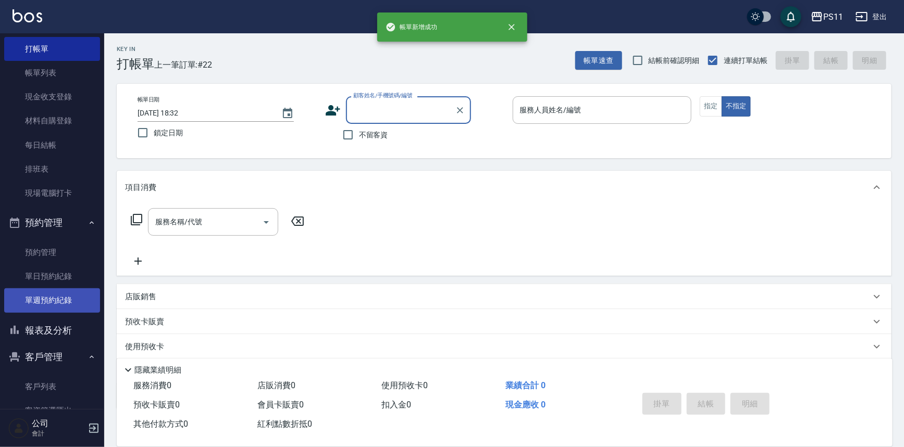
drag, startPoint x: 55, startPoint y: 330, endPoint x: 58, endPoint y: 311, distance: 18.9
click at [55, 330] on button "報表及分析" at bounding box center [52, 330] width 96 height 27
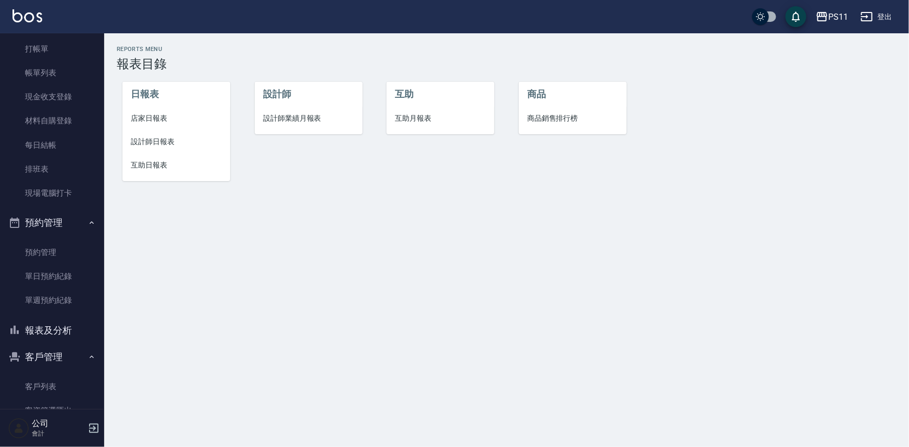
click at [158, 128] on li "店家日報表" at bounding box center [176, 118] width 108 height 23
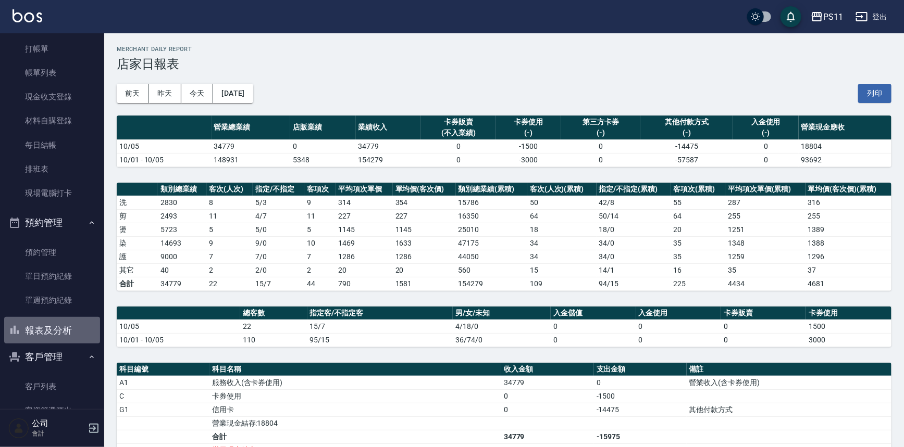
click at [61, 334] on button "報表及分析" at bounding box center [52, 330] width 96 height 27
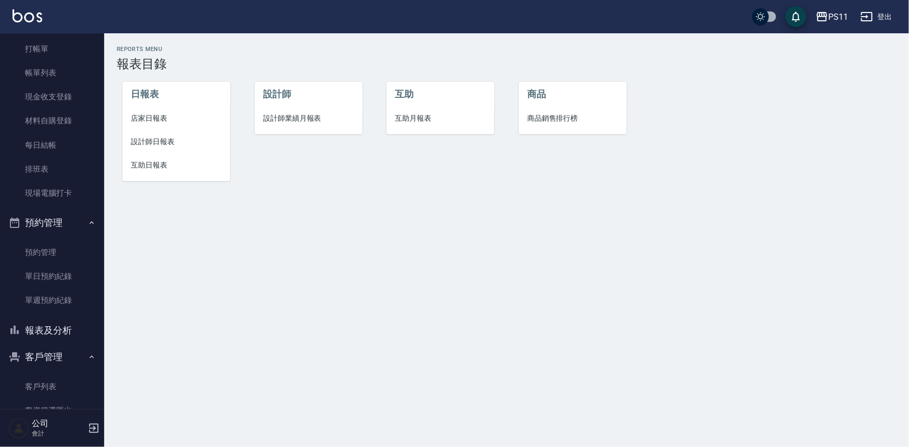
click at [52, 338] on button "報表及分析" at bounding box center [52, 330] width 96 height 27
click at [156, 142] on span "設計師日報表" at bounding box center [176, 141] width 91 height 11
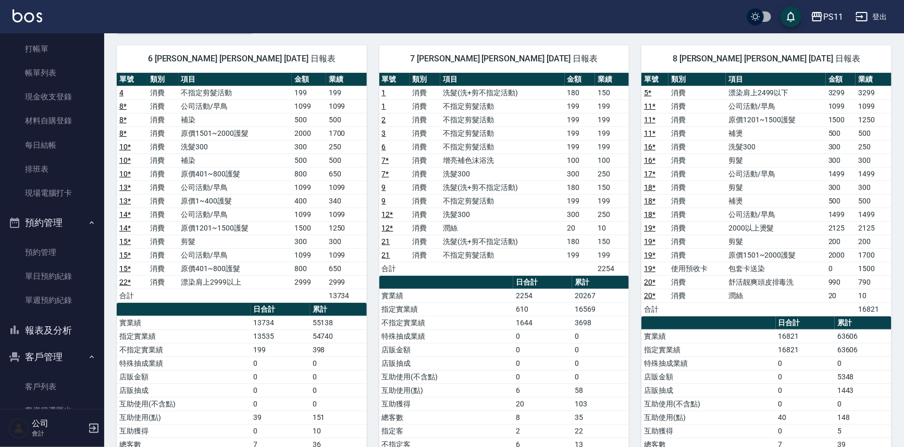
scroll to position [118, 0]
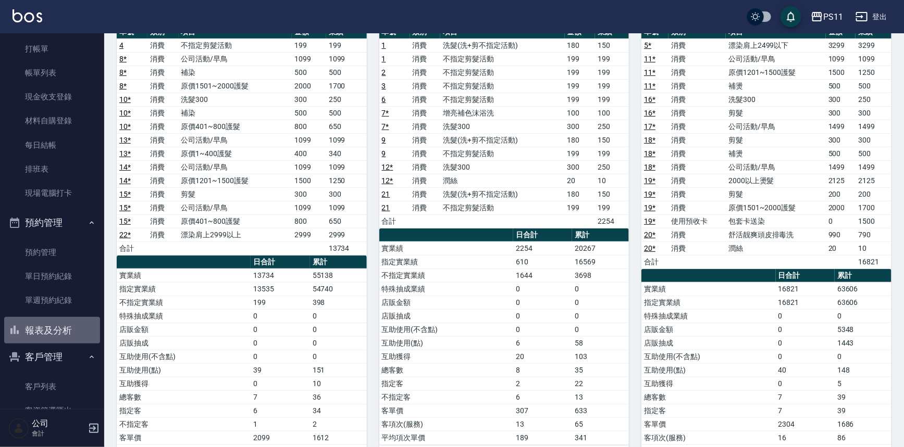
click at [67, 327] on button "報表及分析" at bounding box center [52, 330] width 96 height 27
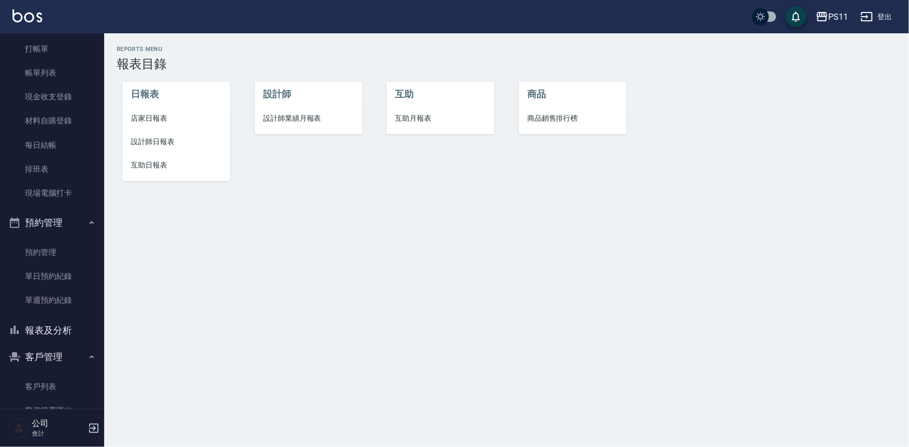
click at [302, 117] on span "設計師業績月報表" at bounding box center [308, 118] width 91 height 11
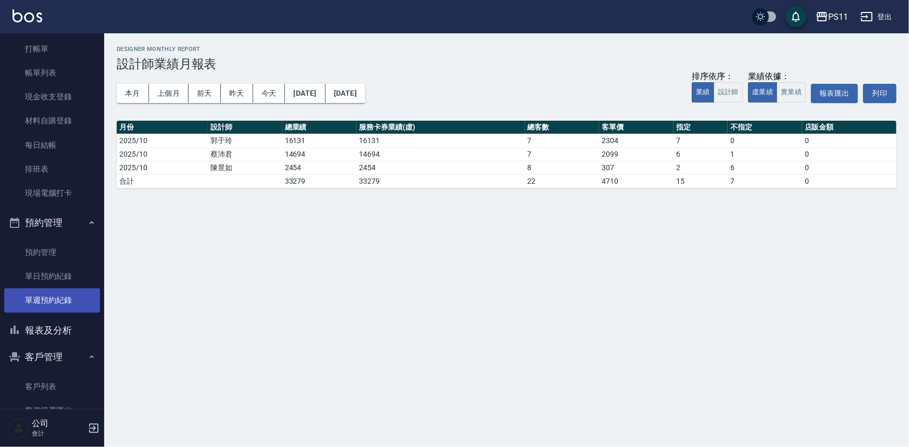
drag, startPoint x: 68, startPoint y: 338, endPoint x: 62, endPoint y: 308, distance: 30.7
click at [66, 338] on button "報表及分析" at bounding box center [52, 330] width 96 height 27
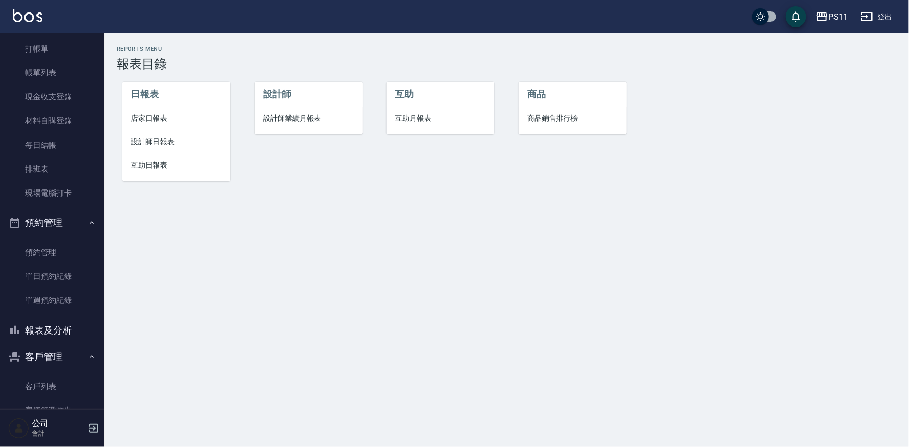
click at [154, 126] on li "店家日報表" at bounding box center [176, 118] width 108 height 23
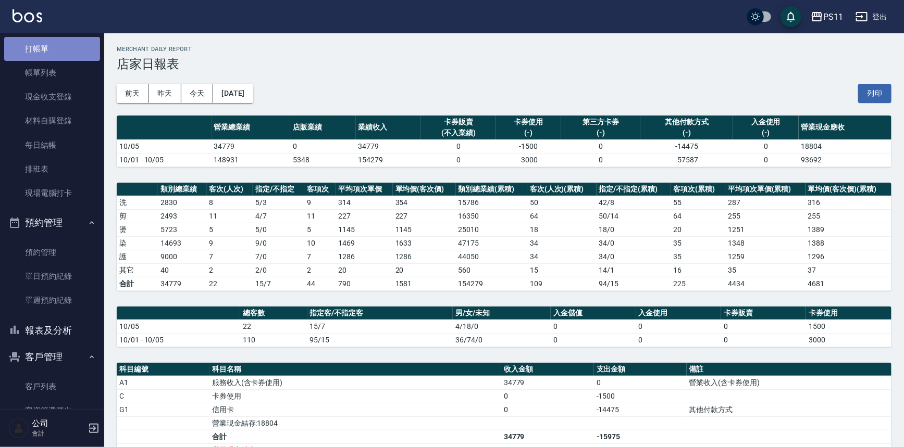
click at [52, 49] on link "打帳單" at bounding box center [52, 49] width 96 height 24
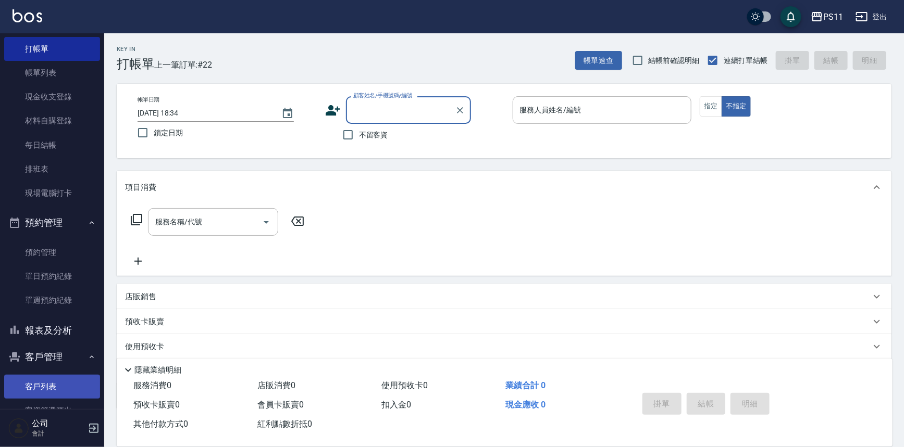
click at [62, 375] on link "客戶列表" at bounding box center [52, 387] width 96 height 24
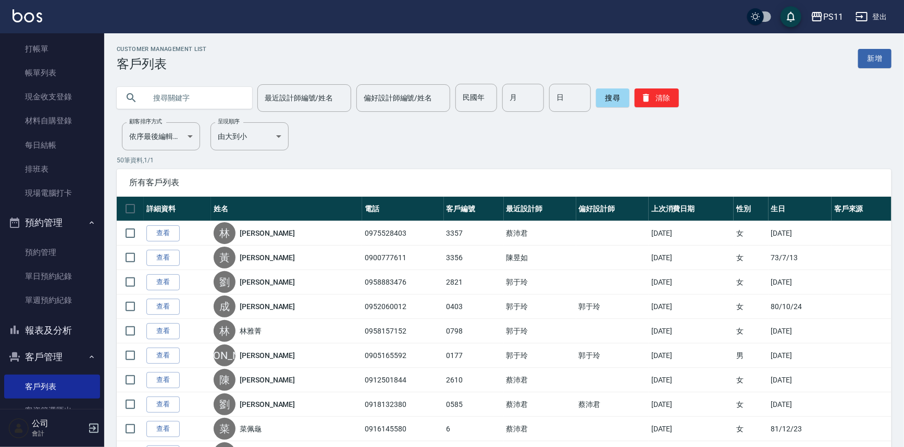
click at [189, 94] on input "text" at bounding box center [195, 98] width 98 height 28
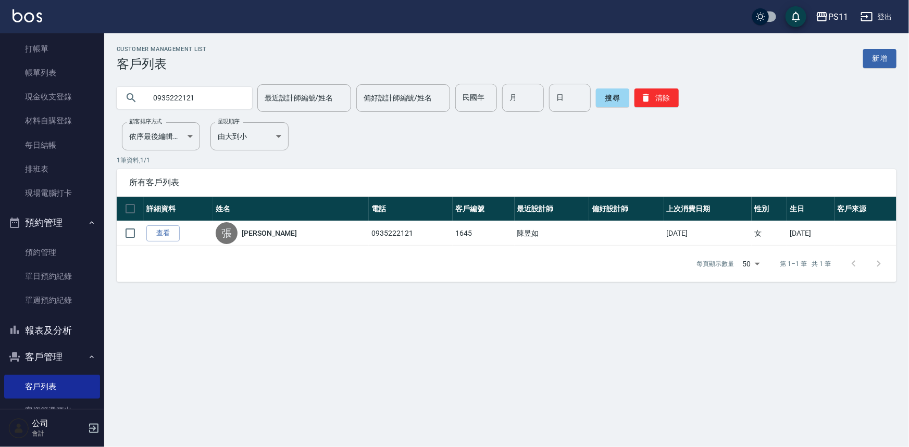
click at [68, 334] on button "報表及分析" at bounding box center [52, 330] width 96 height 27
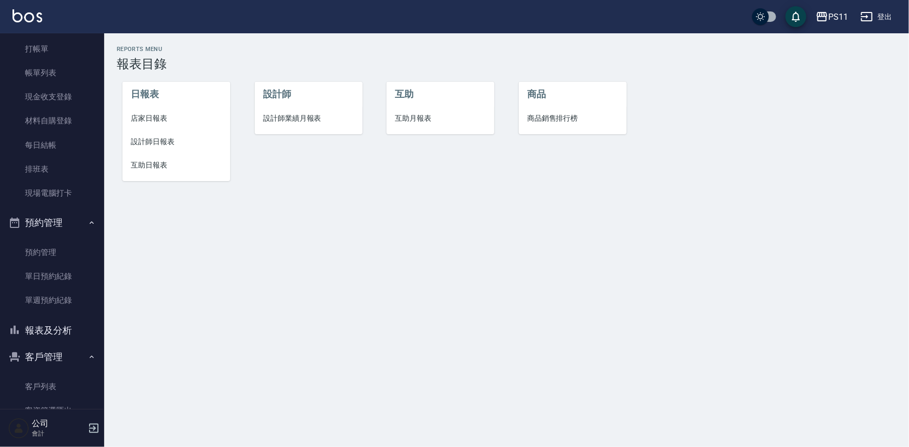
click at [167, 169] on span "互助日報表" at bounding box center [176, 165] width 91 height 11
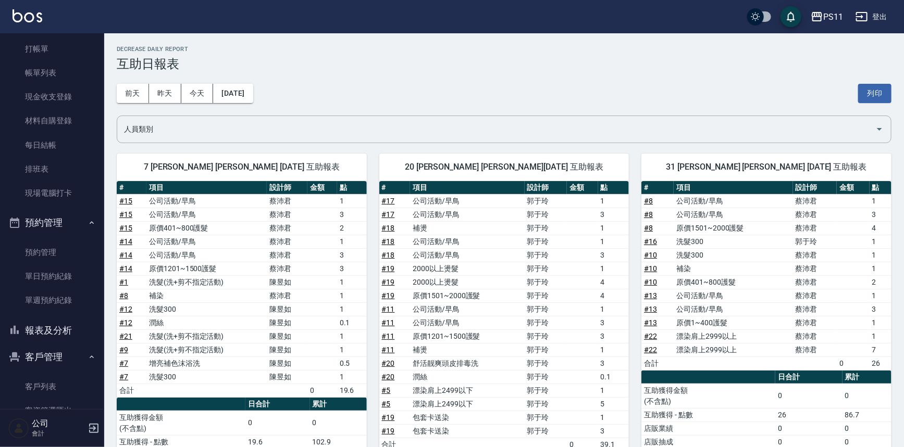
click at [443, 362] on td "舒活靓爽頭皮排毒洗" at bounding box center [467, 364] width 114 height 14
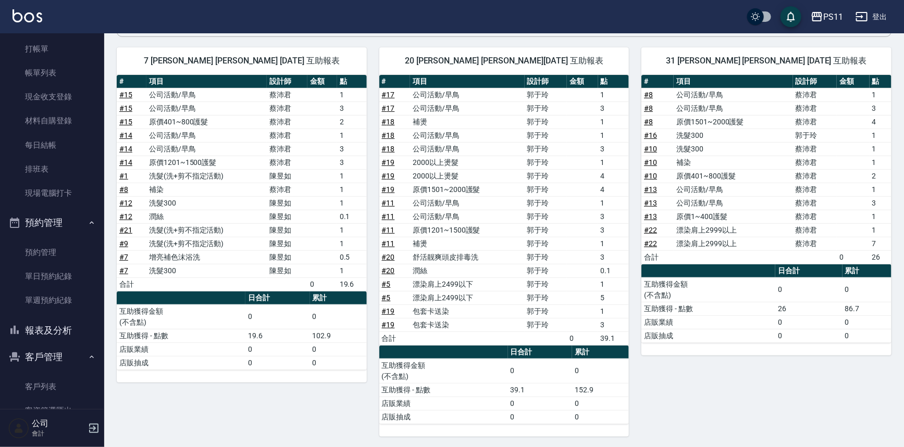
click at [509, 351] on th "日合計" at bounding box center [540, 353] width 65 height 14
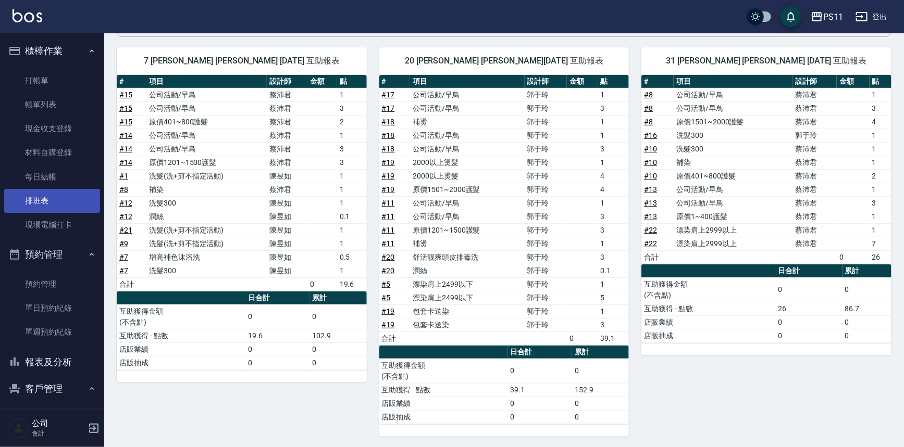
scroll to position [0, 0]
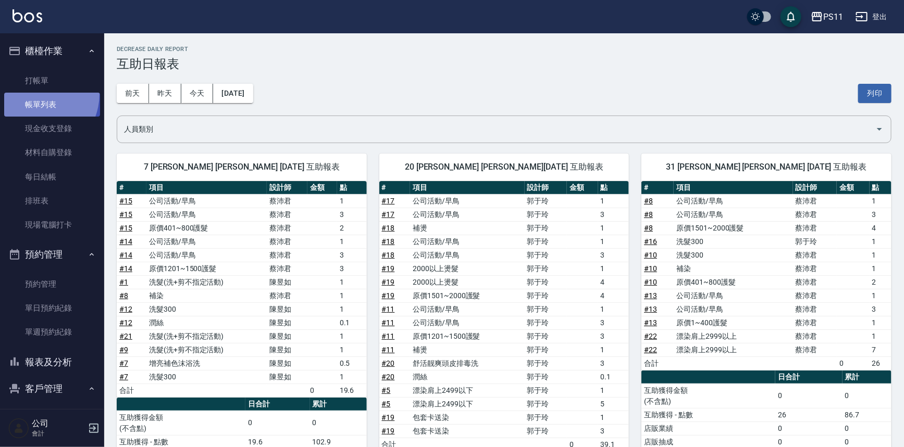
click at [32, 94] on link "帳單列表" at bounding box center [52, 105] width 96 height 24
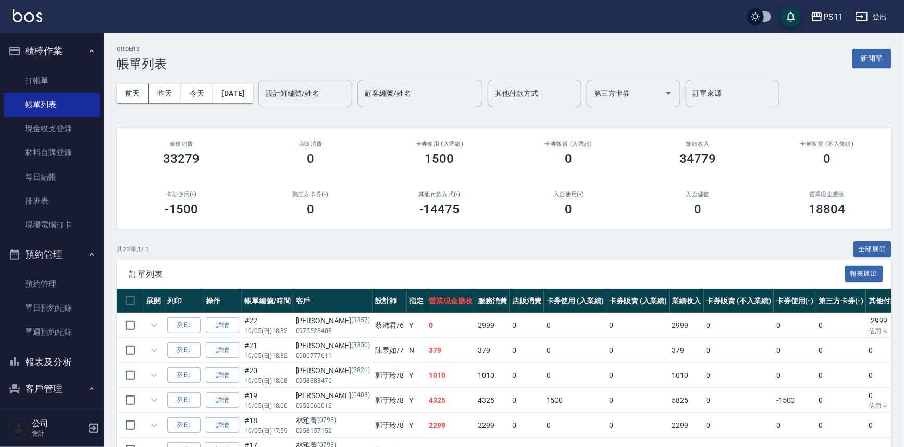
click at [320, 101] on input "設計師編號/姓名" at bounding box center [305, 93] width 84 height 18
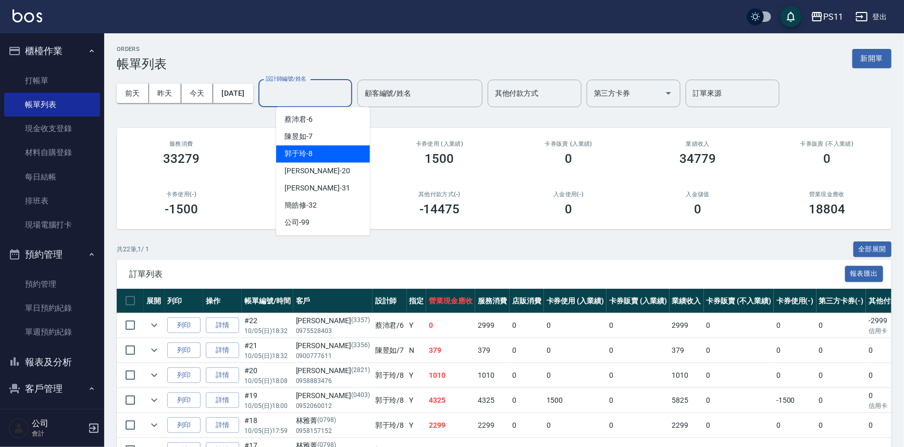
drag, startPoint x: 318, startPoint y: 152, endPoint x: 326, endPoint y: 160, distance: 11.4
click at [318, 153] on div "[PERSON_NAME]-8" at bounding box center [323, 153] width 94 height 17
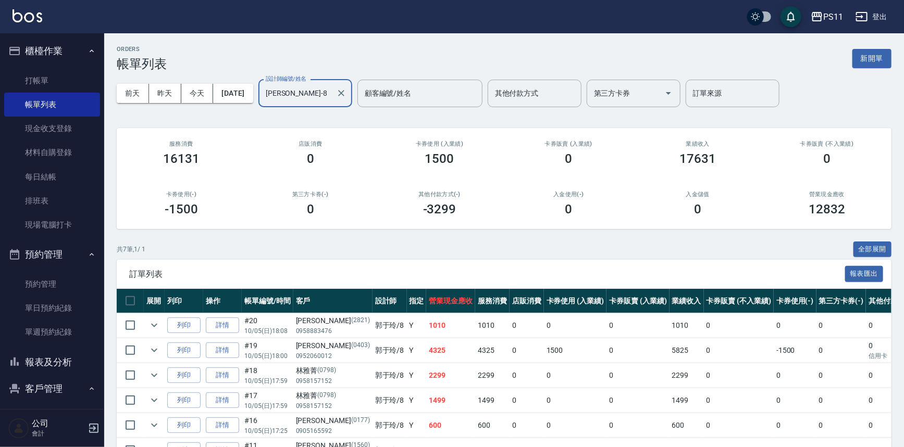
scroll to position [88, 0]
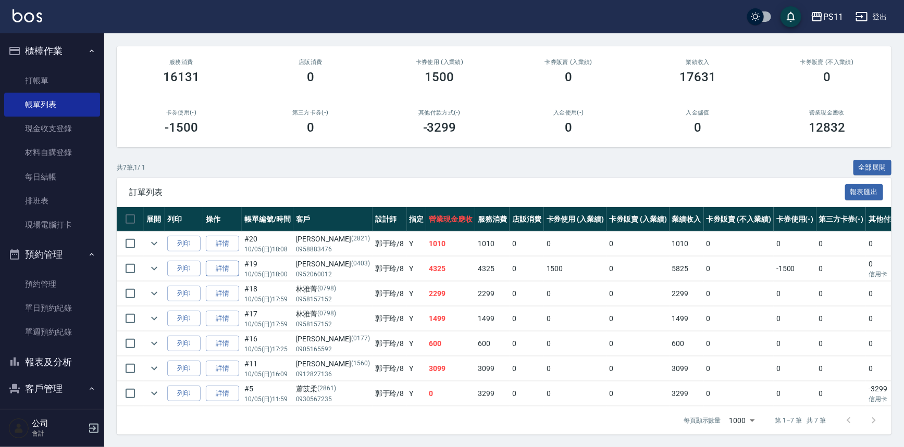
click at [228, 261] on link "詳情" at bounding box center [222, 269] width 33 height 16
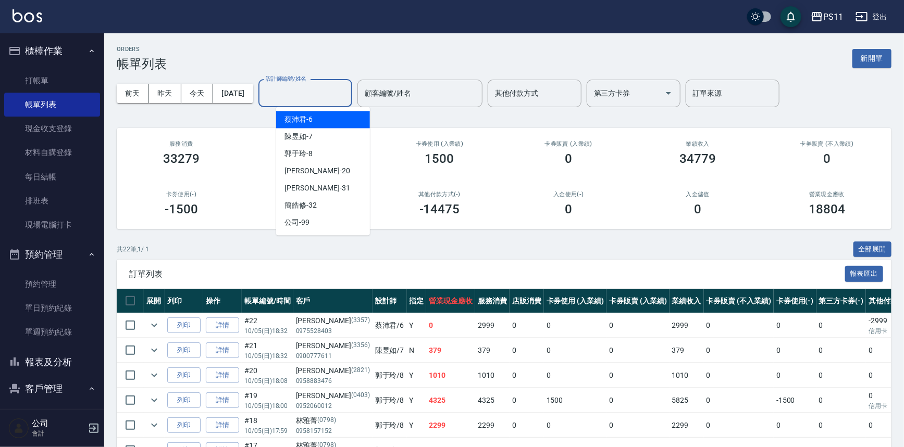
click at [328, 90] on input "設計師編號/姓名" at bounding box center [305, 93] width 84 height 18
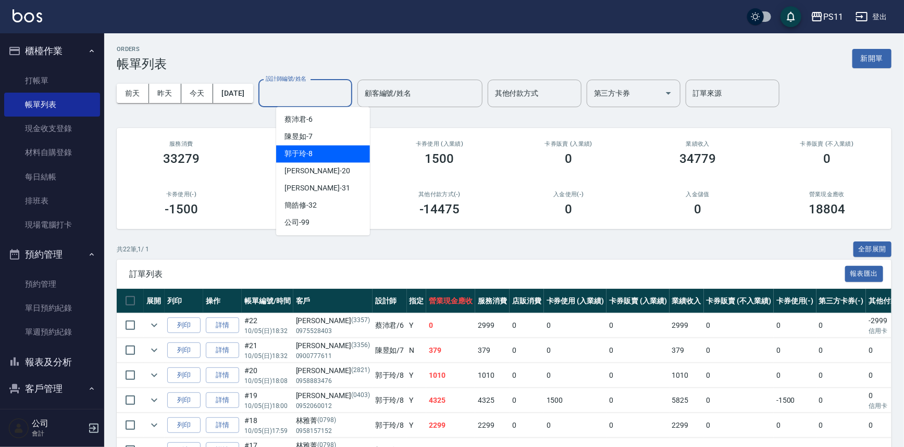
click at [320, 150] on div "[PERSON_NAME]-8" at bounding box center [323, 153] width 94 height 17
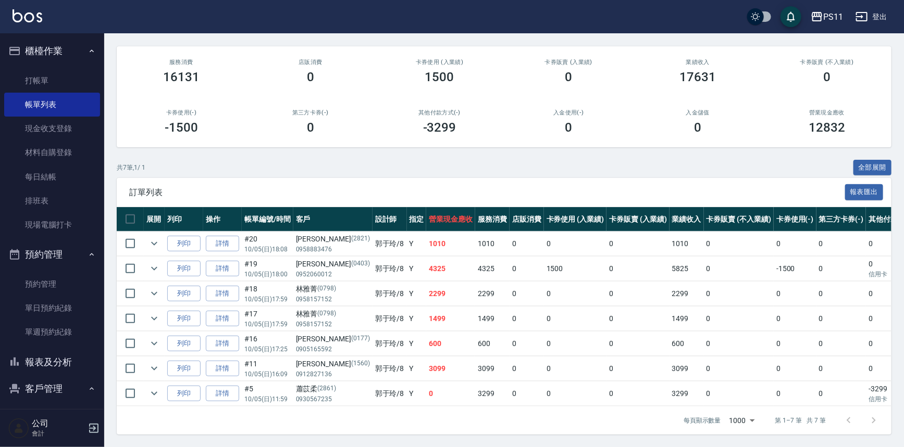
scroll to position [88, 0]
click at [49, 74] on link "打帳單" at bounding box center [52, 81] width 96 height 24
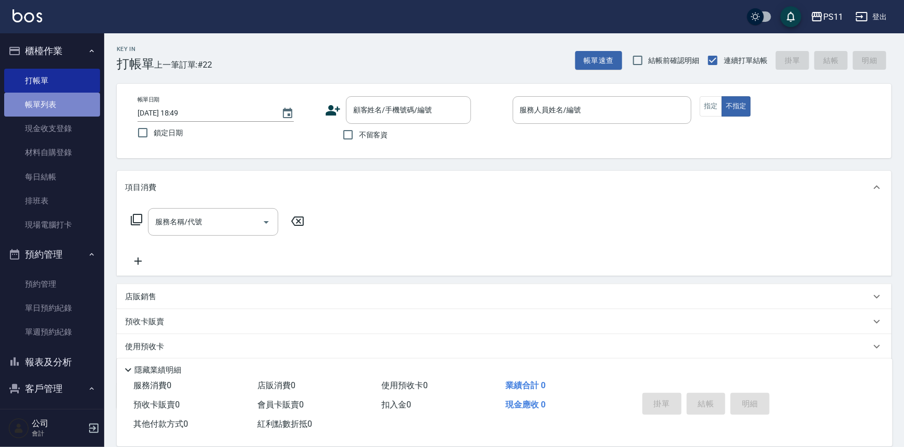
click at [85, 105] on link "帳單列表" at bounding box center [52, 105] width 96 height 24
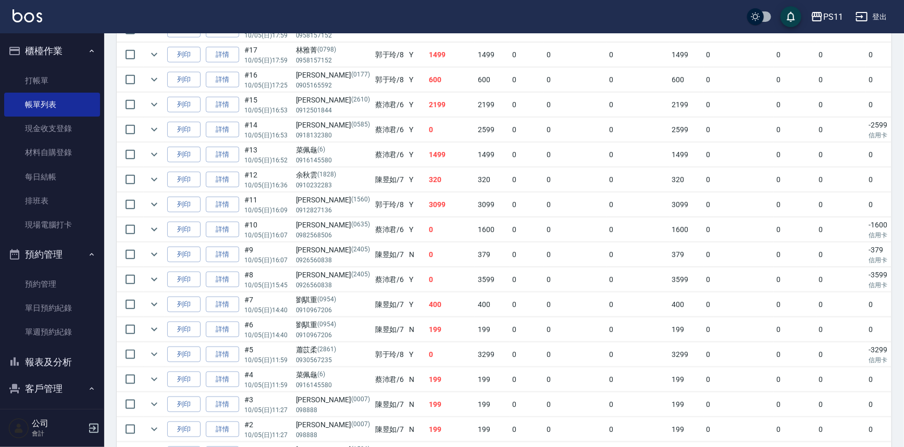
scroll to position [461, 0]
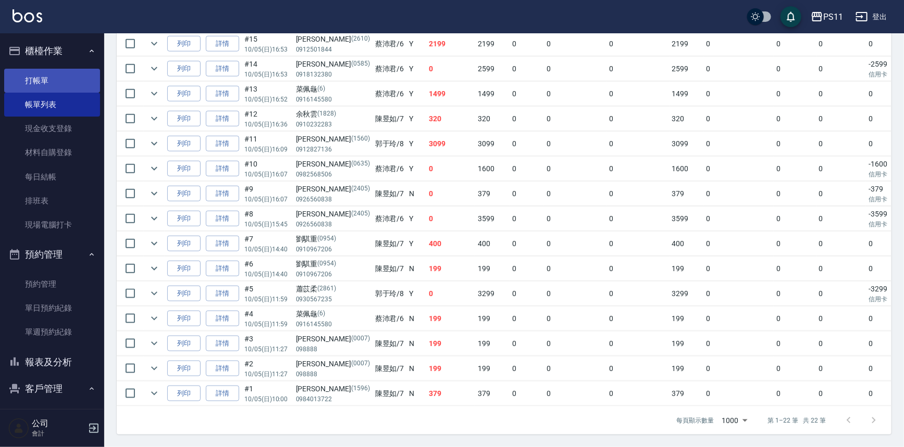
click at [28, 89] on link "打帳單" at bounding box center [52, 81] width 96 height 24
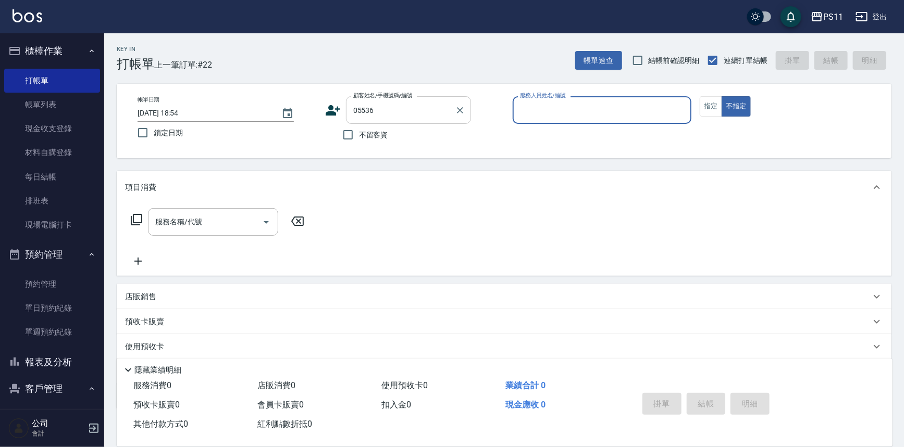
click at [721, 96] on button "不指定" at bounding box center [735, 106] width 29 height 20
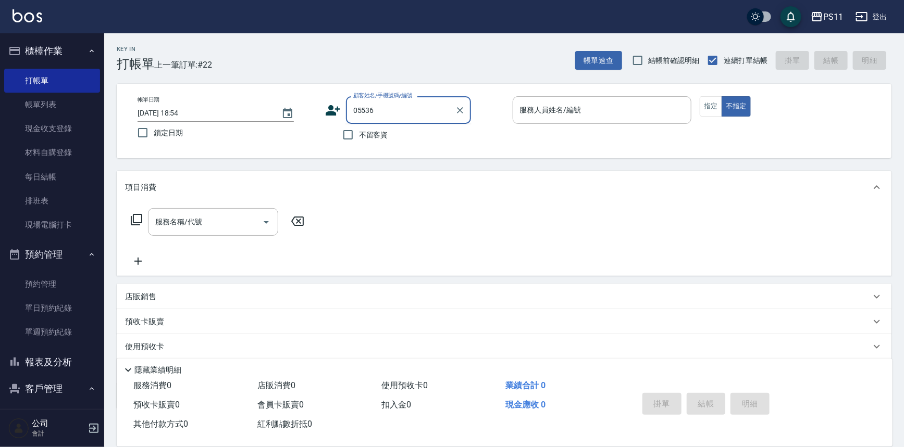
click at [432, 107] on input "05536" at bounding box center [400, 110] width 100 height 18
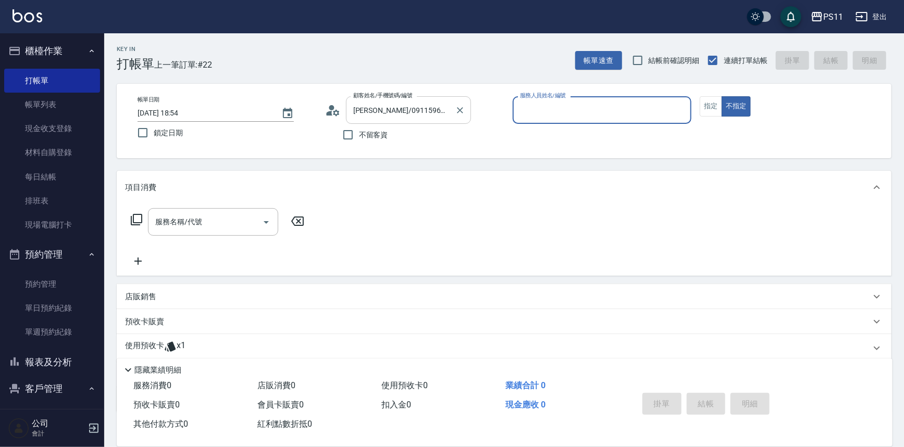
click at [721, 96] on button "不指定" at bounding box center [735, 106] width 29 height 20
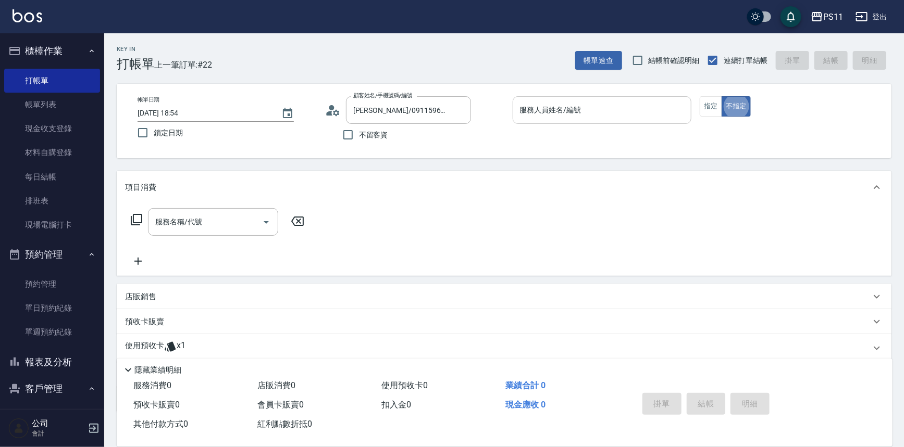
click at [573, 99] on div "服務人員姓名/編號" at bounding box center [601, 110] width 179 height 28
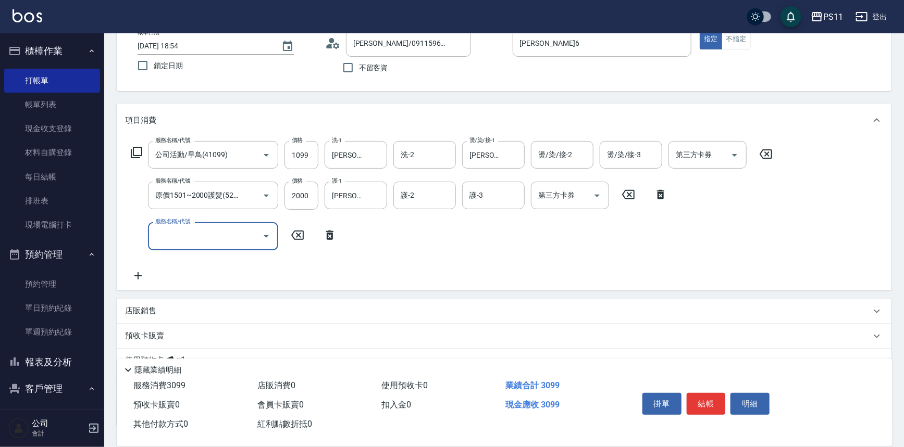
scroll to position [144, 0]
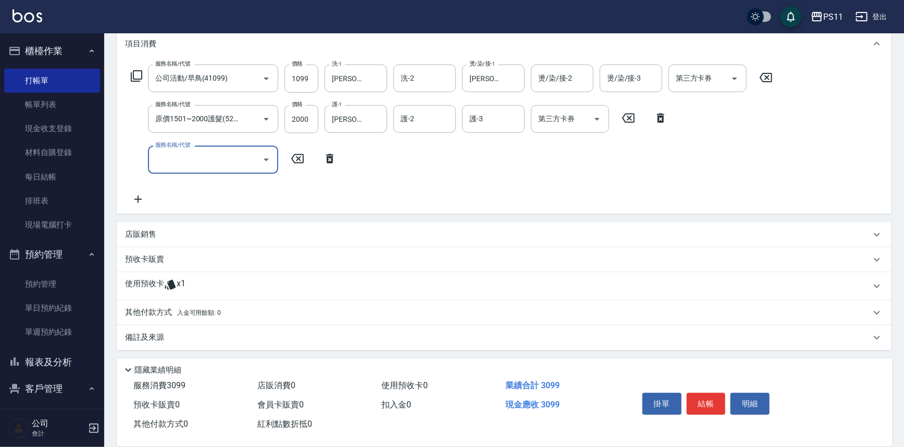
click at [158, 310] on p "其他付款方式 入金可用餘額: 0" at bounding box center [173, 312] width 96 height 11
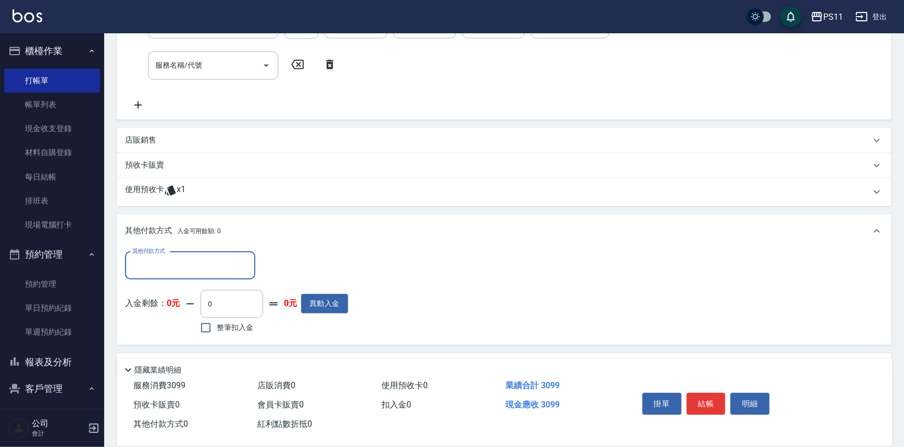
scroll to position [0, 0]
click at [181, 268] on input "其他付款方式" at bounding box center [190, 265] width 121 height 18
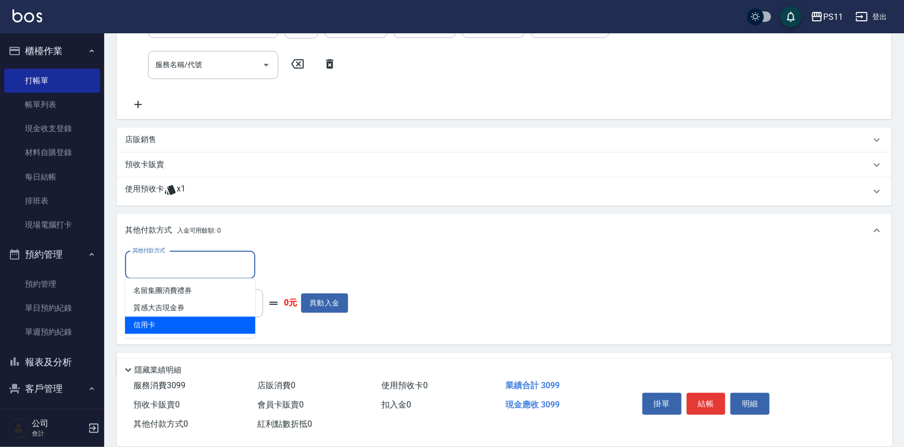
click at [203, 322] on span "信用卡" at bounding box center [190, 325] width 130 height 17
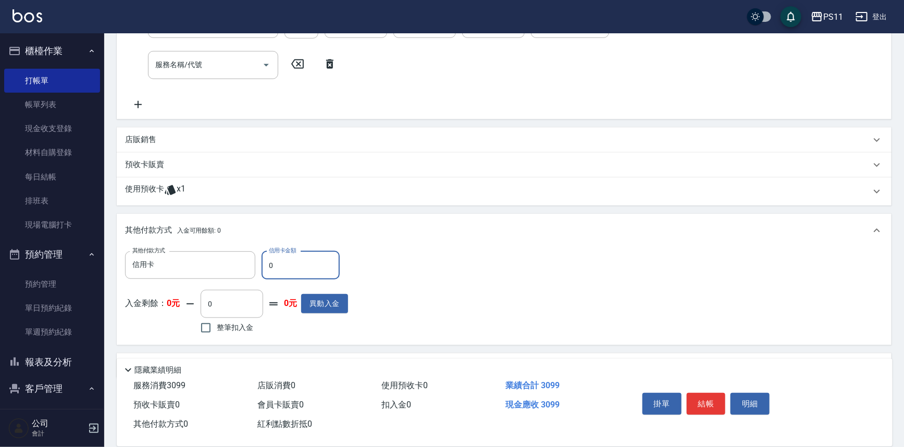
drag, startPoint x: 291, startPoint y: 262, endPoint x: 261, endPoint y: 269, distance: 31.0
click at [261, 269] on input "0" at bounding box center [300, 266] width 78 height 28
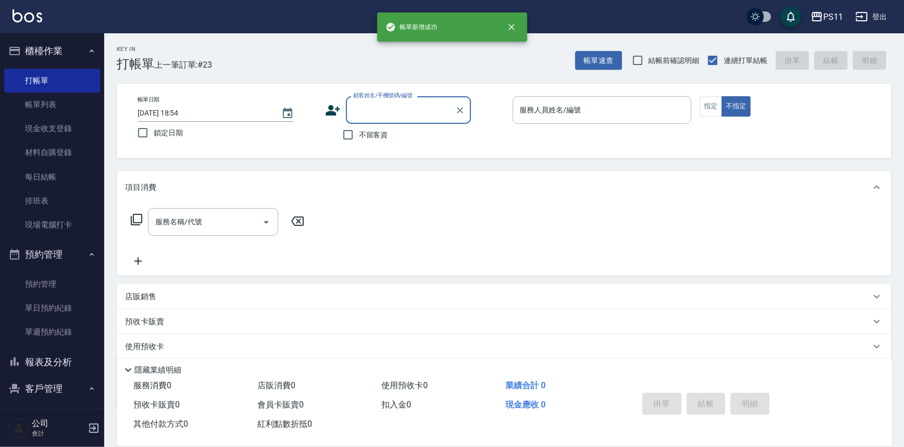
click at [71, 359] on button "報表及分析" at bounding box center [52, 362] width 96 height 27
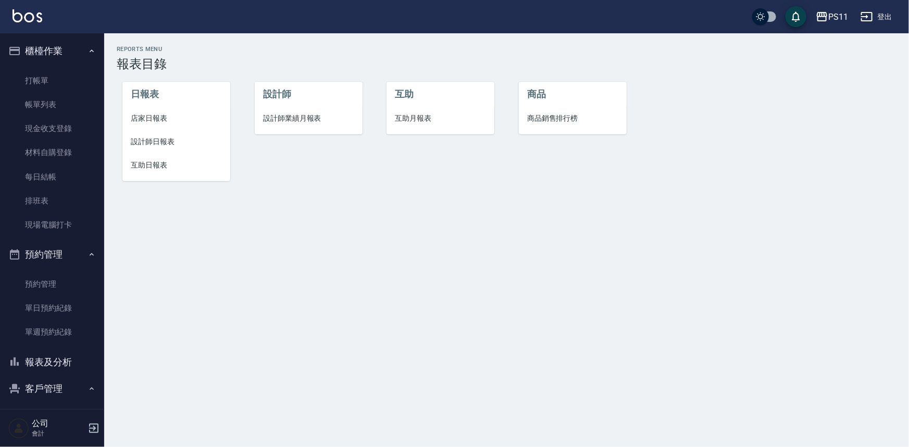
click at [137, 139] on span "設計師日報表" at bounding box center [176, 141] width 91 height 11
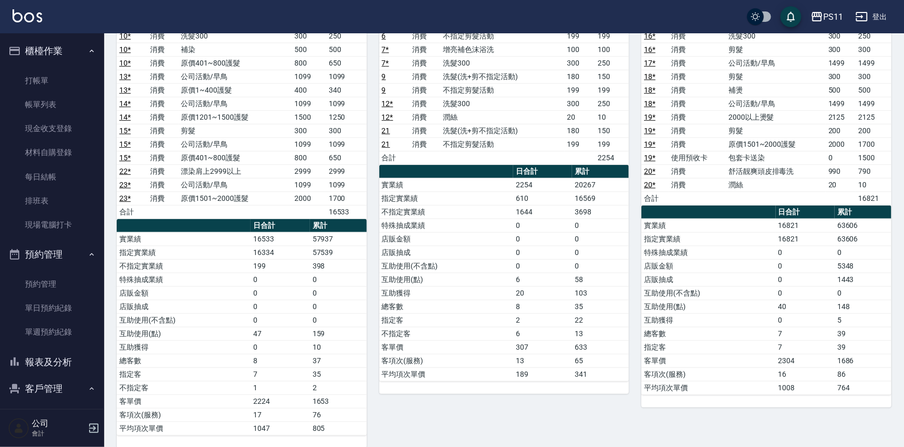
scroll to position [192, 0]
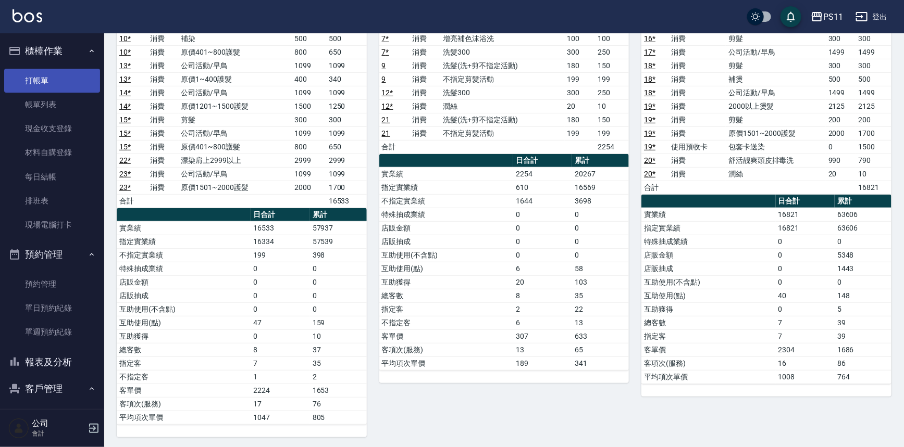
click at [28, 78] on link "打帳單" at bounding box center [52, 81] width 96 height 24
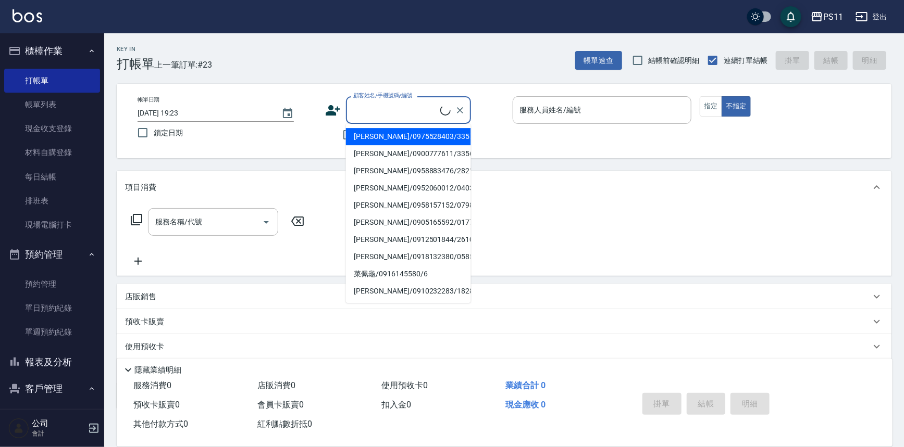
drag, startPoint x: 396, startPoint y: 104, endPoint x: 380, endPoint y: 110, distance: 17.1
click at [396, 104] on input "顧客姓名/手機號碼/編號" at bounding box center [395, 110] width 90 height 18
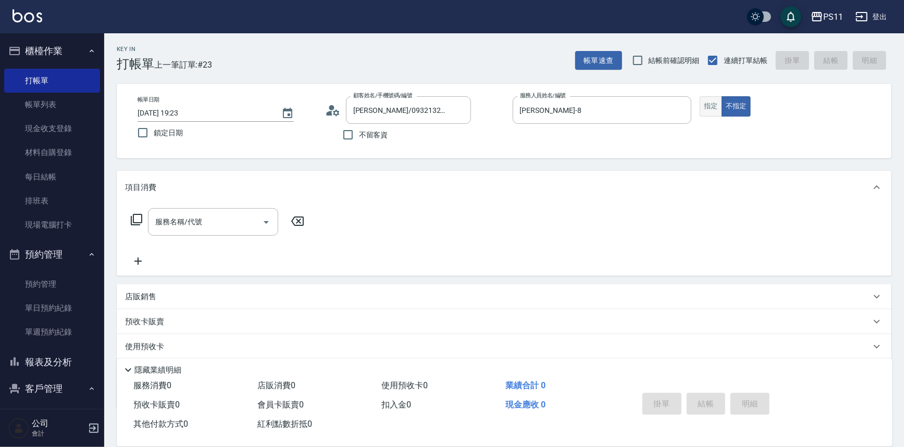
drag, startPoint x: 714, startPoint y: 106, endPoint x: 366, endPoint y: 145, distance: 350.6
click at [711, 105] on button "指定" at bounding box center [710, 106] width 22 height 20
click at [137, 222] on icon at bounding box center [136, 220] width 12 height 12
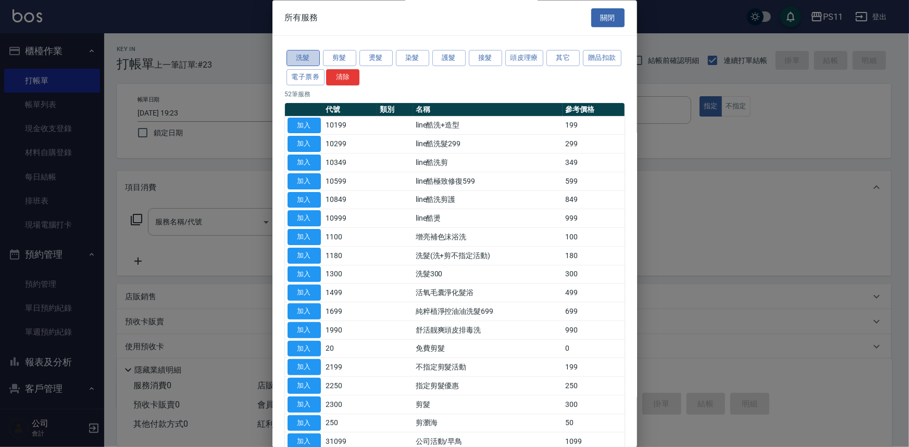
click at [308, 56] on button "洗髮" at bounding box center [302, 59] width 33 height 16
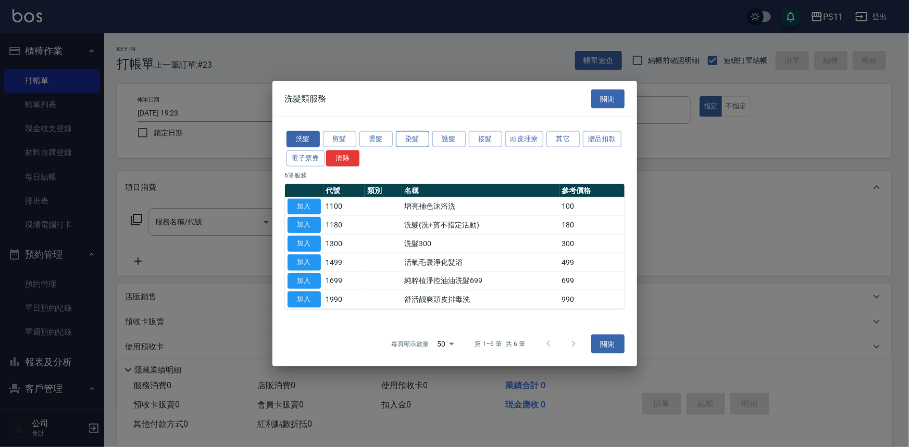
click at [413, 141] on button "染髮" at bounding box center [412, 139] width 33 height 16
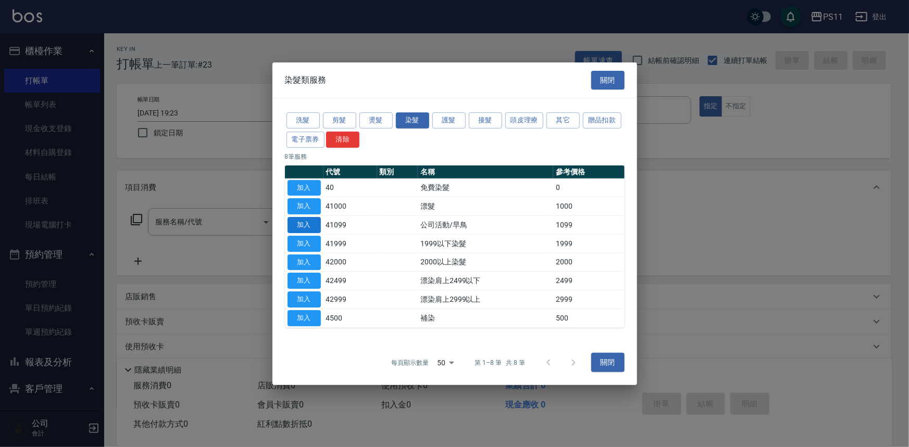
click at [318, 228] on button "加入" at bounding box center [303, 225] width 33 height 16
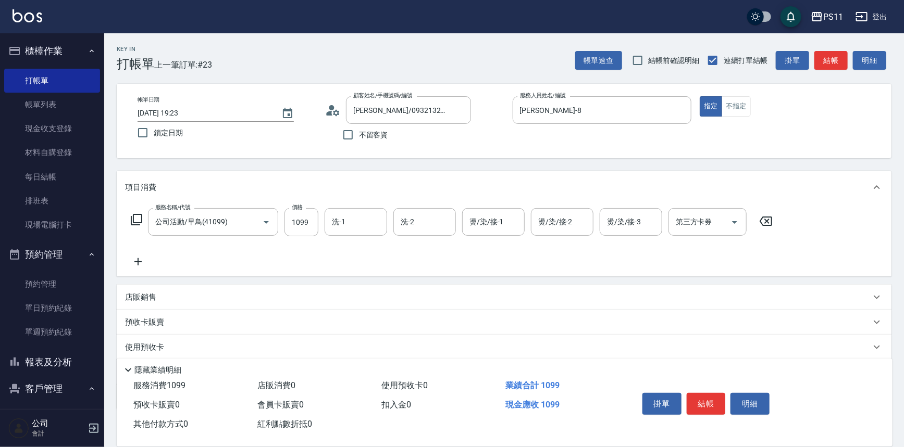
click at [317, 228] on input "1099" at bounding box center [301, 222] width 34 height 28
click at [145, 257] on icon at bounding box center [138, 262] width 26 height 12
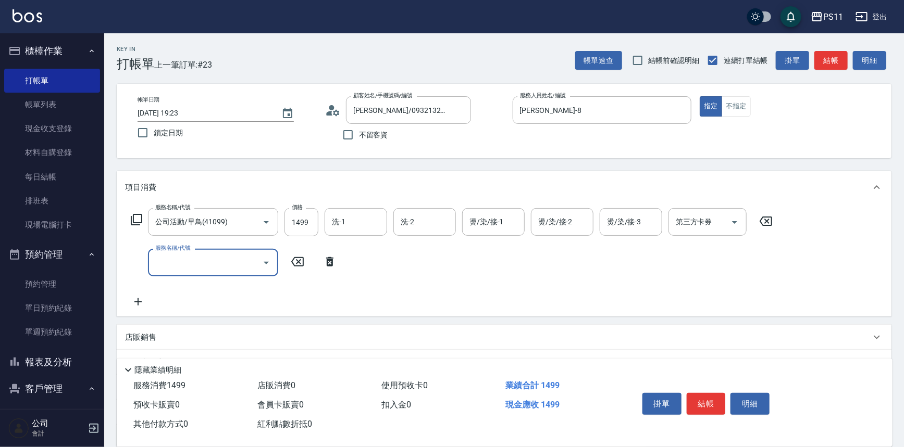
click at [181, 262] on input "服務名稱/代號" at bounding box center [205, 263] width 105 height 18
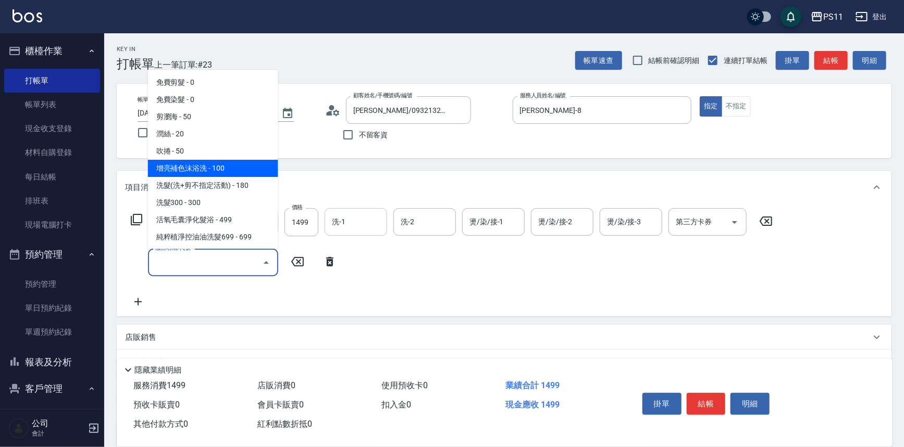
drag, startPoint x: 346, startPoint y: 218, endPoint x: 328, endPoint y: 224, distance: 19.4
click at [345, 218] on input "洗-1" at bounding box center [355, 222] width 53 height 18
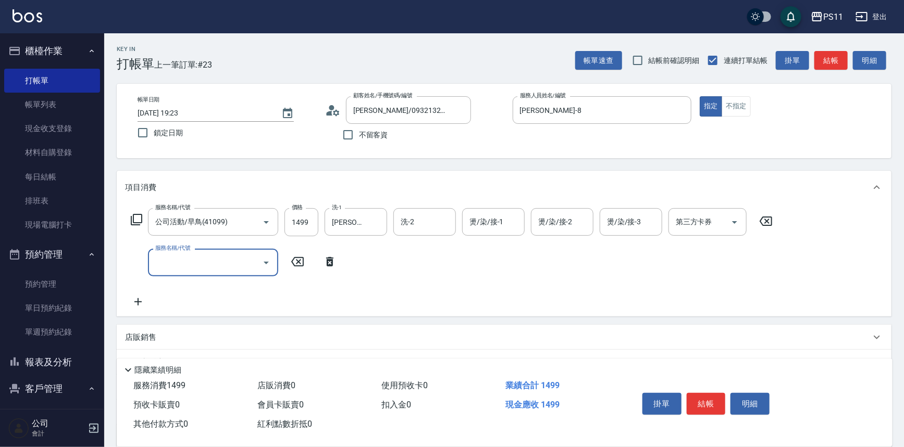
click at [209, 267] on input "服務名稱/代號" at bounding box center [205, 263] width 105 height 18
click at [261, 258] on icon "Open" at bounding box center [266, 263] width 12 height 12
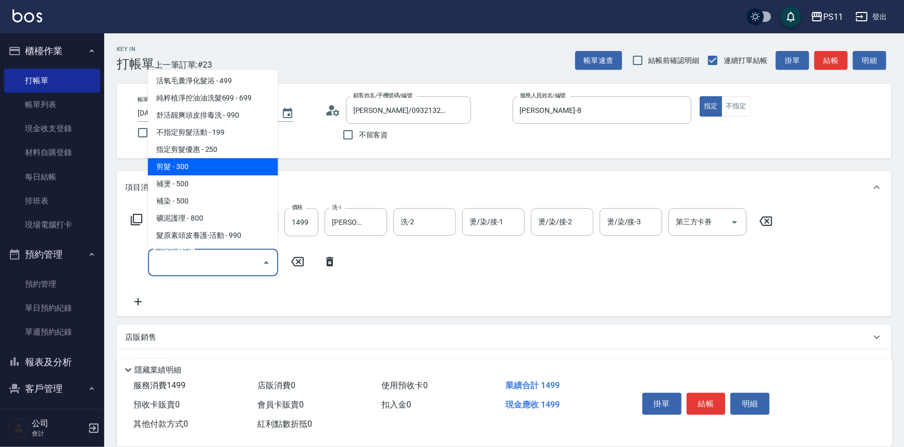
scroll to position [142, 0]
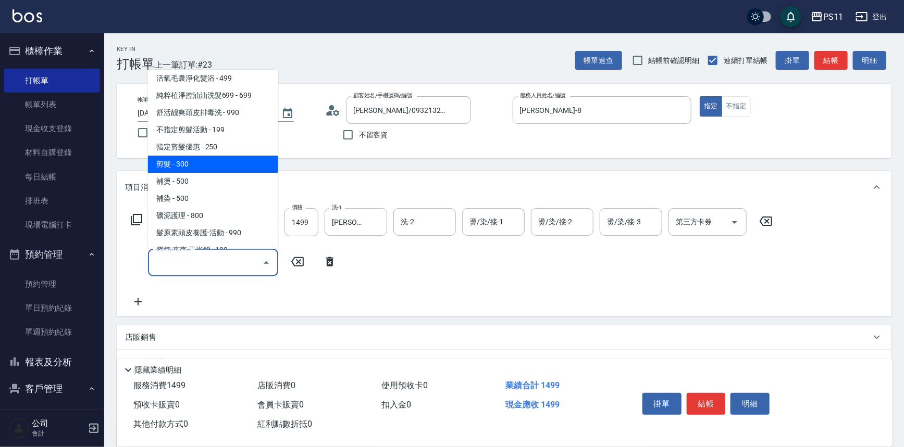
click at [225, 161] on span "剪髮 - 300" at bounding box center [213, 164] width 130 height 17
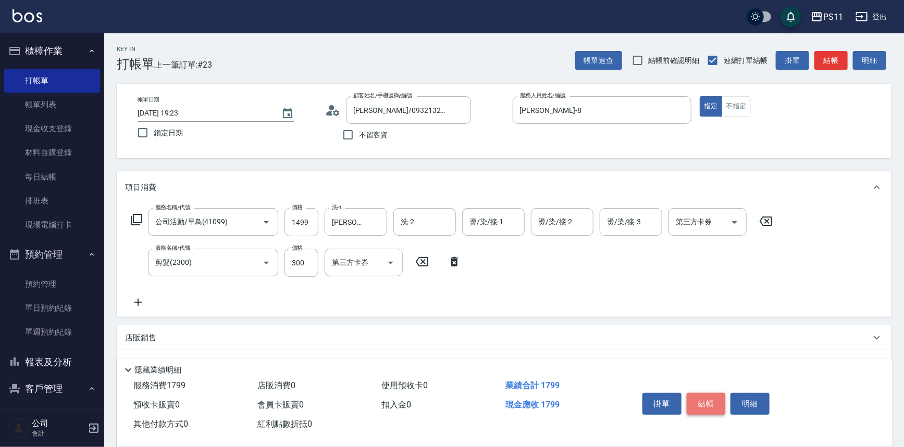
click at [699, 397] on button "結帳" at bounding box center [705, 404] width 39 height 22
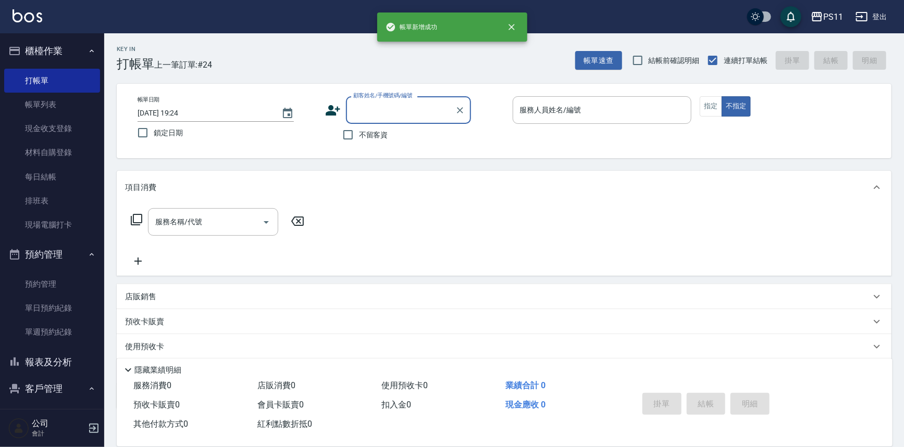
drag, startPoint x: 70, startPoint y: 366, endPoint x: 107, endPoint y: 359, distance: 38.0
click at [75, 367] on button "報表及分析" at bounding box center [52, 362] width 96 height 27
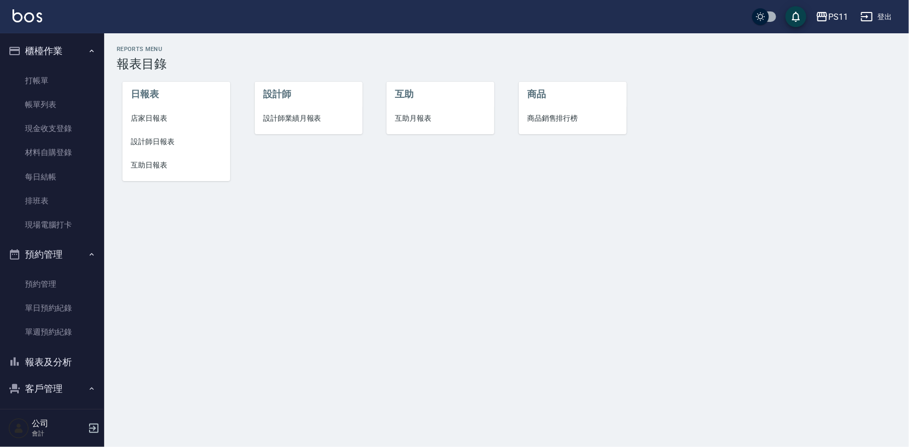
click at [146, 133] on li "設計師日報表" at bounding box center [176, 141] width 108 height 23
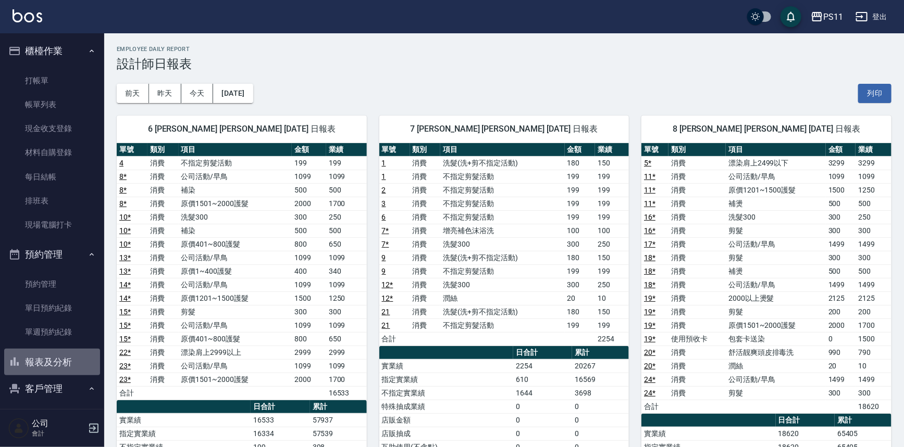
click at [62, 362] on button "報表及分析" at bounding box center [52, 362] width 96 height 27
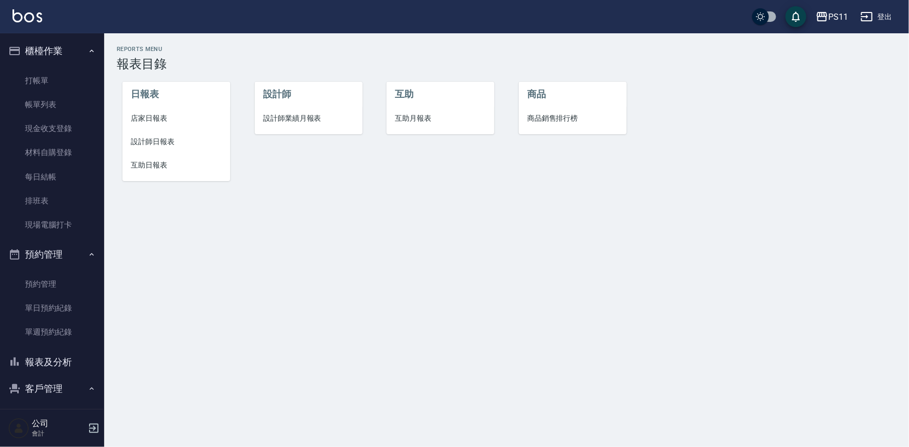
click at [146, 168] on span "互助日報表" at bounding box center [176, 165] width 91 height 11
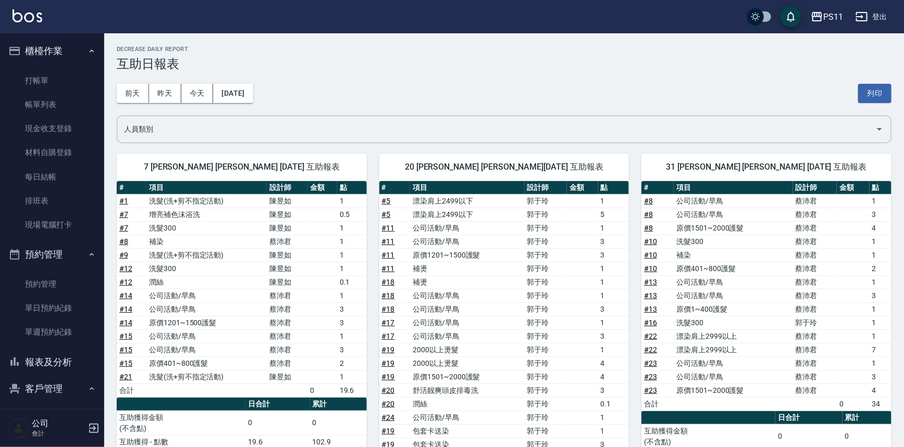
click at [630, 301] on div "31 [PERSON_NAME] [PERSON_NAME] [DATE] 互助報表 # 項目 設計師 金額 點 # 8 公司活動/[PERSON_NAME]…" at bounding box center [760, 349] width 262 height 416
drag, startPoint x: 333, startPoint y: 310, endPoint x: 301, endPoint y: 221, distance: 94.2
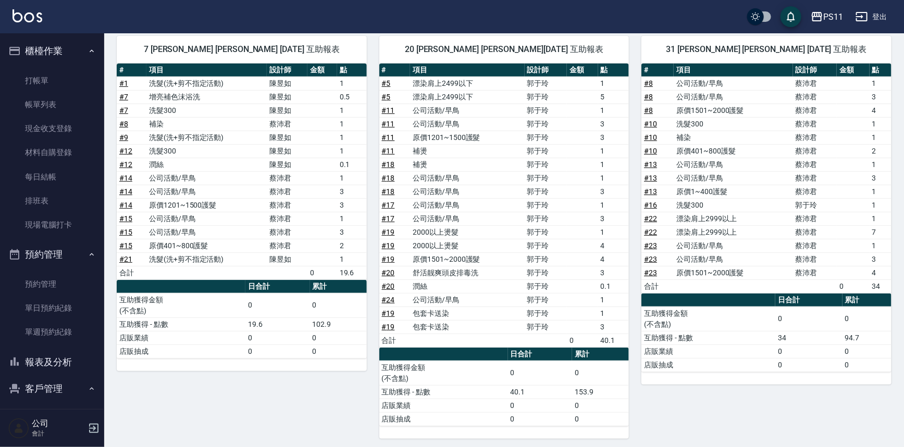
scroll to position [120, 0]
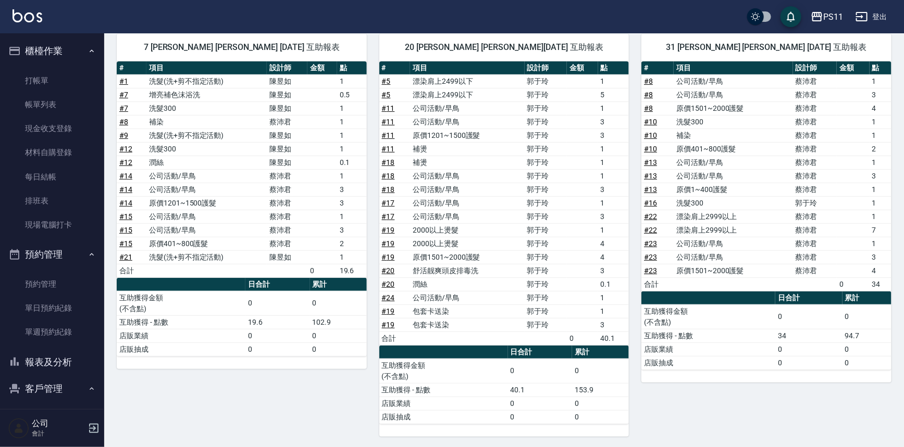
drag, startPoint x: 73, startPoint y: 365, endPoint x: 87, endPoint y: 359, distance: 15.5
click at [73, 365] on button "報表及分析" at bounding box center [52, 362] width 96 height 27
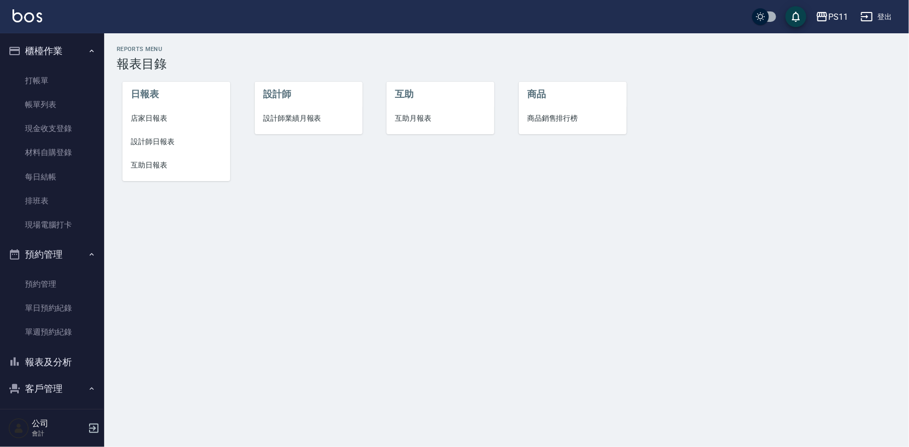
click at [149, 169] on span "互助日報表" at bounding box center [176, 165] width 91 height 11
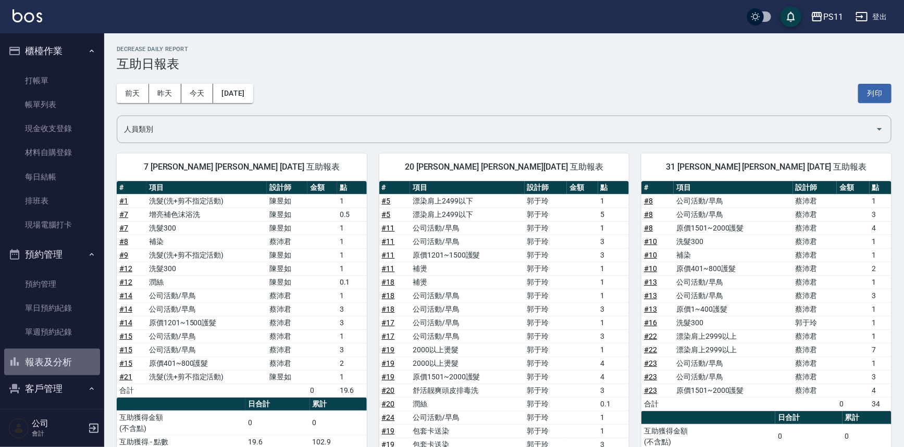
drag, startPoint x: 75, startPoint y: 364, endPoint x: 97, endPoint y: 347, distance: 27.9
click at [74, 365] on button "報表及分析" at bounding box center [52, 362] width 96 height 27
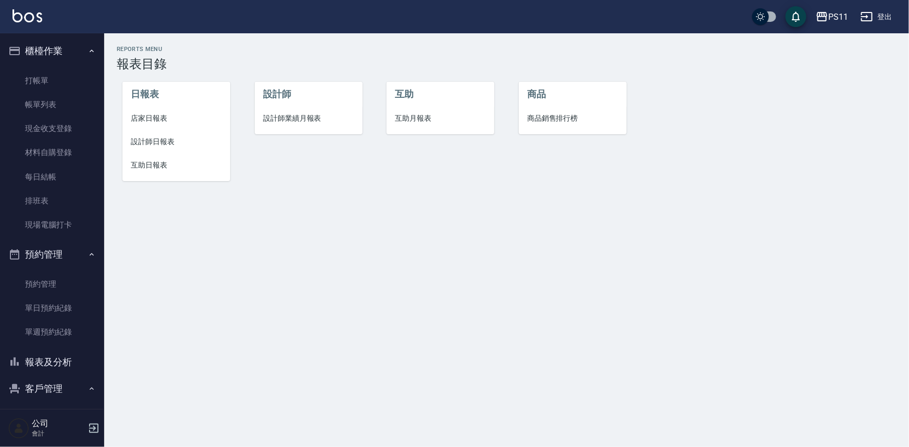
click at [147, 141] on span "設計師日報表" at bounding box center [176, 141] width 91 height 11
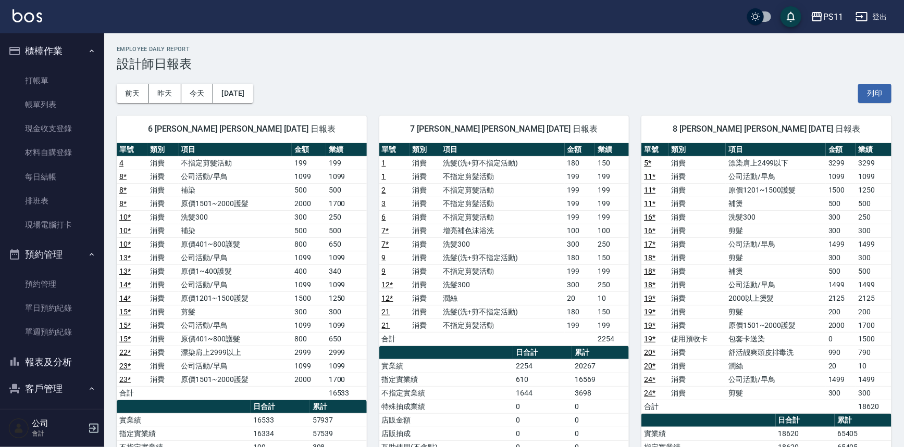
click at [588, 248] on td "300" at bounding box center [580, 244] width 31 height 14
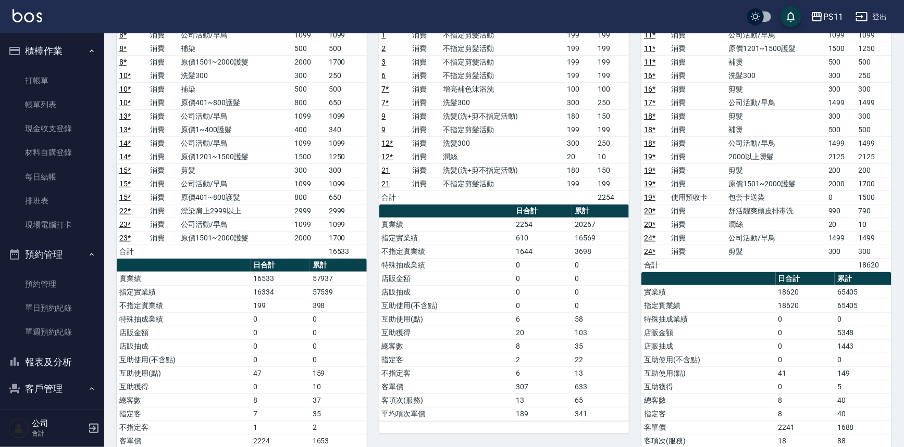
click at [76, 365] on button "報表及分析" at bounding box center [52, 362] width 96 height 27
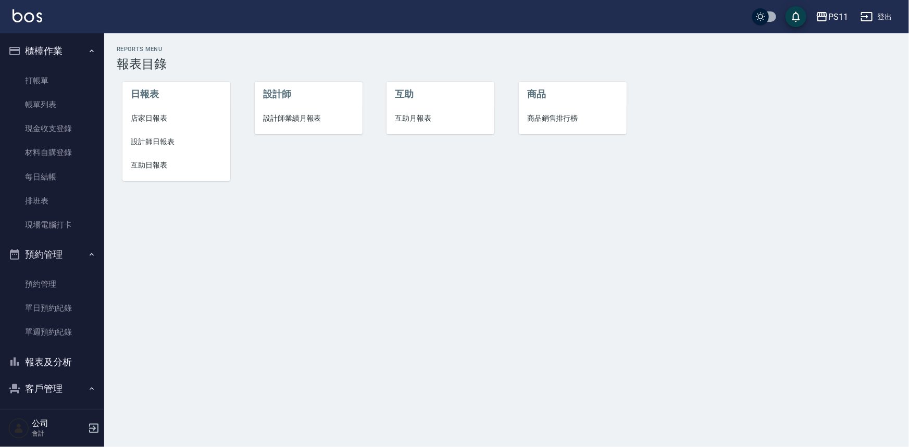
click at [149, 114] on span "店家日報表" at bounding box center [176, 118] width 91 height 11
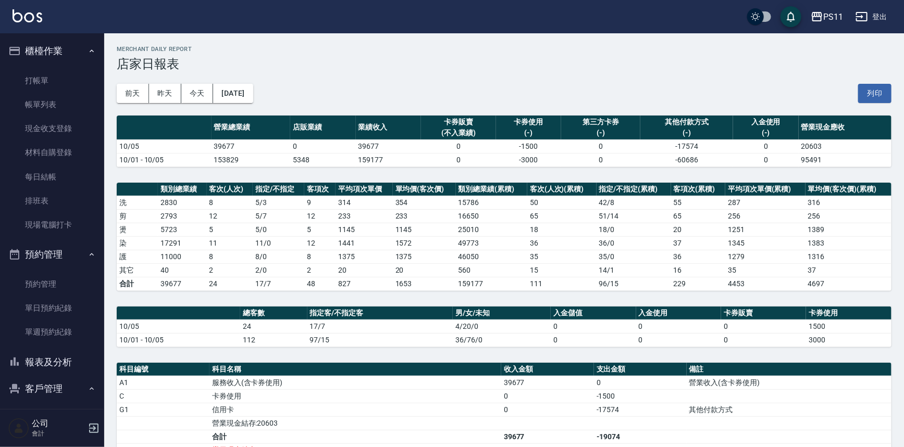
click at [600, 272] on td "14 / 1" at bounding box center [633, 271] width 74 height 14
click at [55, 76] on link "打帳單" at bounding box center [52, 81] width 96 height 24
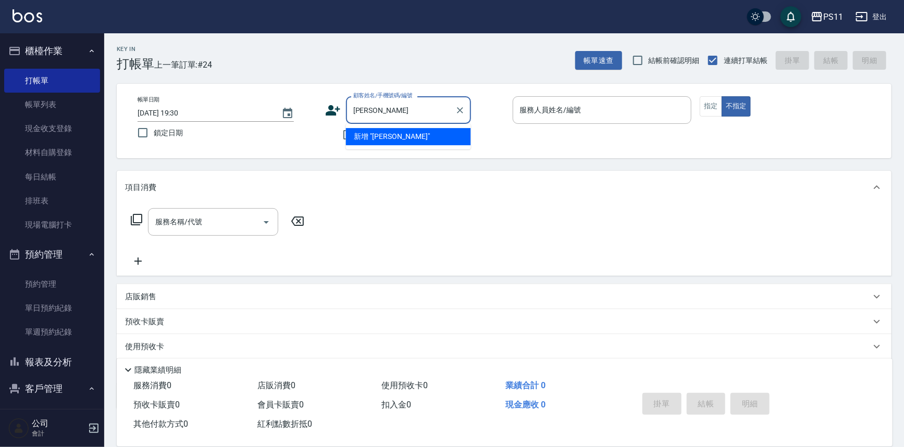
click at [377, 114] on input "[PERSON_NAME]" at bounding box center [400, 110] width 100 height 18
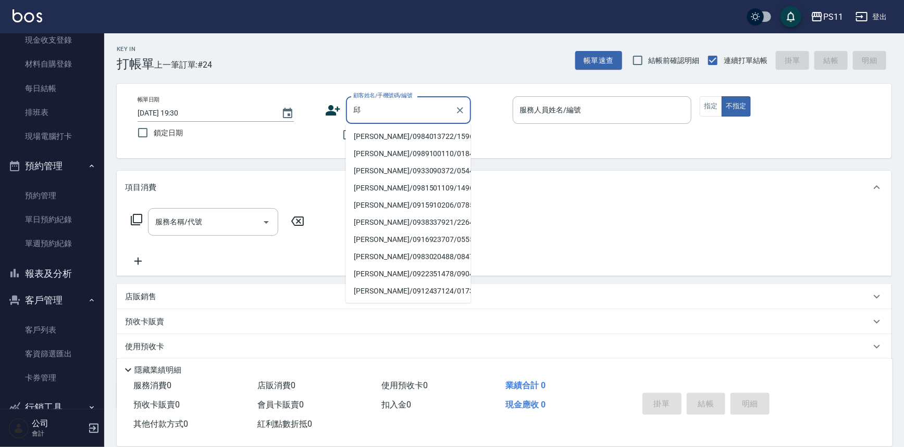
scroll to position [112, 0]
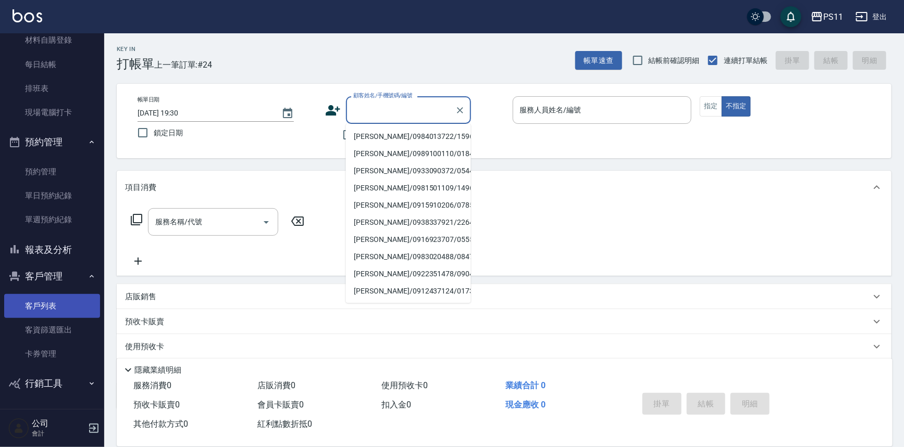
click at [59, 304] on link "客戶列表" at bounding box center [52, 306] width 96 height 24
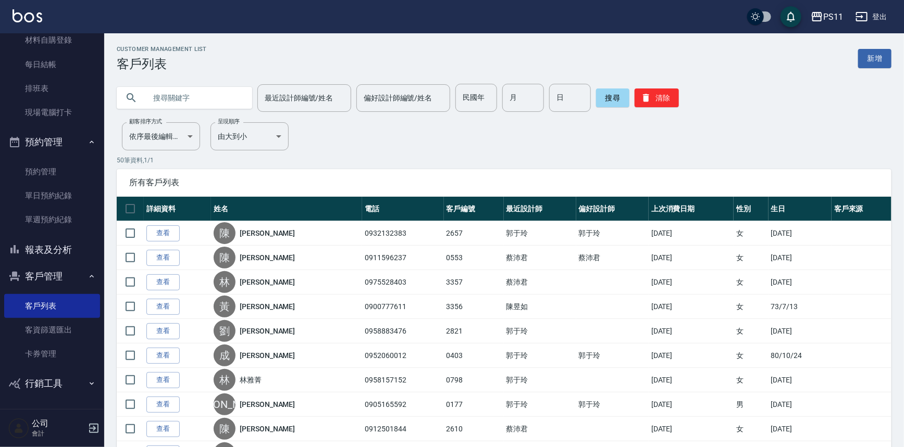
click at [169, 105] on input "text" at bounding box center [195, 98] width 98 height 28
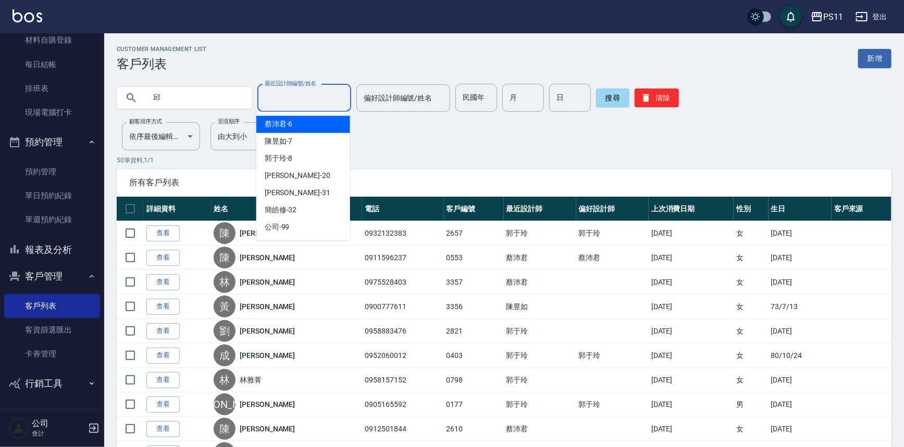
drag, startPoint x: 262, startPoint y: 104, endPoint x: 270, endPoint y: 101, distance: 8.6
click at [265, 103] on input "最近設計師編號/姓名" at bounding box center [304, 98] width 84 height 18
click at [293, 127] on div "[PERSON_NAME]6" at bounding box center [303, 124] width 94 height 17
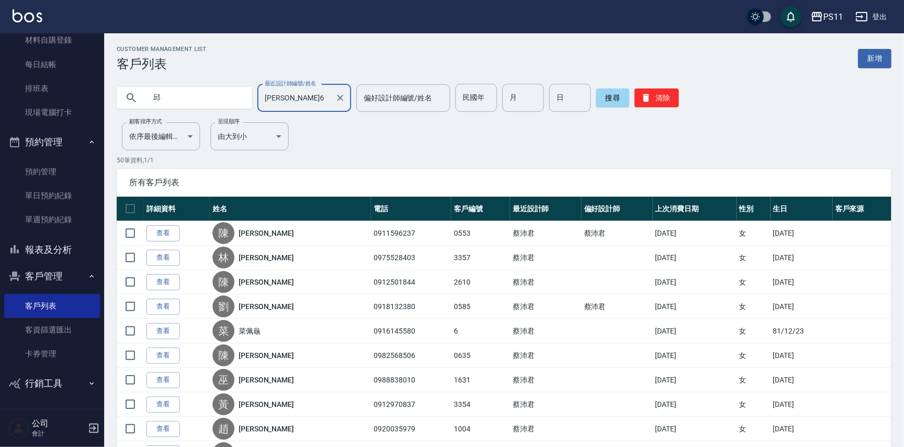
click at [208, 101] on input "邱" at bounding box center [195, 98] width 98 height 28
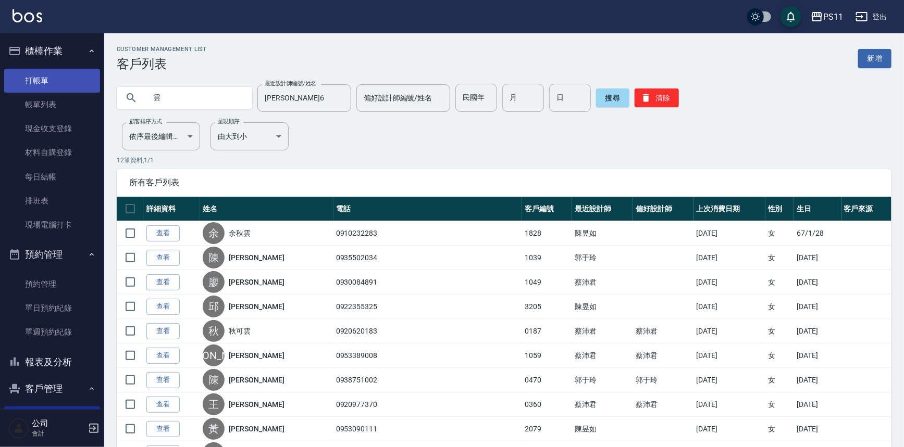
click at [67, 80] on link "打帳單" at bounding box center [52, 81] width 96 height 24
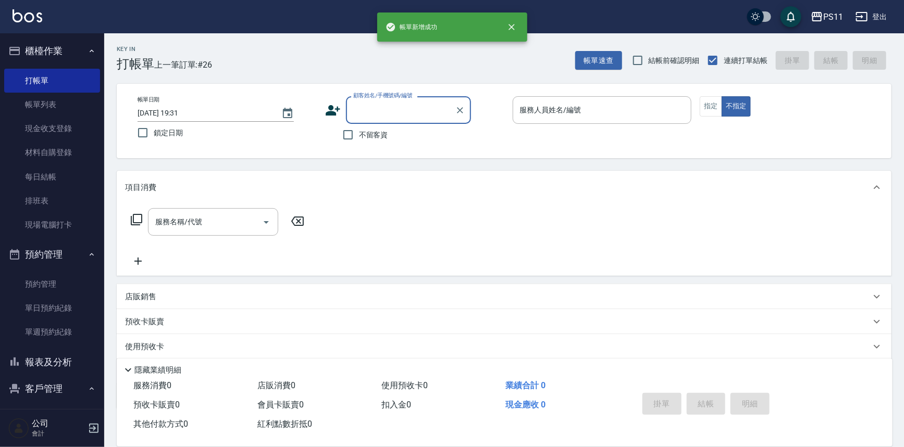
click at [70, 357] on button "報表及分析" at bounding box center [52, 362] width 96 height 27
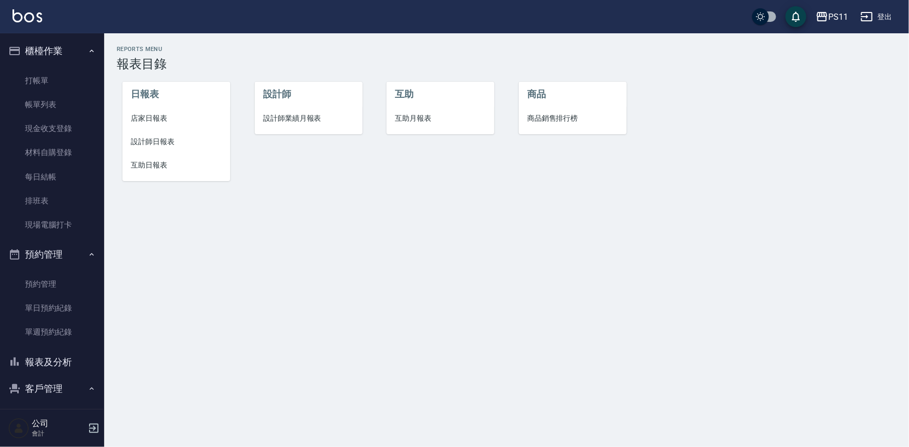
click at [166, 146] on span "設計師日報表" at bounding box center [176, 141] width 91 height 11
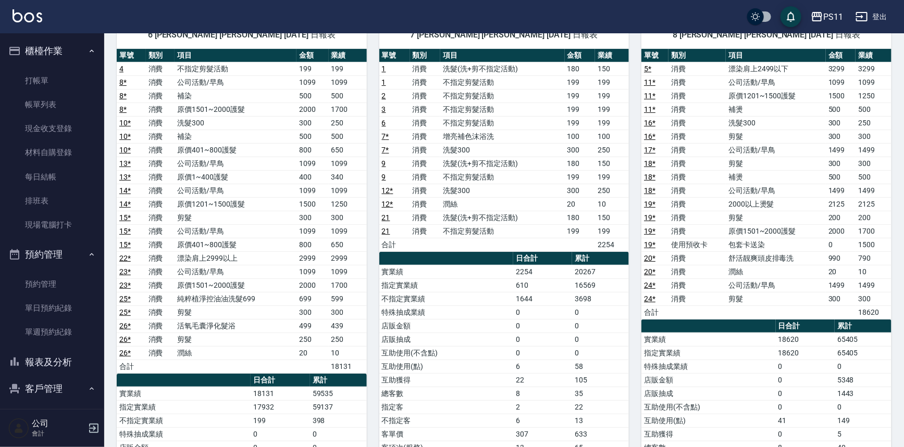
scroll to position [142, 0]
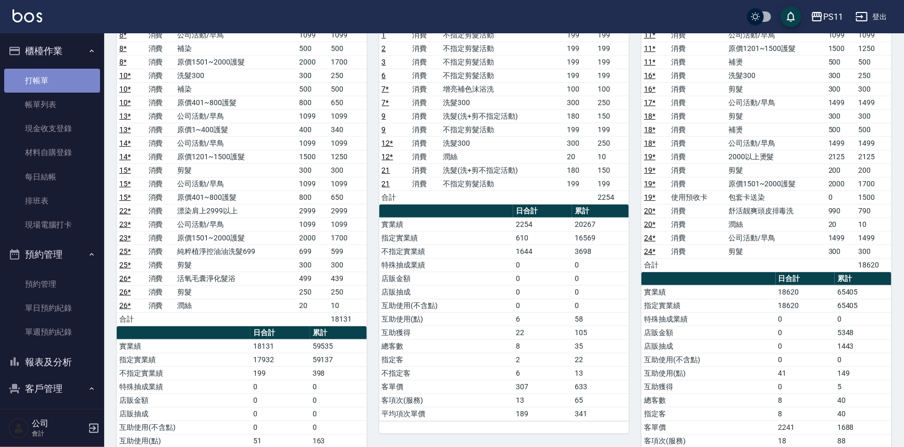
click at [71, 72] on link "打帳單" at bounding box center [52, 81] width 96 height 24
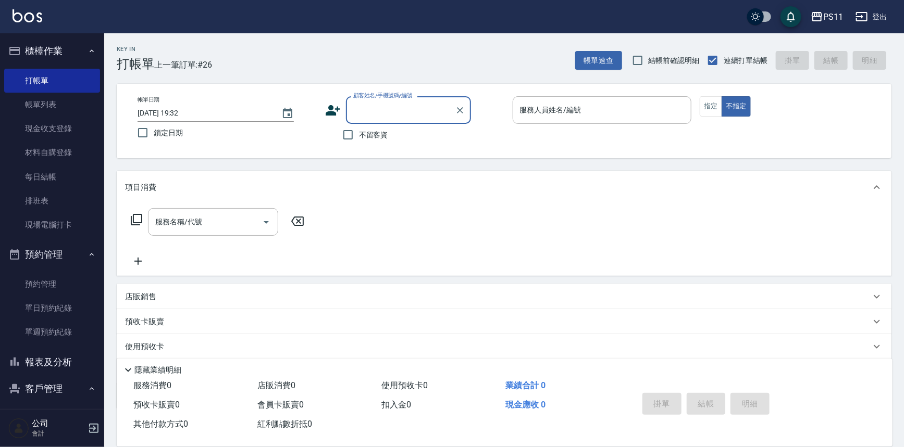
click at [78, 356] on button "報表及分析" at bounding box center [52, 362] width 96 height 27
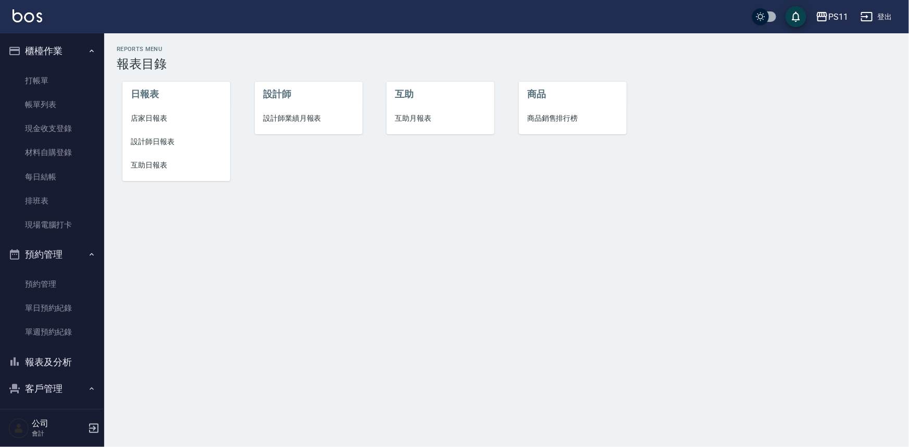
click at [151, 143] on span "設計師日報表" at bounding box center [176, 141] width 91 height 11
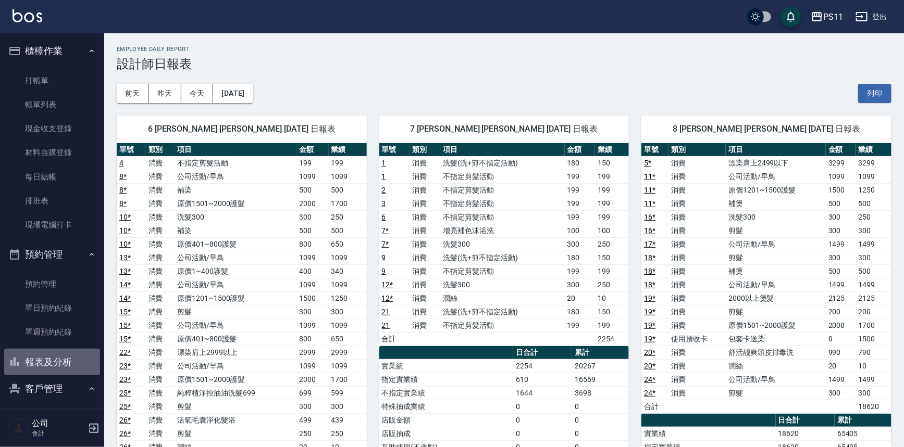
click at [72, 365] on button "報表及分析" at bounding box center [52, 362] width 96 height 27
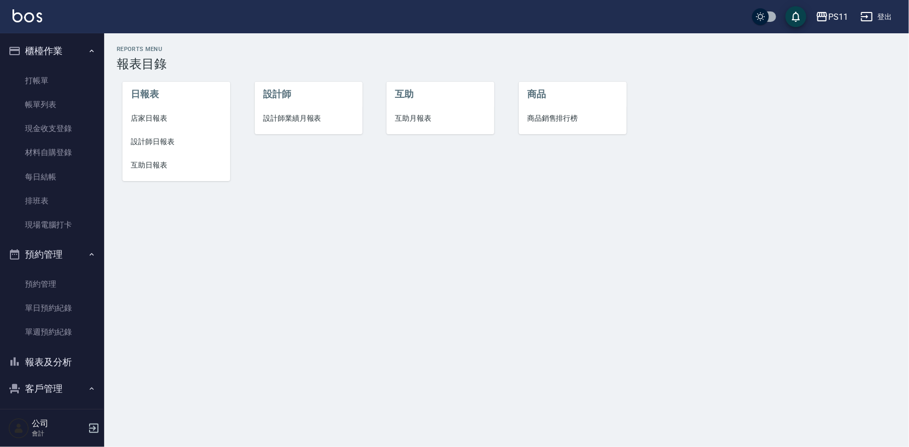
click at [154, 167] on span "互助日報表" at bounding box center [176, 165] width 91 height 11
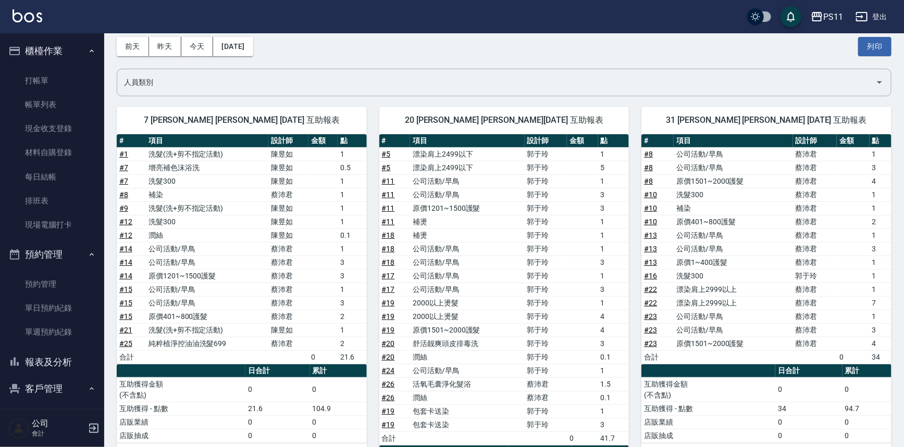
scroll to position [94, 0]
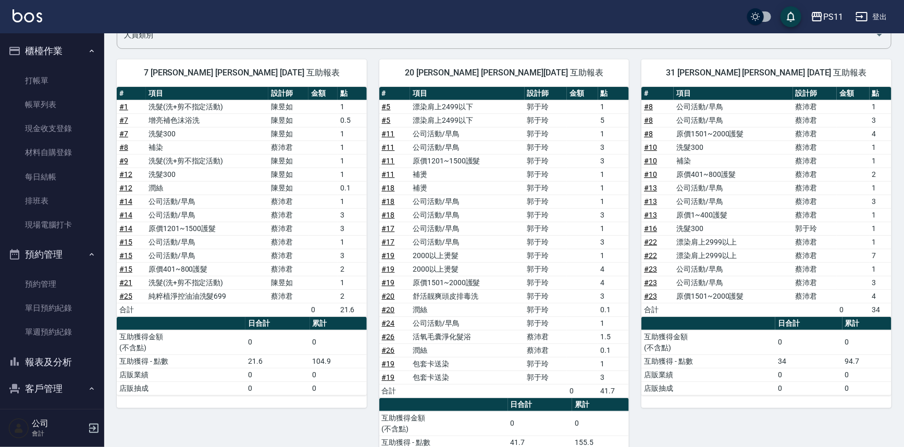
drag, startPoint x: 42, startPoint y: 370, endPoint x: 42, endPoint y: 365, distance: 5.2
click at [42, 370] on button "報表及分析" at bounding box center [52, 362] width 96 height 27
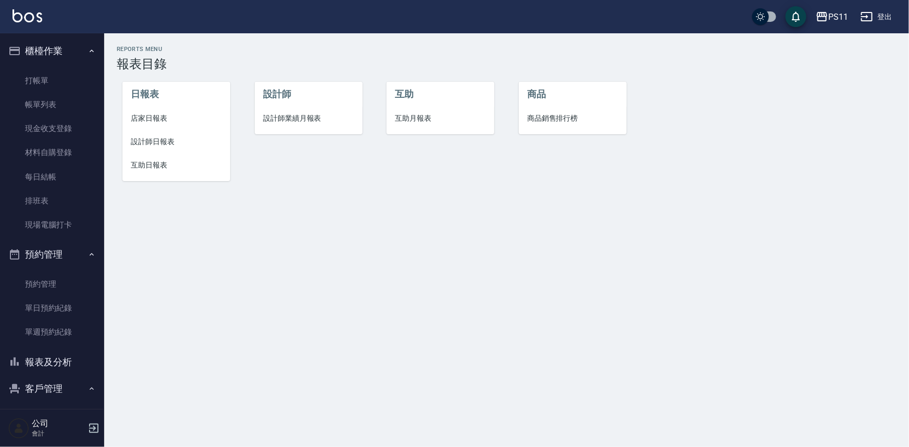
click at [155, 138] on span "設計師日報表" at bounding box center [176, 141] width 91 height 11
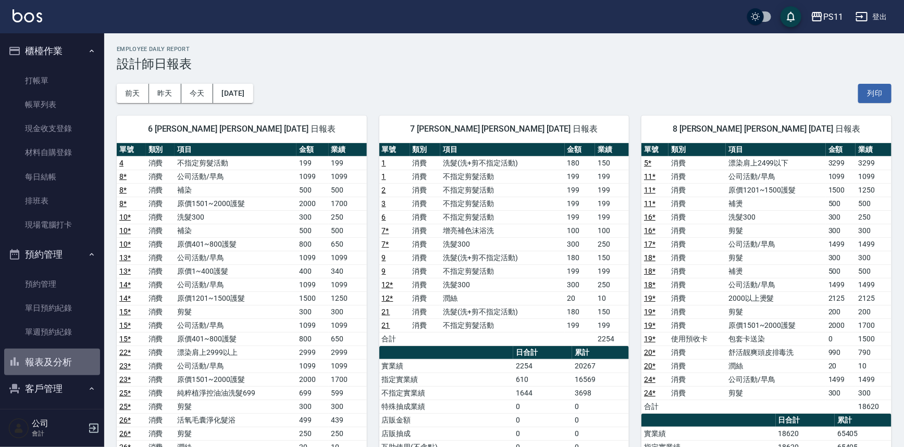
click at [63, 363] on button "報表及分析" at bounding box center [52, 362] width 96 height 27
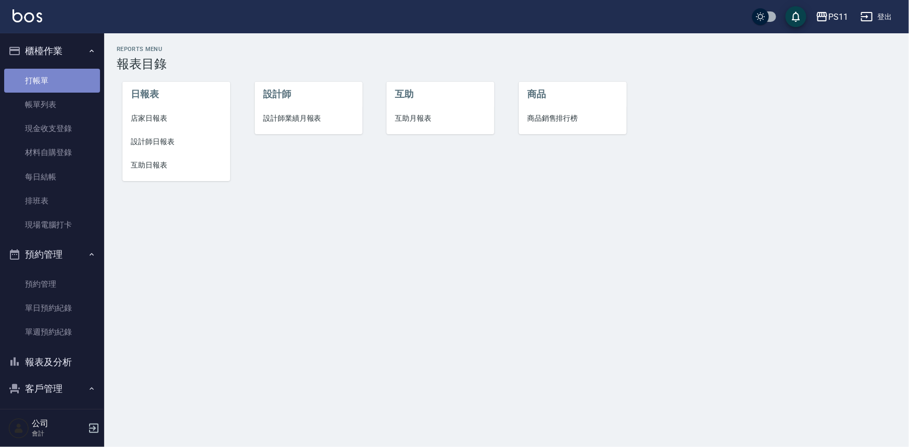
click at [73, 70] on link "打帳單" at bounding box center [52, 81] width 96 height 24
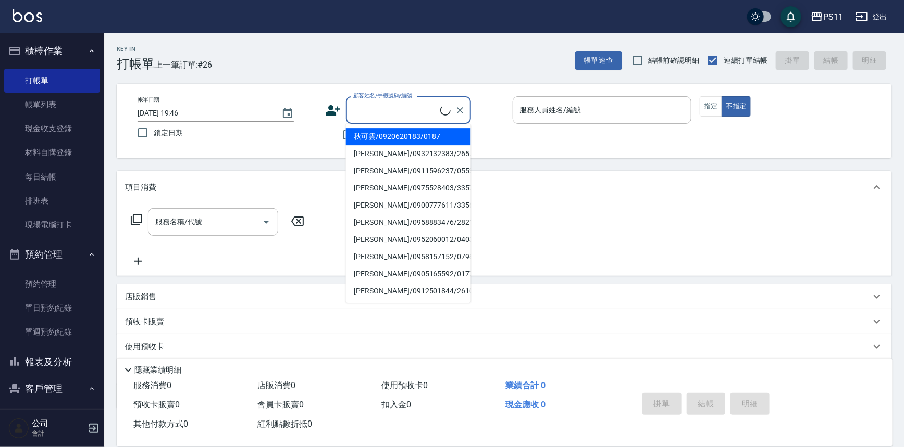
click at [361, 107] on input "顧客姓名/手機號碼/編號" at bounding box center [395, 110] width 90 height 18
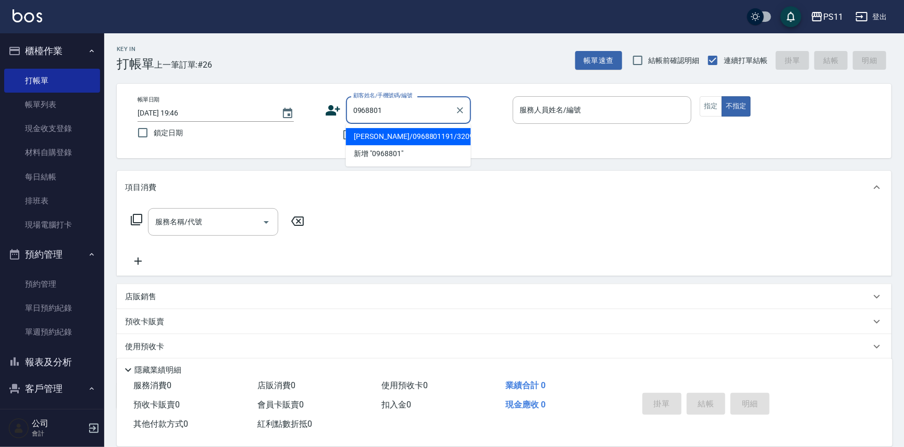
click at [419, 135] on li "[PERSON_NAME]/0968801191/3209" at bounding box center [408, 136] width 125 height 17
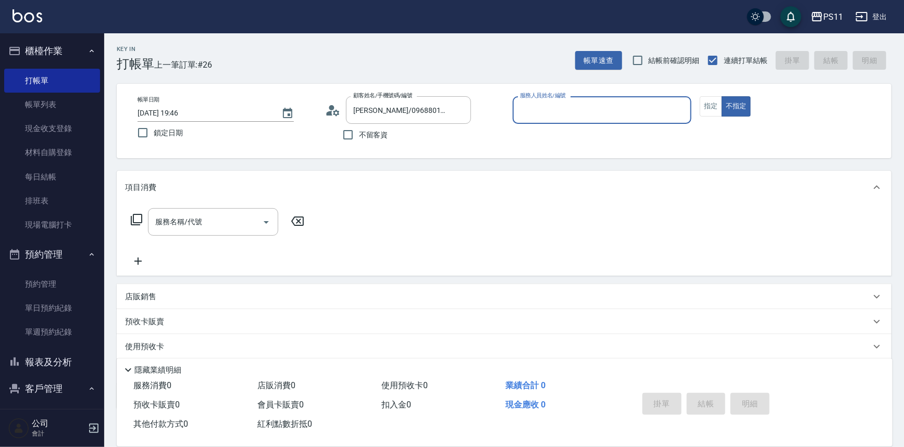
click at [573, 114] on input "服務人員姓名/編號" at bounding box center [602, 110] width 170 height 18
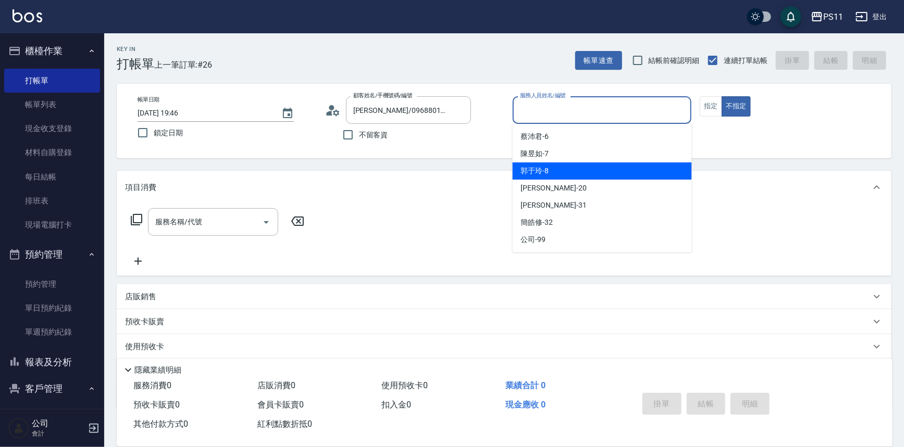
click at [554, 169] on div "[PERSON_NAME]-8" at bounding box center [601, 170] width 179 height 17
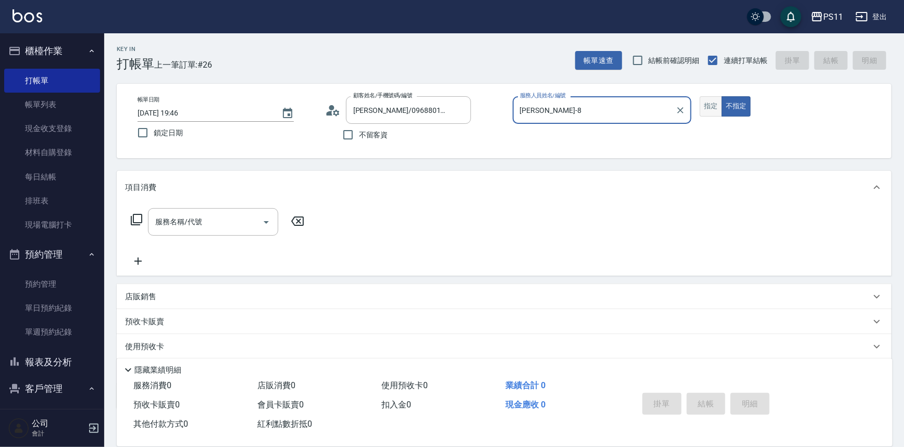
click at [708, 105] on button "指定" at bounding box center [710, 106] width 22 height 20
click at [144, 222] on div "服務名稱/代號 服務名稱/代號" at bounding box center [217, 222] width 185 height 28
drag, startPoint x: 145, startPoint y: 220, endPoint x: 140, endPoint y: 219, distance: 5.4
click at [142, 219] on div "服務名稱/代號 服務名稱/代號" at bounding box center [217, 222] width 185 height 28
click at [140, 219] on icon at bounding box center [136, 220] width 12 height 12
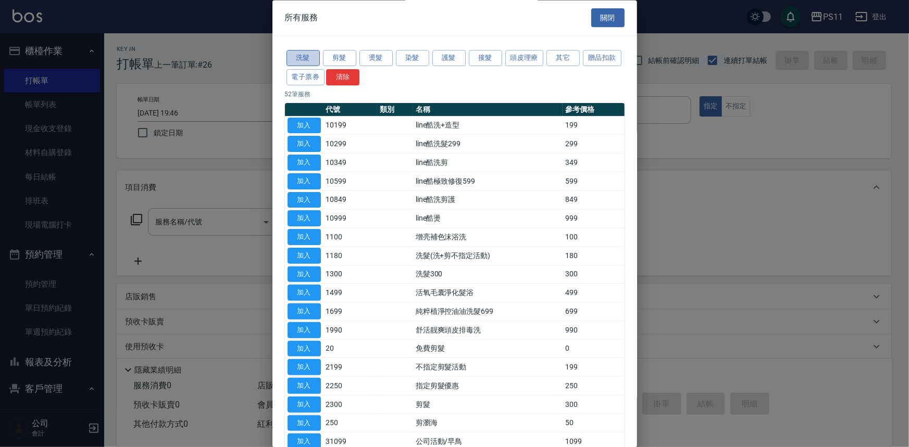
click at [302, 58] on button "洗髮" at bounding box center [302, 59] width 33 height 16
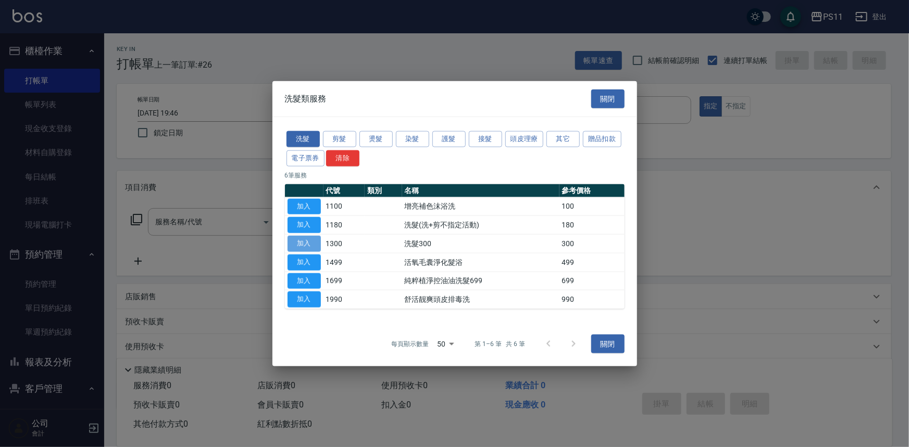
click at [308, 242] on button "加入" at bounding box center [303, 244] width 33 height 16
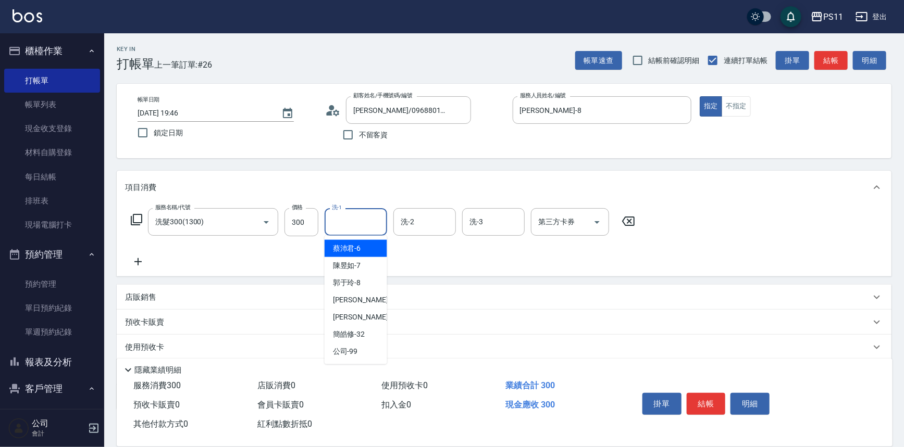
click at [349, 223] on input "洗-1" at bounding box center [355, 222] width 53 height 18
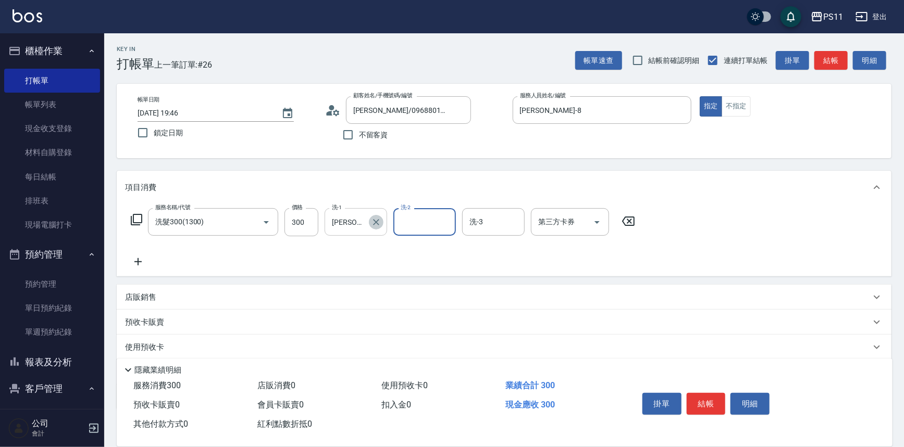
click at [376, 224] on icon "Clear" at bounding box center [376, 222] width 10 height 10
click at [148, 265] on icon at bounding box center [138, 262] width 26 height 12
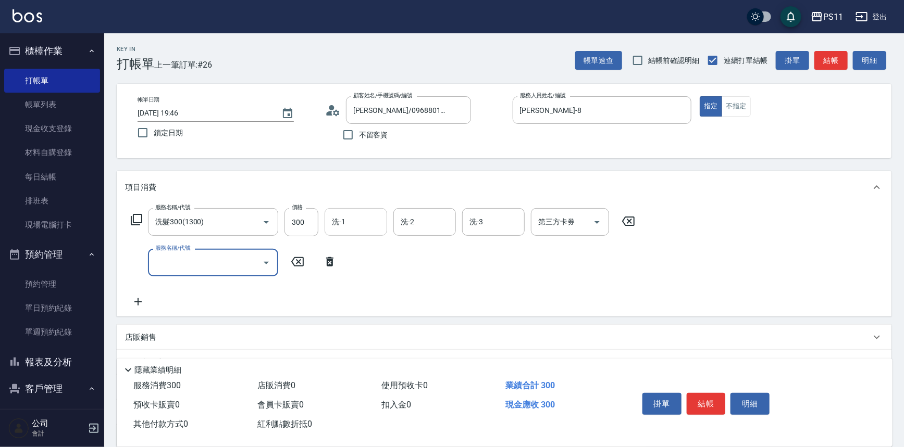
click at [149, 265] on div "服務名稱/代號" at bounding box center [213, 263] width 130 height 28
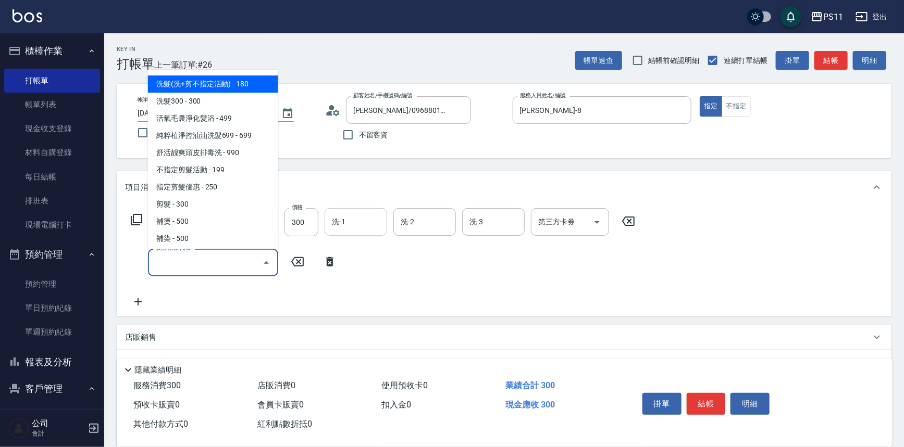
scroll to position [189, 0]
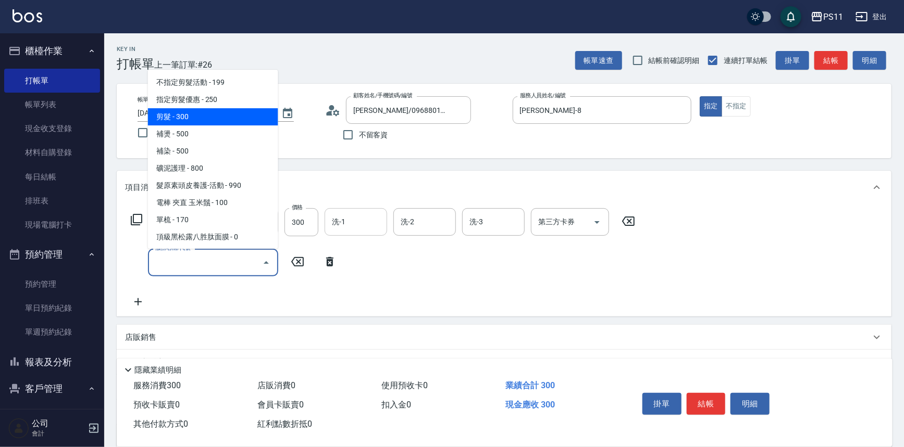
click at [221, 116] on span "剪髮 - 300" at bounding box center [213, 116] width 130 height 17
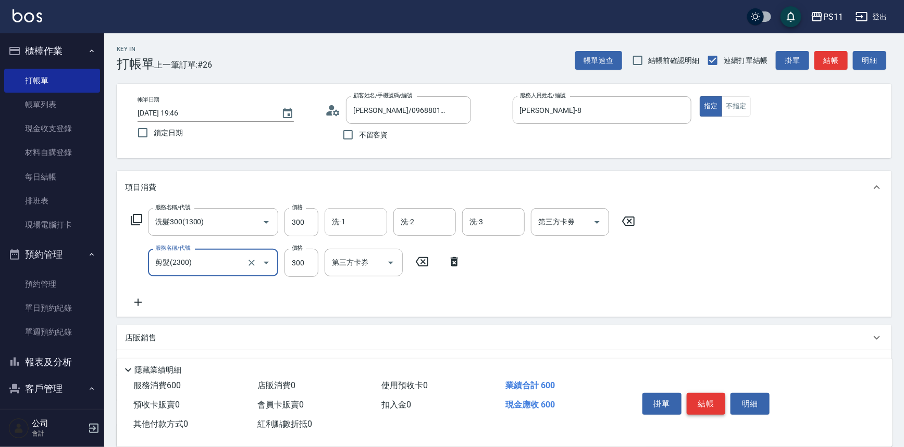
click at [702, 406] on button "結帳" at bounding box center [705, 404] width 39 height 22
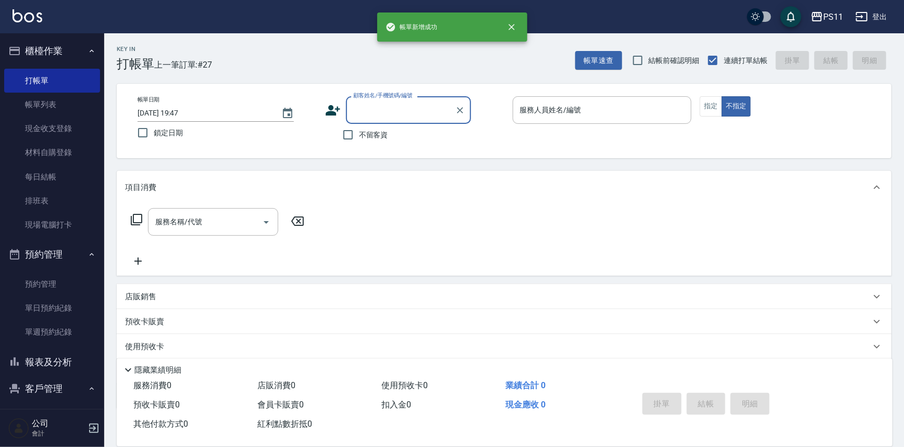
click at [57, 368] on button "報表及分析" at bounding box center [52, 362] width 96 height 27
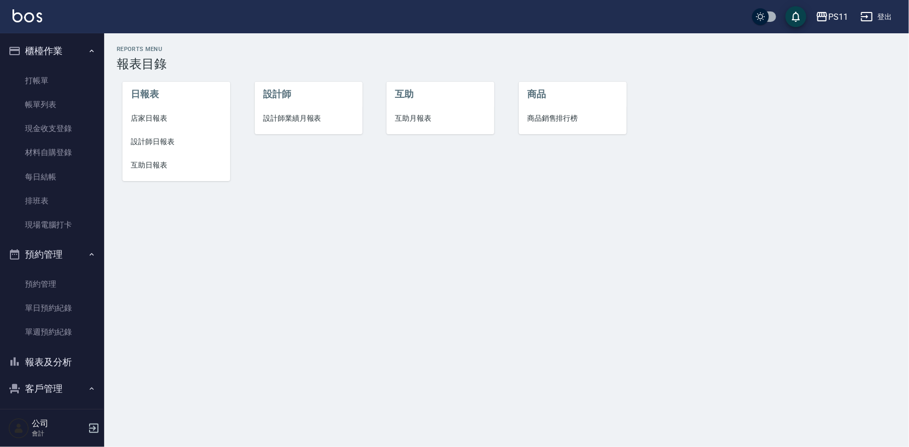
click at [146, 143] on span "設計師日報表" at bounding box center [176, 141] width 91 height 11
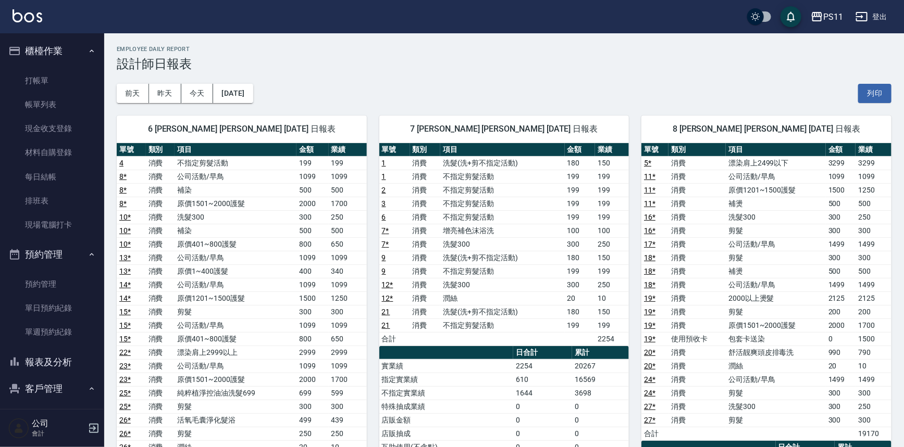
click at [700, 296] on td "消費" at bounding box center [696, 299] width 57 height 14
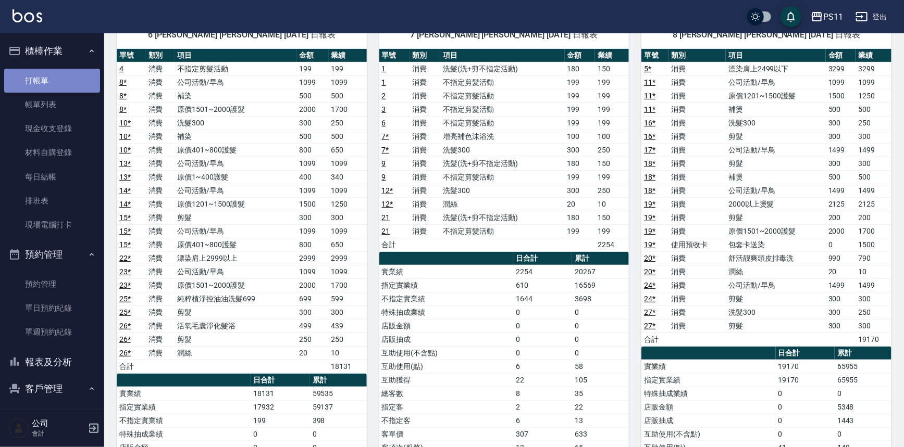
click at [58, 74] on link "打帳單" at bounding box center [52, 81] width 96 height 24
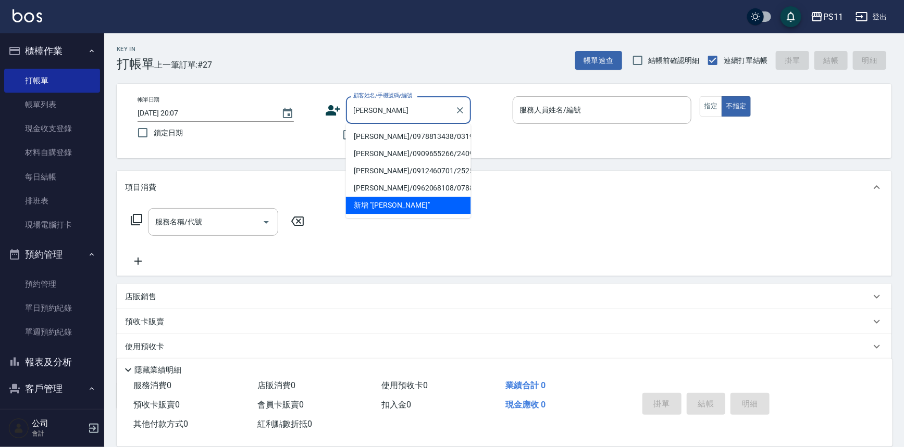
click at [399, 135] on li "[PERSON_NAME]/0978813438/0319" at bounding box center [408, 136] width 125 height 17
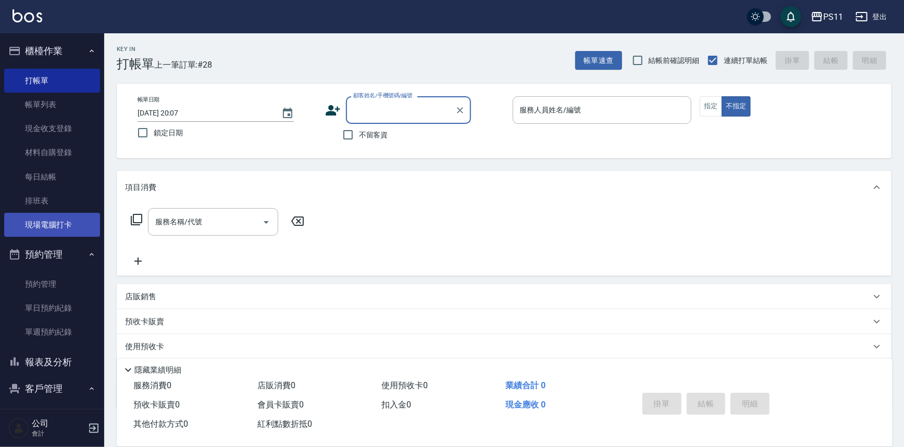
click at [73, 221] on link "現場電腦打卡" at bounding box center [52, 225] width 96 height 24
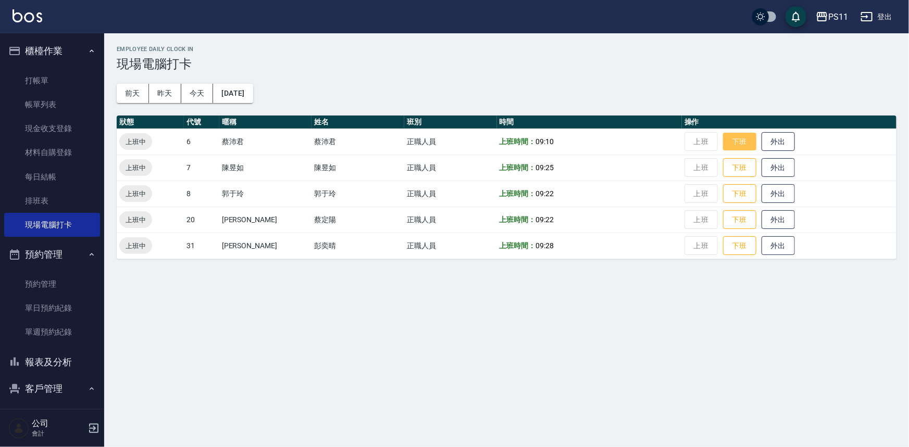
click at [726, 144] on button "下班" at bounding box center [739, 142] width 33 height 18
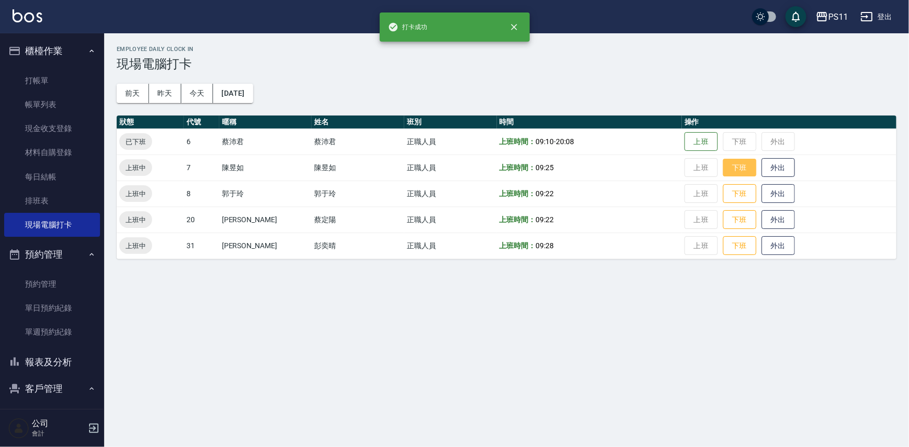
click at [724, 167] on button "下班" at bounding box center [739, 168] width 33 height 18
click at [728, 198] on button "下班" at bounding box center [739, 194] width 33 height 18
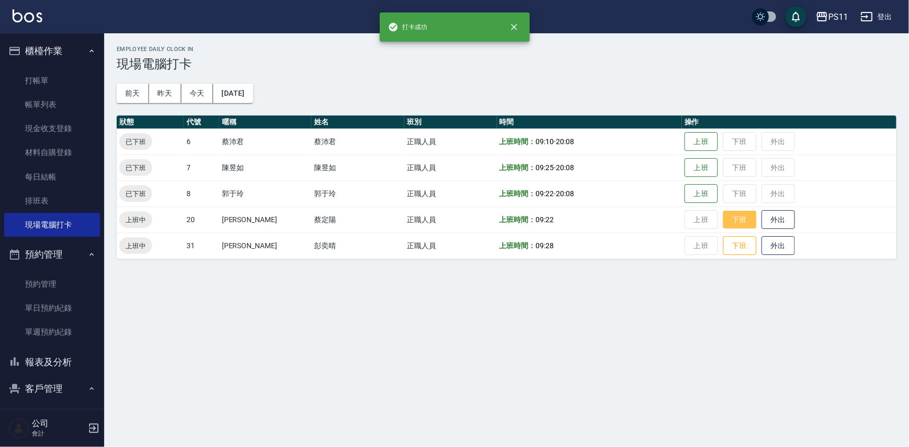
click at [734, 222] on button "下班" at bounding box center [739, 220] width 33 height 18
click at [728, 242] on button "下班" at bounding box center [739, 246] width 33 height 18
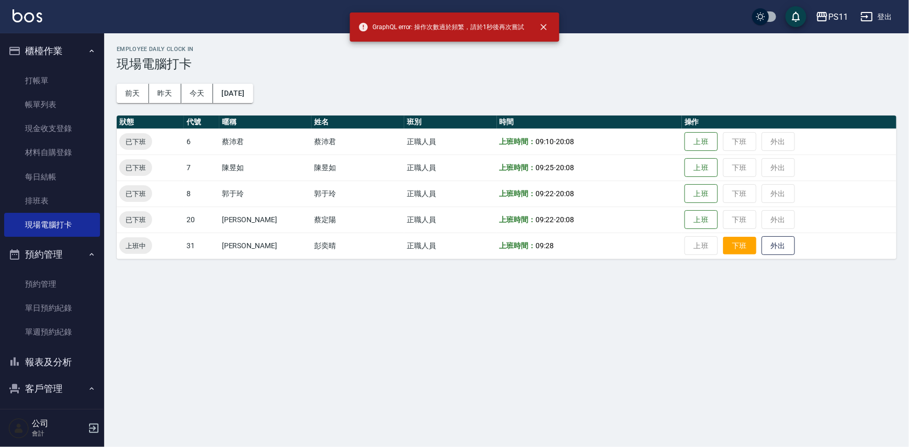
click at [725, 246] on button "下班" at bounding box center [739, 246] width 33 height 18
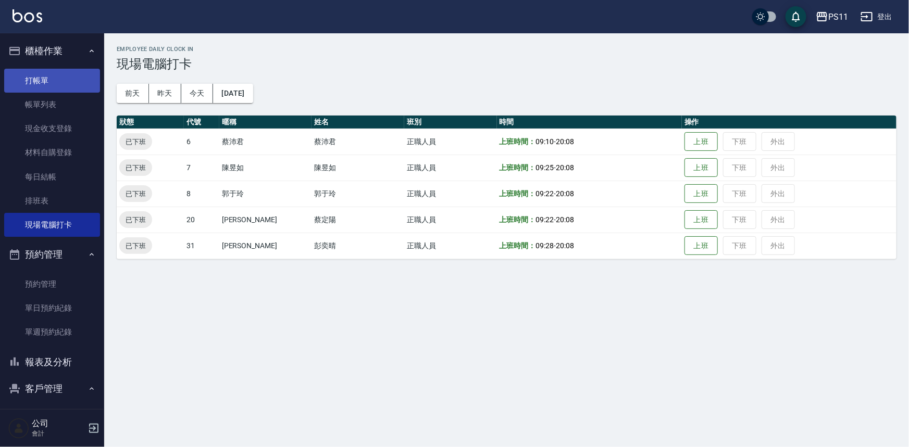
click at [12, 81] on link "打帳單" at bounding box center [52, 81] width 96 height 24
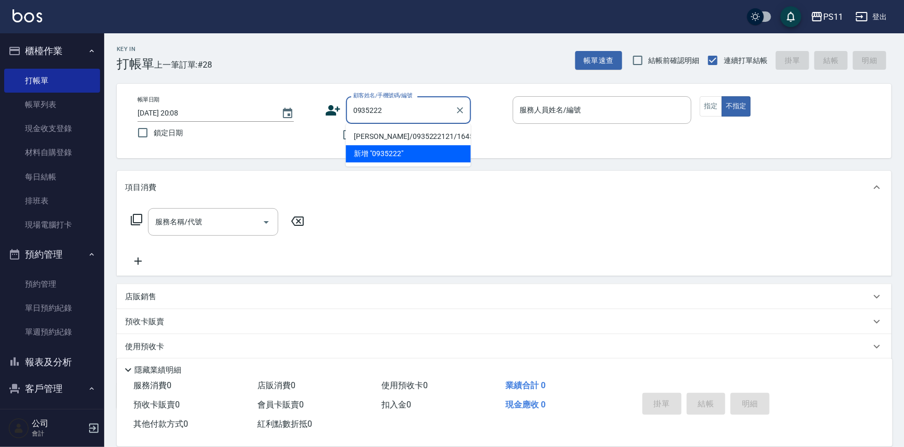
drag, startPoint x: 447, startPoint y: 135, endPoint x: 457, endPoint y: 133, distance: 10.6
click at [448, 136] on li "[PERSON_NAME]/0935222121/1645" at bounding box center [408, 136] width 125 height 17
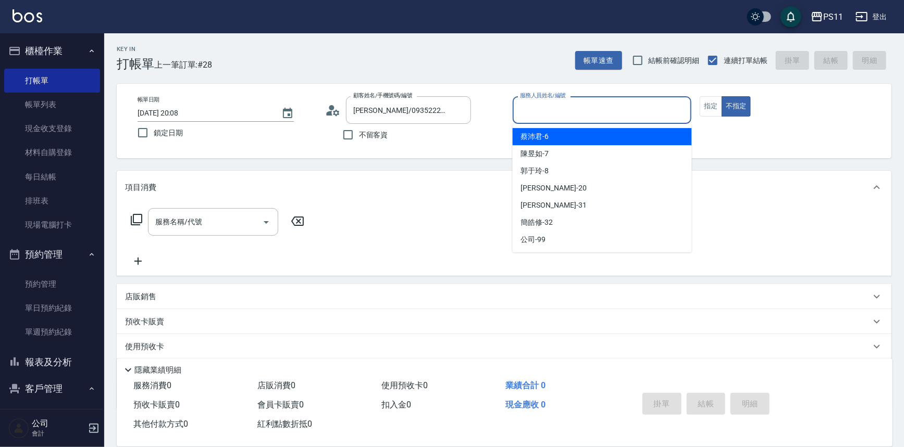
click at [584, 116] on input "服務人員姓名/編號" at bounding box center [602, 110] width 170 height 18
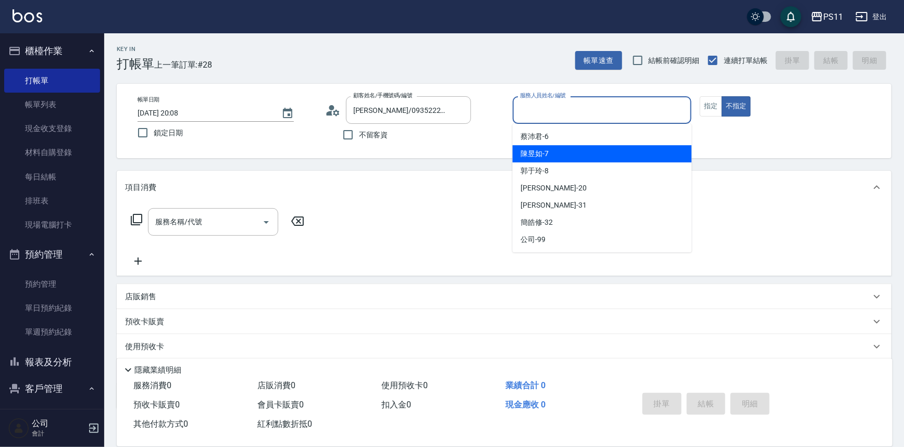
drag, startPoint x: 611, startPoint y: 156, endPoint x: 701, endPoint y: 127, distance: 95.2
click at [611, 155] on div "[PERSON_NAME]-7" at bounding box center [601, 153] width 179 height 17
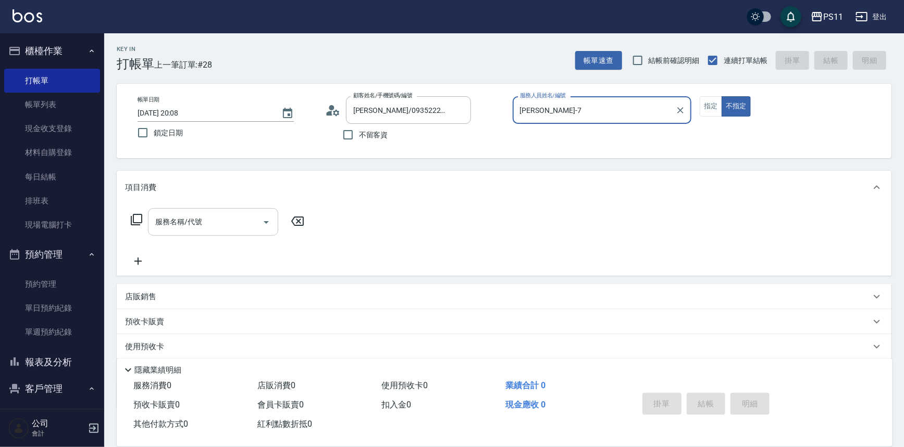
click at [191, 229] on input "服務名稱/代號" at bounding box center [205, 222] width 105 height 18
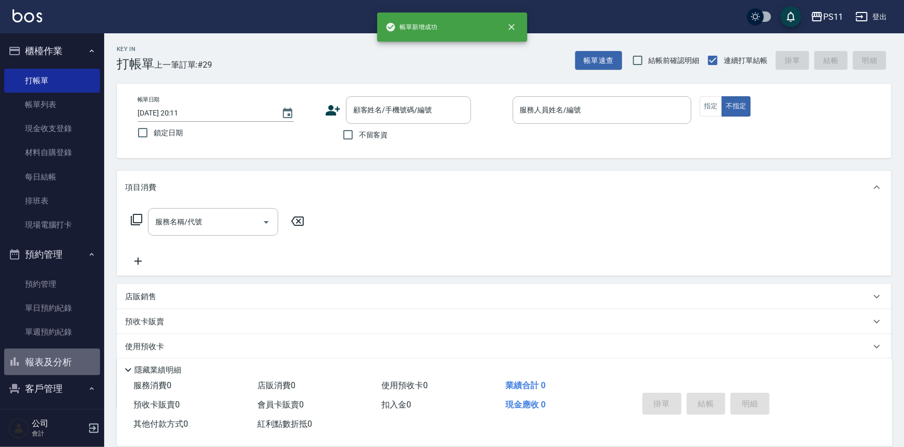
click at [73, 370] on button "報表及分析" at bounding box center [52, 362] width 96 height 27
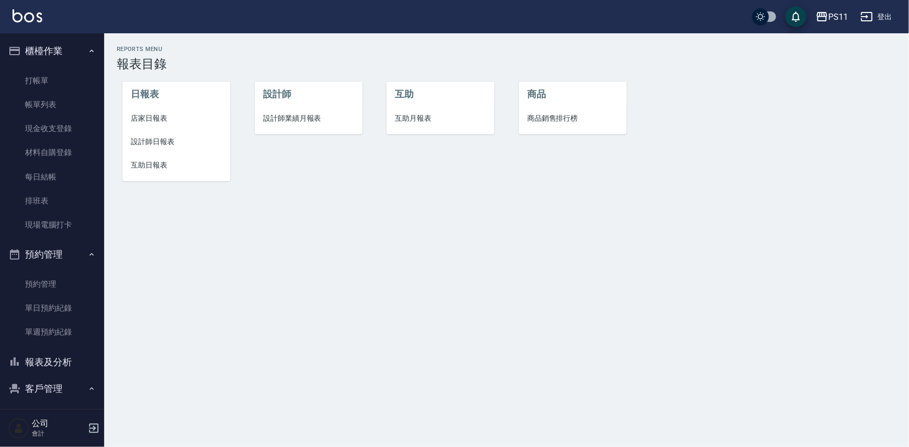
click at [146, 123] on span "店家日報表" at bounding box center [176, 118] width 91 height 11
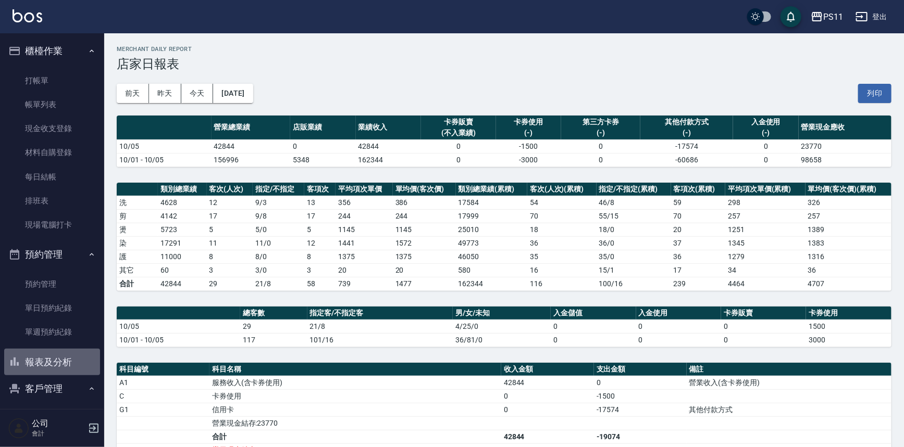
click at [66, 369] on button "報表及分析" at bounding box center [52, 362] width 96 height 27
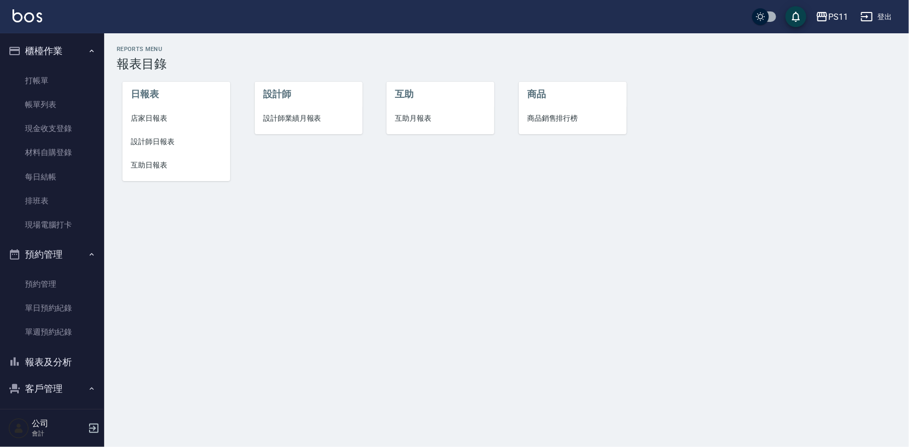
click at [131, 141] on span "設計師日報表" at bounding box center [176, 141] width 91 height 11
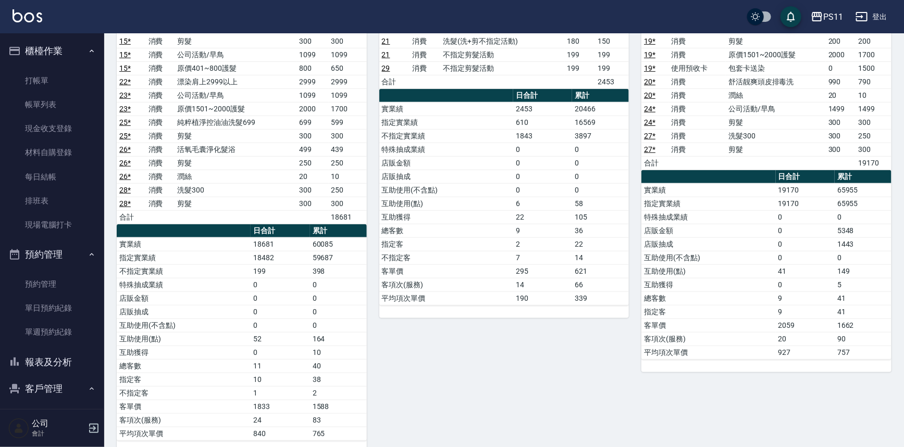
scroll to position [284, 0]
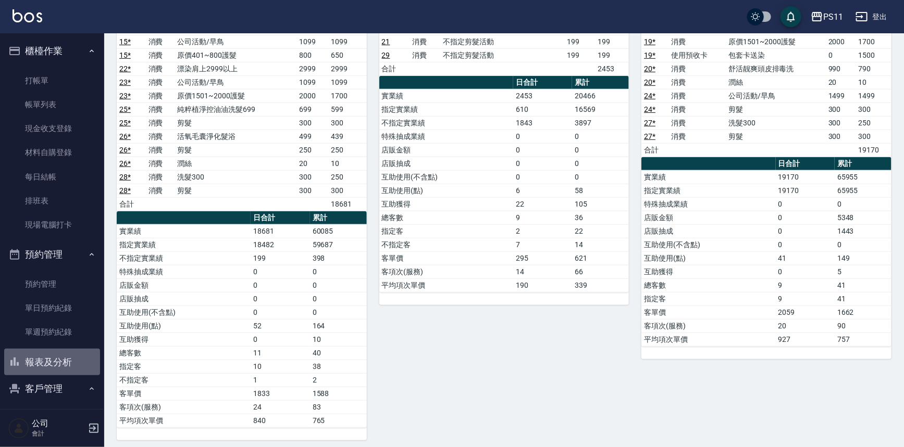
click at [60, 366] on button "報表及分析" at bounding box center [52, 362] width 96 height 27
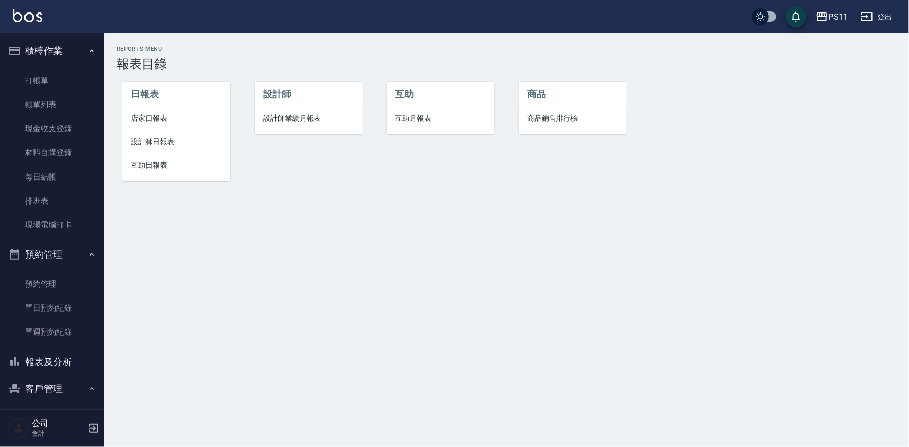
click at [157, 122] on span "店家日報表" at bounding box center [176, 118] width 91 height 11
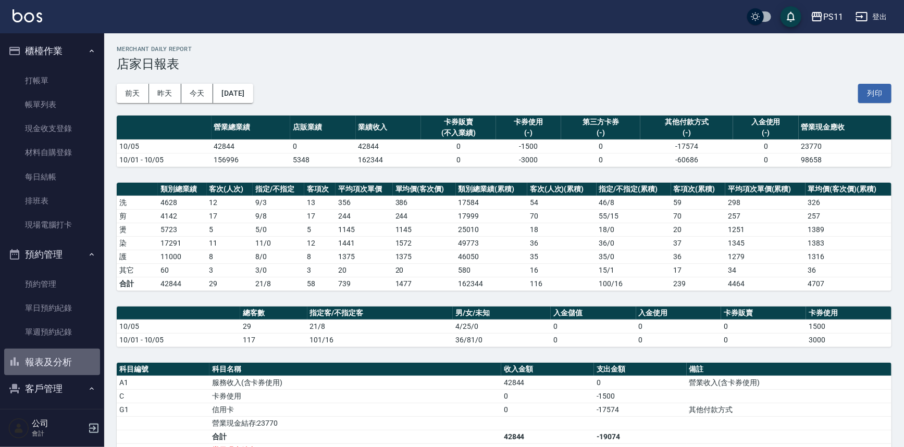
click at [62, 361] on button "報表及分析" at bounding box center [52, 362] width 96 height 27
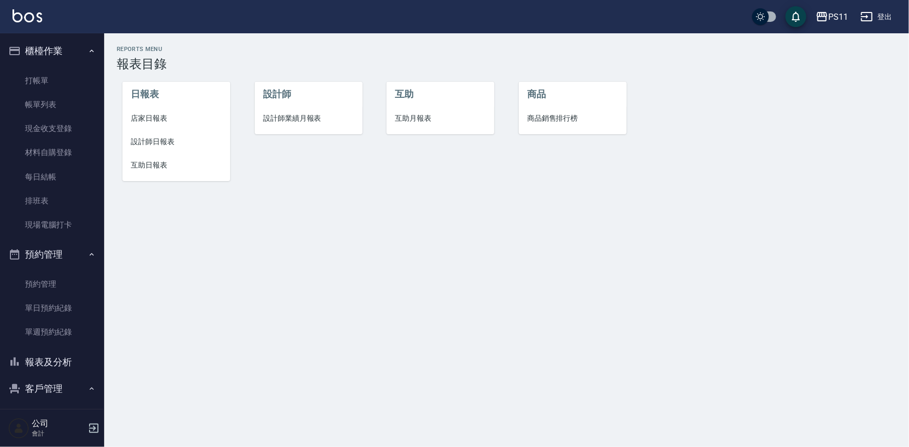
click at [158, 157] on li "互助日報表" at bounding box center [176, 165] width 108 height 23
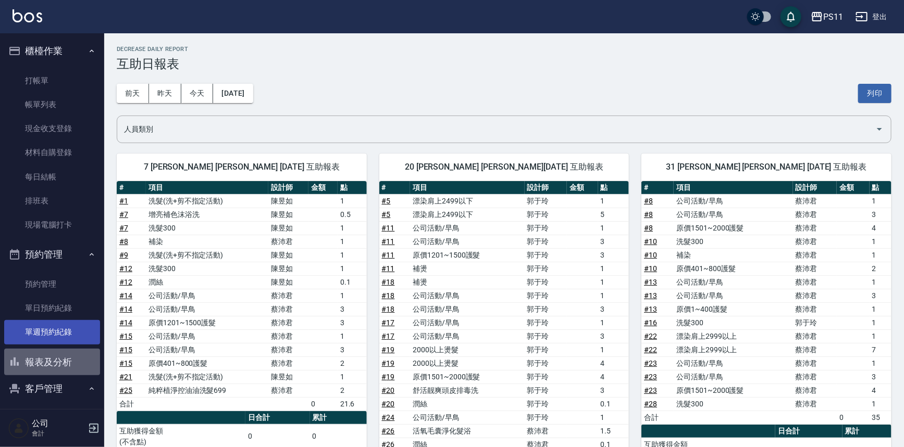
drag, startPoint x: 58, startPoint y: 359, endPoint x: 70, endPoint y: 333, distance: 28.4
click at [57, 358] on button "報表及分析" at bounding box center [52, 362] width 96 height 27
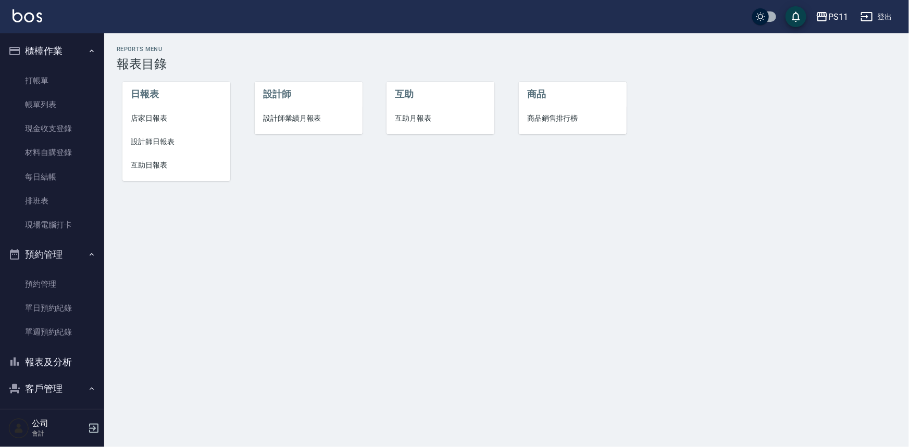
click at [168, 119] on span "店家日報表" at bounding box center [176, 118] width 91 height 11
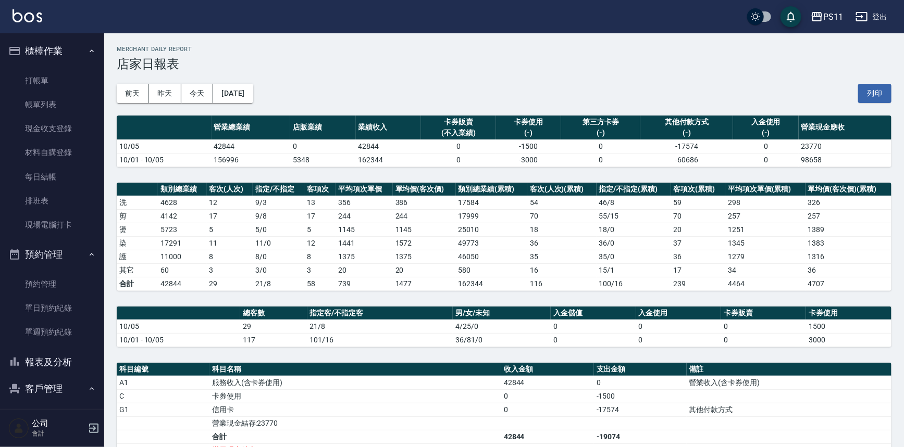
click at [55, 373] on button "報表及分析" at bounding box center [52, 362] width 96 height 27
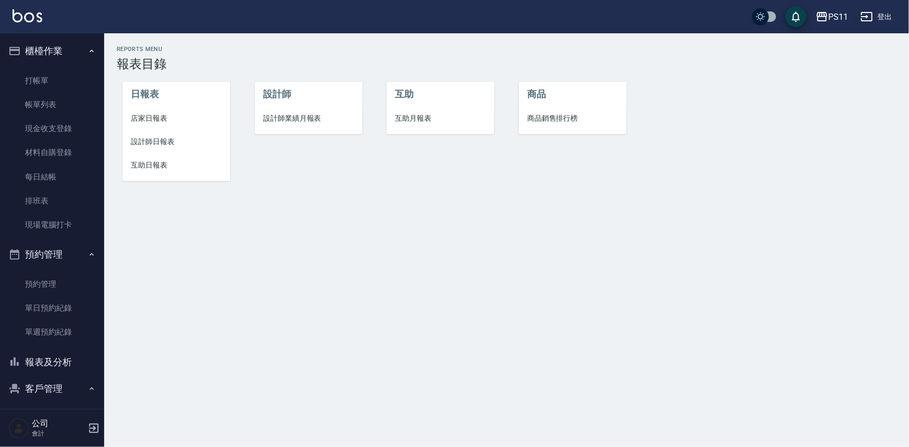
click at [167, 119] on span "店家日報表" at bounding box center [176, 118] width 91 height 11
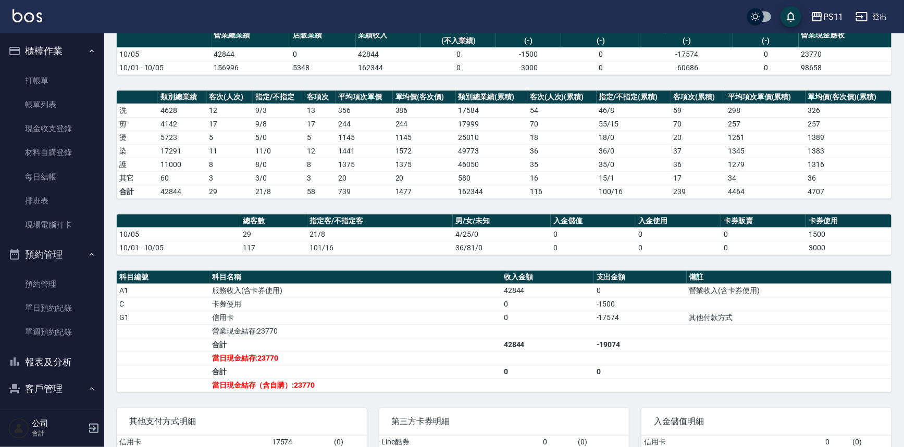
scroll to position [94, 0]
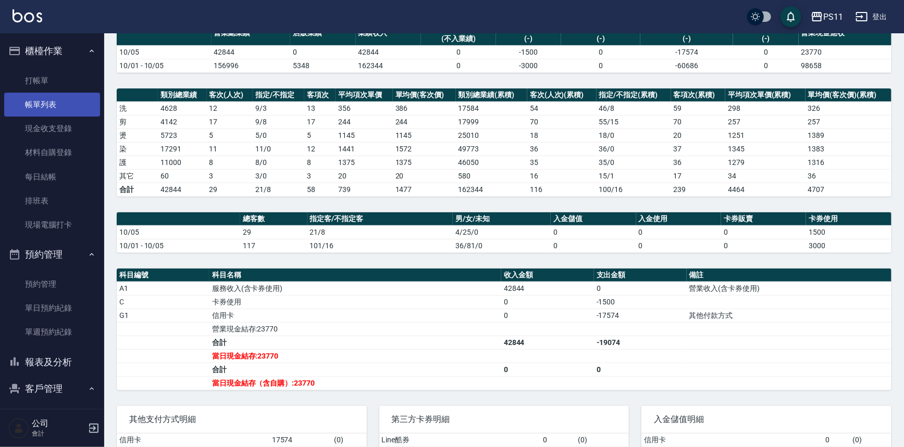
click at [27, 100] on link "帳單列表" at bounding box center [52, 105] width 96 height 24
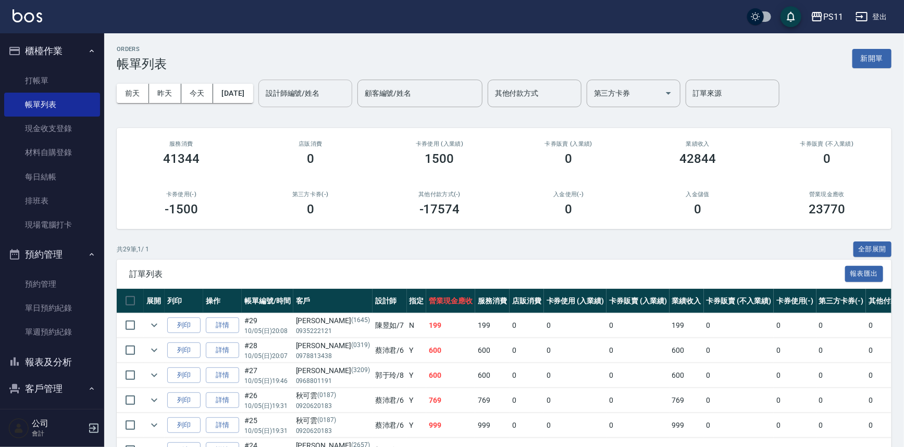
click at [337, 95] on input "設計師編號/姓名" at bounding box center [305, 93] width 84 height 18
click at [389, 146] on h2 "卡券使用 (入業績)" at bounding box center [439, 144] width 104 height 7
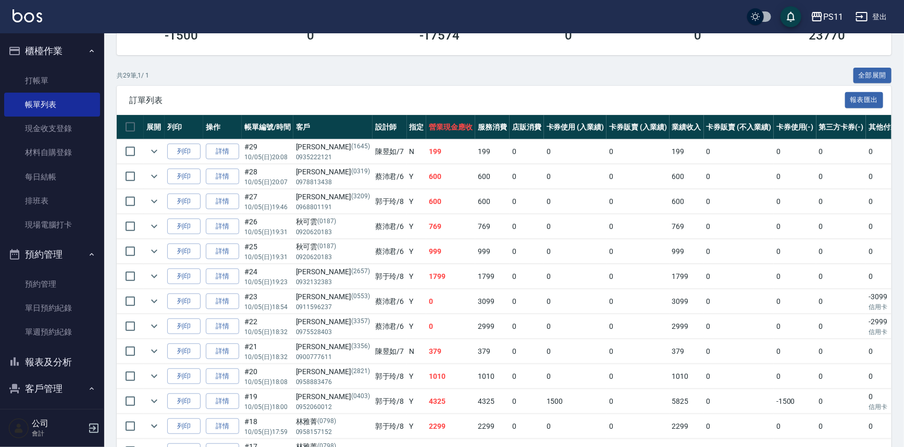
scroll to position [189, 0]
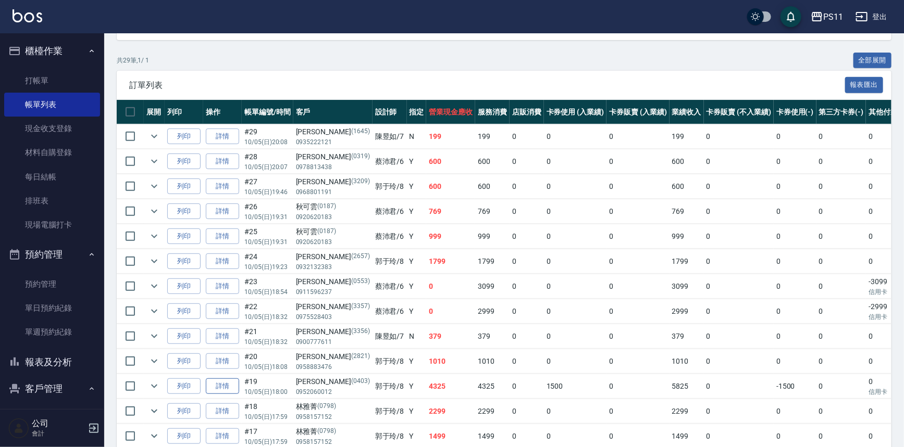
click at [228, 382] on link "詳情" at bounding box center [222, 387] width 33 height 16
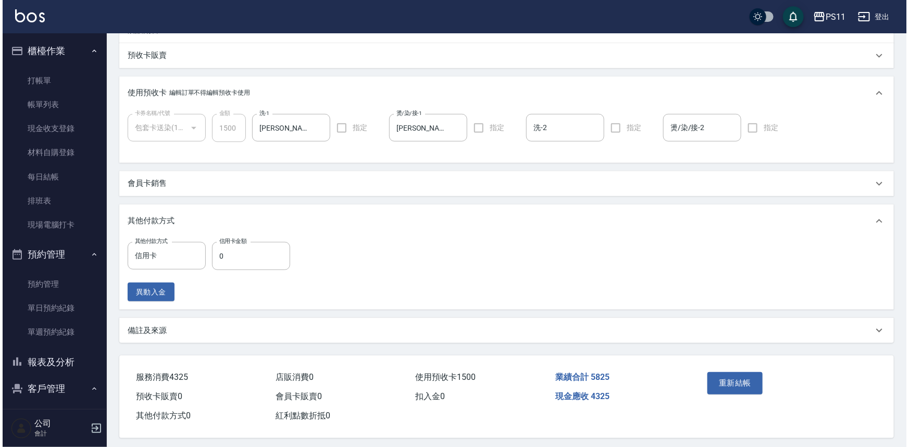
scroll to position [354, 0]
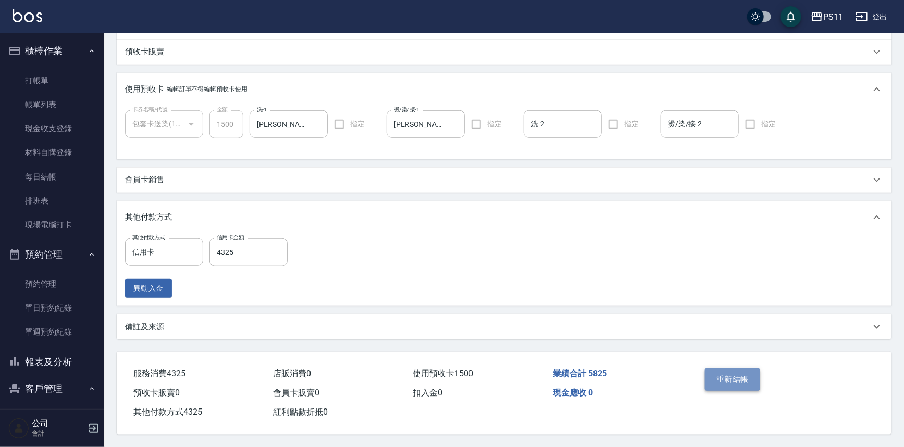
click at [726, 378] on button "重新結帳" at bounding box center [732, 380] width 55 height 22
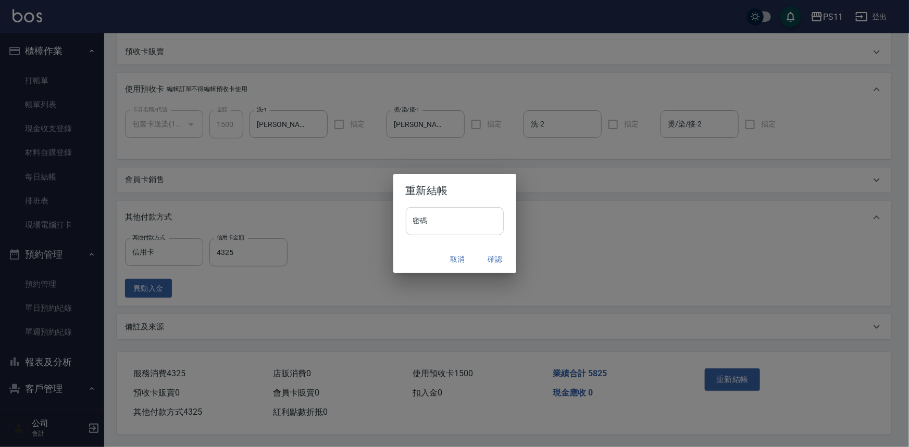
click at [447, 221] on input "密碼" at bounding box center [455, 221] width 98 height 28
click at [498, 259] on button "確認" at bounding box center [495, 259] width 33 height 19
click at [498, 257] on div "取消 確認" at bounding box center [454, 260] width 123 height 28
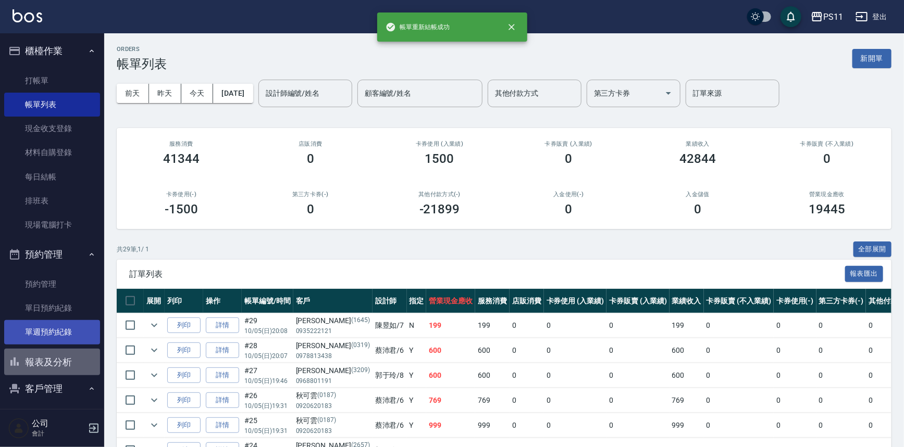
drag, startPoint x: 59, startPoint y: 355, endPoint x: 68, endPoint y: 337, distance: 19.8
click at [60, 354] on button "報表及分析" at bounding box center [52, 362] width 96 height 27
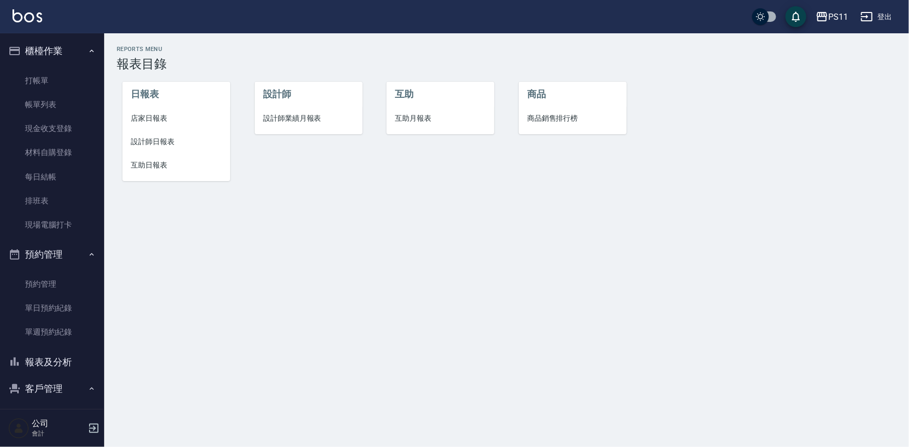
click at [147, 119] on span "店家日報表" at bounding box center [176, 118] width 91 height 11
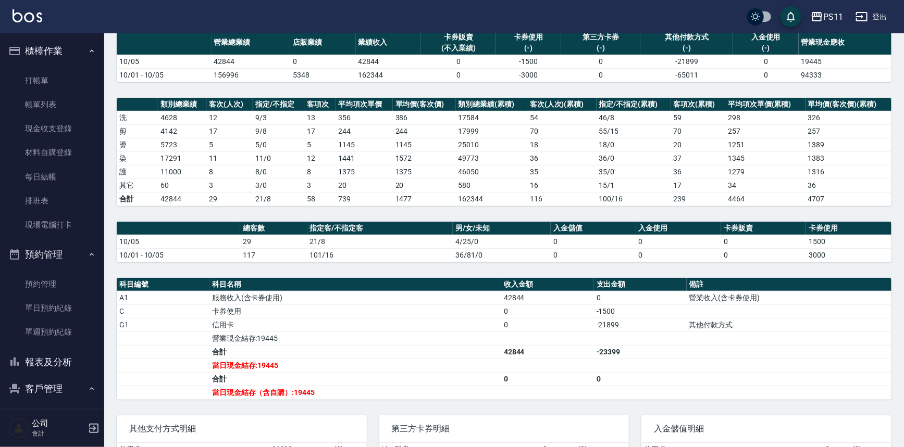
scroll to position [94, 0]
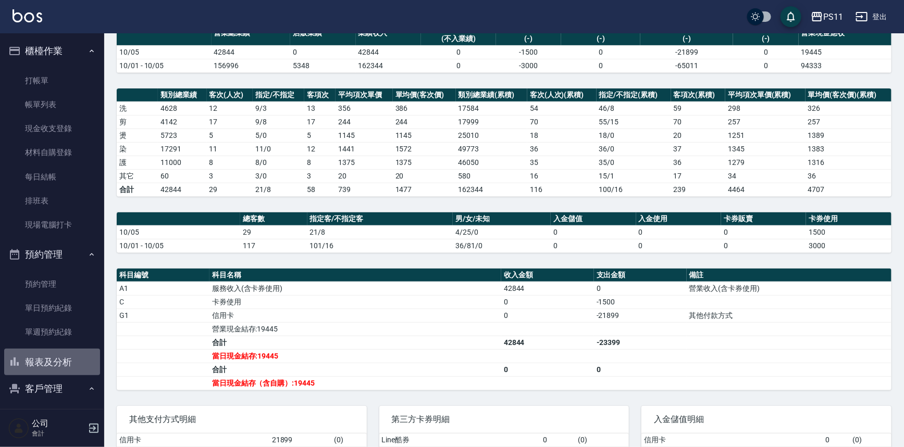
click at [78, 354] on button "報表及分析" at bounding box center [52, 362] width 96 height 27
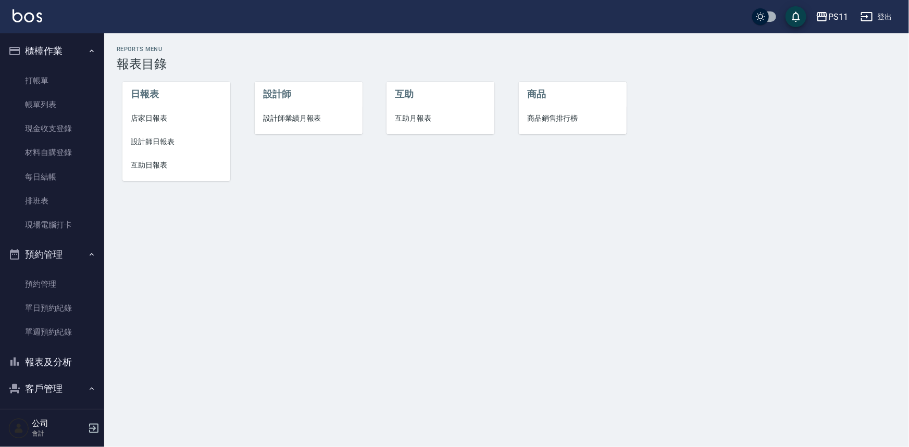
click at [157, 166] on span "互助日報表" at bounding box center [176, 165] width 91 height 11
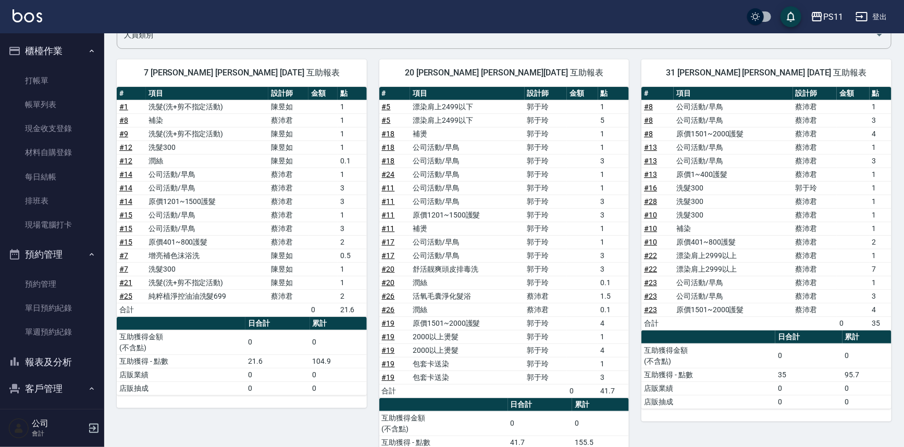
scroll to position [142, 0]
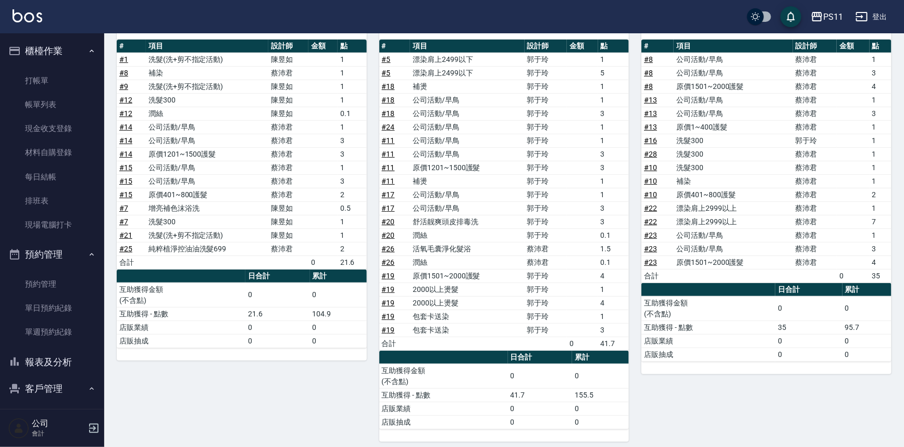
click at [60, 360] on button "報表及分析" at bounding box center [52, 362] width 96 height 27
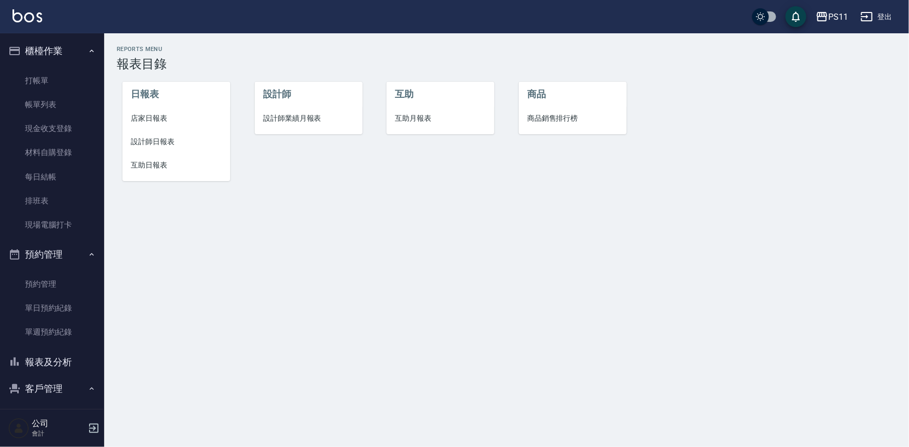
click at [155, 136] on span "設計師日報表" at bounding box center [176, 141] width 91 height 11
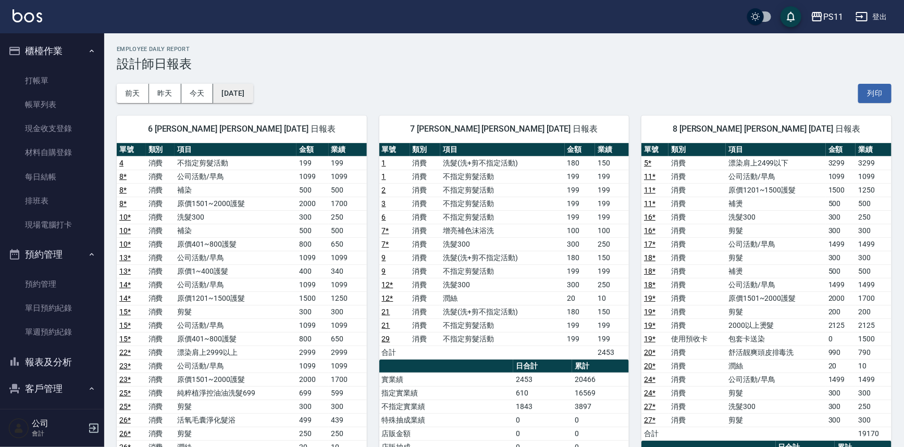
click at [232, 90] on button "[DATE]" at bounding box center [233, 93] width 40 height 19
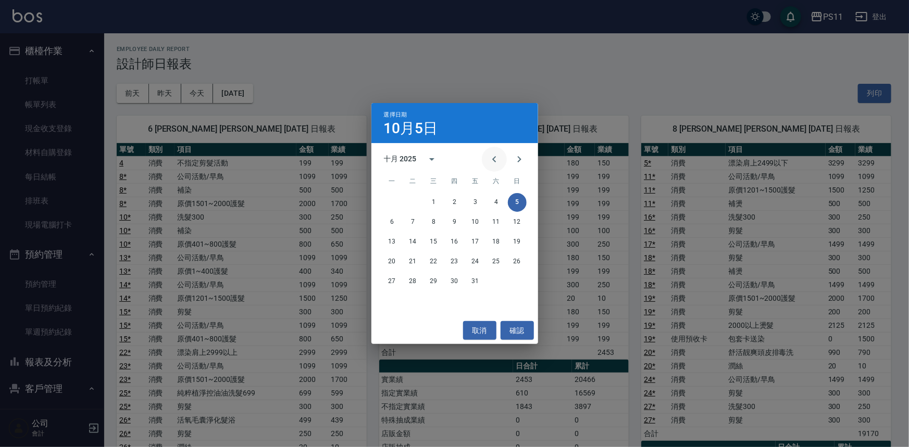
click at [487, 161] on button "Previous month" at bounding box center [494, 159] width 25 height 25
click at [409, 282] on button "30" at bounding box center [413, 281] width 19 height 19
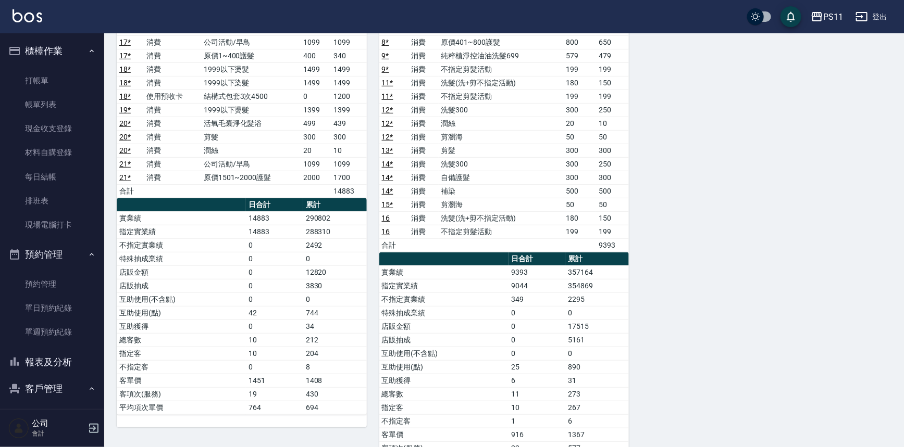
scroll to position [236, 0]
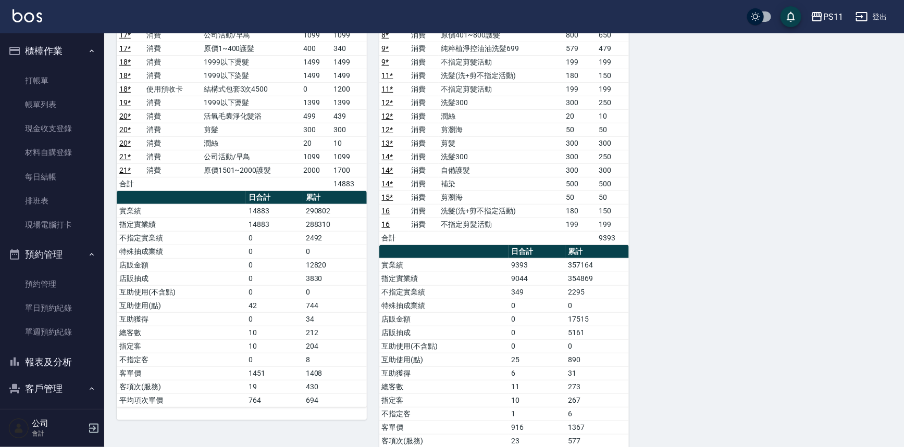
click at [71, 361] on button "報表及分析" at bounding box center [52, 362] width 96 height 27
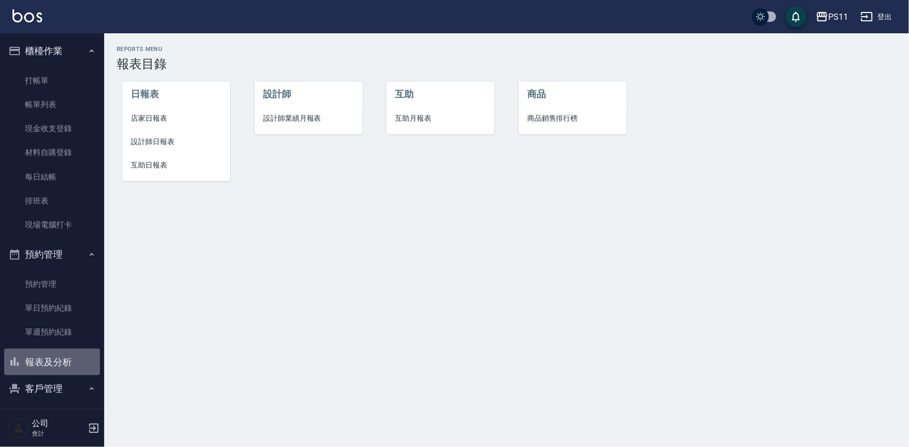
click at [56, 369] on button "報表及分析" at bounding box center [52, 362] width 96 height 27
click at [160, 136] on span "設計師日報表" at bounding box center [176, 141] width 91 height 11
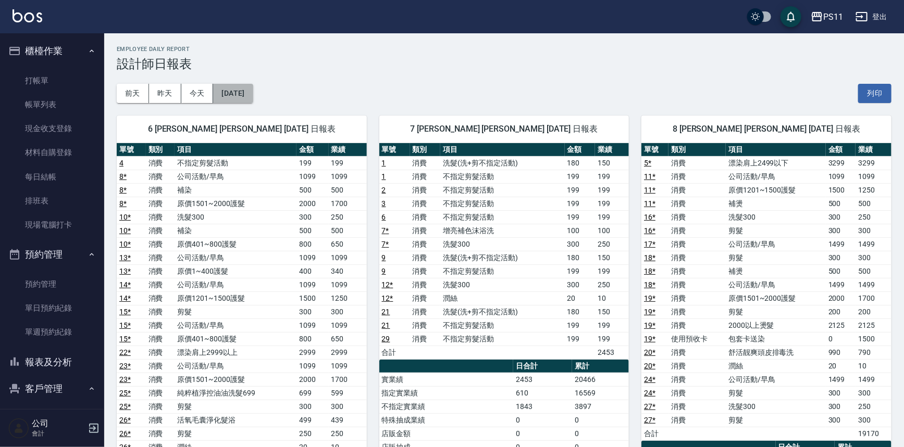
click at [251, 91] on button "[DATE]" at bounding box center [233, 93] width 40 height 19
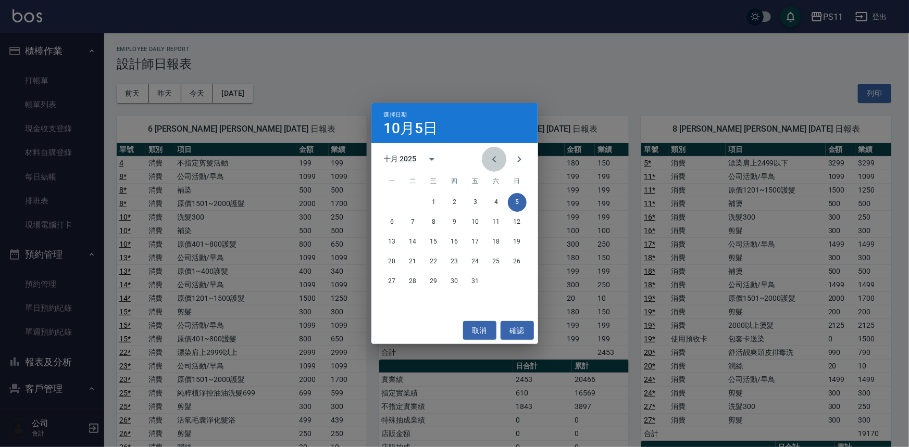
click at [494, 155] on icon "Previous month" at bounding box center [494, 159] width 12 height 12
click at [475, 203] on button "5" at bounding box center [475, 202] width 19 height 19
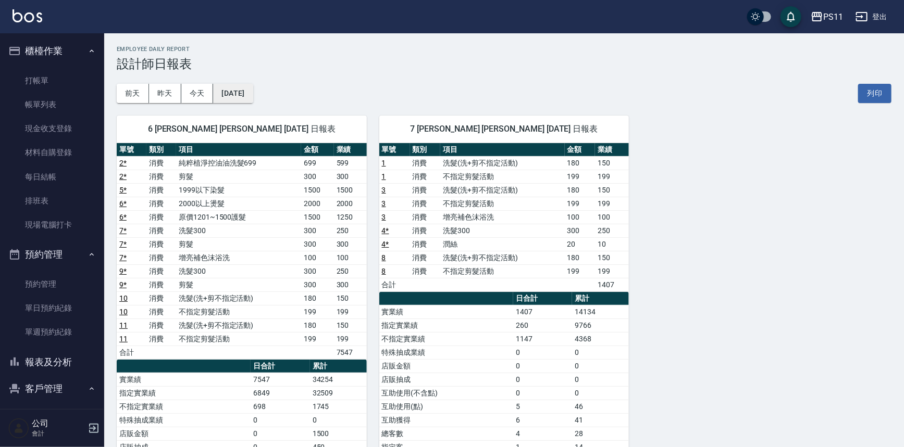
click at [252, 95] on button "[DATE]" at bounding box center [233, 93] width 40 height 19
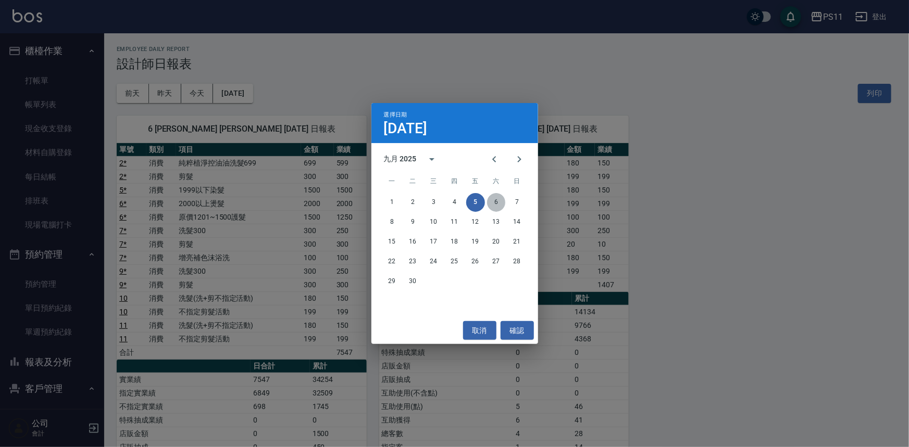
click at [498, 204] on button "6" at bounding box center [496, 202] width 19 height 19
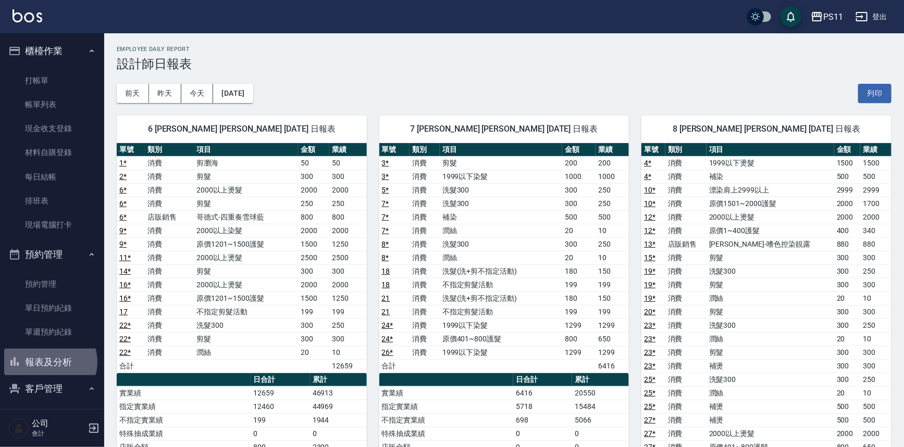
click at [48, 362] on button "報表及分析" at bounding box center [52, 362] width 96 height 27
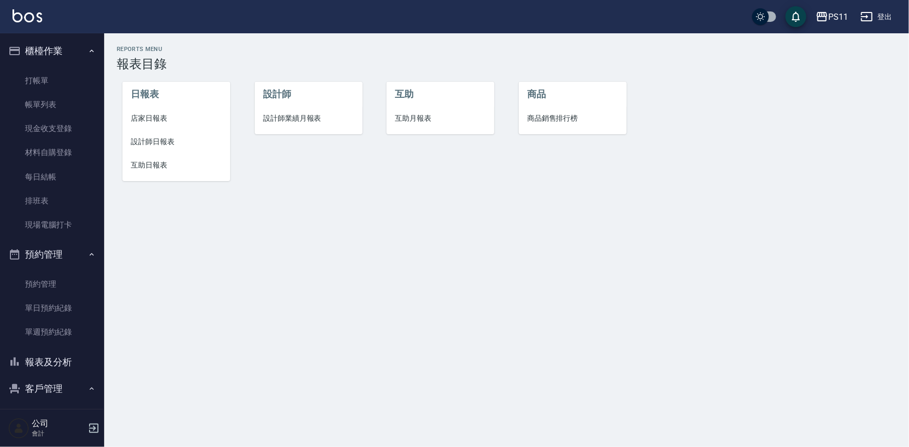
click at [172, 145] on span "設計師日報表" at bounding box center [176, 141] width 91 height 11
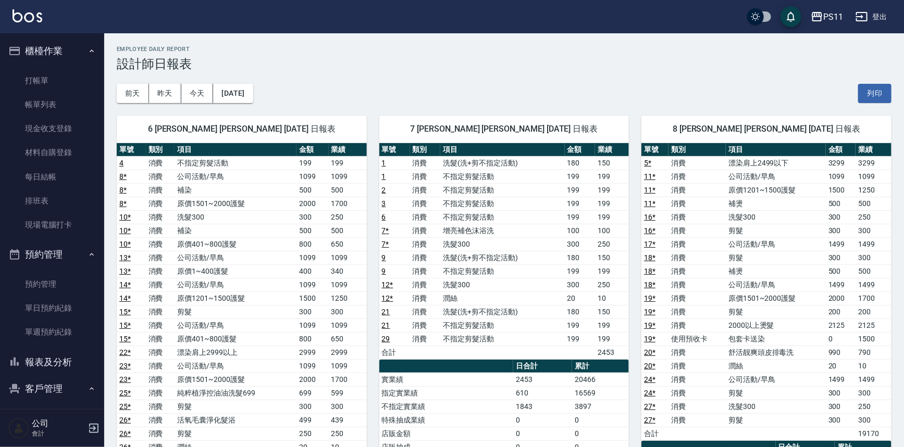
click at [542, 346] on td "a dense table" at bounding box center [502, 353] width 124 height 14
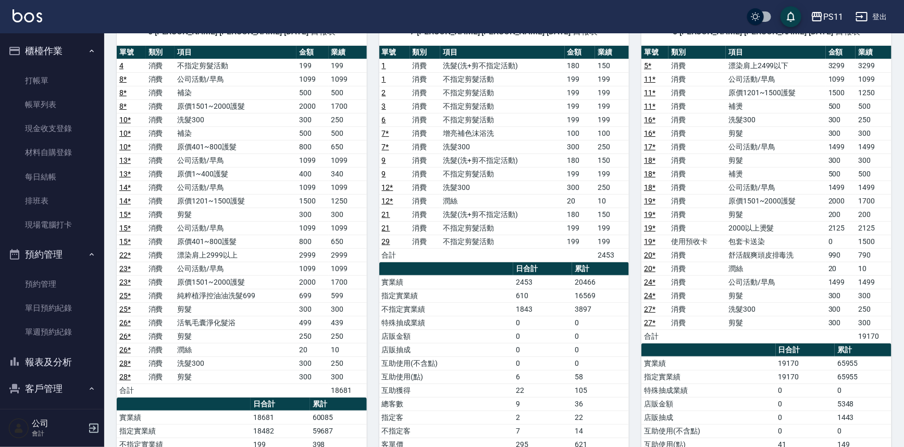
scroll to position [189, 0]
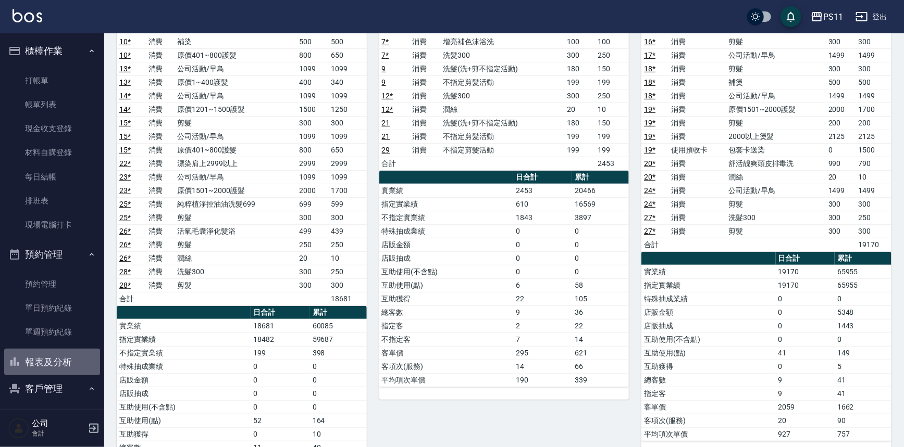
click at [72, 367] on button "報表及分析" at bounding box center [52, 362] width 96 height 27
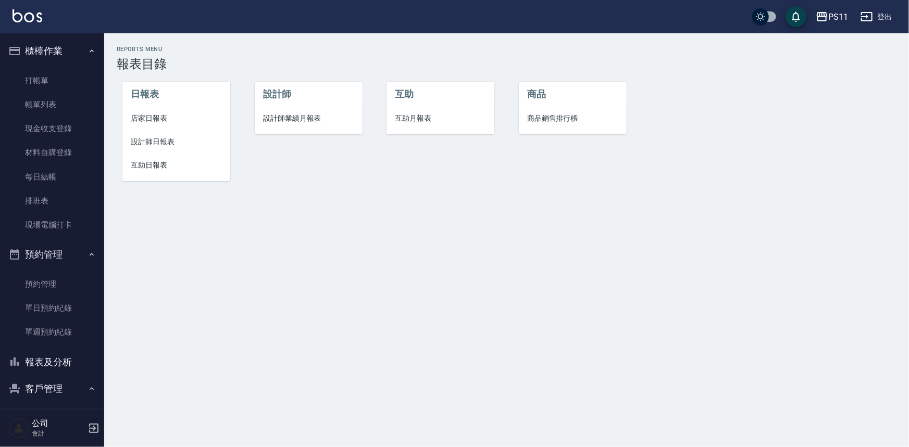
click at [162, 164] on span "互助日報表" at bounding box center [176, 165] width 91 height 11
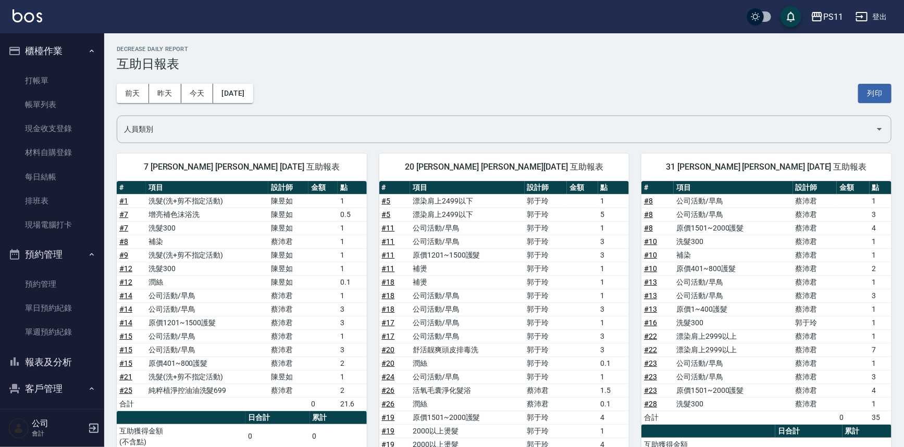
click at [653, 228] on td "# 8" at bounding box center [657, 228] width 32 height 14
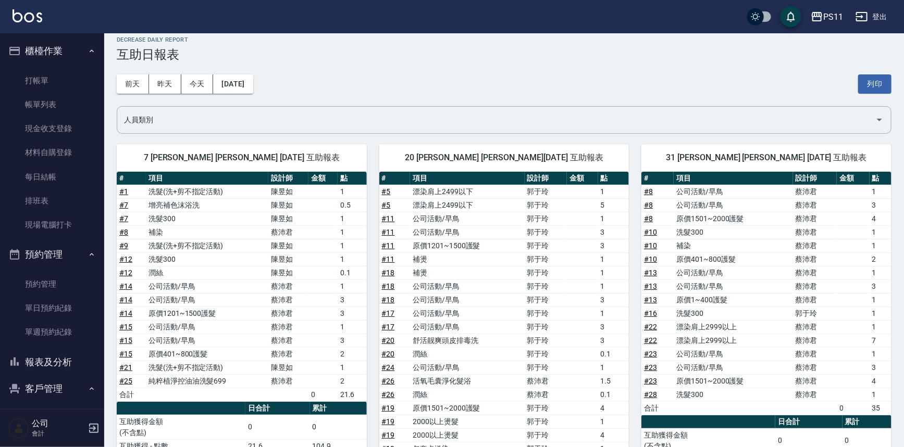
scroll to position [5, 0]
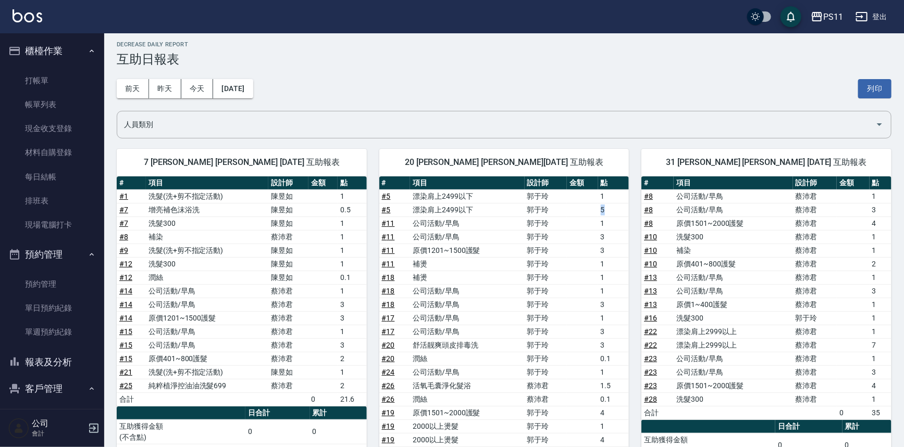
click at [605, 209] on td "5" at bounding box center [613, 210] width 31 height 14
click at [604, 192] on td "1" at bounding box center [613, 197] width 31 height 14
click at [617, 231] on td "3" at bounding box center [613, 237] width 31 height 14
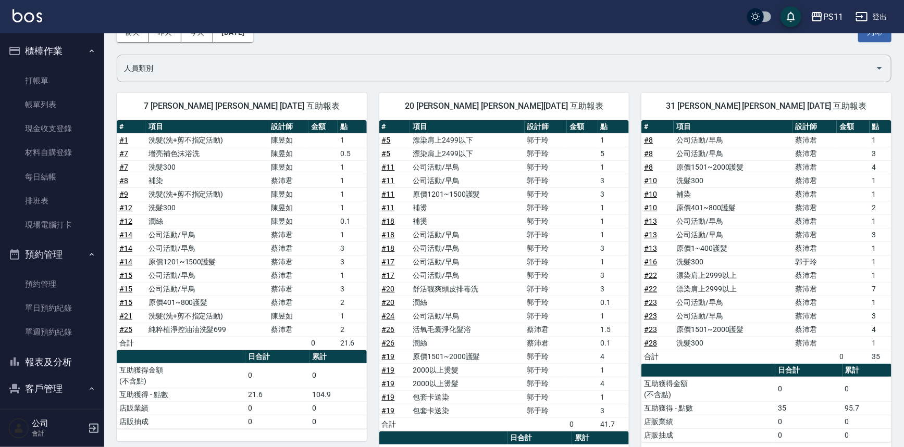
scroll to position [146, 0]
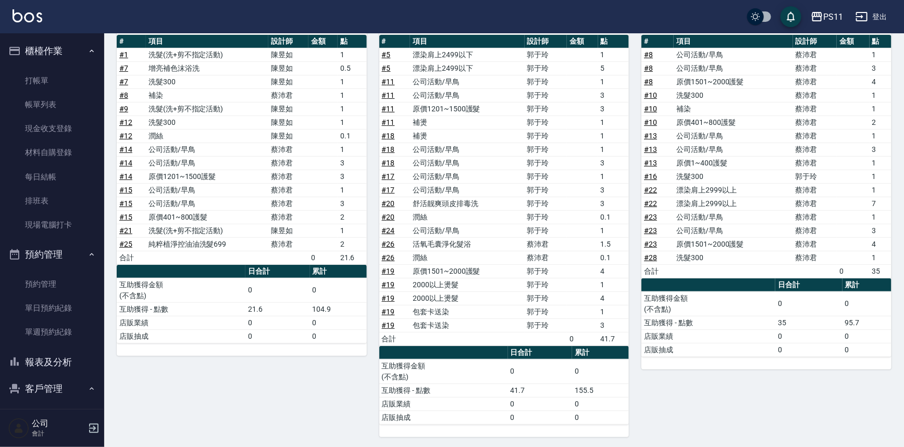
click at [61, 371] on button "報表及分析" at bounding box center [52, 362] width 96 height 27
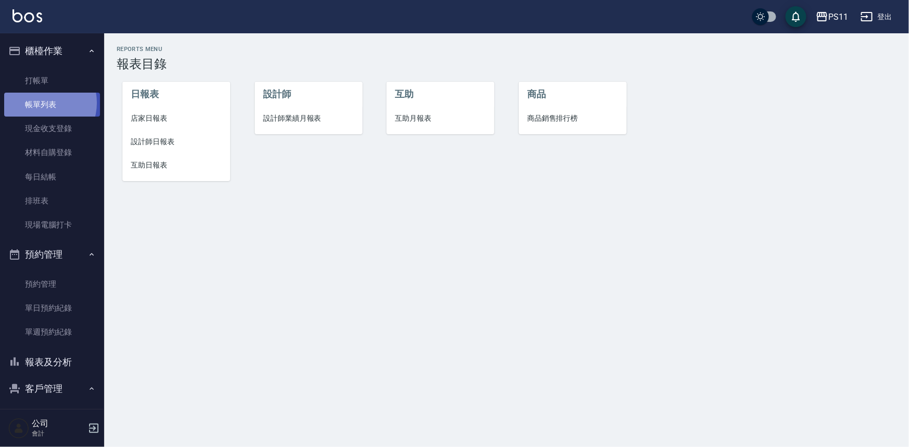
click at [42, 103] on link "帳單列表" at bounding box center [52, 105] width 96 height 24
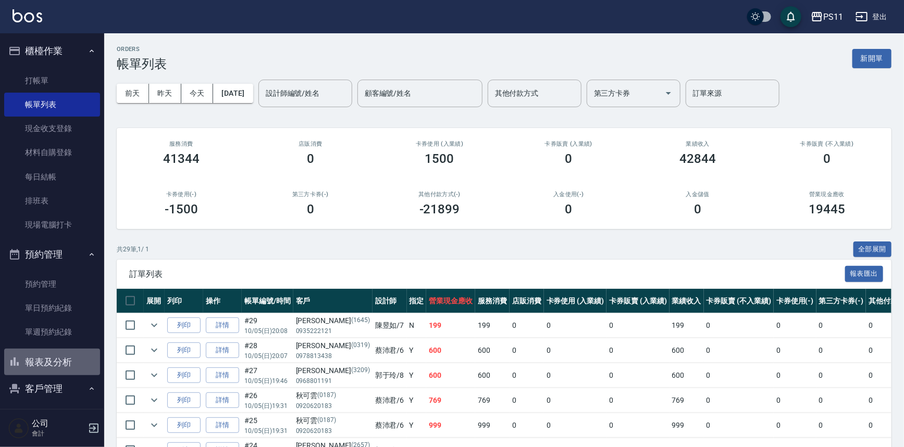
click at [59, 365] on button "報表及分析" at bounding box center [52, 362] width 96 height 27
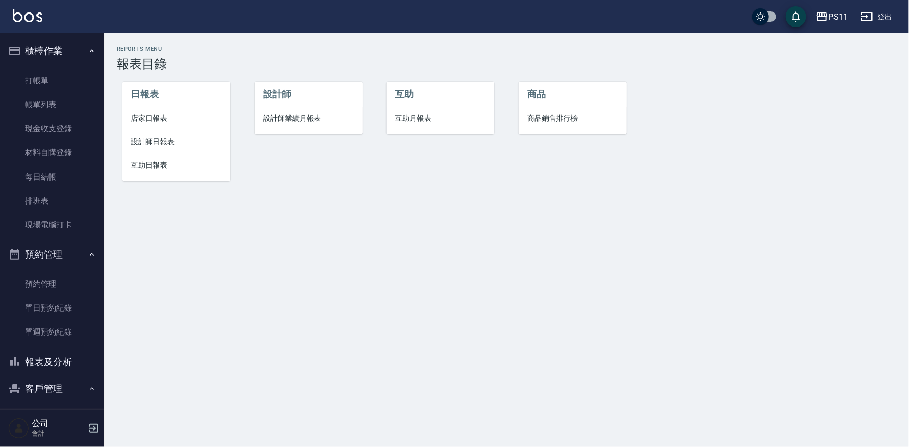
click at [141, 154] on li "互助日報表" at bounding box center [176, 165] width 108 height 23
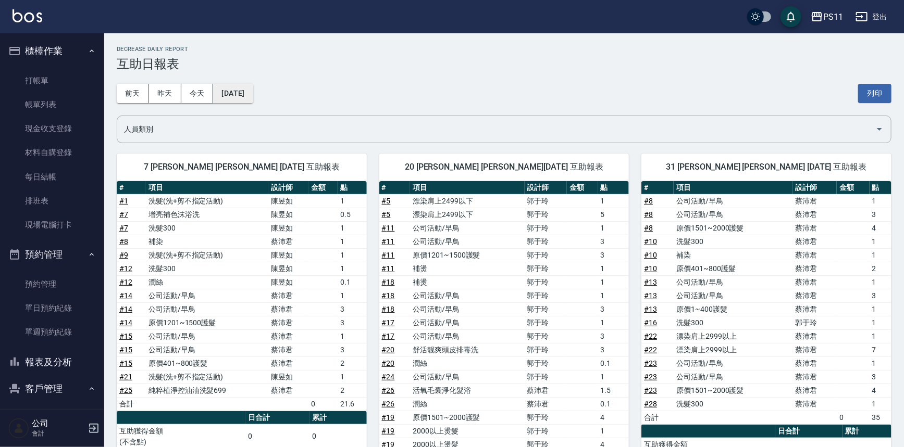
click at [253, 98] on button "[DATE]" at bounding box center [233, 93] width 40 height 19
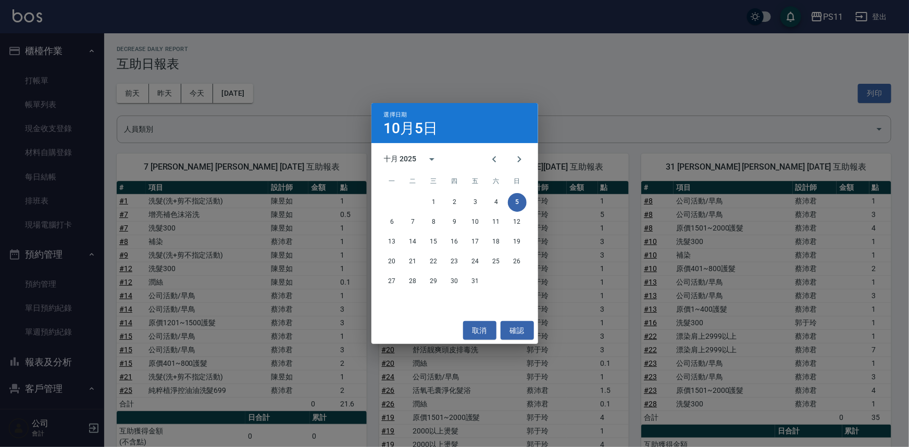
click at [537, 223] on div "6 7 8 9 10 11 12" at bounding box center [454, 222] width 167 height 19
click at [575, 200] on div "選擇日期 10月5日 十月 2025 一 二 三 四 五 六 日 1 2 3 4 5 6 7 8 9 10 11 12 13 14 15 16 17 18 1…" at bounding box center [454, 223] width 909 height 447
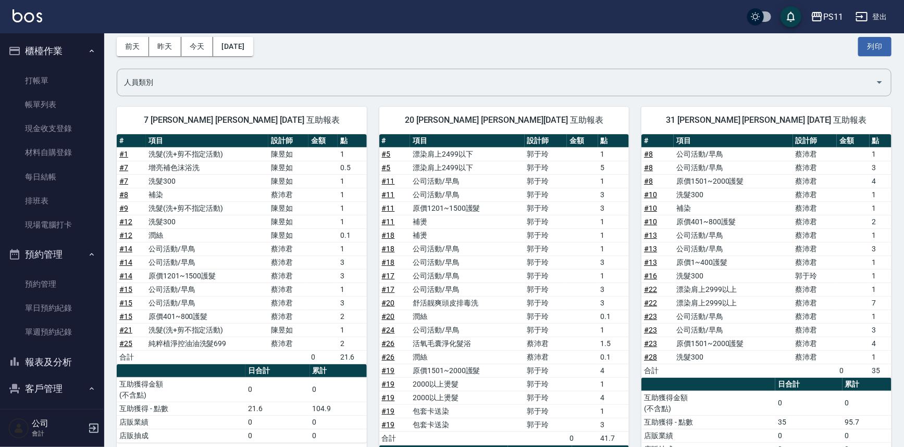
scroll to position [94, 0]
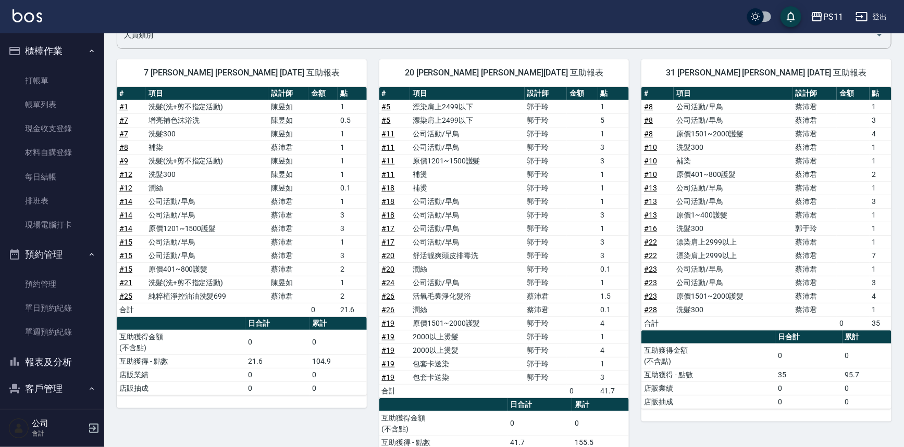
click at [49, 360] on button "報表及分析" at bounding box center [52, 362] width 96 height 27
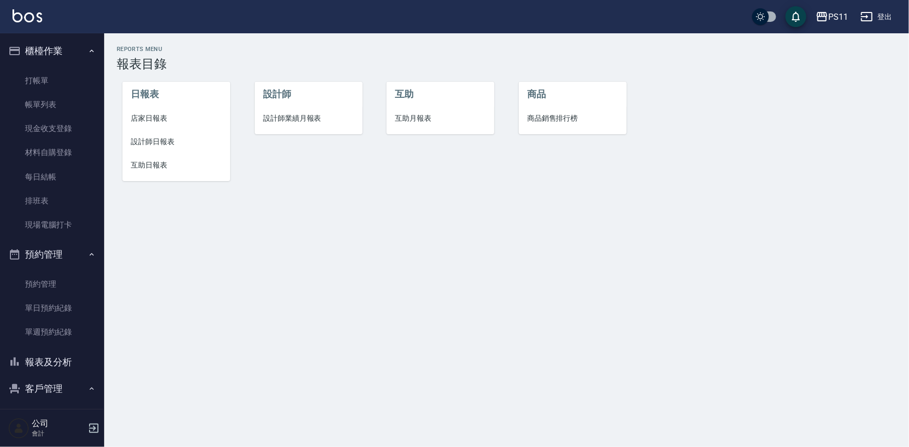
click at [154, 138] on span "設計師日報表" at bounding box center [176, 141] width 91 height 11
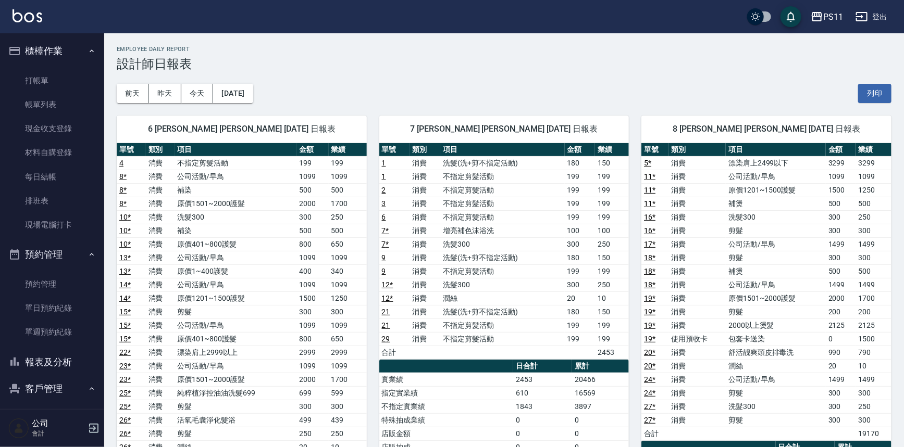
click at [745, 223] on td "洗髮300" at bounding box center [775, 217] width 100 height 14
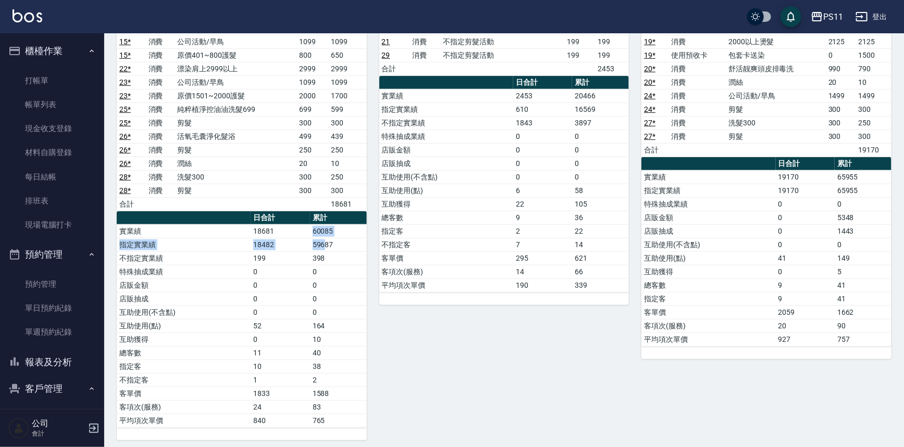
drag, startPoint x: 314, startPoint y: 231, endPoint x: 326, endPoint y: 235, distance: 12.7
click at [326, 235] on tbody "實業績 18681 60085 指定實業績 18482 59687 不指定實業績 199 398 特殊抽成業績 0 0 店販金額 0 0 店販抽成 0 0 互…" at bounding box center [242, 325] width 250 height 203
click at [346, 231] on td "60085" at bounding box center [338, 231] width 57 height 14
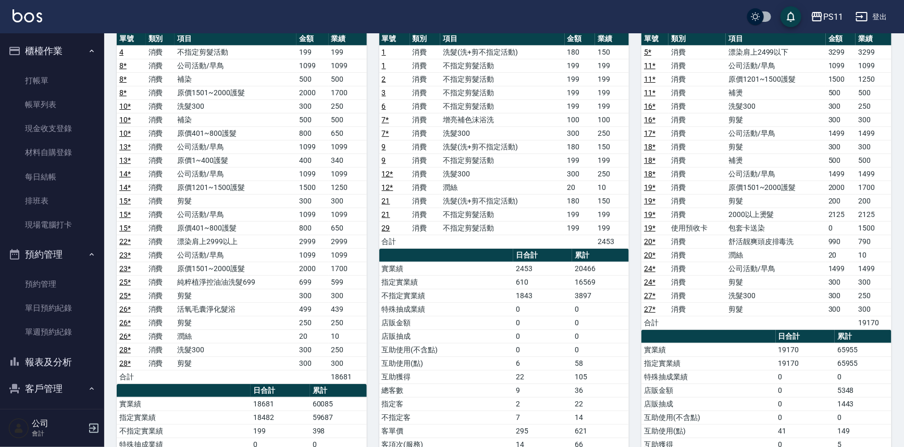
scroll to position [94, 0]
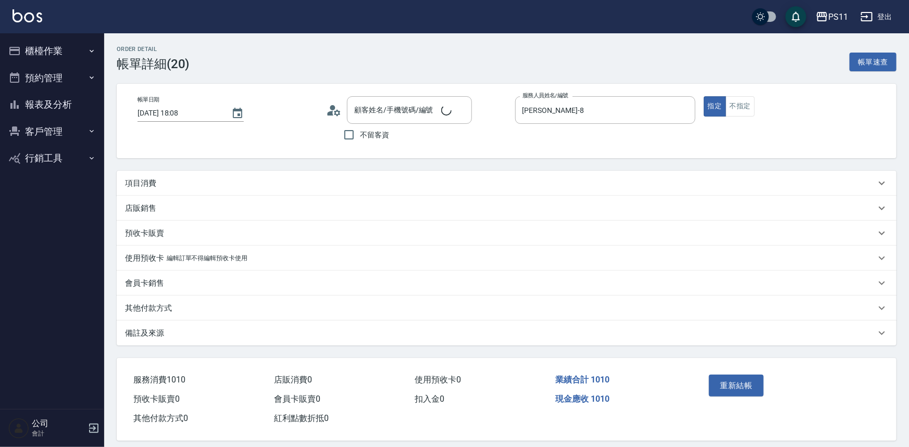
type input "[DATE] 18:08"
type input "[PERSON_NAME]-8"
type input "[PERSON_NAME]/0958883476/2821"
